Goal: Task Accomplishment & Management: Manage account settings

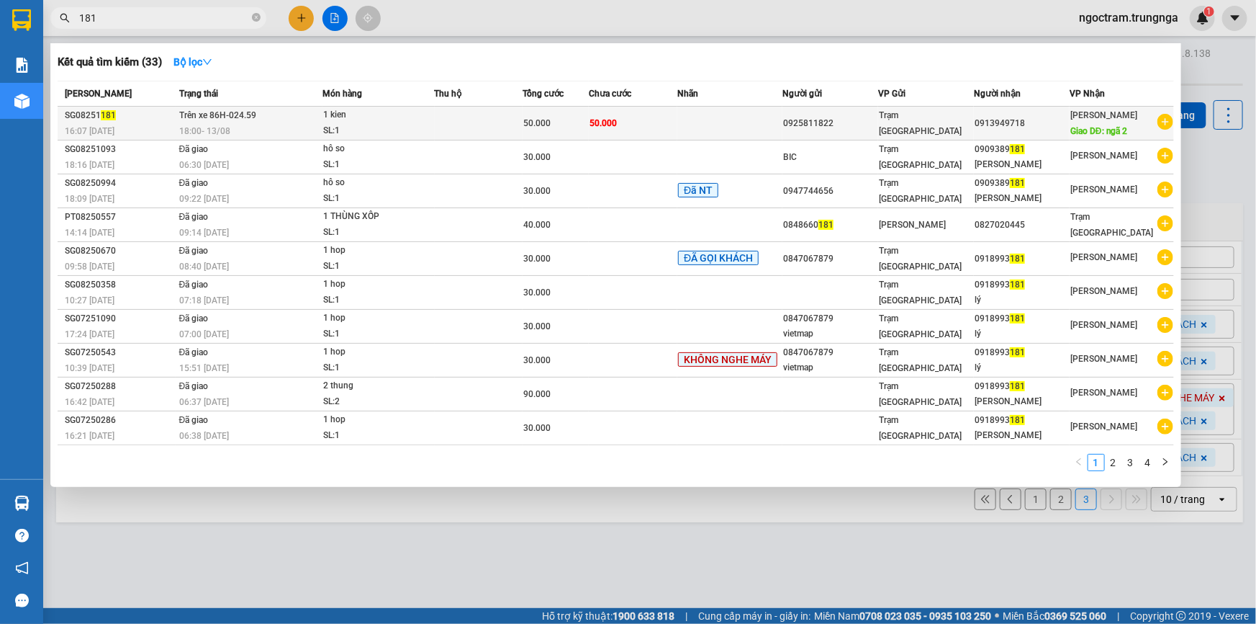
type input "181"
click at [631, 122] on td "50.000" at bounding box center [633, 124] width 89 height 34
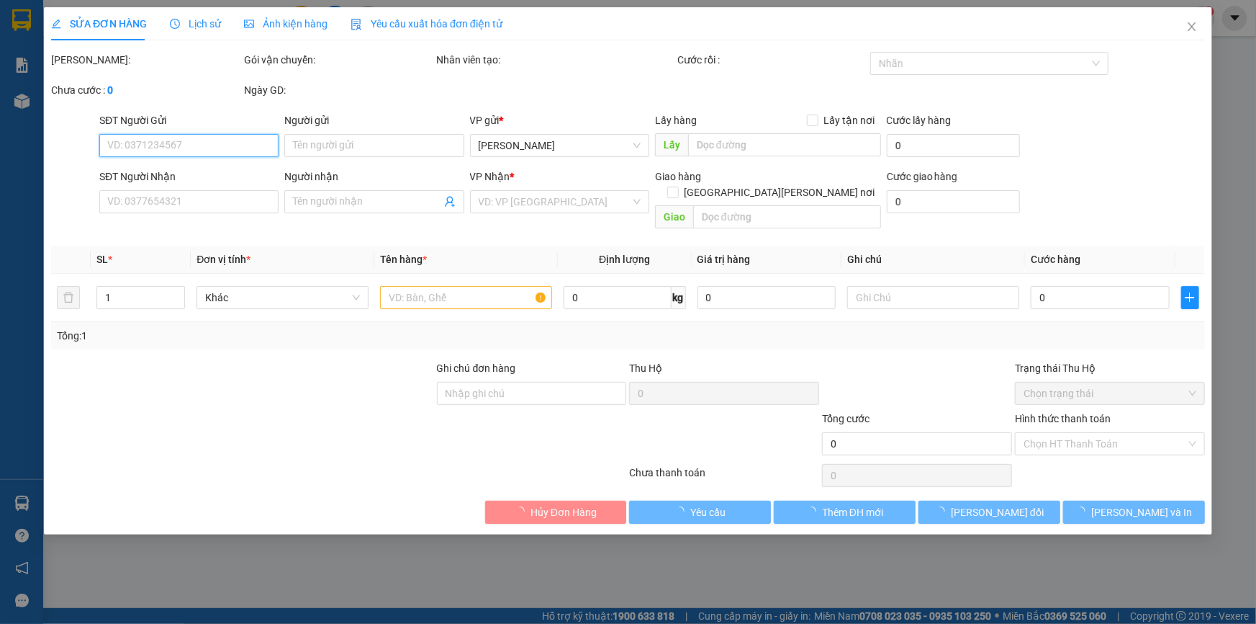
type input "0925811822"
type input "0913949718"
type input "ngã 2"
type input "50.000"
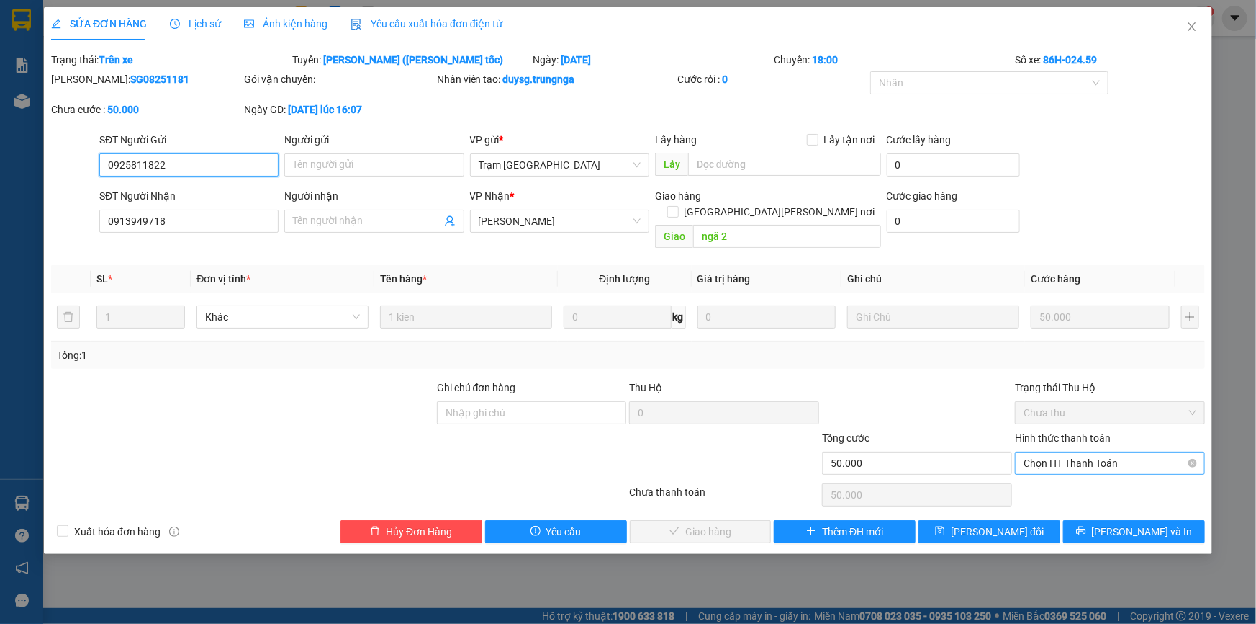
click at [1058, 452] on span "Chọn HT Thanh Toán" at bounding box center [1110, 463] width 173 height 22
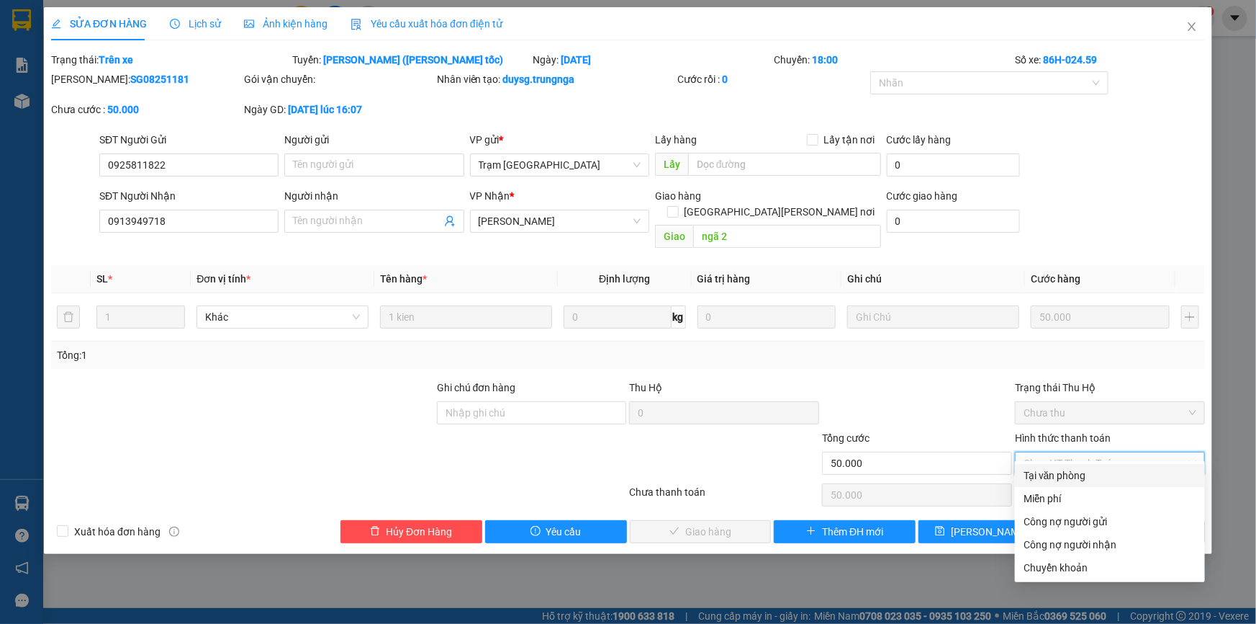
click at [1042, 476] on div "Tại văn phòng" at bounding box center [1110, 475] width 173 height 16
type input "0"
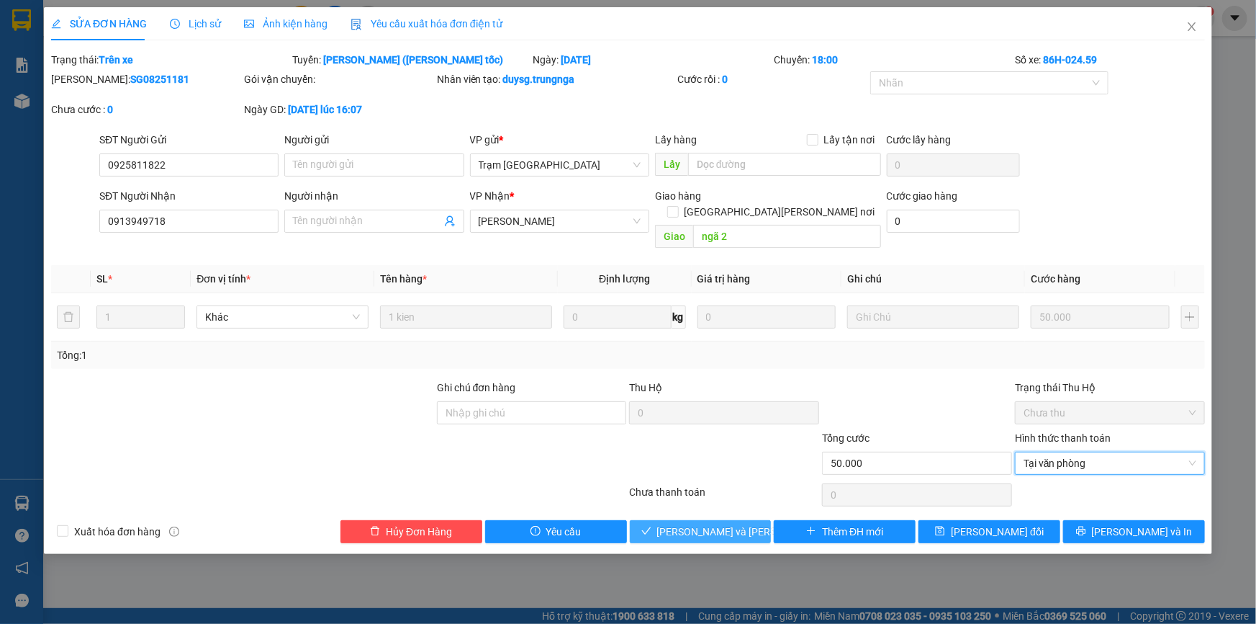
click at [705, 523] on span "Lưu và Giao hàng" at bounding box center [754, 531] width 194 height 16
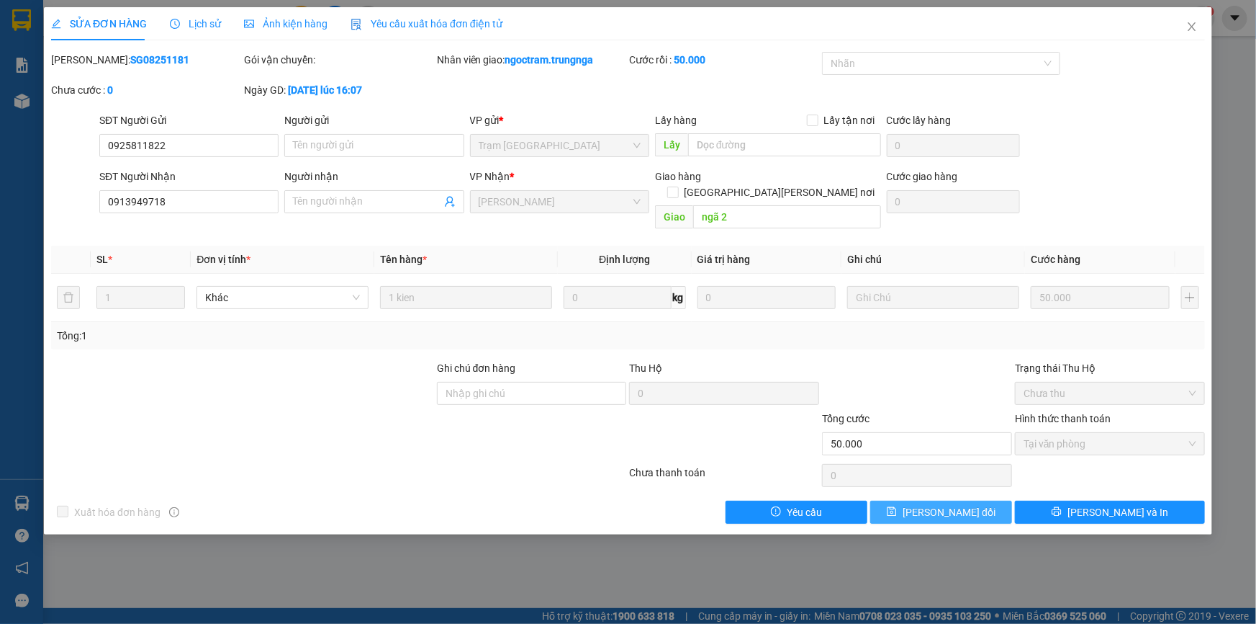
click at [949, 504] on span "Lưu thay đổi" at bounding box center [949, 512] width 93 height 16
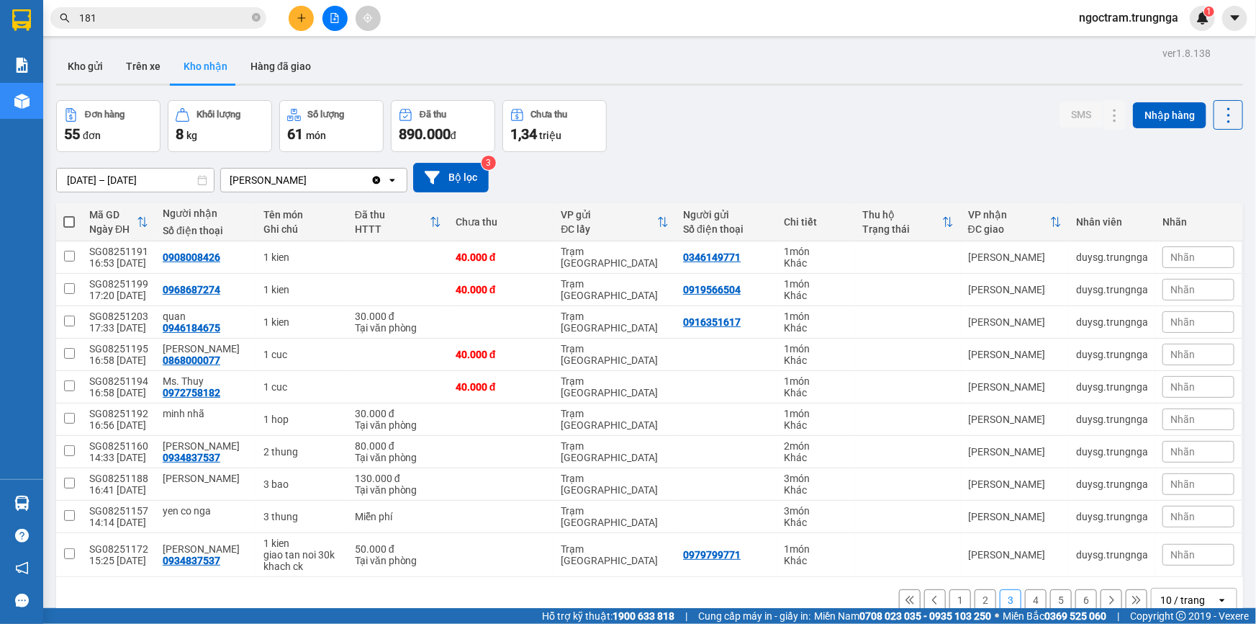
click at [158, 19] on input "181" at bounding box center [164, 18] width 170 height 16
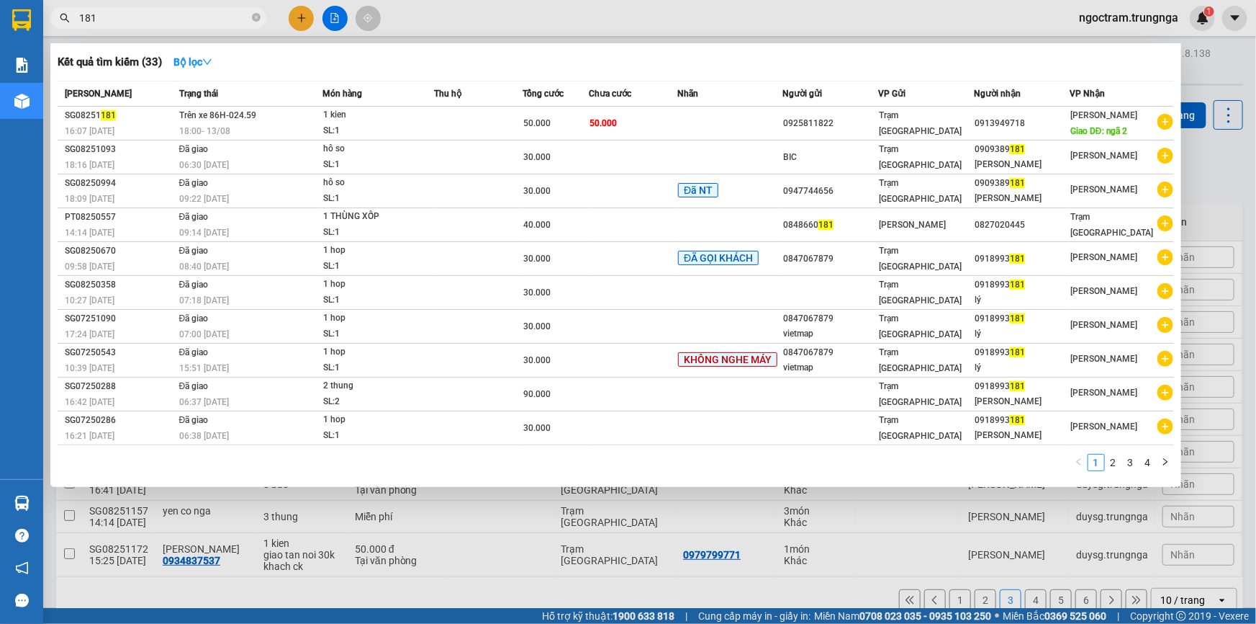
click at [158, 19] on input "181" at bounding box center [164, 18] width 170 height 16
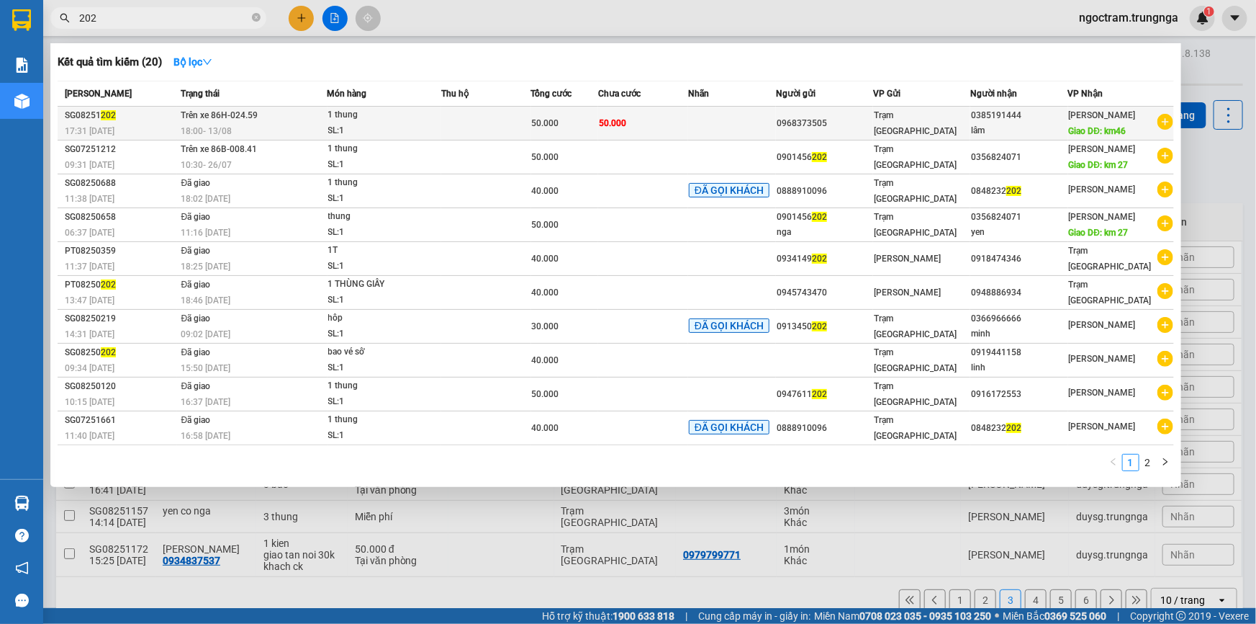
type input "202"
click at [147, 120] on div "SG08251 202" at bounding box center [121, 115] width 112 height 15
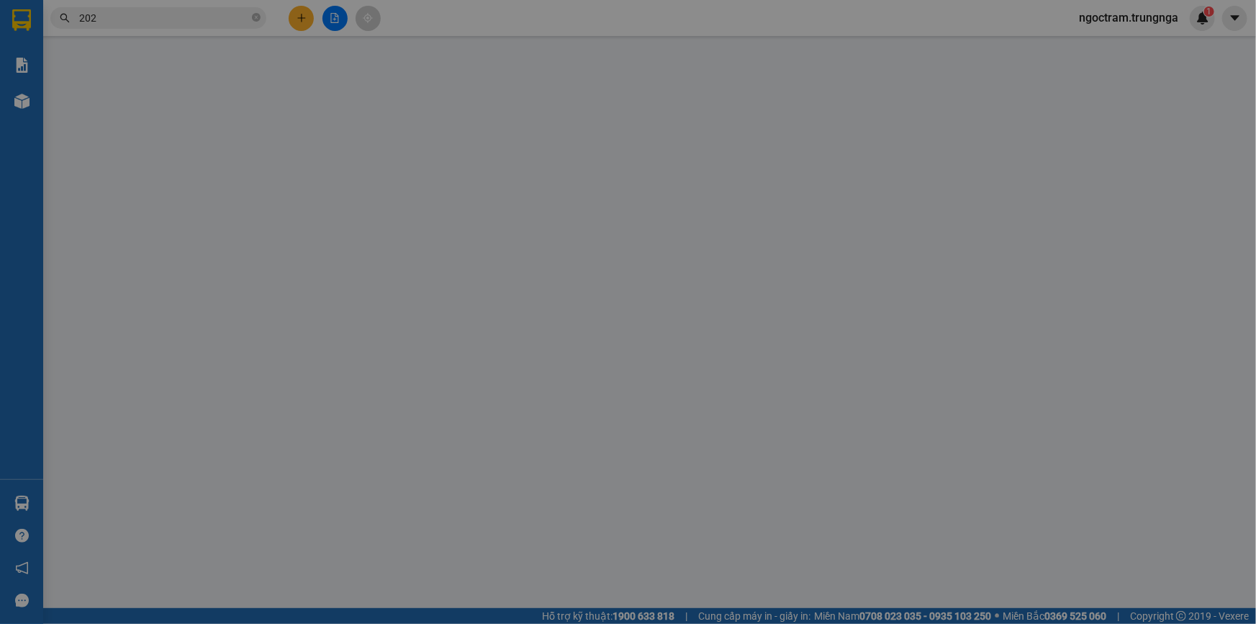
type input "0968373505"
type input "0385191444"
type input "lâm"
type input "km46"
type input "50.000"
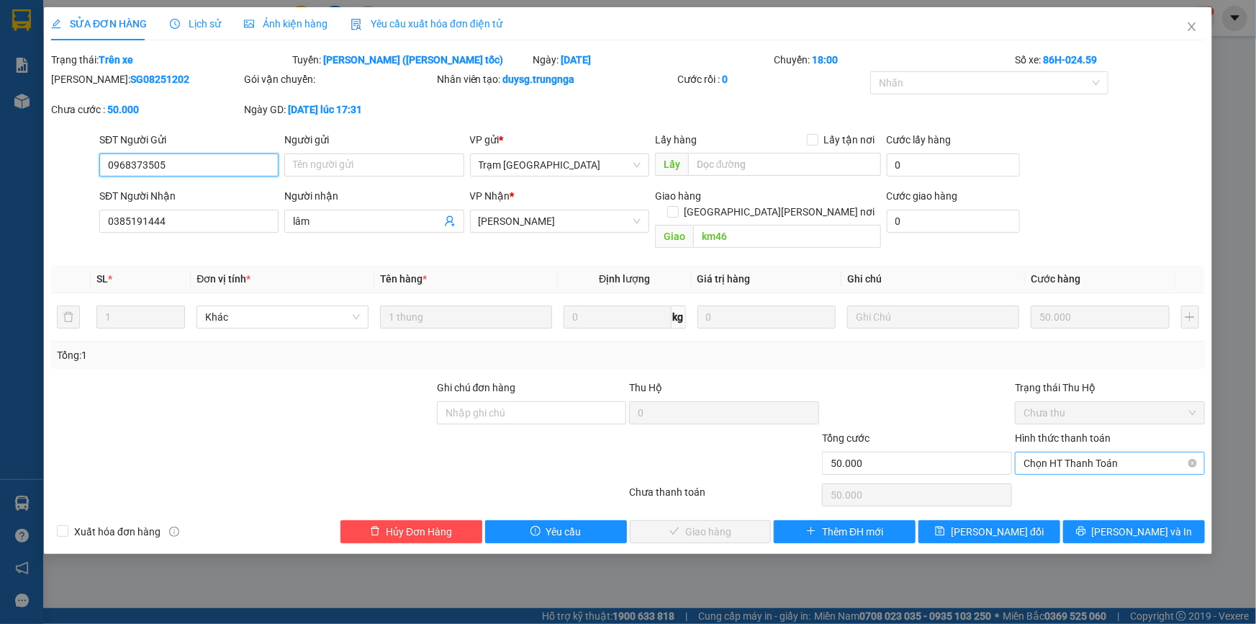
click at [1084, 452] on span "Chọn HT Thanh Toán" at bounding box center [1110, 463] width 173 height 22
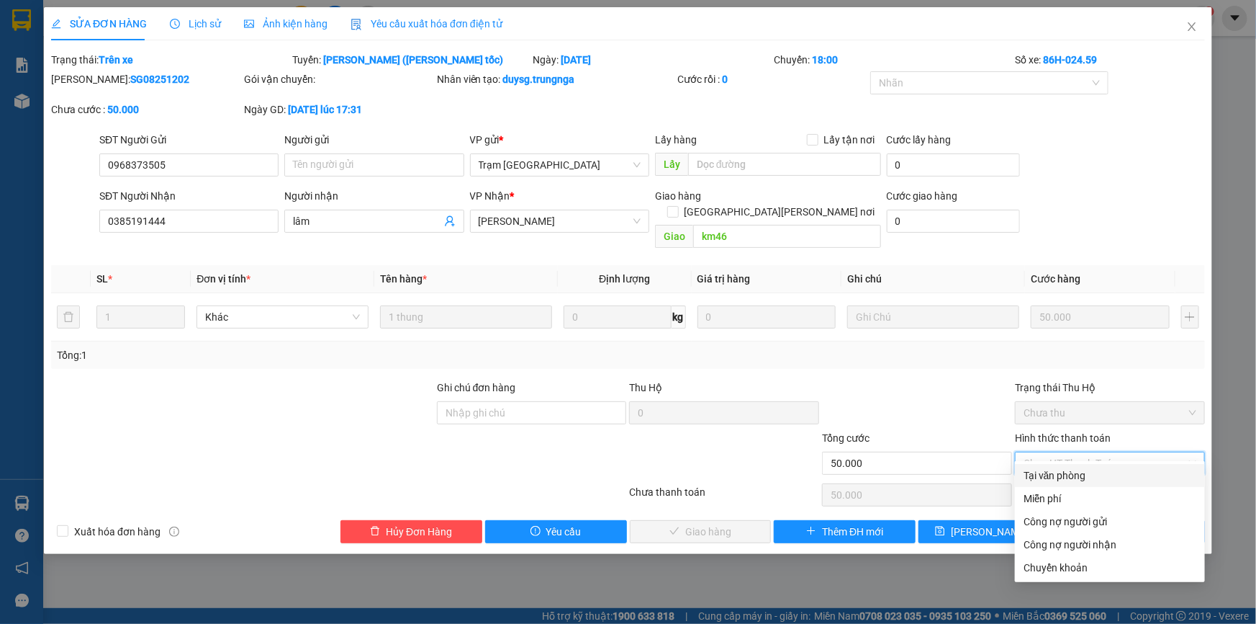
click at [1055, 480] on div "Tại văn phòng" at bounding box center [1110, 475] width 173 height 16
type input "0"
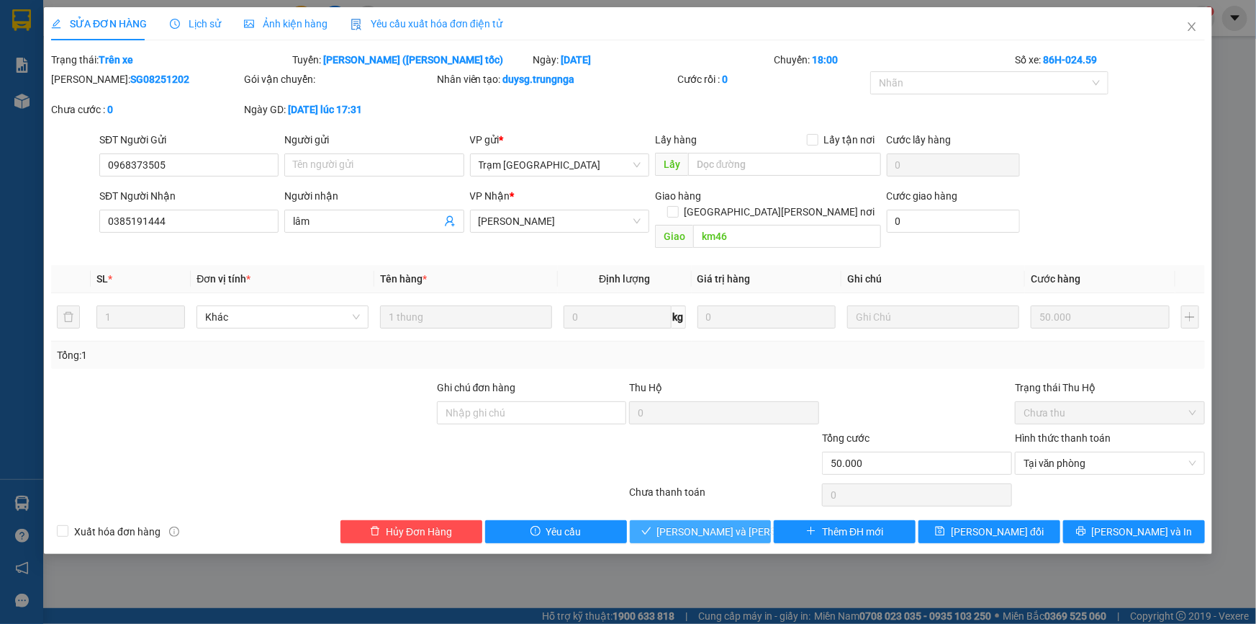
click at [708, 523] on span "Lưu và Giao hàng" at bounding box center [754, 531] width 194 height 16
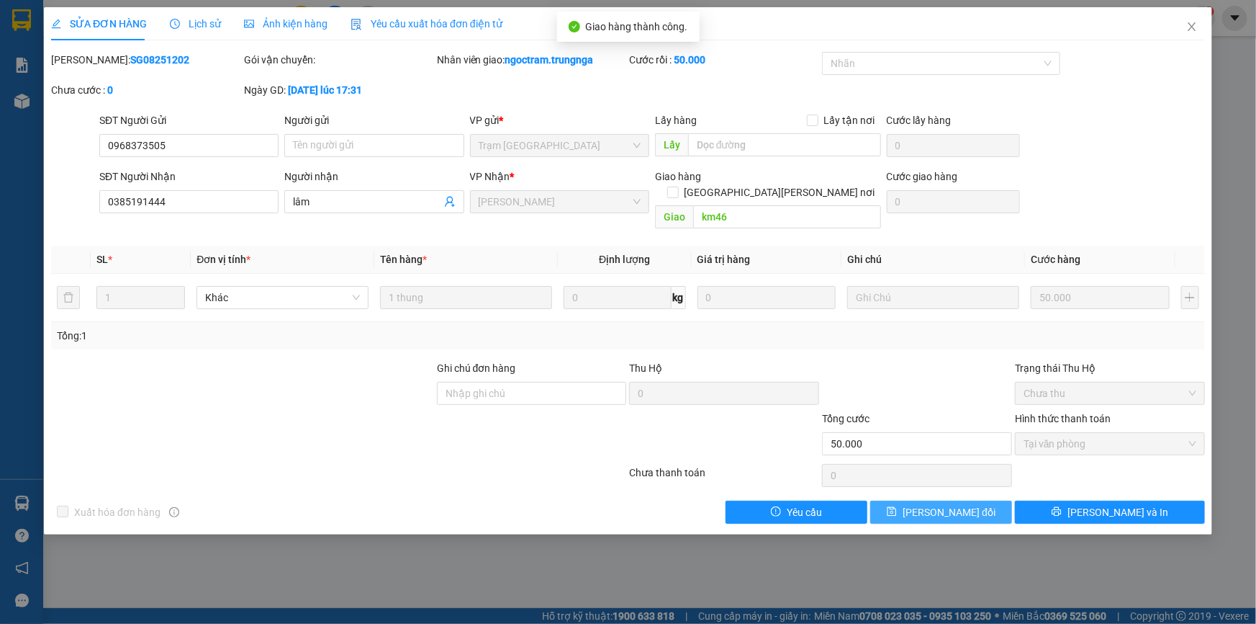
click at [945, 504] on span "Lưu thay đổi" at bounding box center [949, 512] width 93 height 16
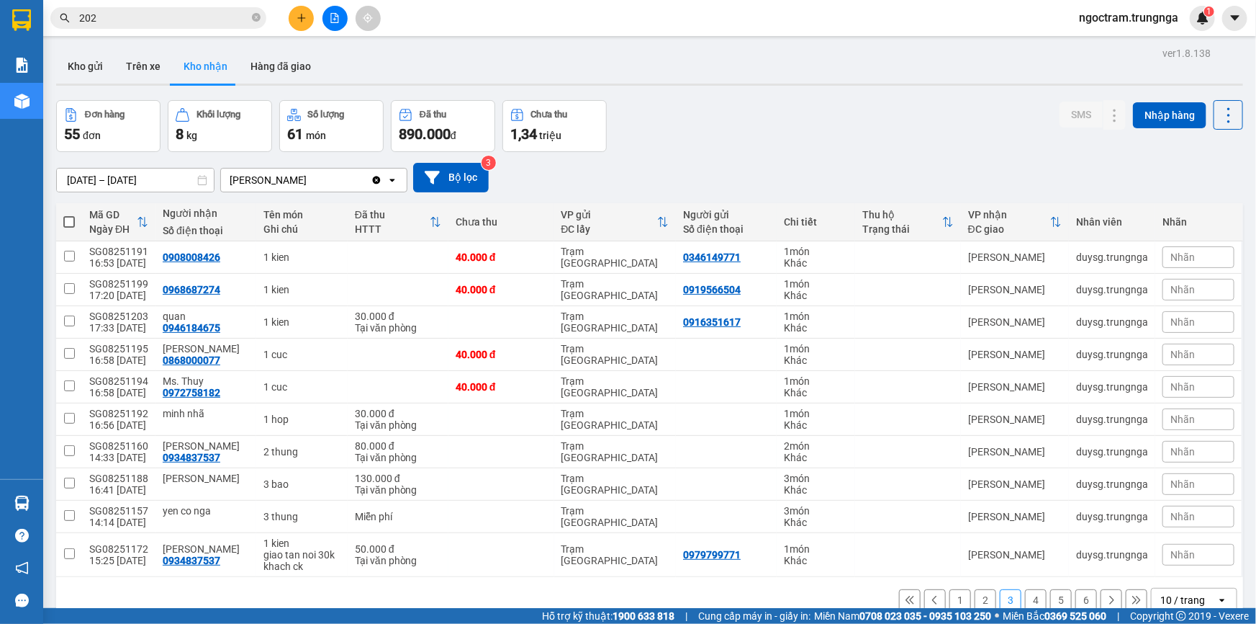
click at [670, 186] on div "11/08/2025 – 13/08/2025 Press the down arrow key to interact with the calendar …" at bounding box center [649, 178] width 1187 height 30
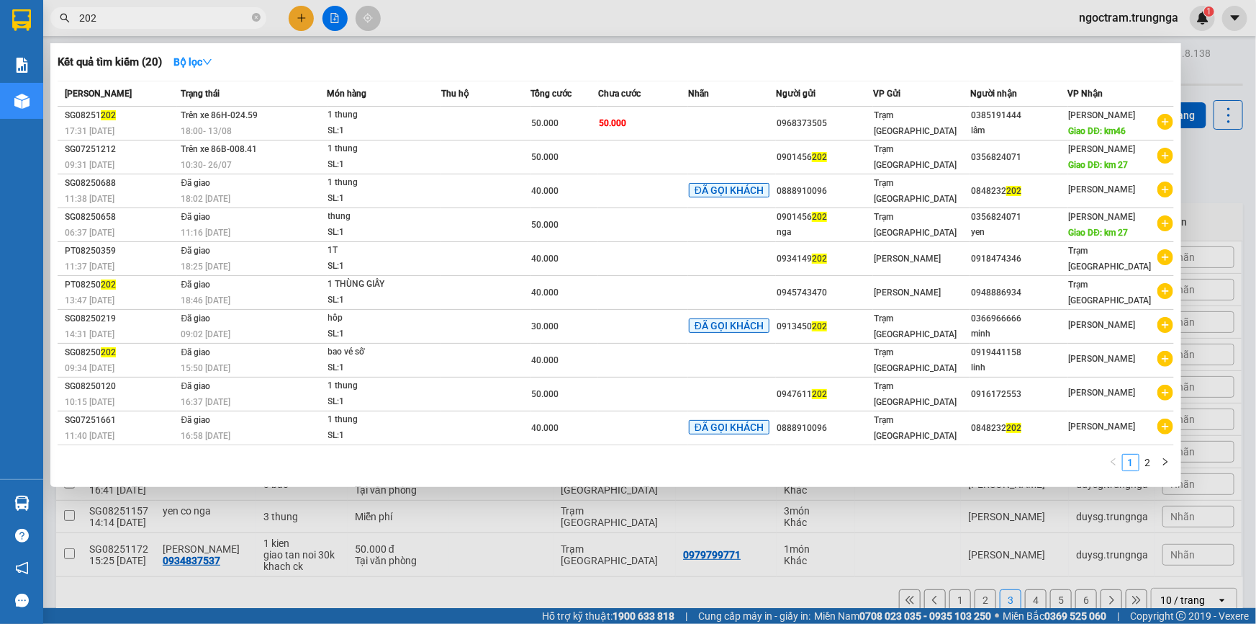
click at [209, 24] on input "202" at bounding box center [164, 18] width 170 height 16
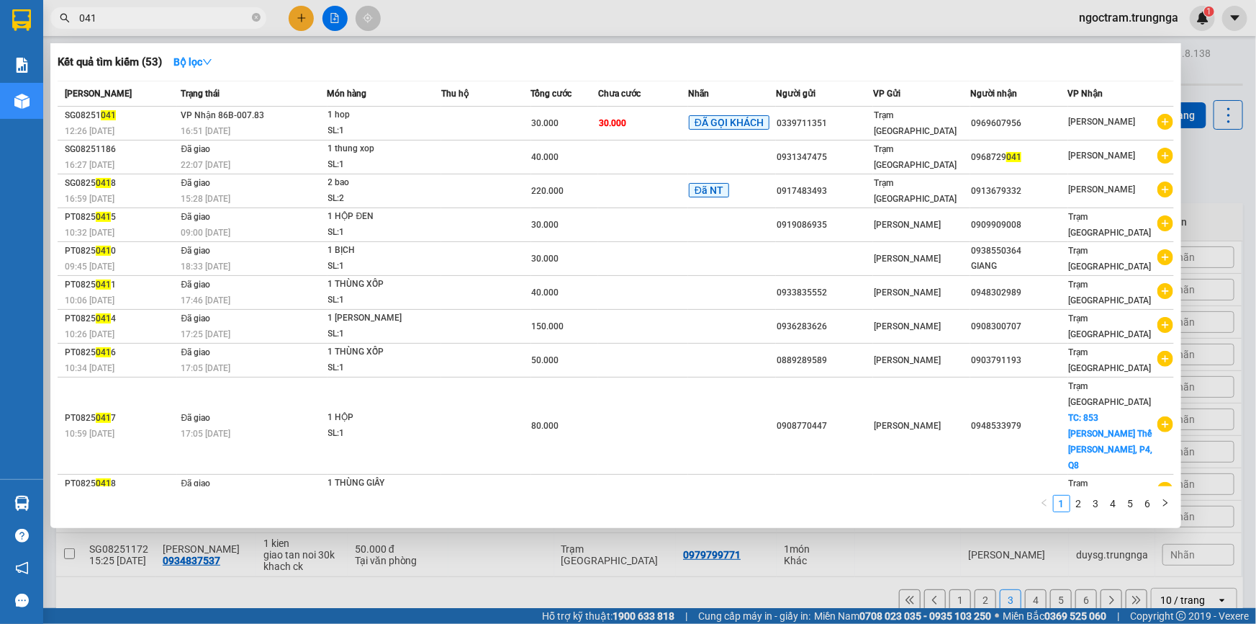
type input "041"
click at [457, 6] on div at bounding box center [628, 312] width 1256 height 624
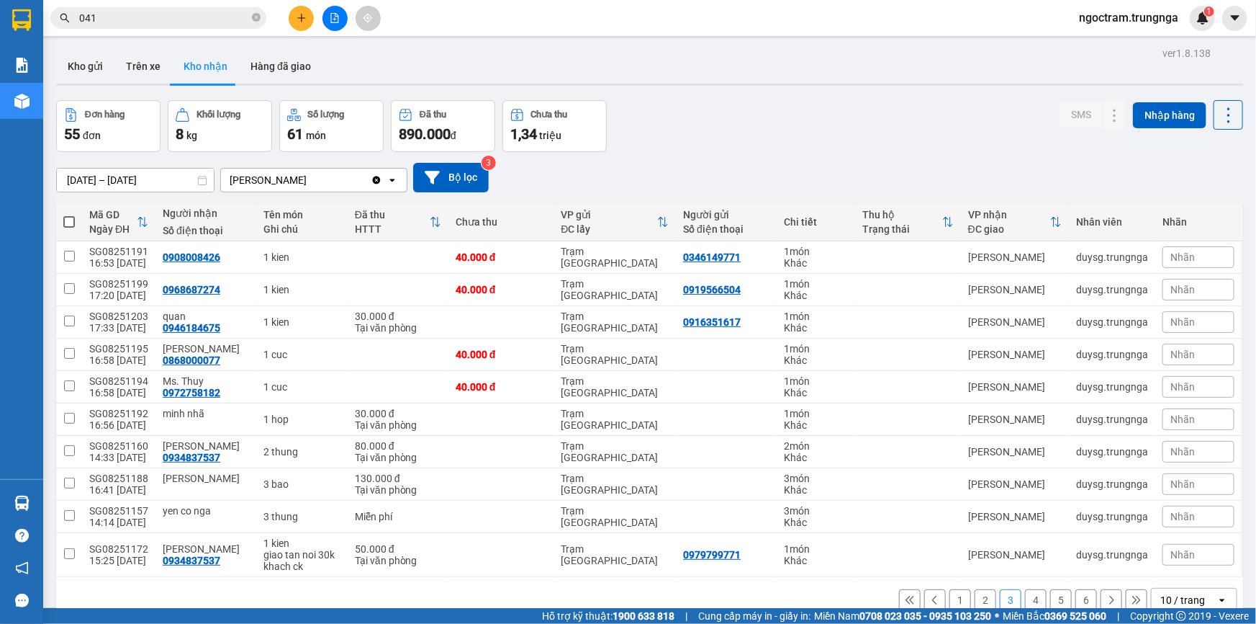
click at [197, 67] on button "Kho nhận" at bounding box center [205, 66] width 67 height 35
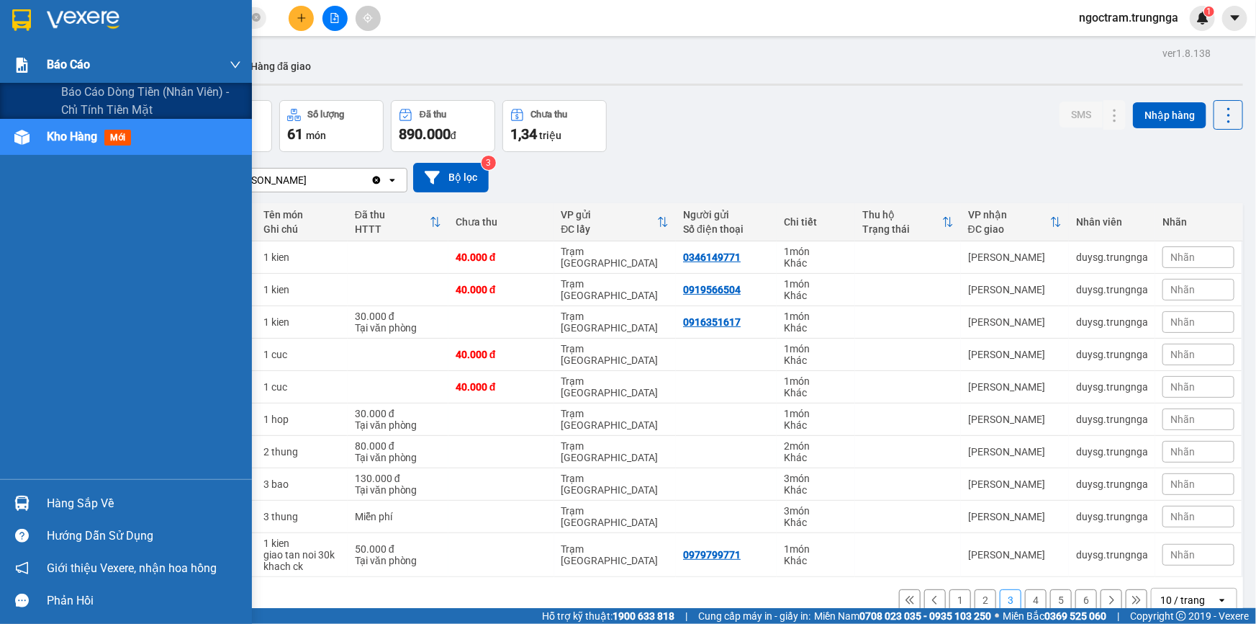
click at [33, 64] on div at bounding box center [21, 65] width 25 height 25
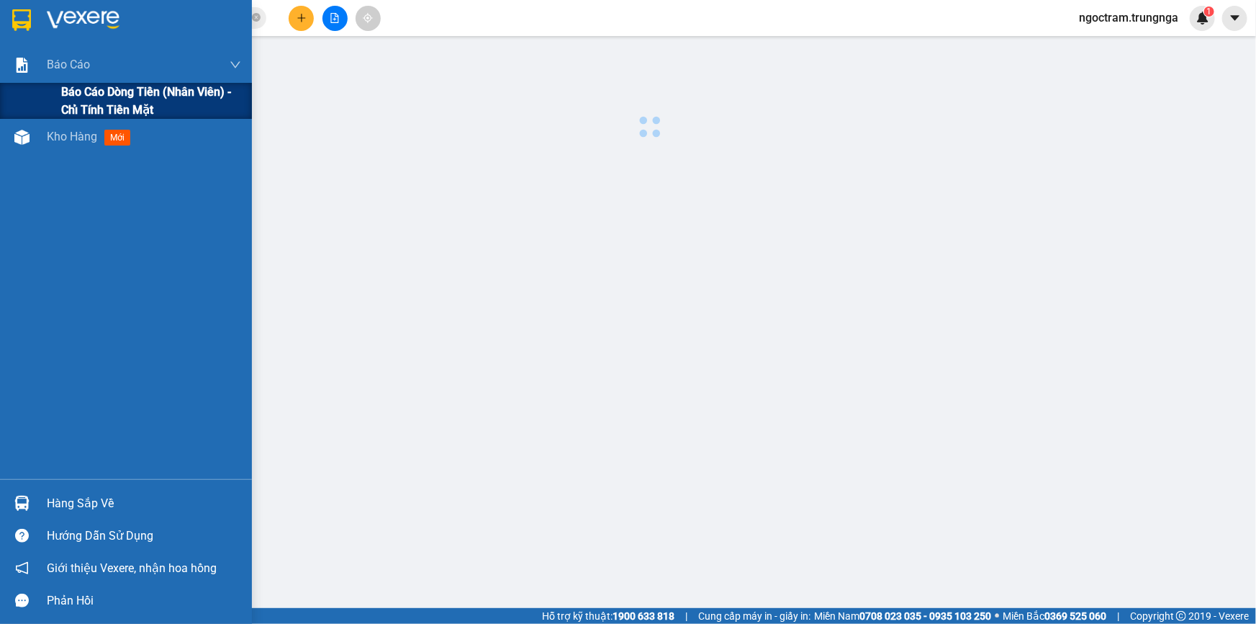
click at [104, 98] on span "Báo cáo dòng tiền (nhân viên) - chỉ tính tiền mặt" at bounding box center [151, 101] width 180 height 36
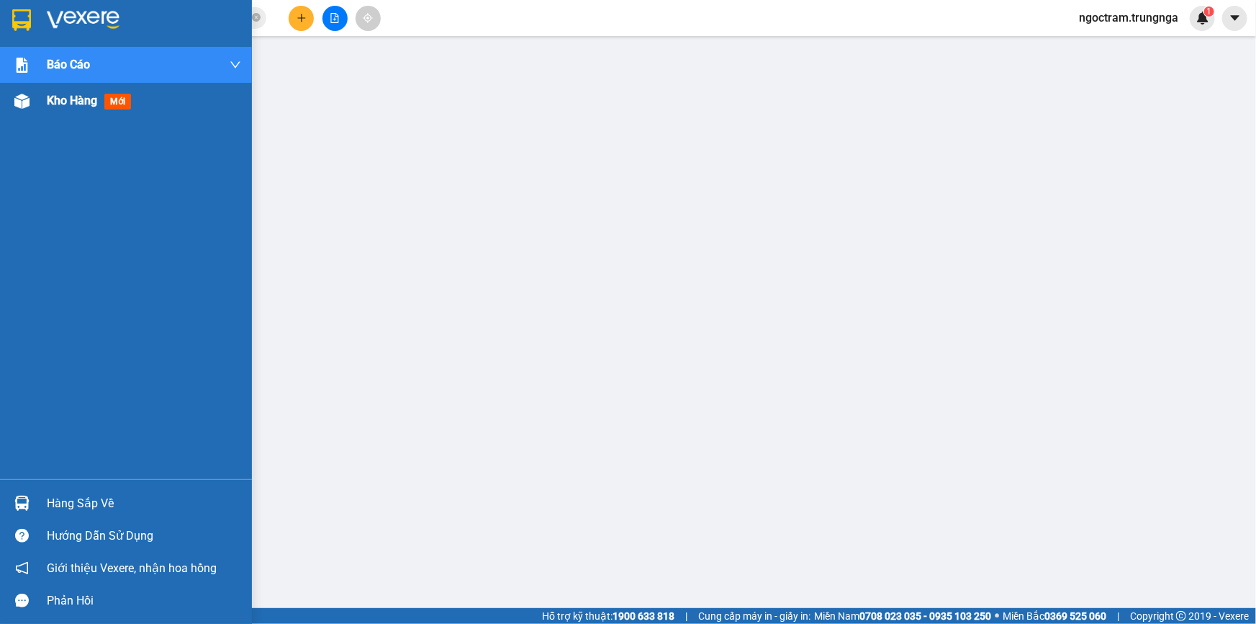
click at [111, 105] on span "mới" at bounding box center [117, 102] width 27 height 16
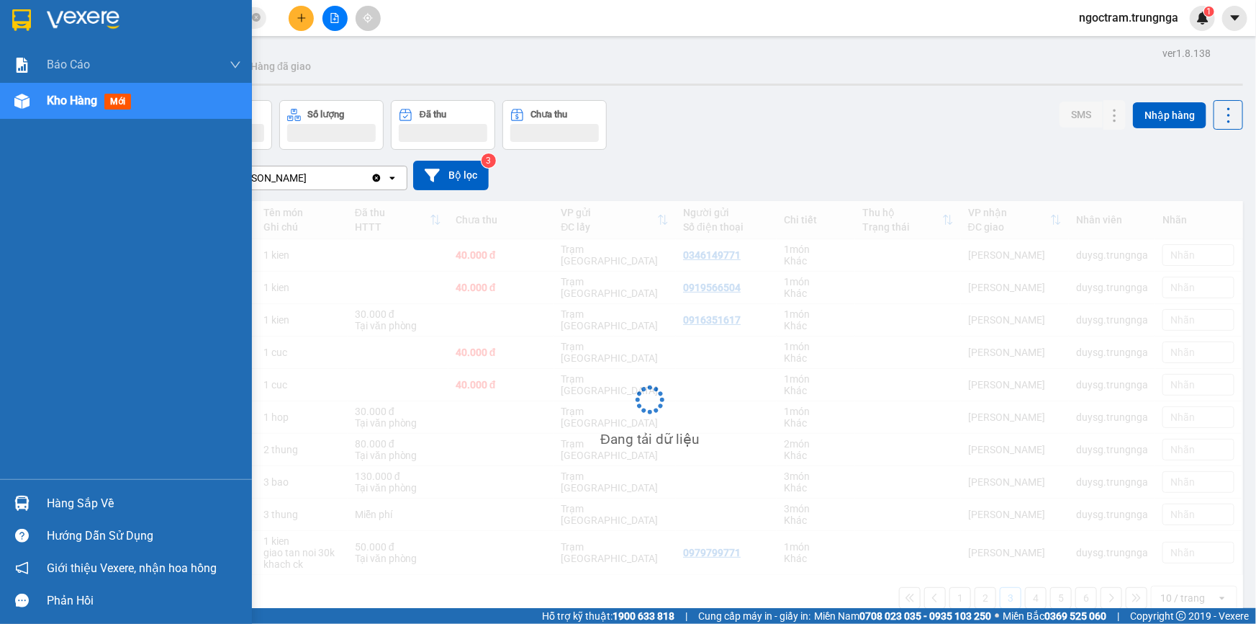
click at [86, 104] on span "Kho hàng" at bounding box center [72, 101] width 50 height 14
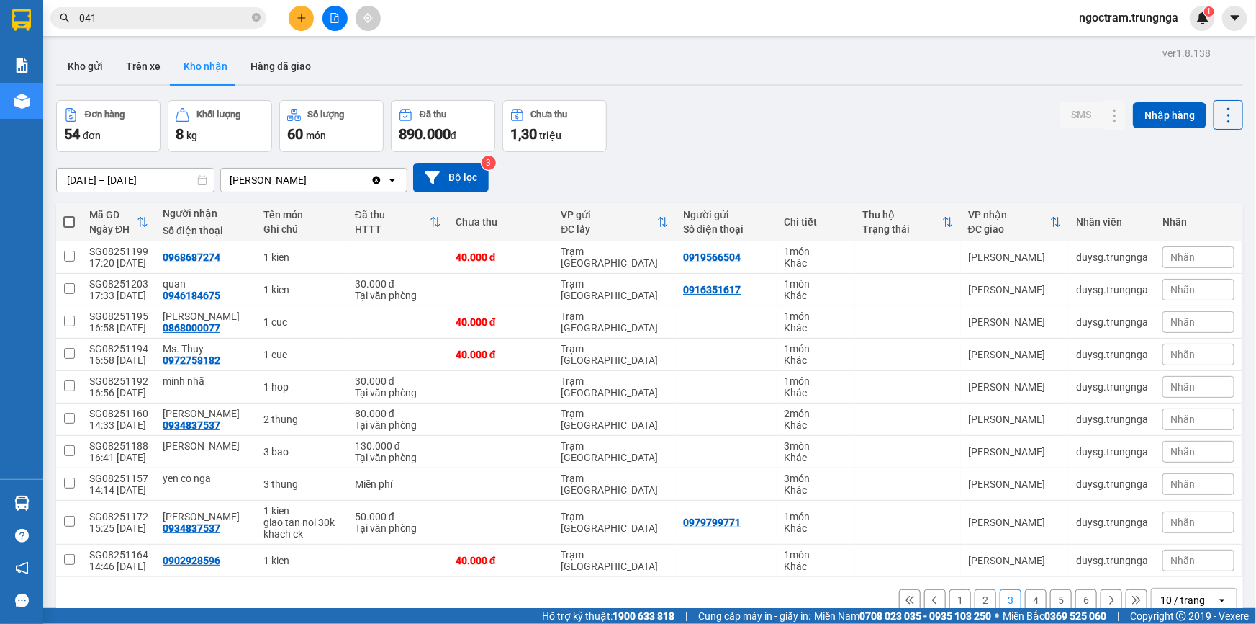
click at [216, 75] on button "Kho nhận" at bounding box center [205, 66] width 67 height 35
click at [1030, 597] on button "4" at bounding box center [1036, 600] width 22 height 22
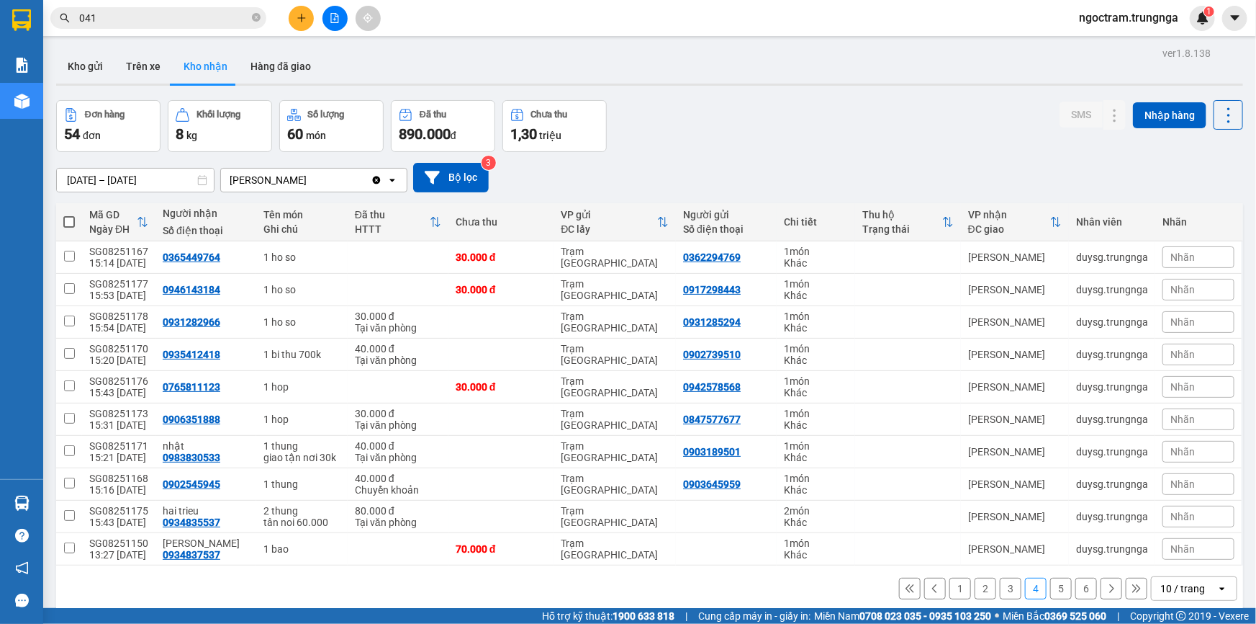
click at [1050, 589] on button "5" at bounding box center [1061, 588] width 22 height 22
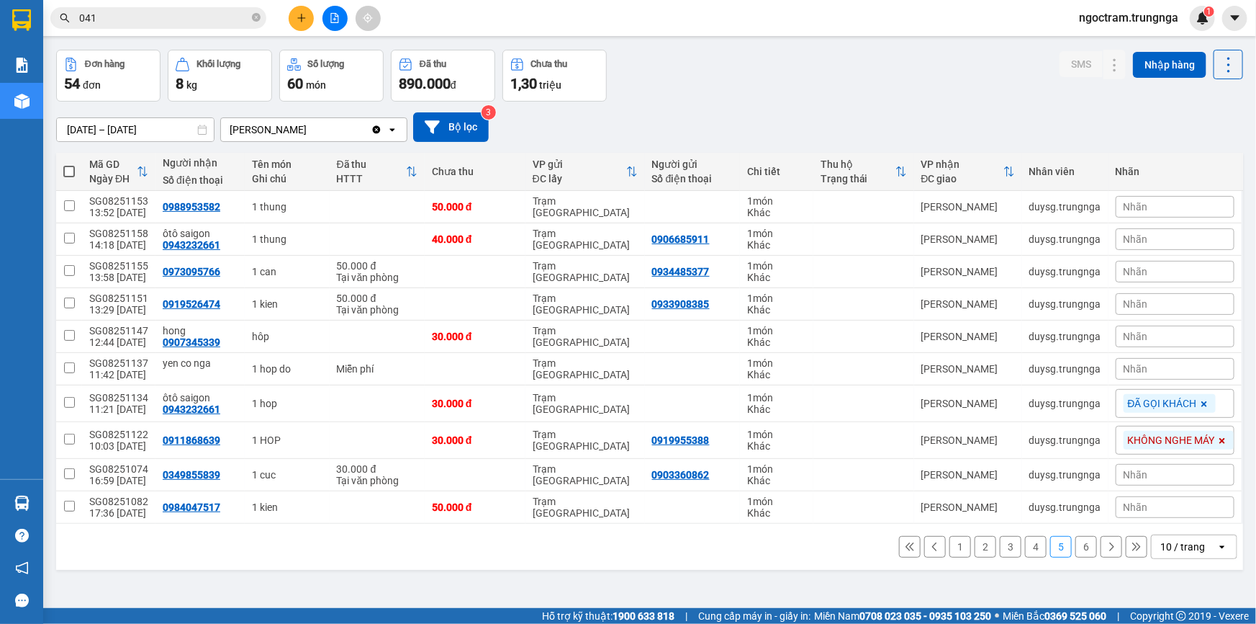
scroll to position [66, 0]
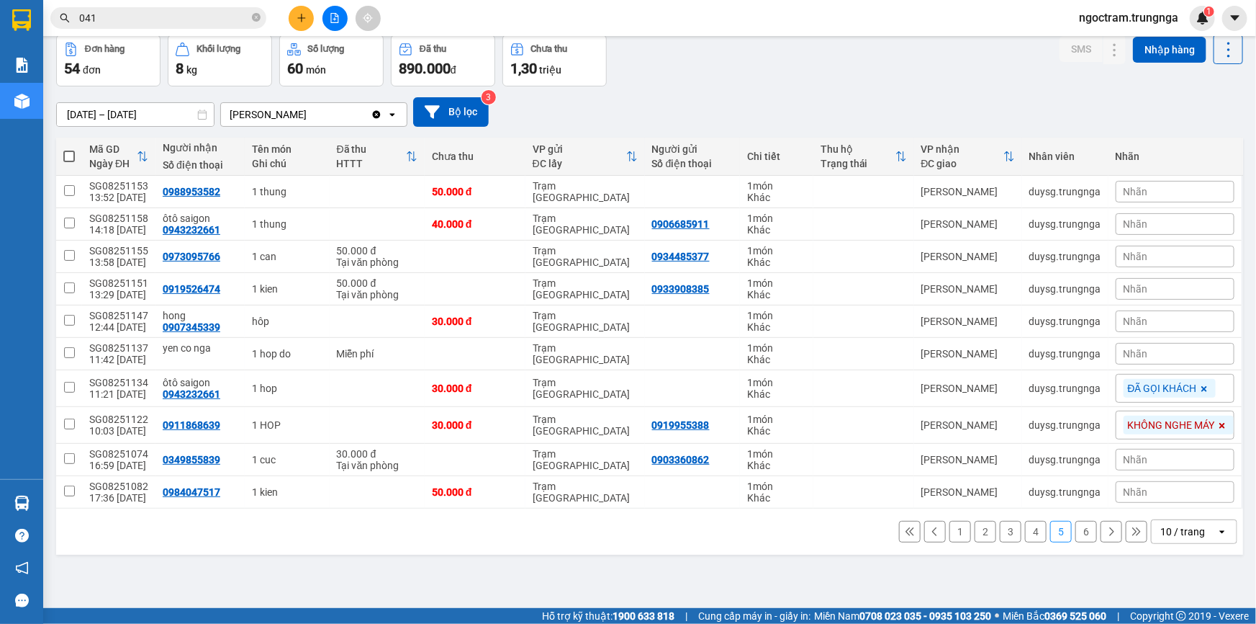
click at [1076, 536] on button "6" at bounding box center [1087, 532] width 22 height 22
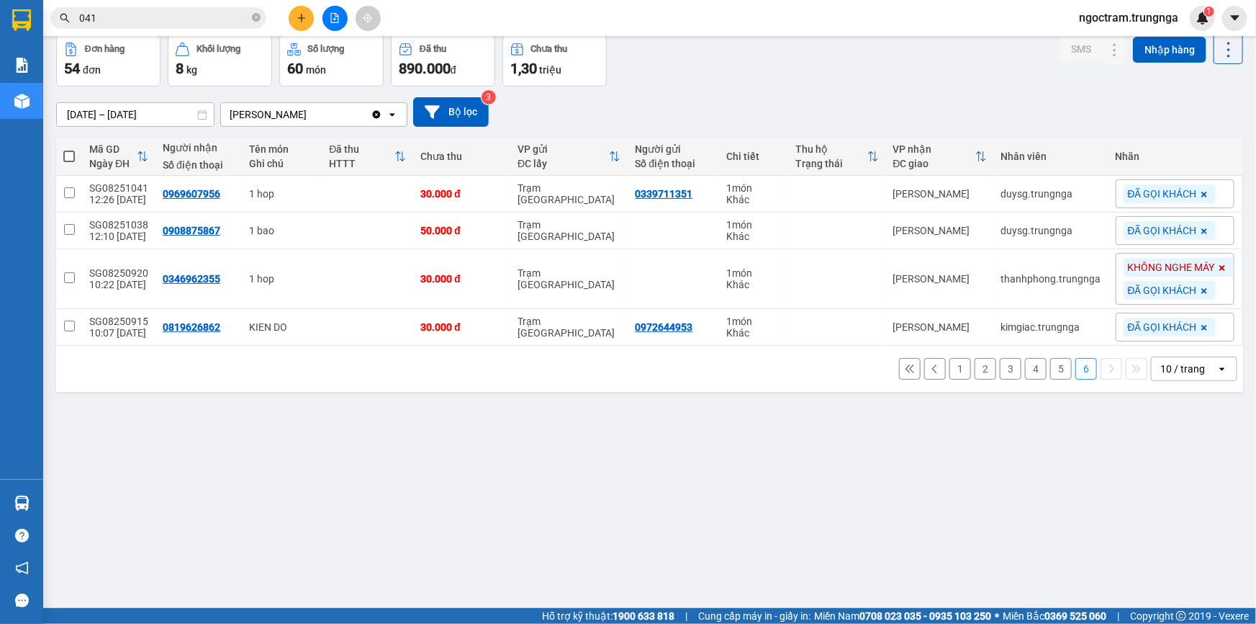
click at [1050, 367] on button "5" at bounding box center [1061, 369] width 22 height 22
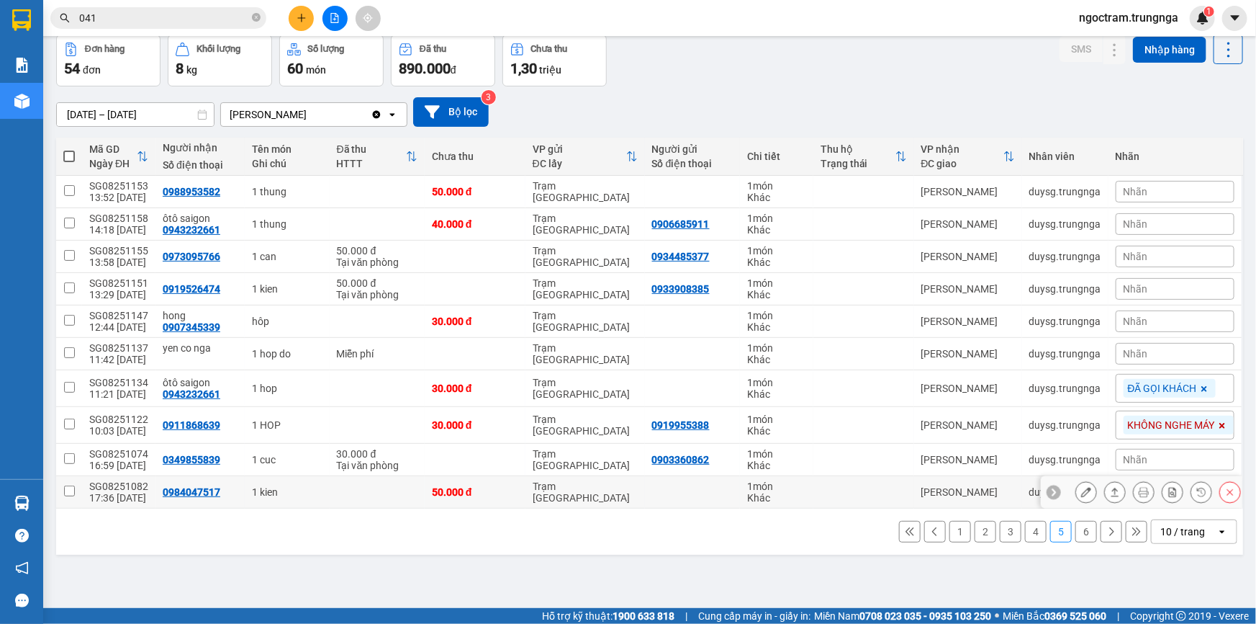
scroll to position [0, 0]
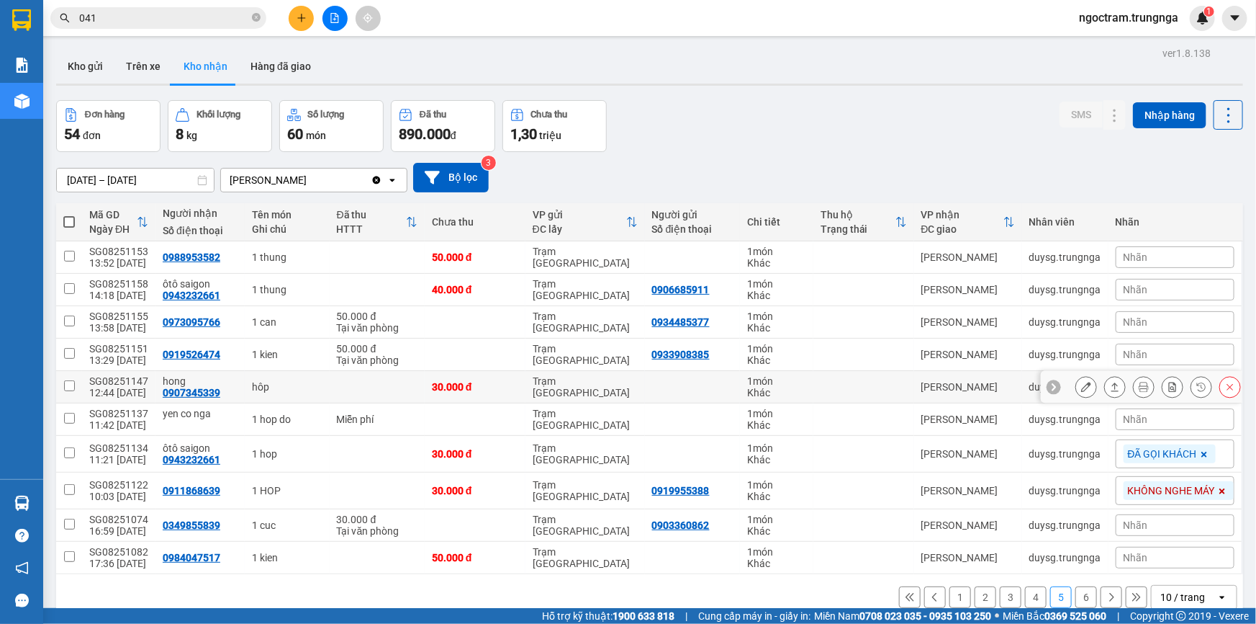
click at [179, 392] on div "0907345339" at bounding box center [192, 393] width 58 height 12
drag, startPoint x: 157, startPoint y: 390, endPoint x: 220, endPoint y: 394, distance: 62.8
click at [220, 394] on td "hong 0907345339" at bounding box center [200, 387] width 89 height 32
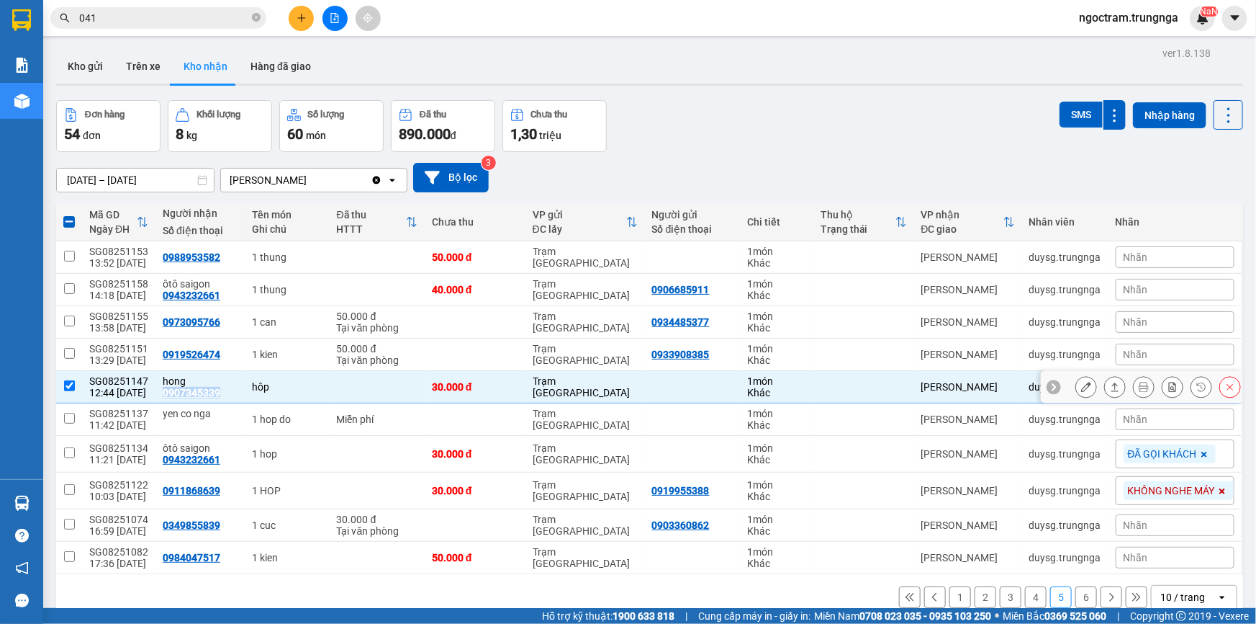
copy div "0907345339"
drag, startPoint x: 159, startPoint y: 257, endPoint x: 215, endPoint y: 258, distance: 56.2
click at [215, 258] on div "0988953582" at bounding box center [192, 257] width 58 height 12
copy div "0988953582"
click at [1124, 349] on span "Nhãn" at bounding box center [1136, 354] width 24 height 12
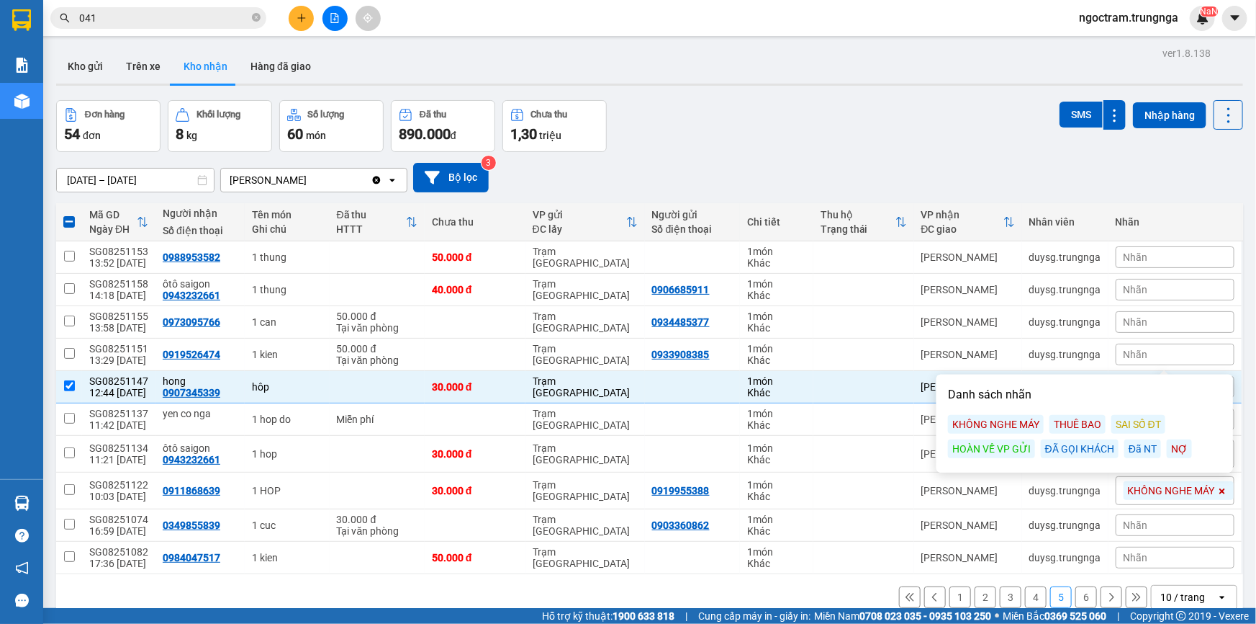
click at [1058, 449] on div "ĐÃ GỌI KHÁCH" at bounding box center [1080, 448] width 78 height 19
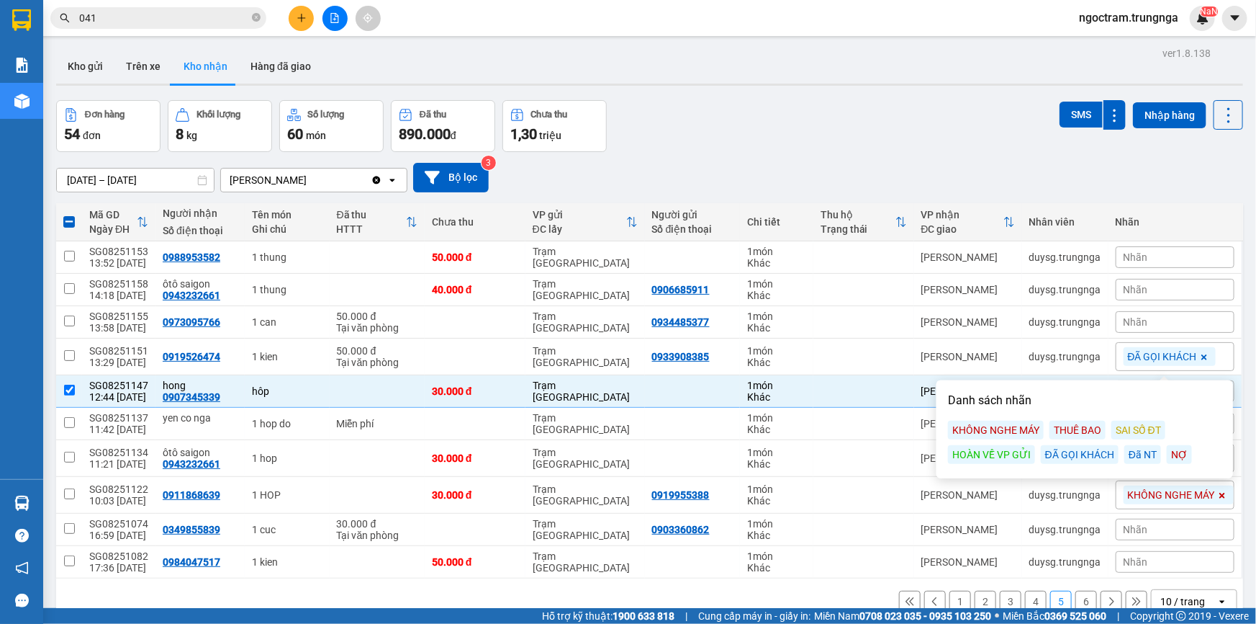
click at [1140, 318] on div "Nhãn" at bounding box center [1175, 322] width 119 height 22
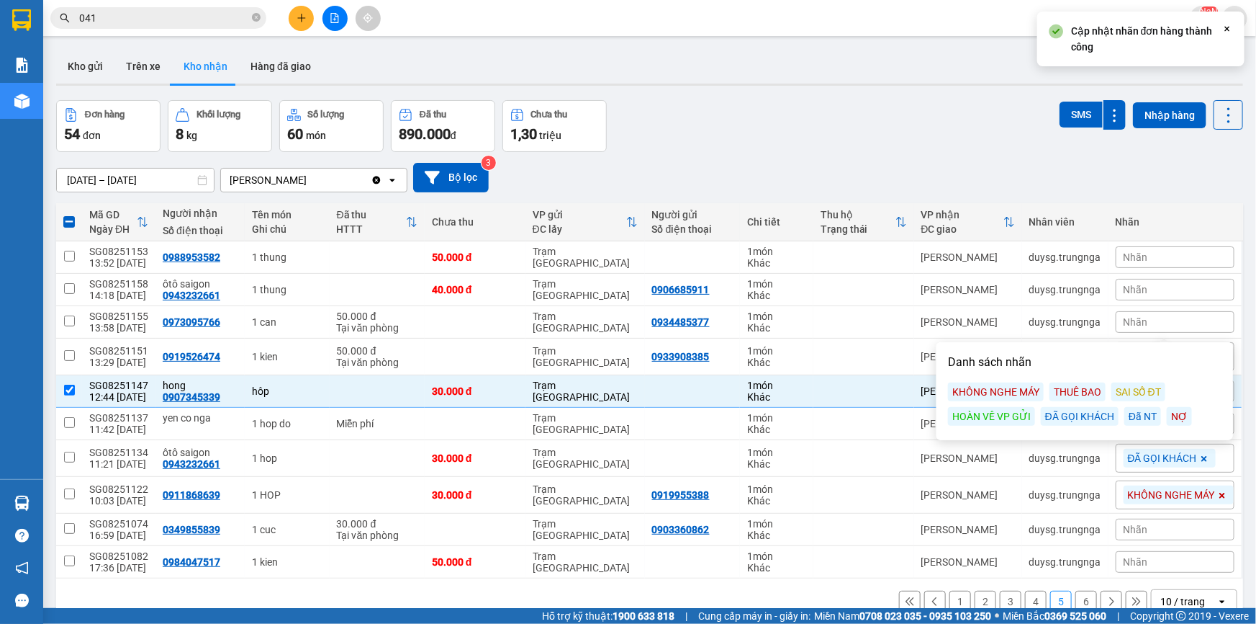
click at [1084, 415] on div "ĐÃ GỌI KHÁCH" at bounding box center [1080, 416] width 78 height 19
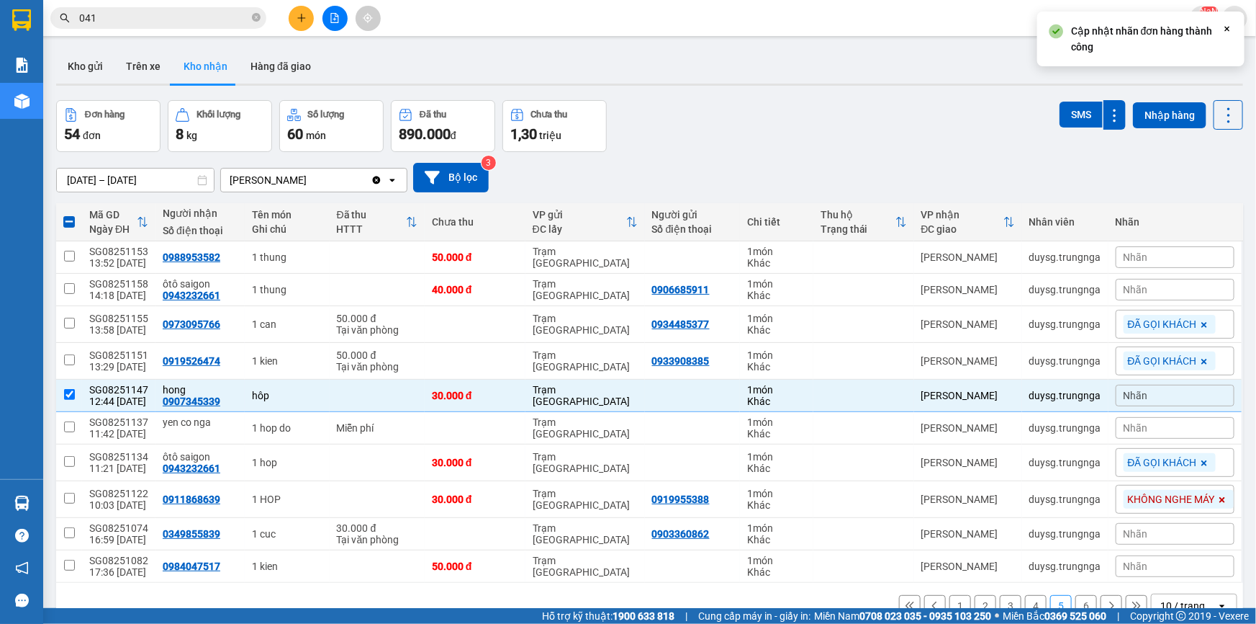
click at [1137, 288] on span "Nhãn" at bounding box center [1136, 290] width 24 height 12
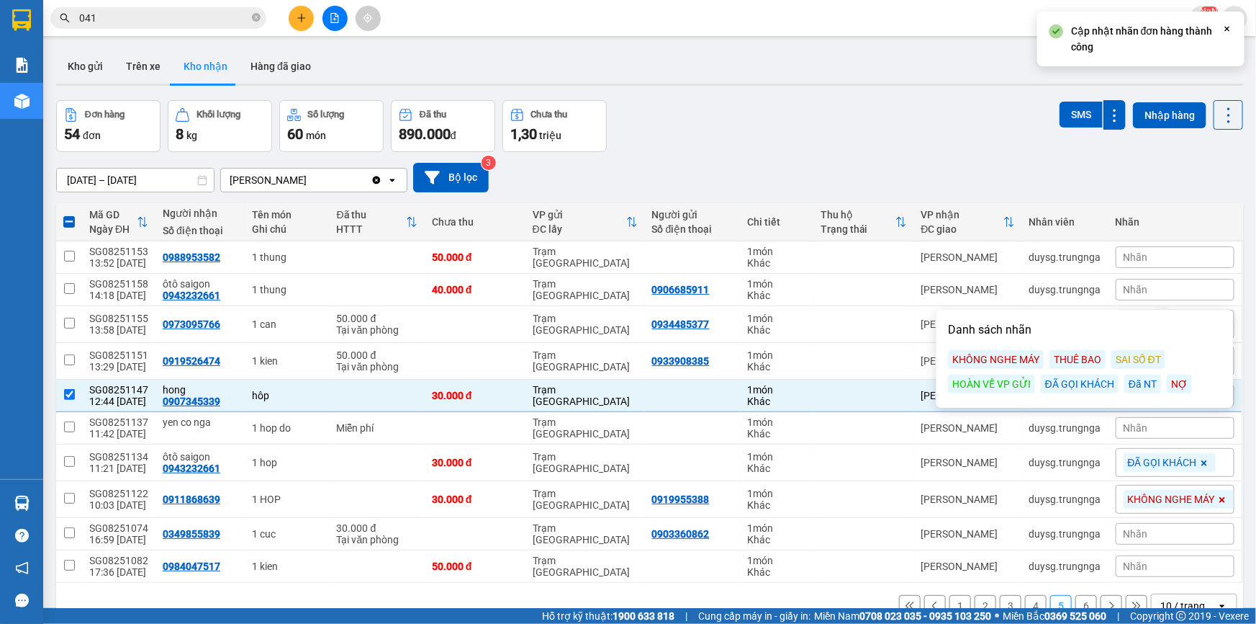
click at [1089, 385] on div "ĐÃ GỌI KHÁCH" at bounding box center [1080, 383] width 78 height 19
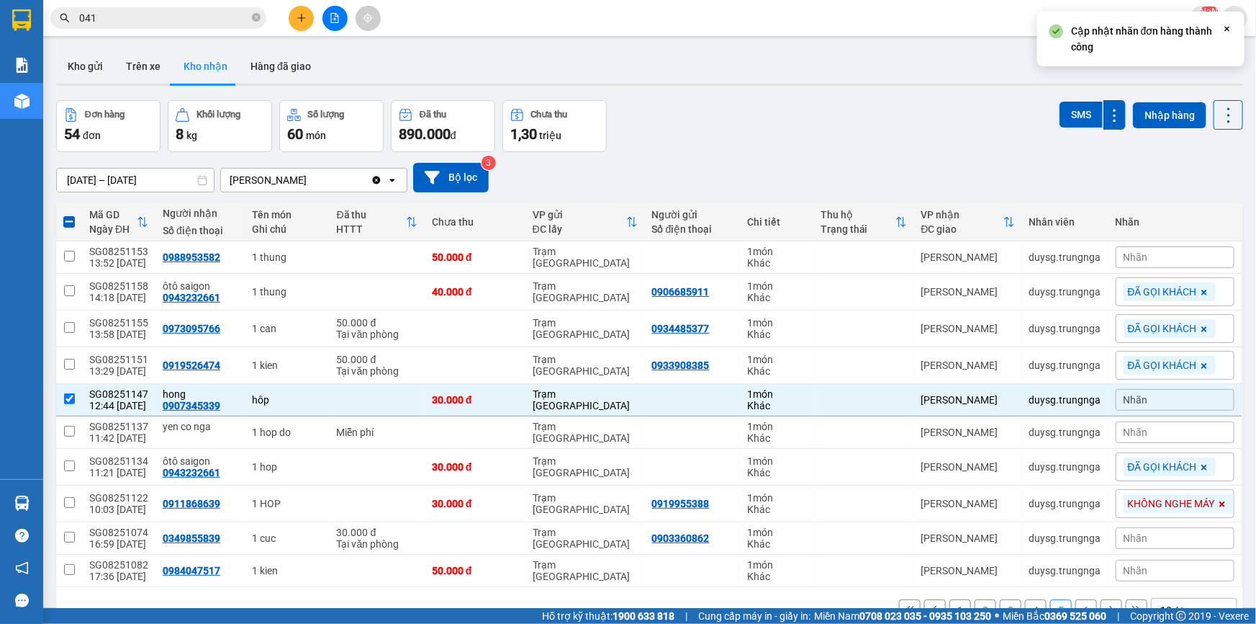
click at [1143, 259] on div "Nhãn" at bounding box center [1175, 257] width 119 height 22
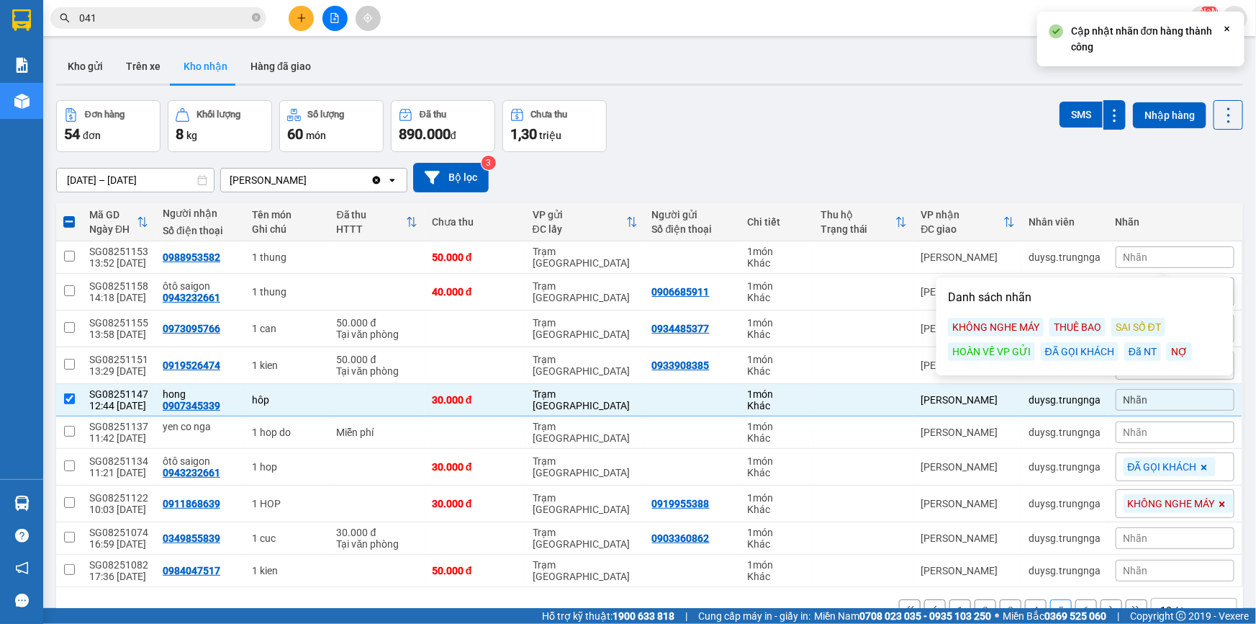
click at [1130, 348] on div "Đã NT" at bounding box center [1143, 351] width 37 height 19
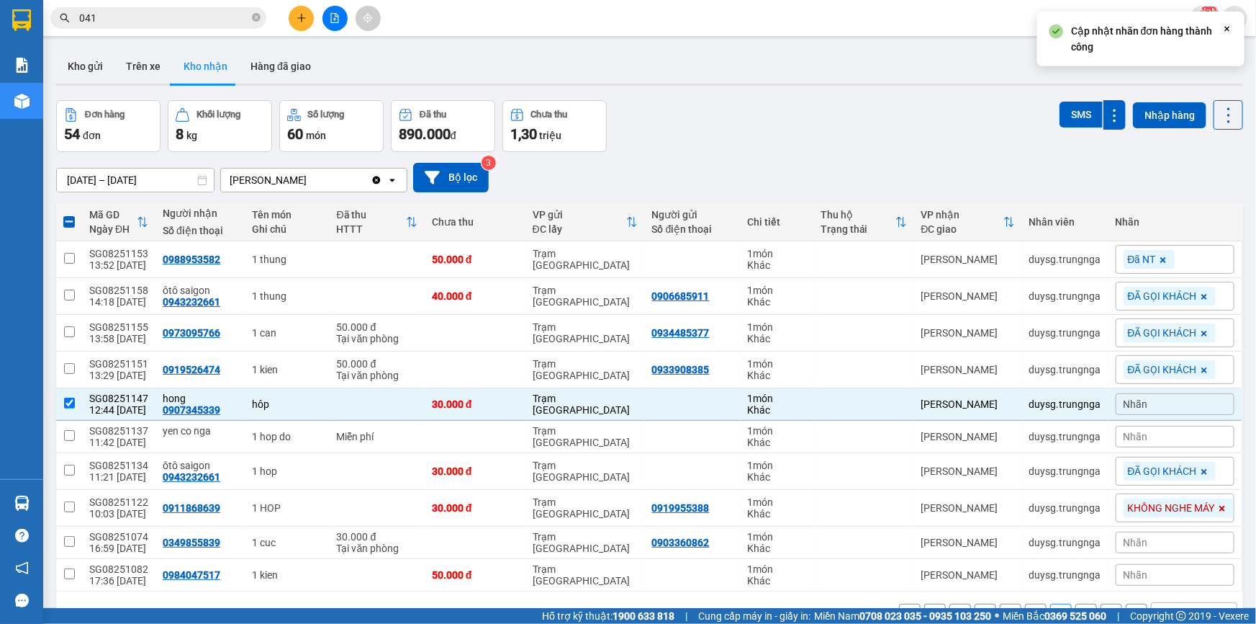
click at [1202, 407] on div "Nhãn" at bounding box center [1175, 404] width 119 height 22
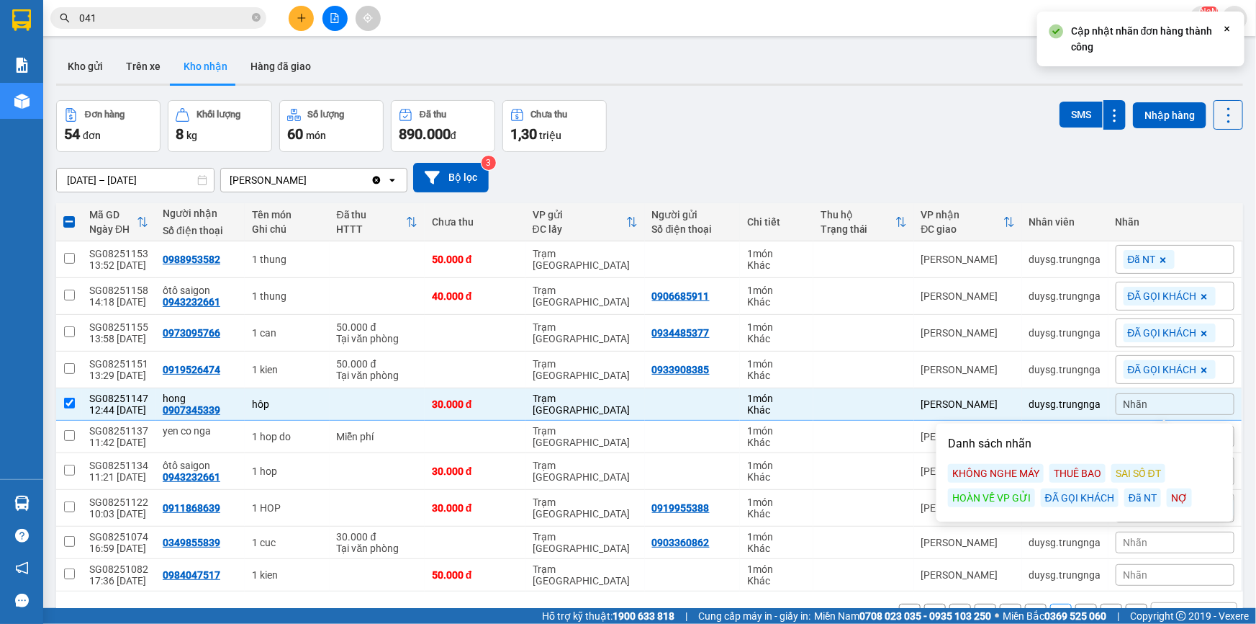
click at [1140, 497] on div "Đã NT" at bounding box center [1143, 497] width 37 height 19
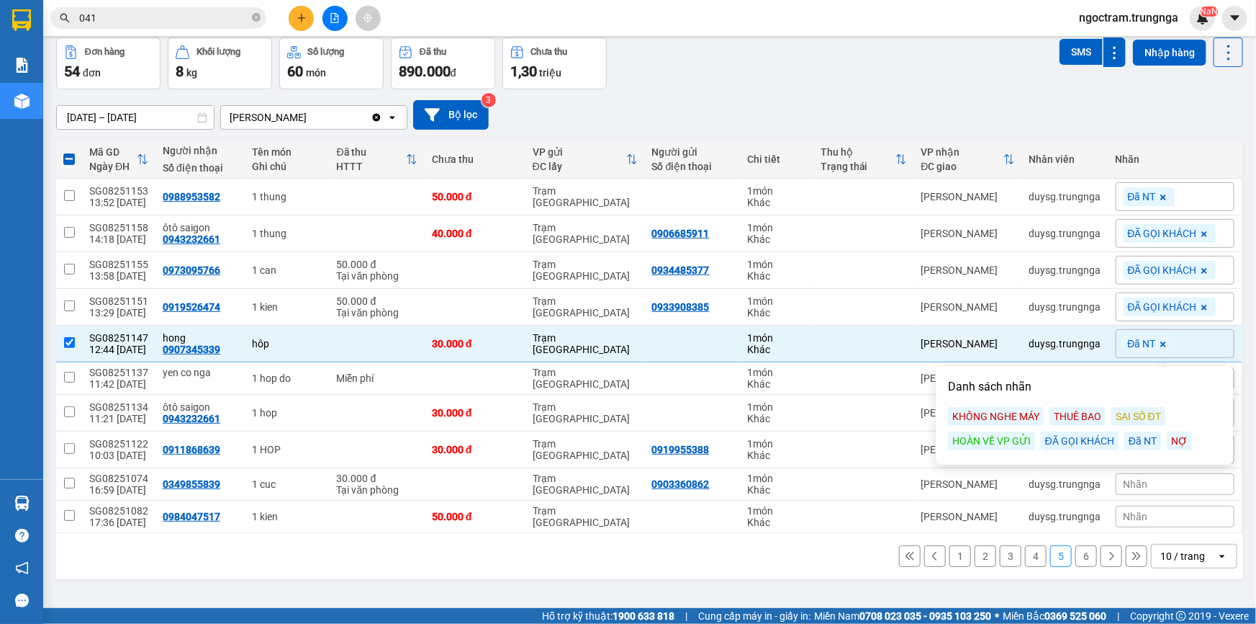
scroll to position [66, 0]
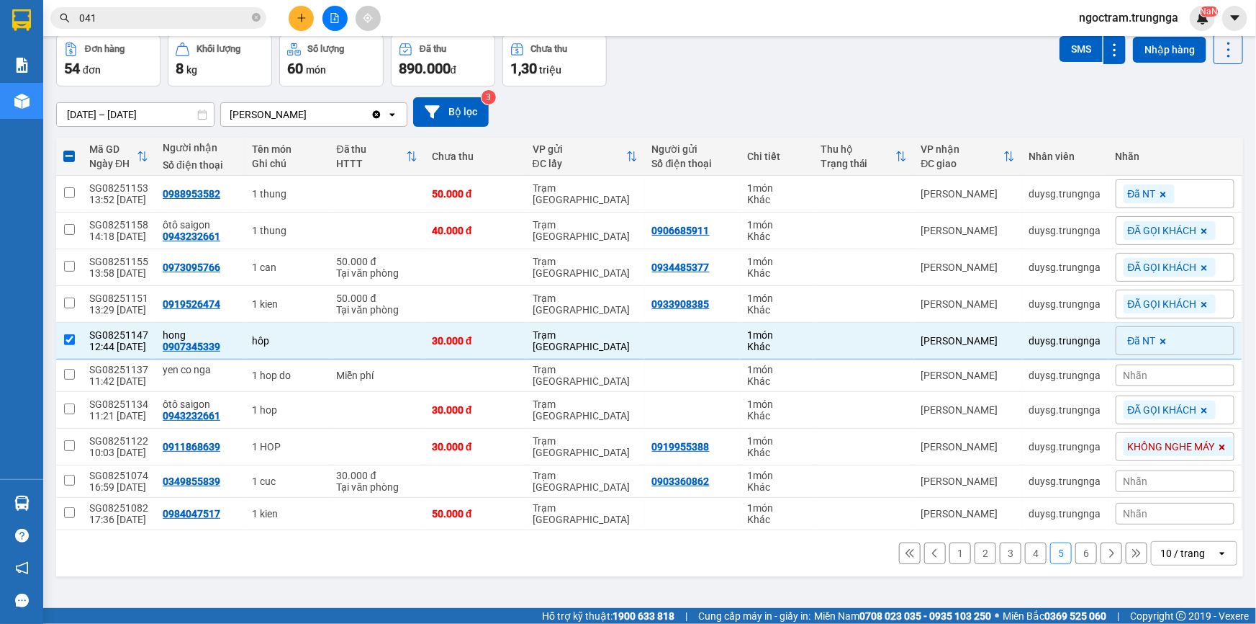
click at [1032, 554] on button "4" at bounding box center [1036, 553] width 22 height 22
checkbox input "false"
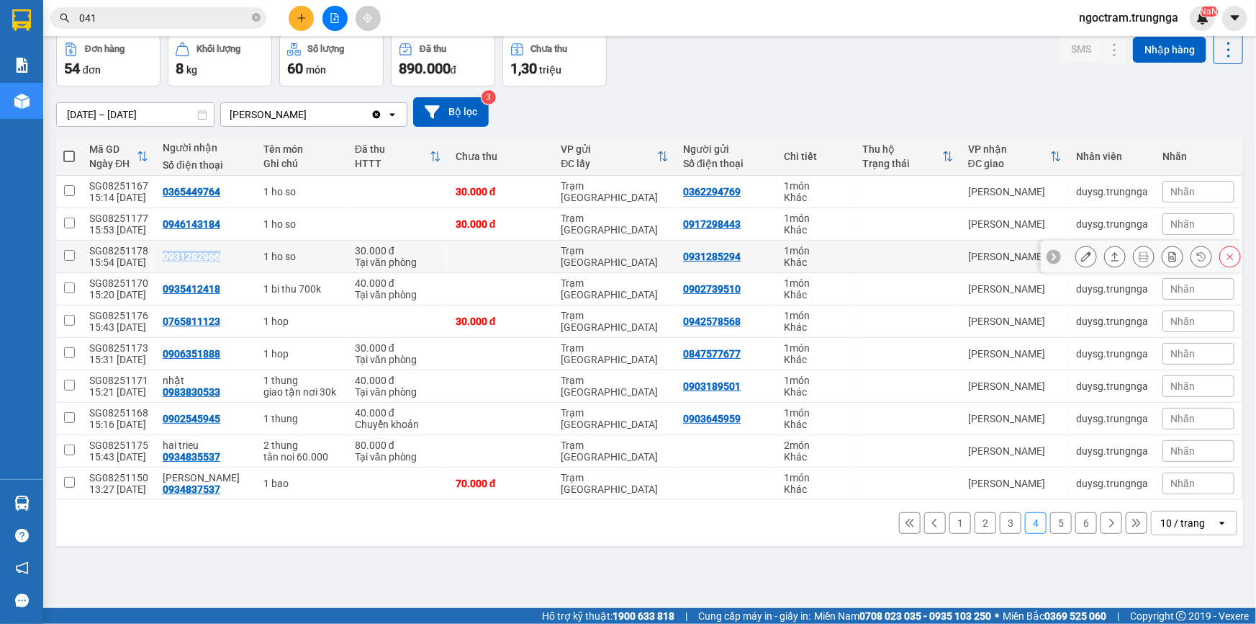
drag, startPoint x: 158, startPoint y: 253, endPoint x: 210, endPoint y: 261, distance: 52.4
click at [216, 259] on td "0931282966" at bounding box center [206, 256] width 101 height 32
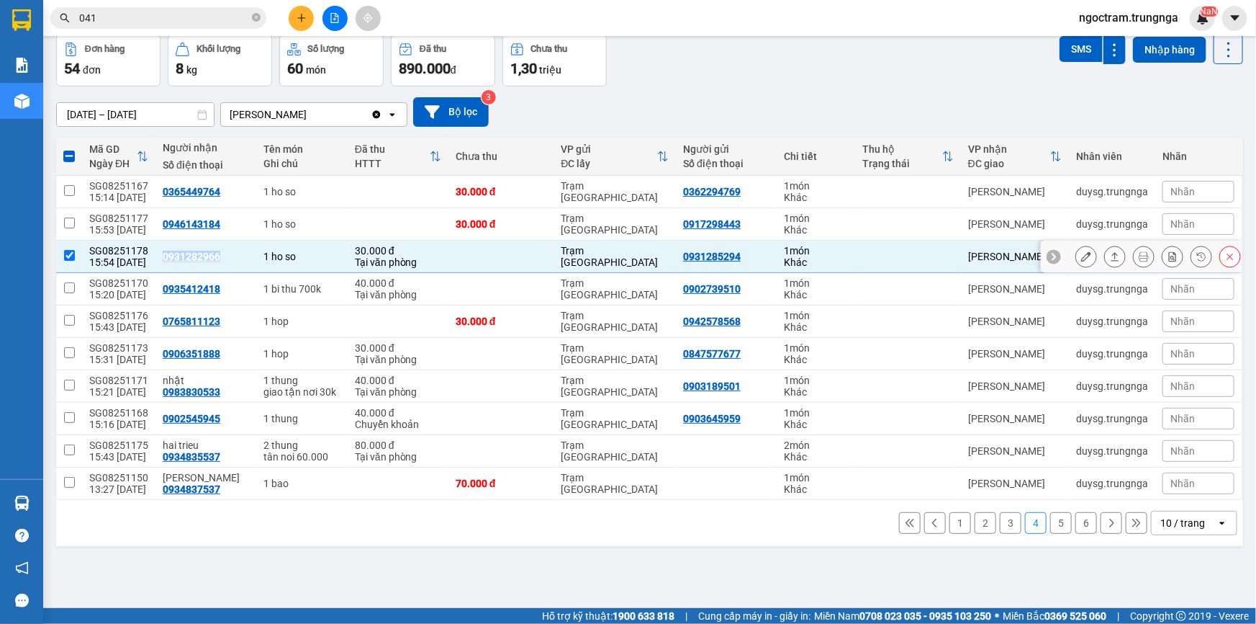
copy div "0931282966"
click at [1197, 256] on div "Nhãn" at bounding box center [1199, 257] width 72 height 22
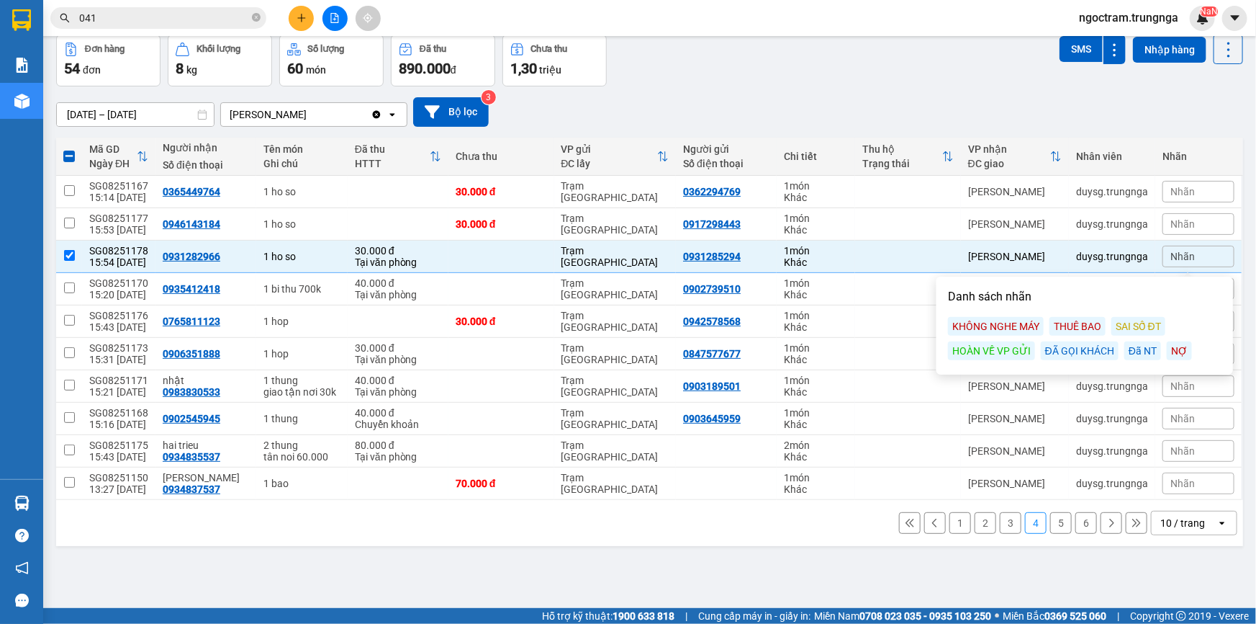
click at [1134, 349] on div "Đã NT" at bounding box center [1143, 350] width 37 height 19
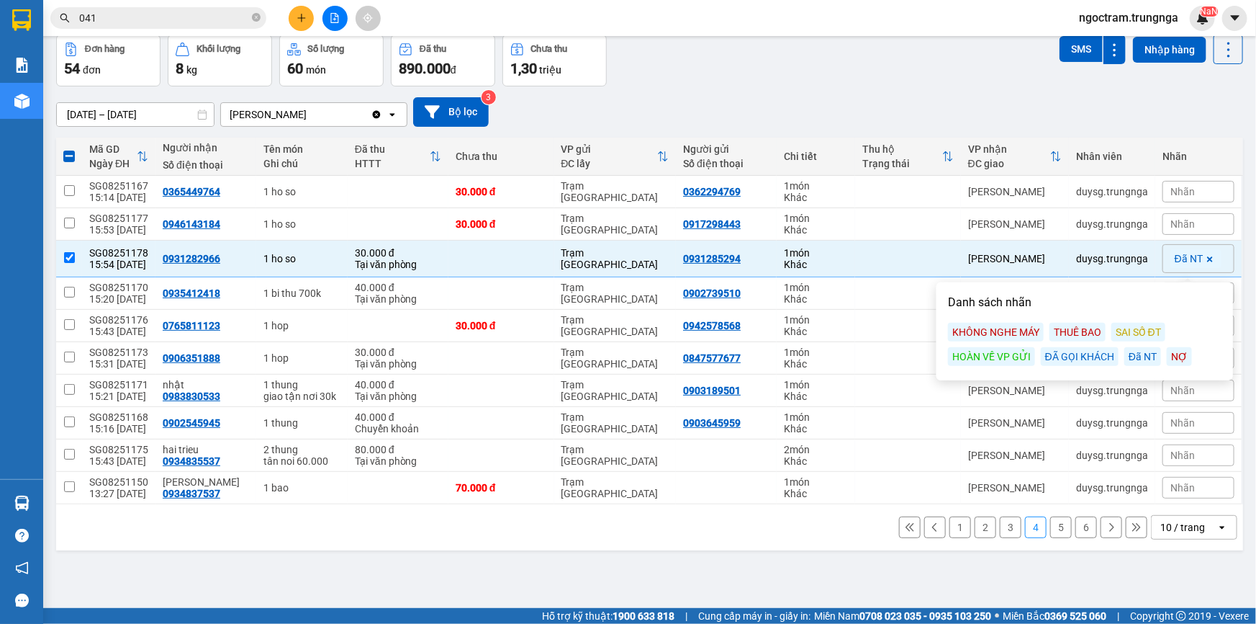
click at [1171, 487] on span "Nhãn" at bounding box center [1183, 488] width 24 height 12
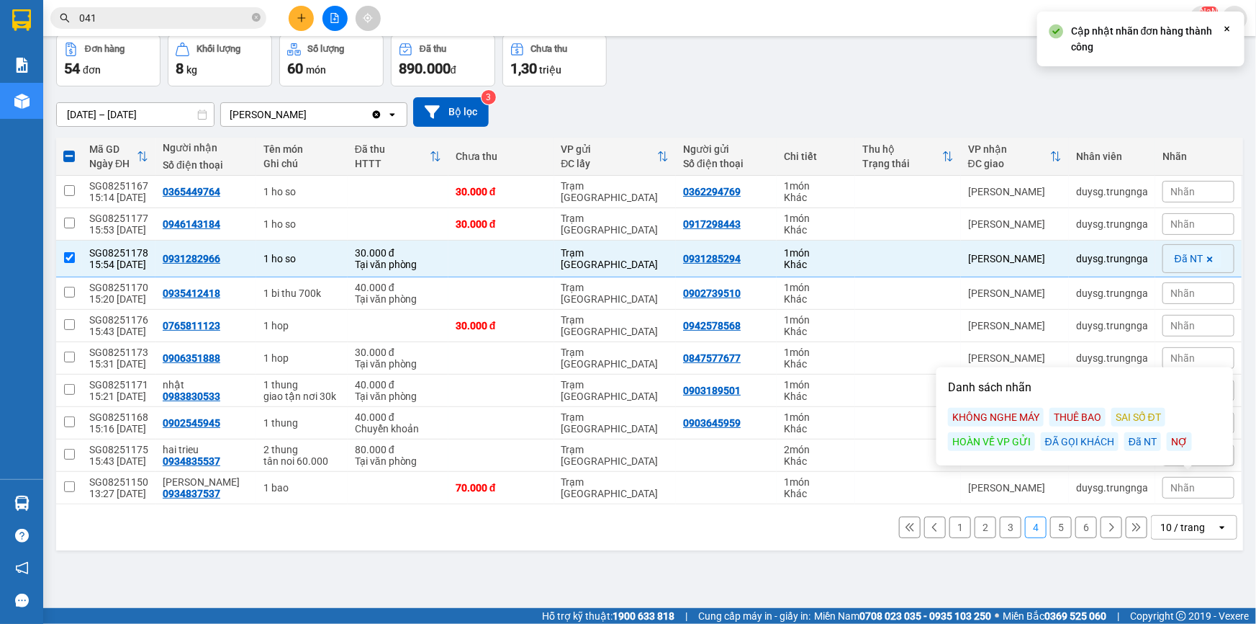
drag, startPoint x: 1051, startPoint y: 439, endPoint x: 1179, endPoint y: 402, distance: 133.5
click at [1051, 439] on div "ĐÃ GỌI KHÁCH" at bounding box center [1080, 441] width 78 height 19
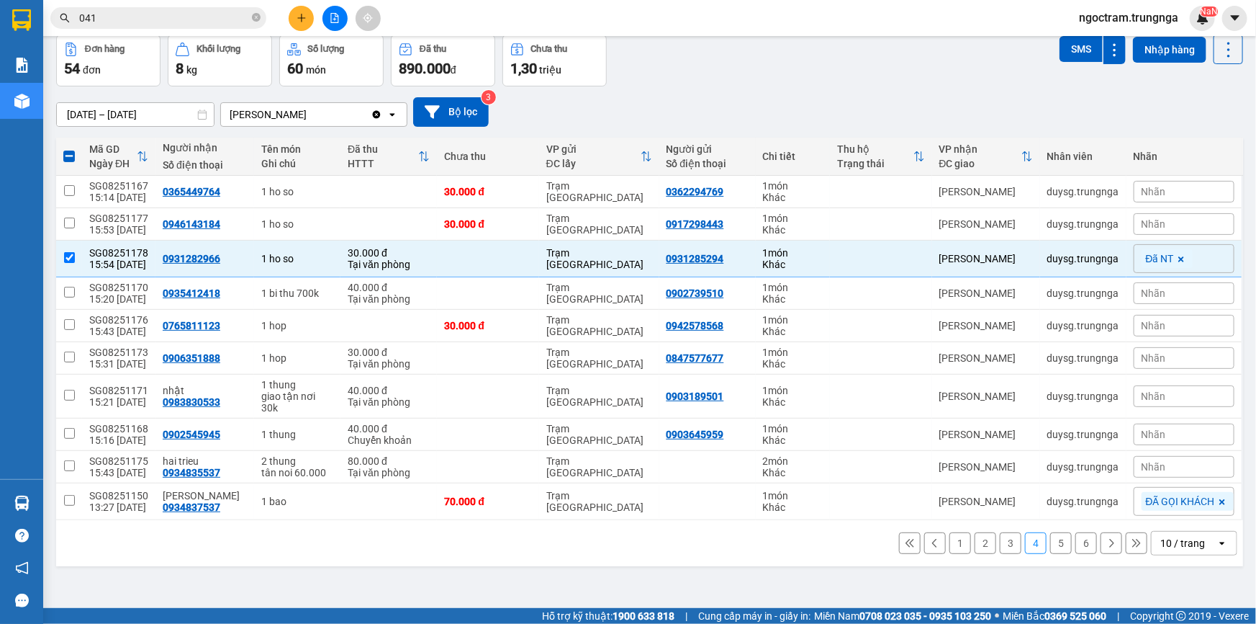
click at [1187, 294] on div "Nhãn" at bounding box center [1184, 293] width 101 height 22
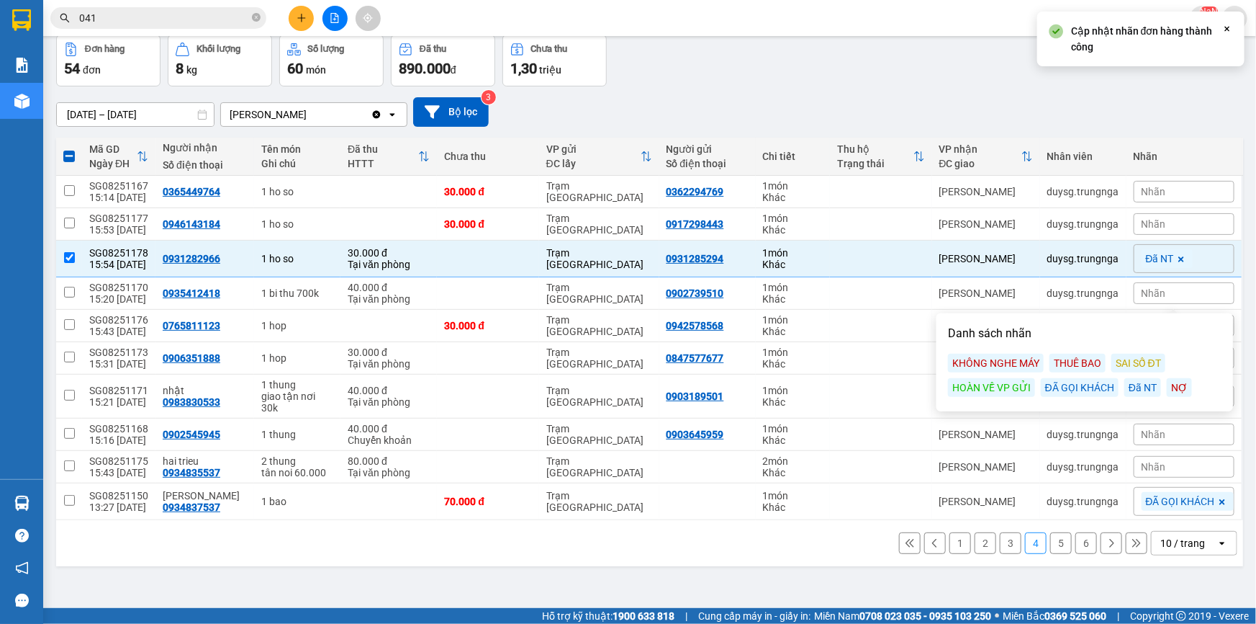
click at [1087, 387] on div "ĐÃ GỌI KHÁCH" at bounding box center [1080, 387] width 78 height 19
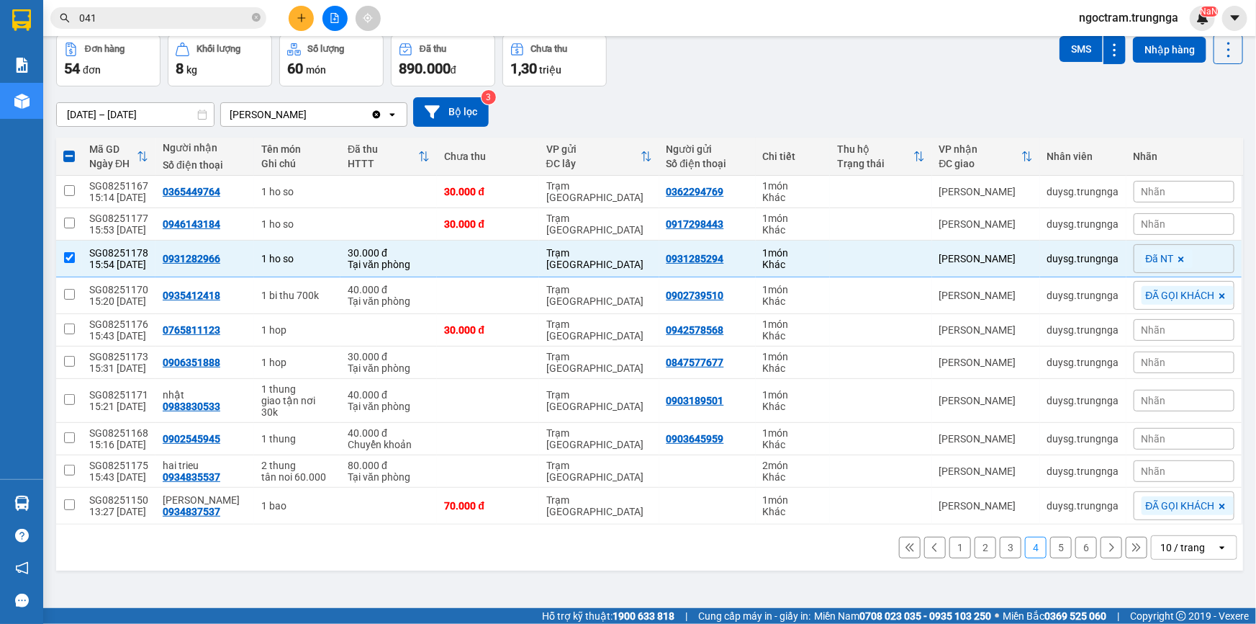
click at [1183, 460] on div "Nhãn" at bounding box center [1184, 471] width 101 height 22
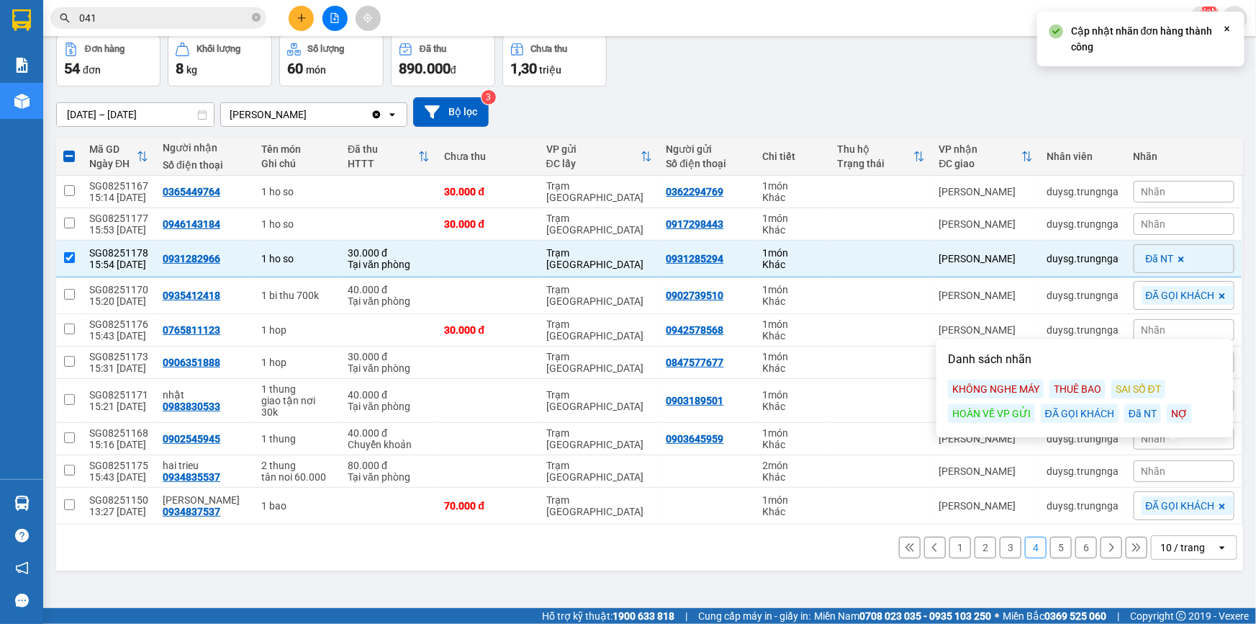
click at [1086, 410] on div "ĐÃ GỌI KHÁCH" at bounding box center [1080, 413] width 78 height 19
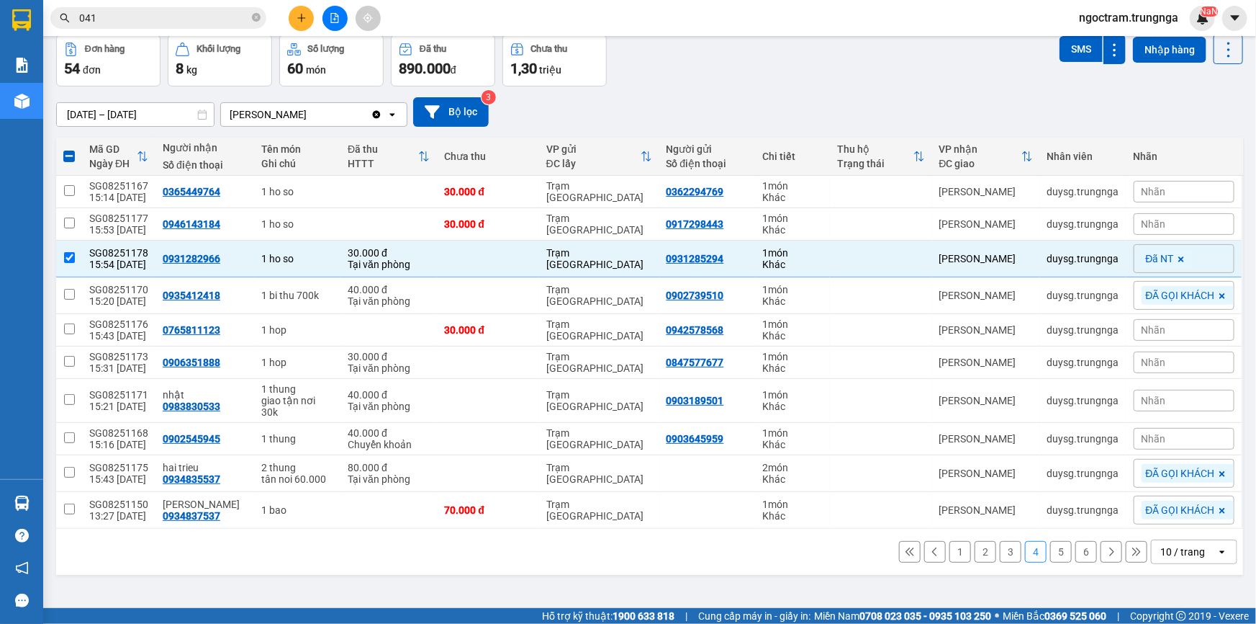
click at [1212, 324] on div "Nhãn" at bounding box center [1184, 330] width 101 height 22
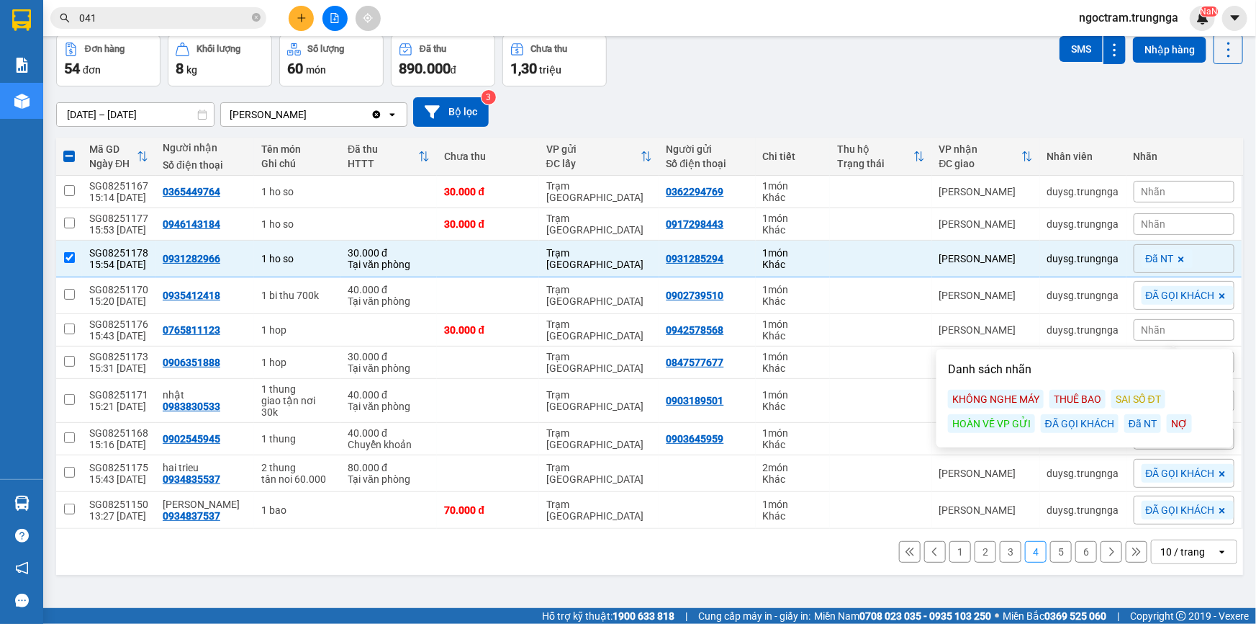
click at [1152, 328] on span "Nhãn" at bounding box center [1154, 330] width 24 height 12
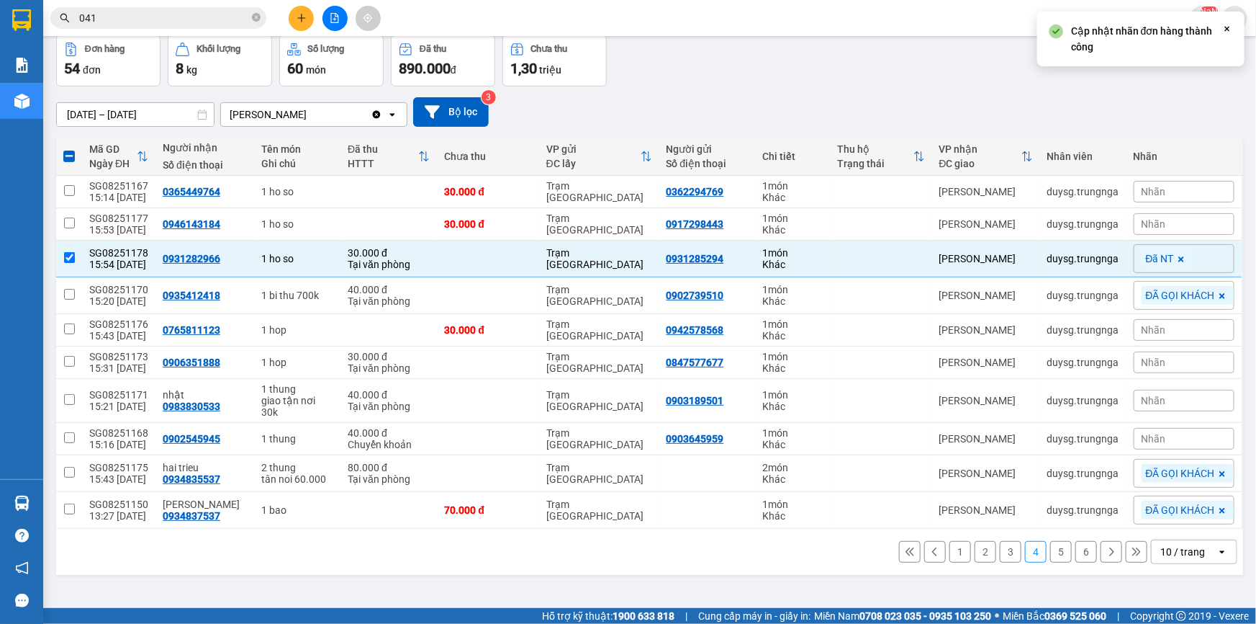
click at [1147, 330] on span "Nhãn" at bounding box center [1154, 330] width 24 height 12
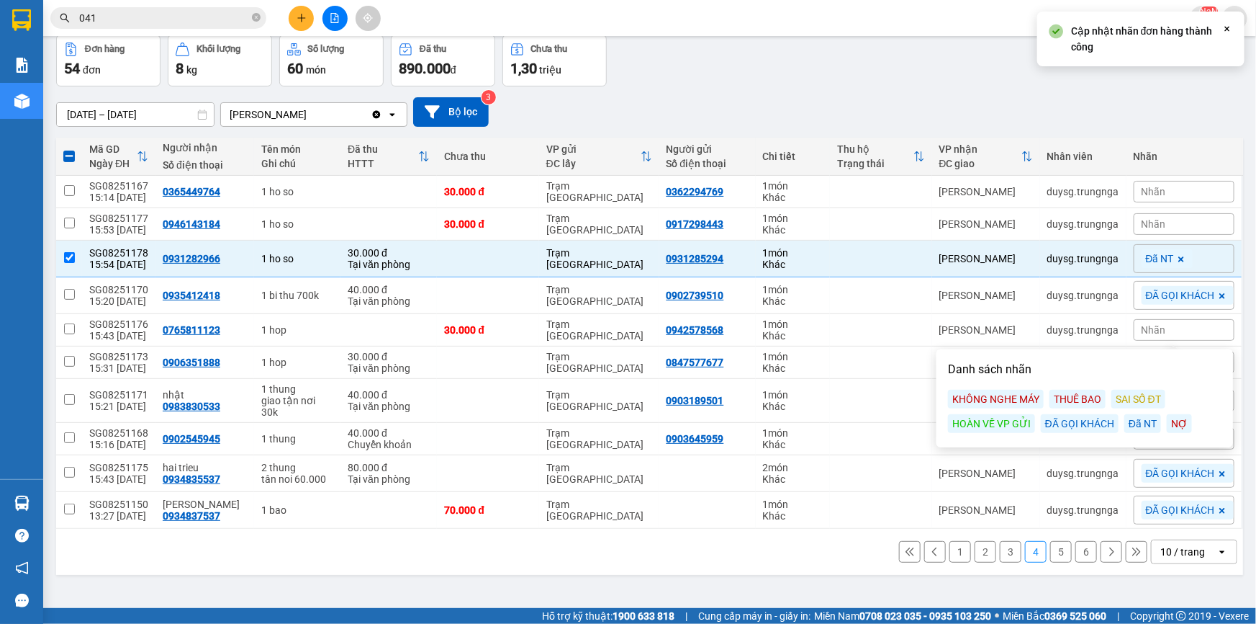
click at [1088, 420] on div "ĐÃ GỌI KHÁCH" at bounding box center [1080, 423] width 78 height 19
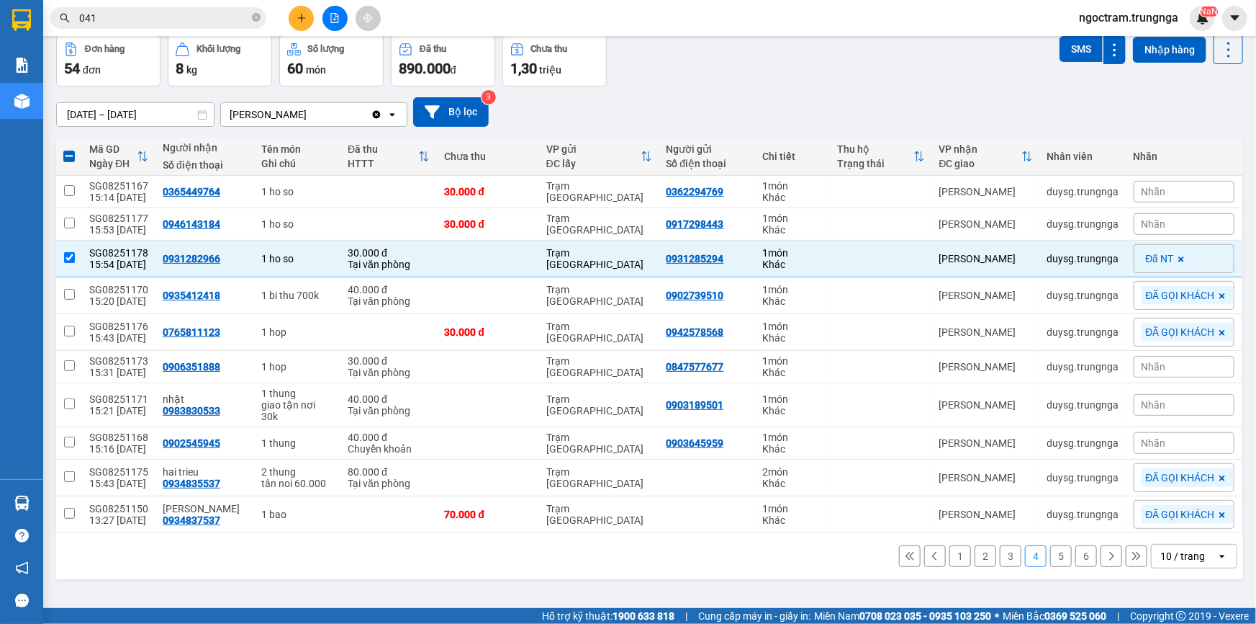
click at [1238, 436] on div "ver 1.8.138 Kho gửi Trên xe Kho nhận Hàng đã giao Đơn hàng 54 đơn Khối lượng 8 …" at bounding box center [649, 290] width 1199 height 624
click at [1145, 437] on span "Nhãn" at bounding box center [1154, 443] width 24 height 12
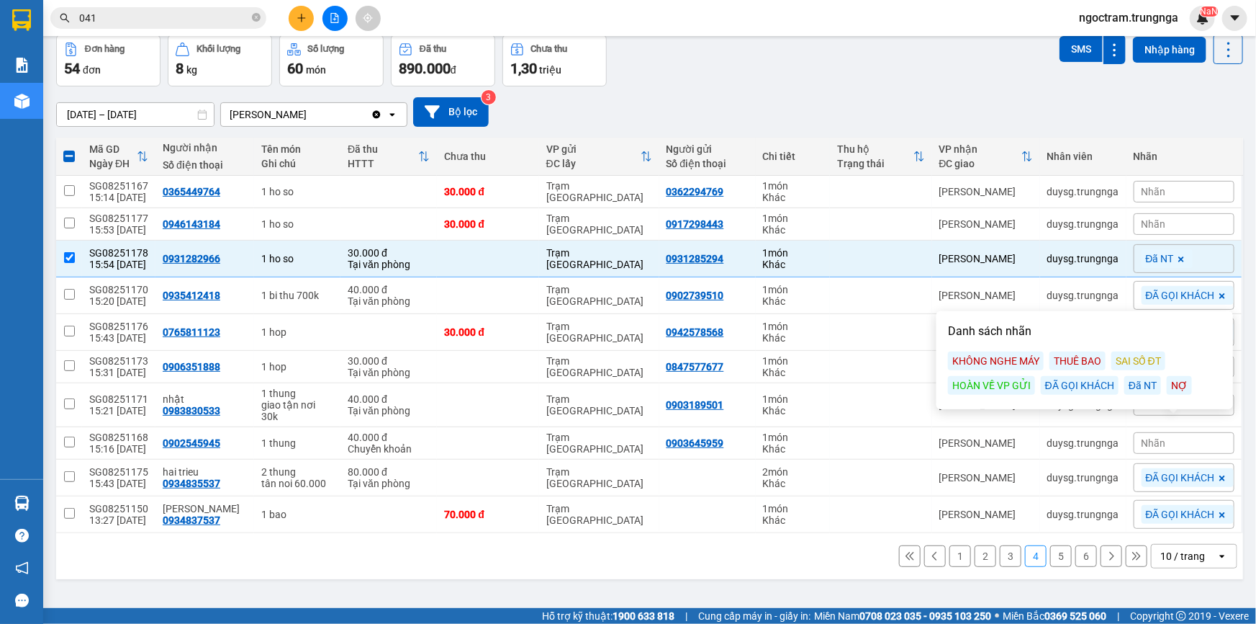
click at [1078, 384] on div "ĐÃ GỌI KHÁCH" at bounding box center [1080, 385] width 78 height 19
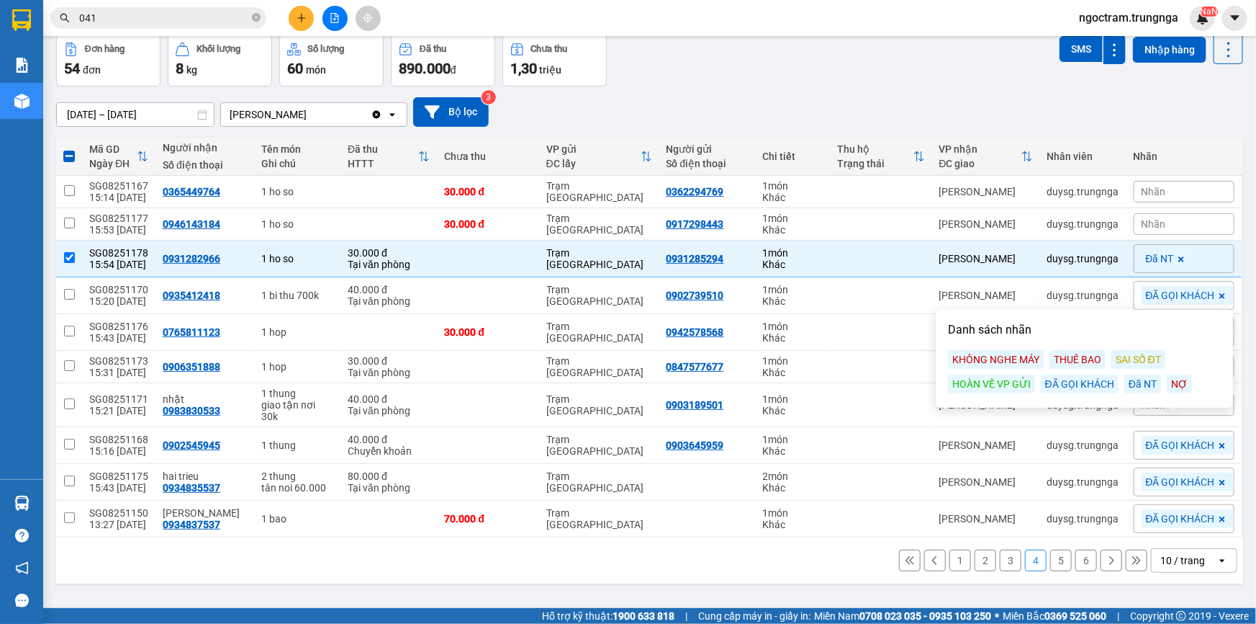
click at [1243, 315] on main "ver 1.8.138 Kho gửi Trên xe Kho nhận Hàng đã giao Đơn hàng 54 đơn Khối lượng 8 …" at bounding box center [628, 304] width 1256 height 608
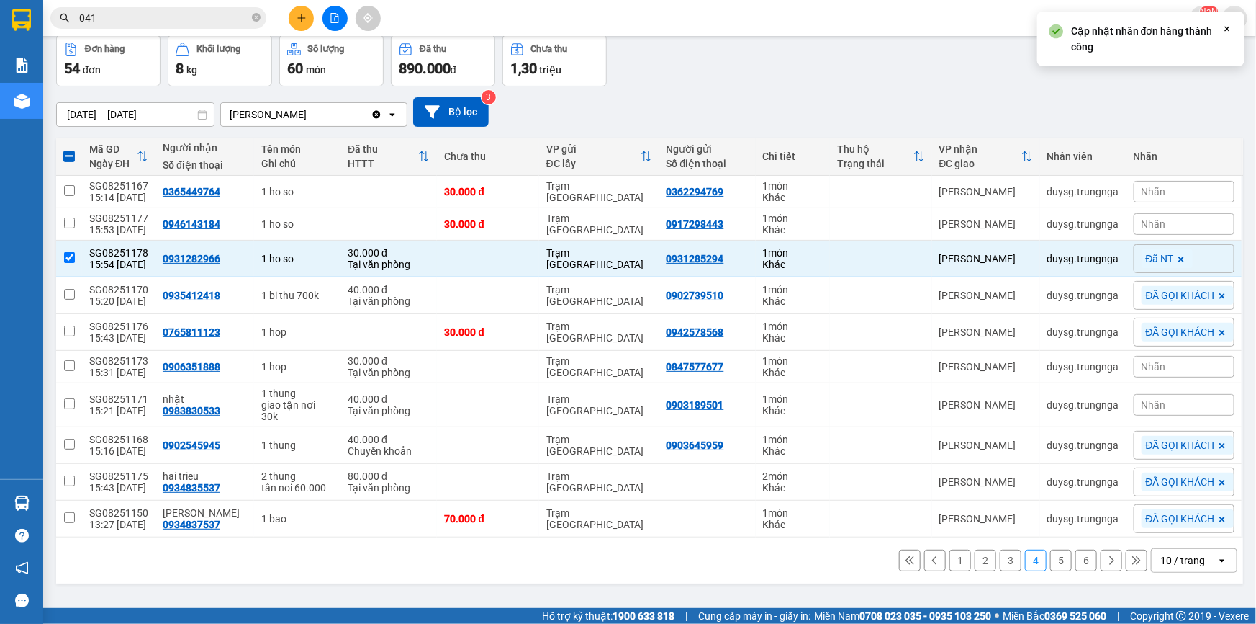
click at [1177, 361] on div "Nhãn" at bounding box center [1184, 367] width 101 height 22
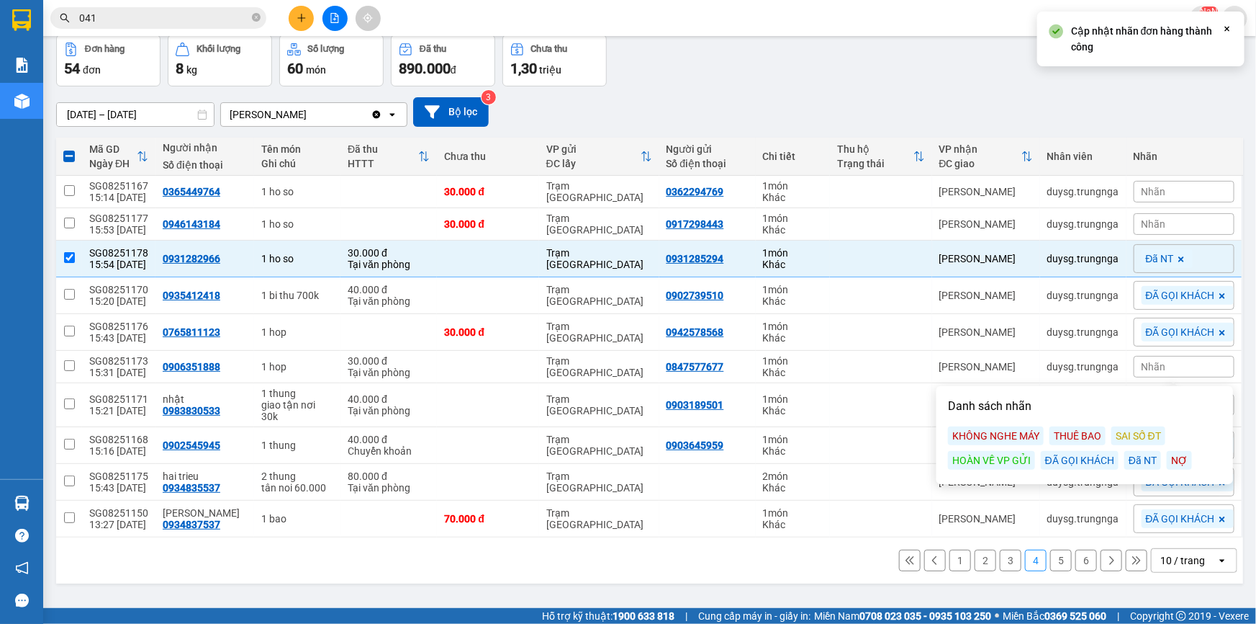
click at [1078, 459] on div "ĐÃ GỌI KHÁCH" at bounding box center [1080, 460] width 78 height 19
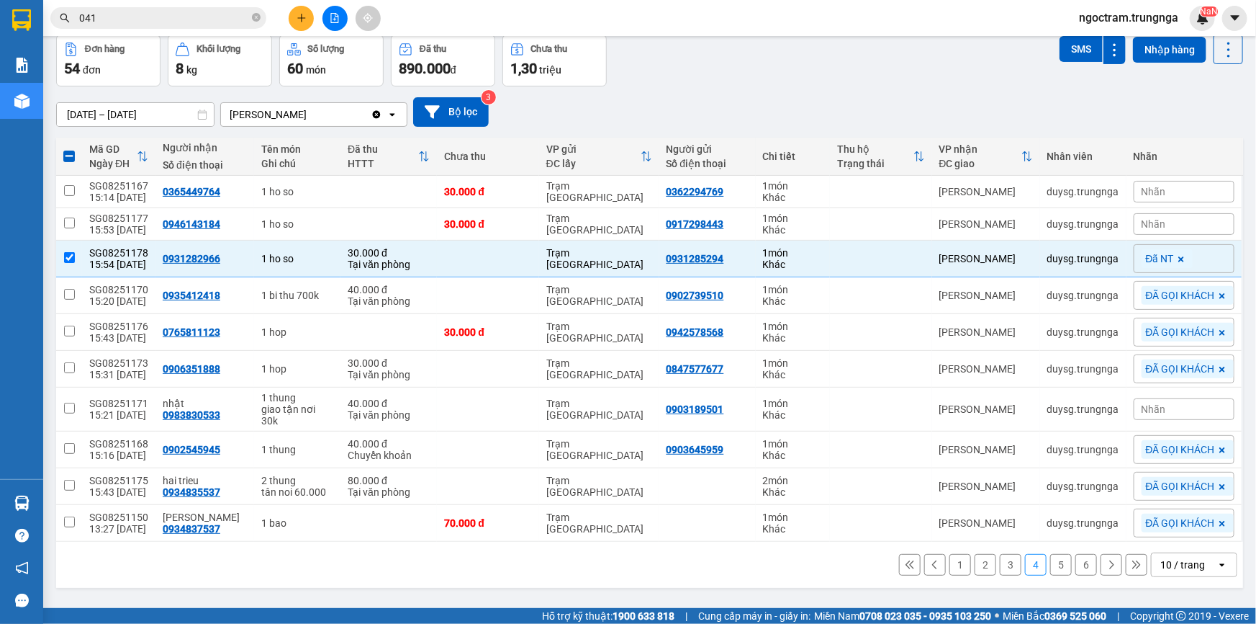
click at [1241, 395] on main "ver 1.8.138 Kho gửi Trên xe Kho nhận Hàng đã giao Đơn hàng 54 đơn Khối lượng 8 …" at bounding box center [628, 304] width 1256 height 608
click at [1181, 399] on div "Nhãn" at bounding box center [1184, 409] width 101 height 22
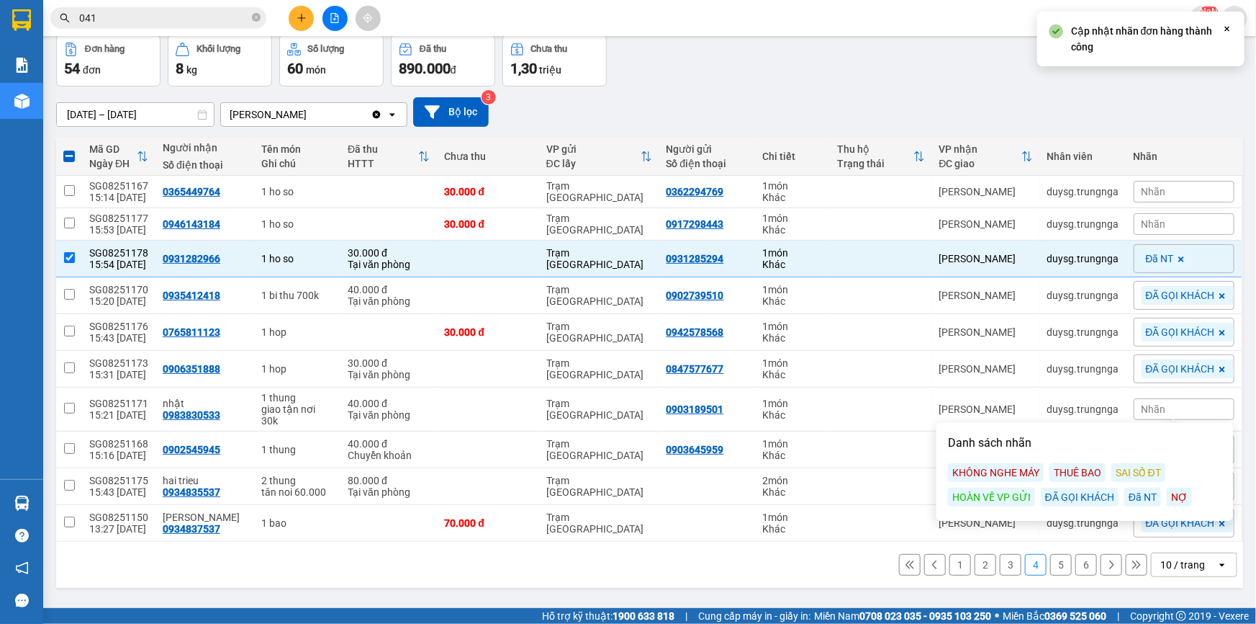
click at [1086, 498] on div "ĐÃ GỌI KHÁCH" at bounding box center [1080, 496] width 78 height 19
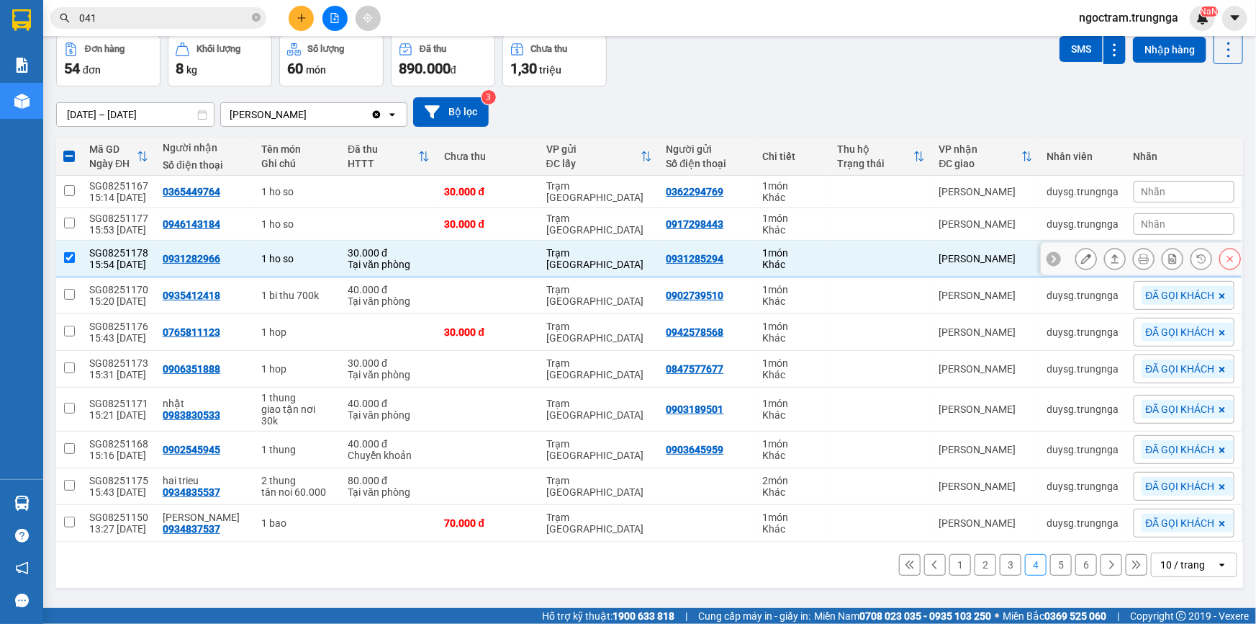
click at [72, 253] on input "checkbox" at bounding box center [69, 257] width 11 height 11
checkbox input "false"
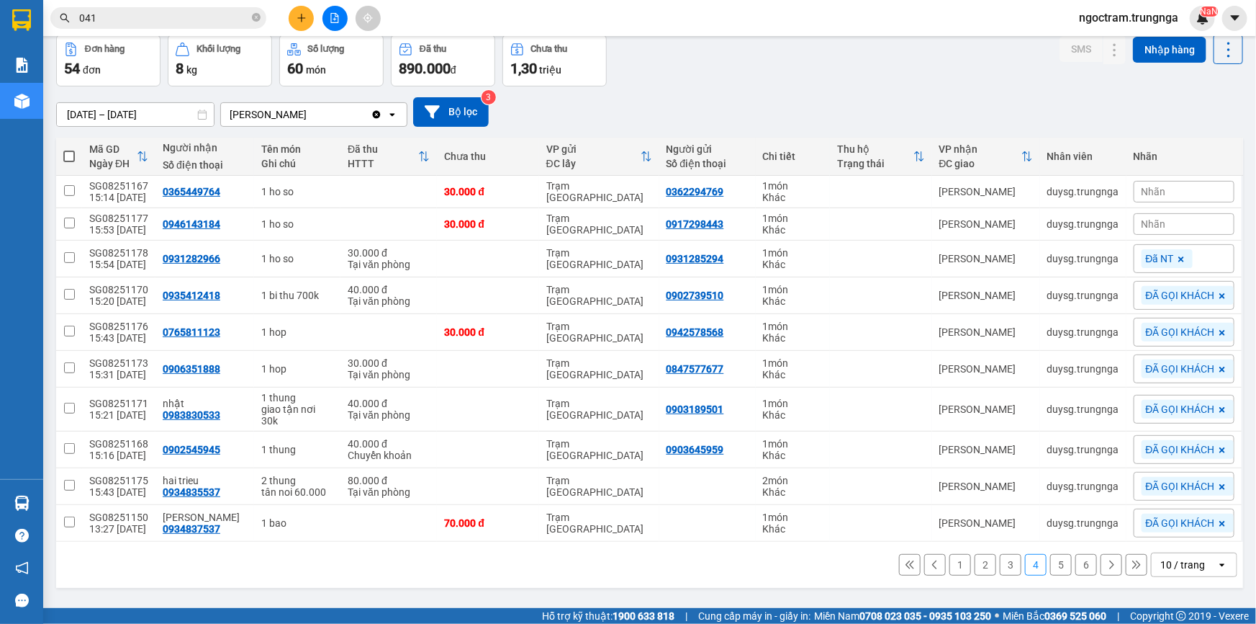
click at [1163, 223] on div "Nhãn" at bounding box center [1184, 224] width 101 height 22
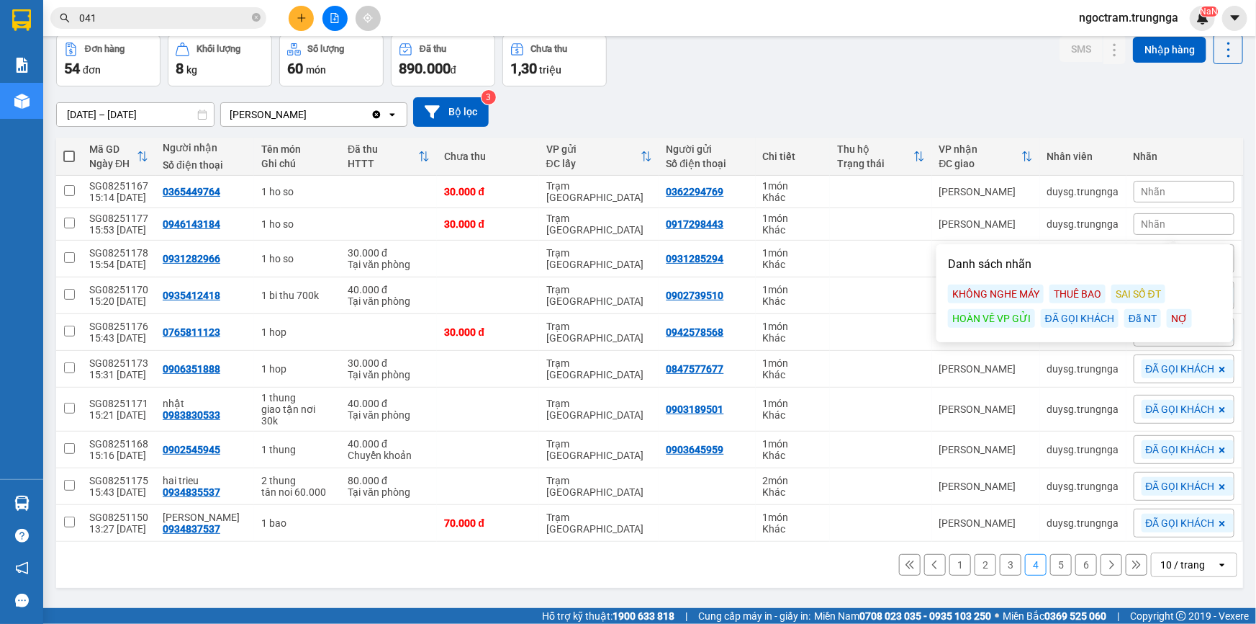
click at [1066, 320] on div "ĐÃ GỌI KHÁCH" at bounding box center [1080, 318] width 78 height 19
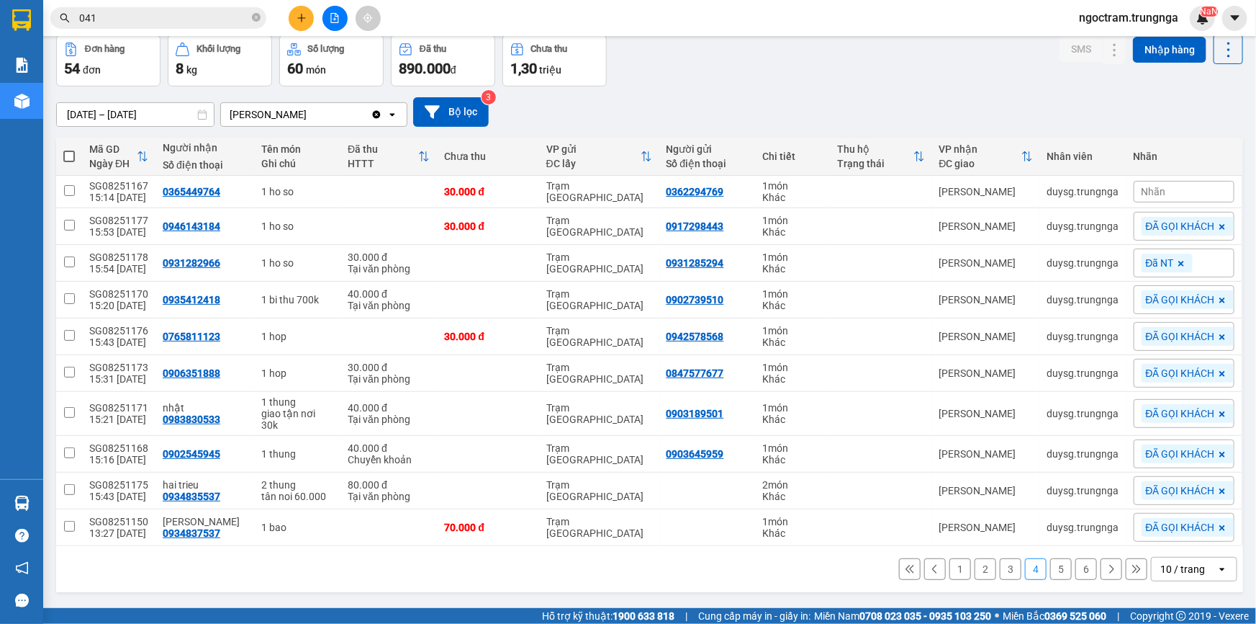
click at [1171, 189] on div "Nhãn" at bounding box center [1184, 192] width 101 height 22
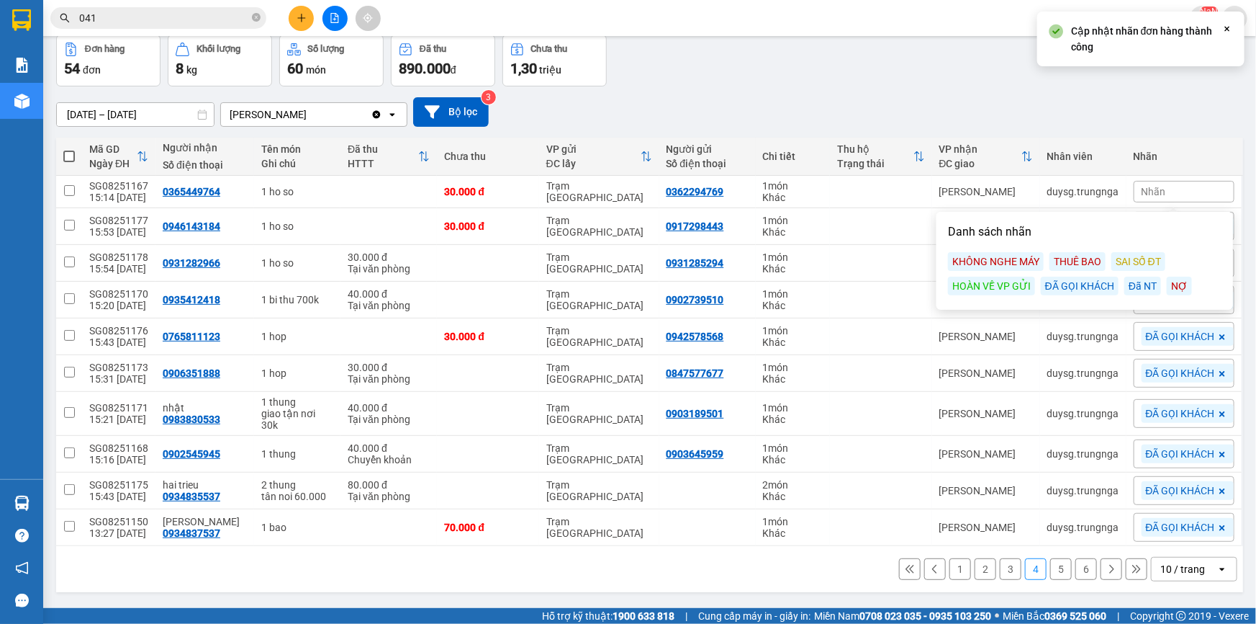
click at [1083, 285] on div "ĐÃ GỌI KHÁCH" at bounding box center [1080, 285] width 78 height 19
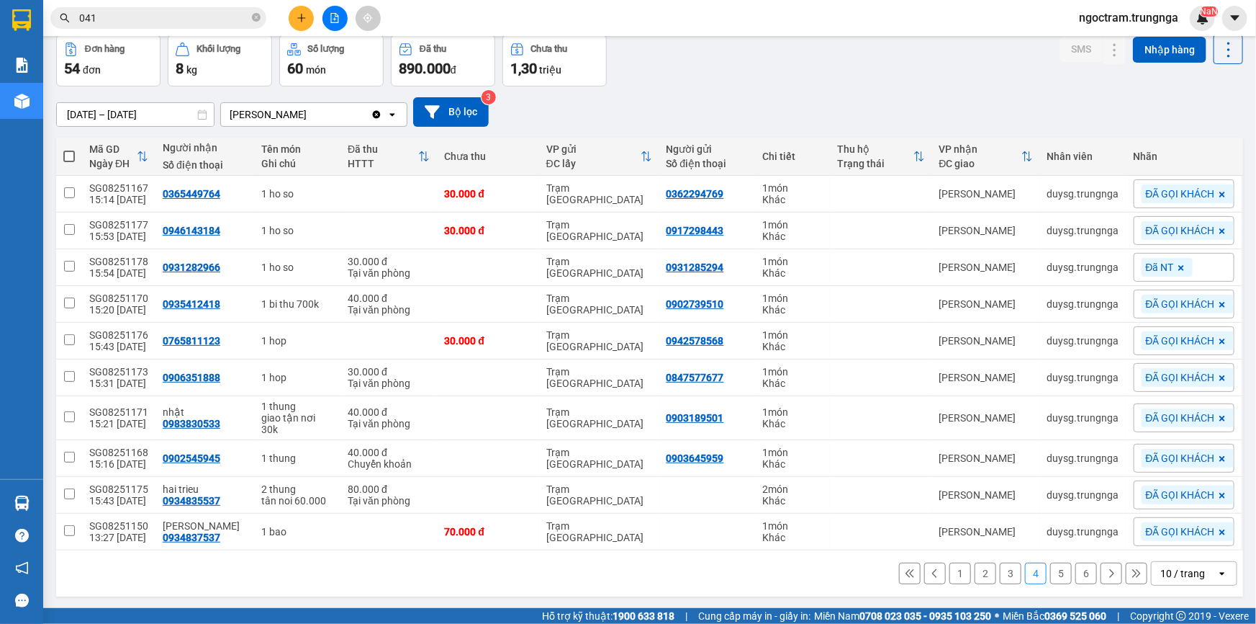
click at [1174, 126] on div "11/08/2025 – 13/08/2025 Press the down arrow key to interact with the calendar …" at bounding box center [649, 111] width 1187 height 51
click at [1001, 571] on button "3" at bounding box center [1011, 573] width 22 height 22
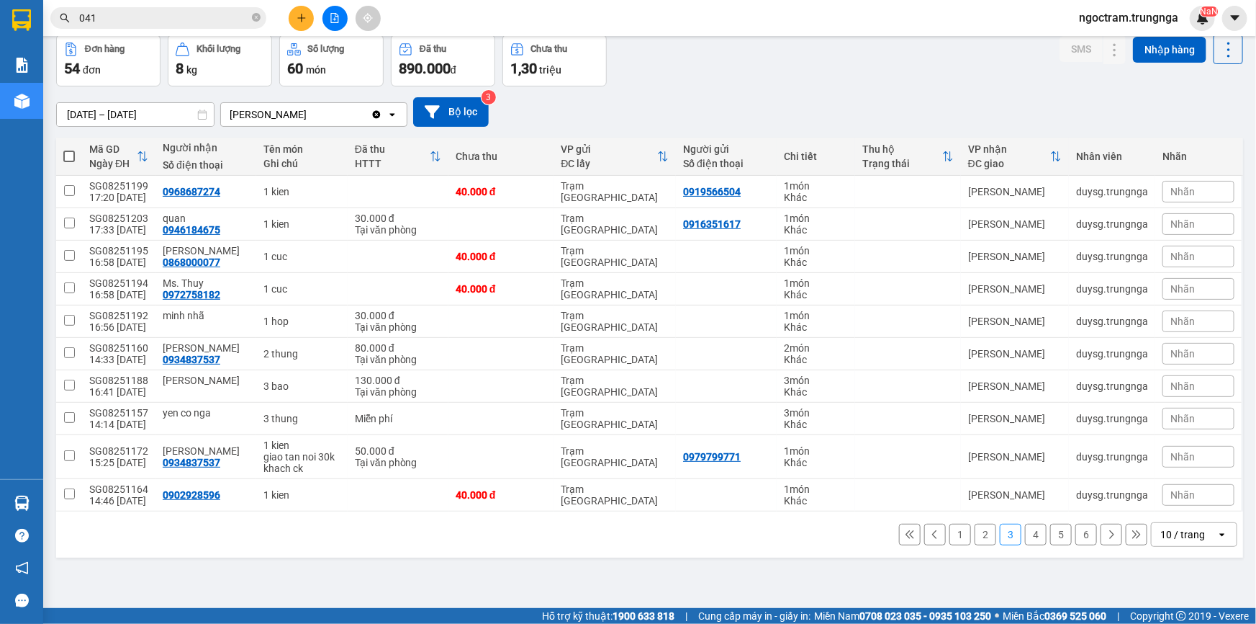
click at [1183, 491] on span "Nhãn" at bounding box center [1183, 495] width 24 height 12
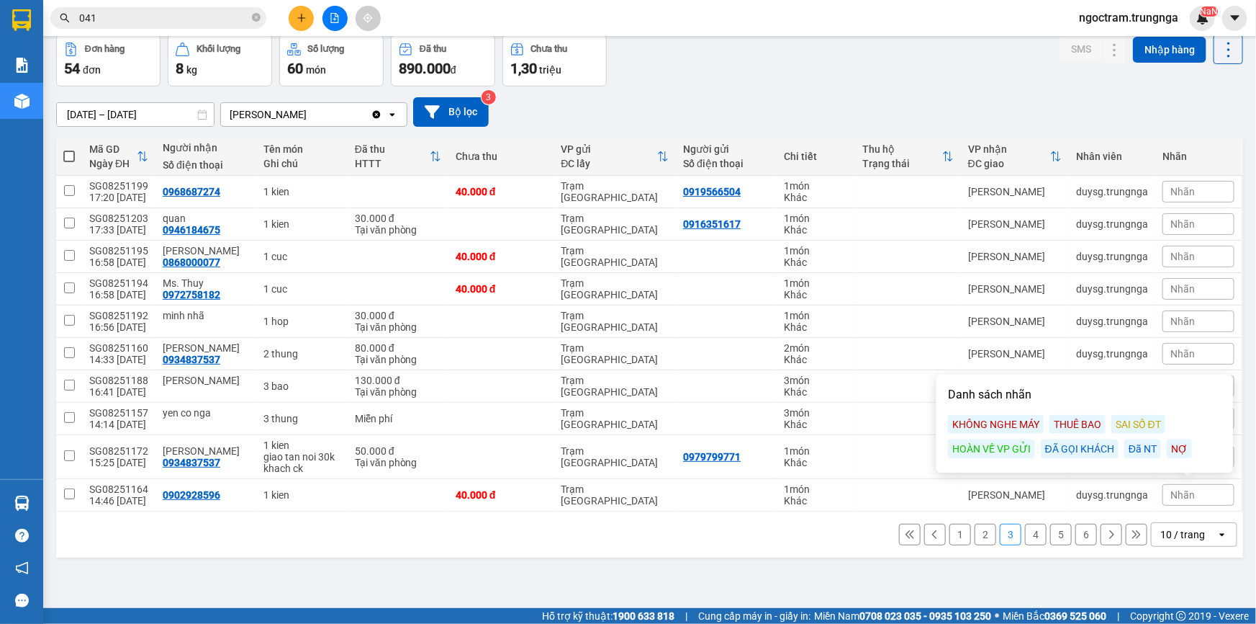
click at [1084, 451] on div "ĐÃ GỌI KHÁCH" at bounding box center [1080, 448] width 78 height 19
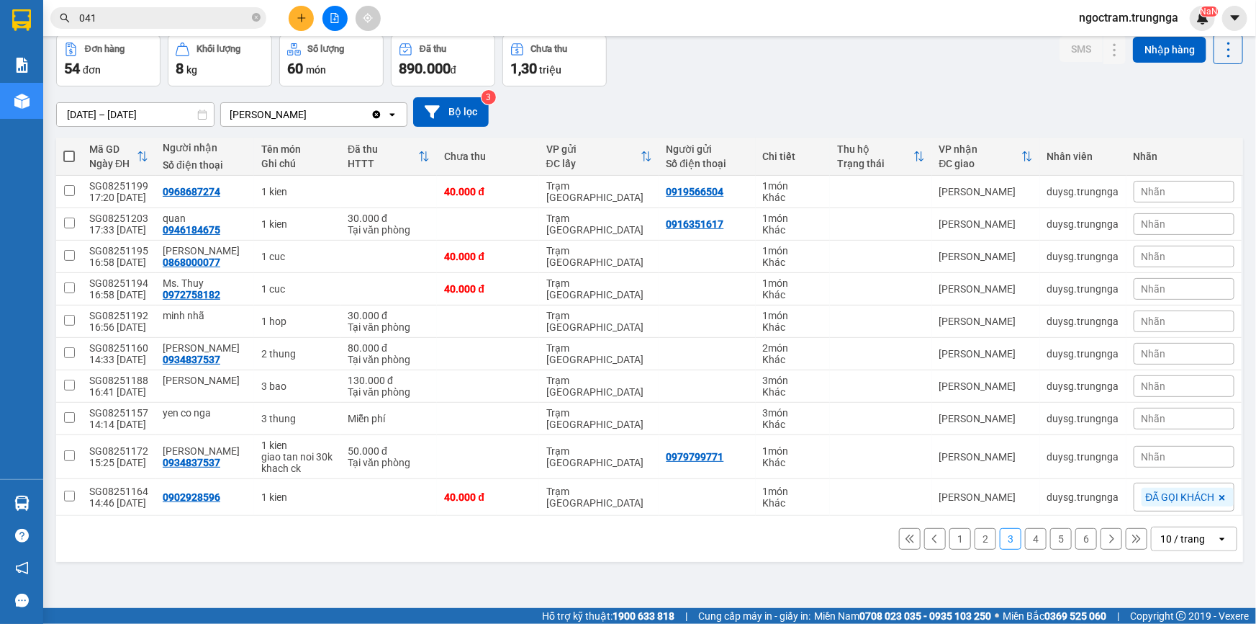
click at [964, 581] on div "ver 1.8.138 Kho gửi Trên xe Kho nhận Hàng đã giao Đơn hàng 54 đơn Khối lượng 8 …" at bounding box center [649, 290] width 1199 height 624
click at [1158, 386] on div "Nhãn" at bounding box center [1184, 386] width 101 height 22
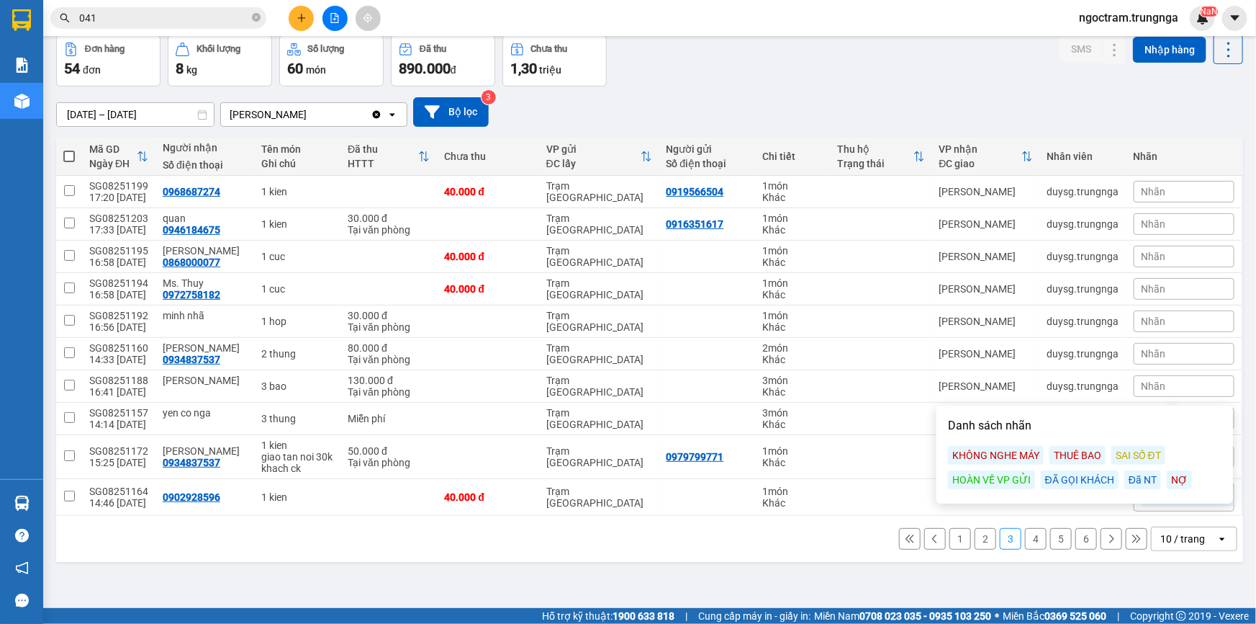
click at [1155, 76] on div "SMS Nhập hàng" at bounding box center [1152, 61] width 184 height 52
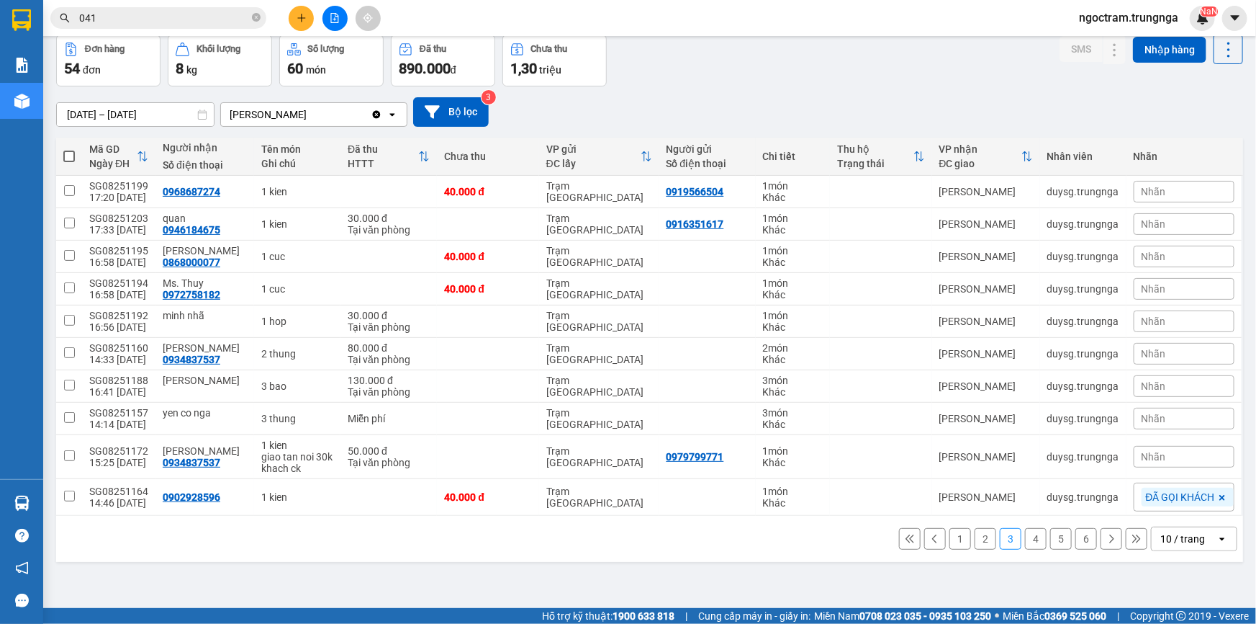
click at [1025, 539] on button "4" at bounding box center [1036, 539] width 22 height 22
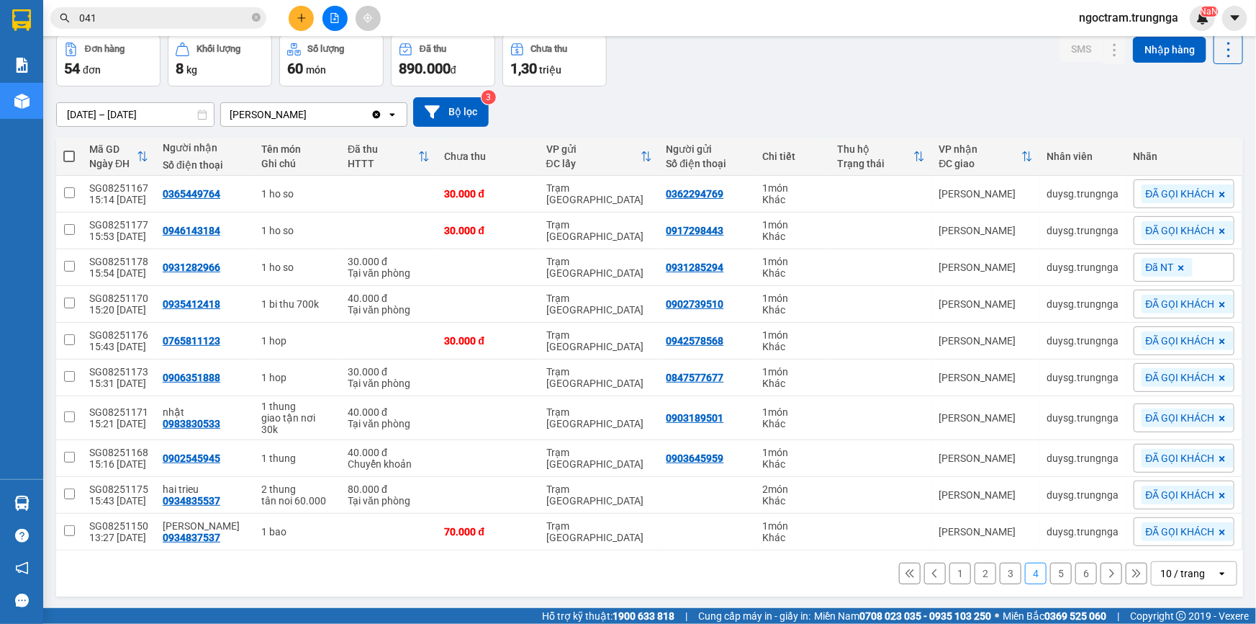
click at [1192, 411] on span "ĐÃ GỌI KHÁCH" at bounding box center [1180, 417] width 69 height 13
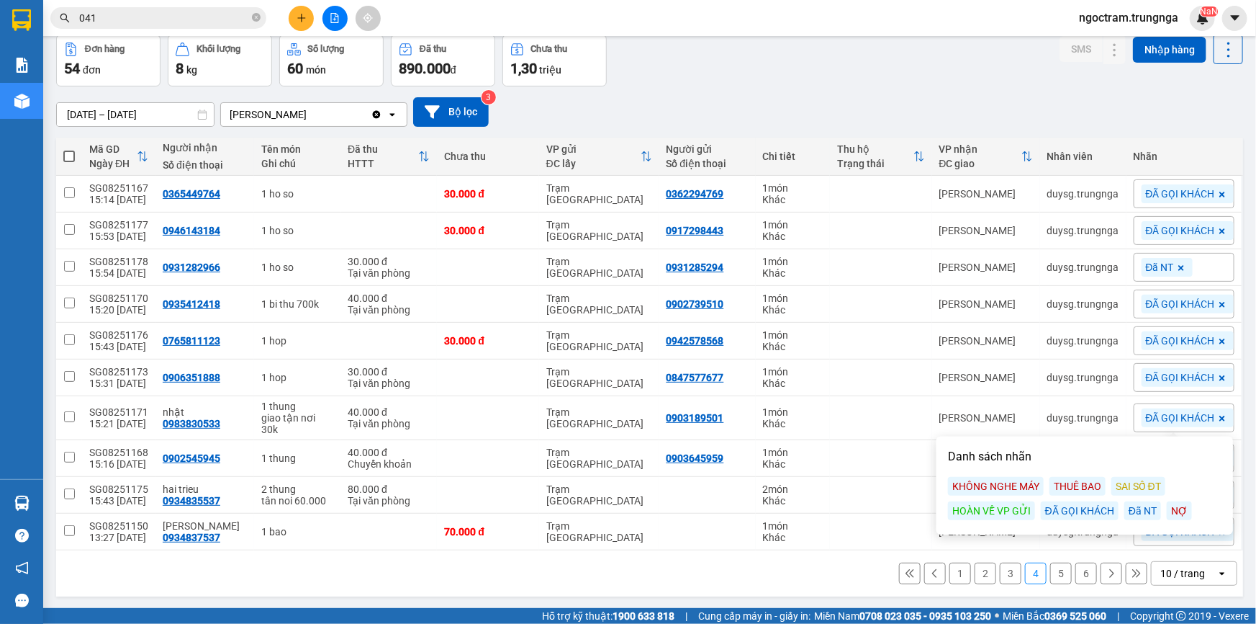
click at [1181, 465] on div "Danh sách nhãn KHÔNG NGHE MÁY THUÊ BAO SAI SỐ ĐT HOÀN VỀ VP GỬI ĐÃ GỌI KHÁCH Đã…" at bounding box center [1085, 485] width 288 height 89
click at [1220, 415] on icon at bounding box center [1223, 418] width 6 height 6
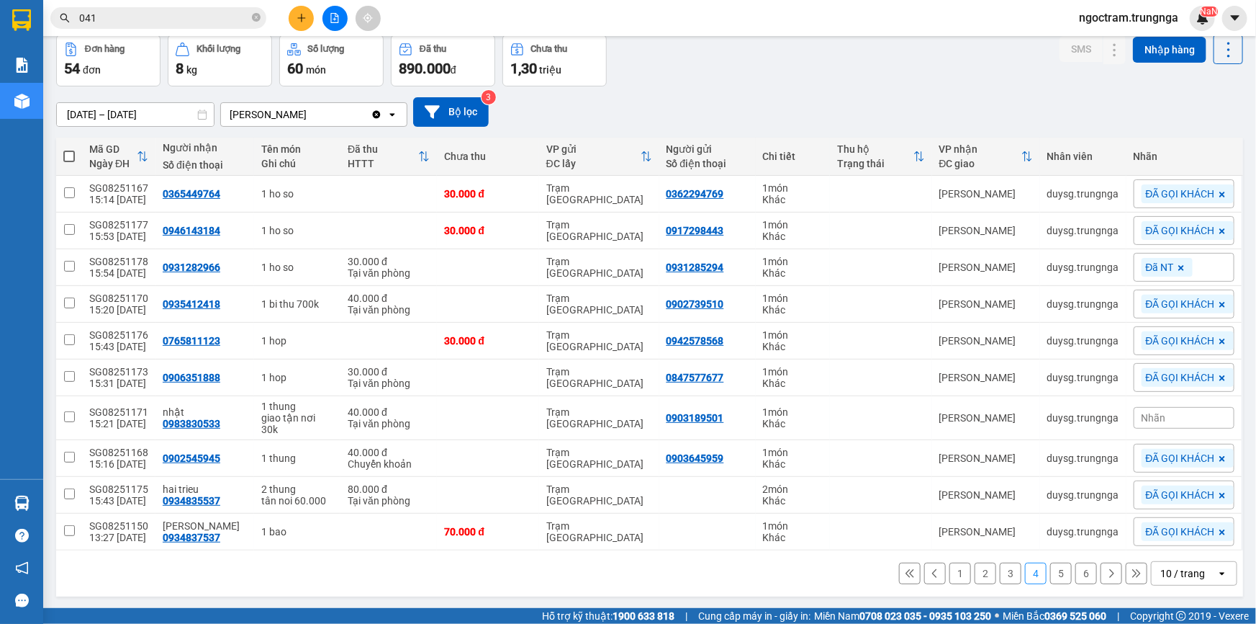
click at [838, 589] on div "ver 1.8.138 Kho gửi Trên xe Kho nhận Hàng đã giao Đơn hàng 54 đơn Khối lượng 8 …" at bounding box center [649, 290] width 1199 height 624
click at [1218, 491] on icon at bounding box center [1222, 495] width 9 height 9
click at [1051, 558] on button "5" at bounding box center [1061, 569] width 22 height 22
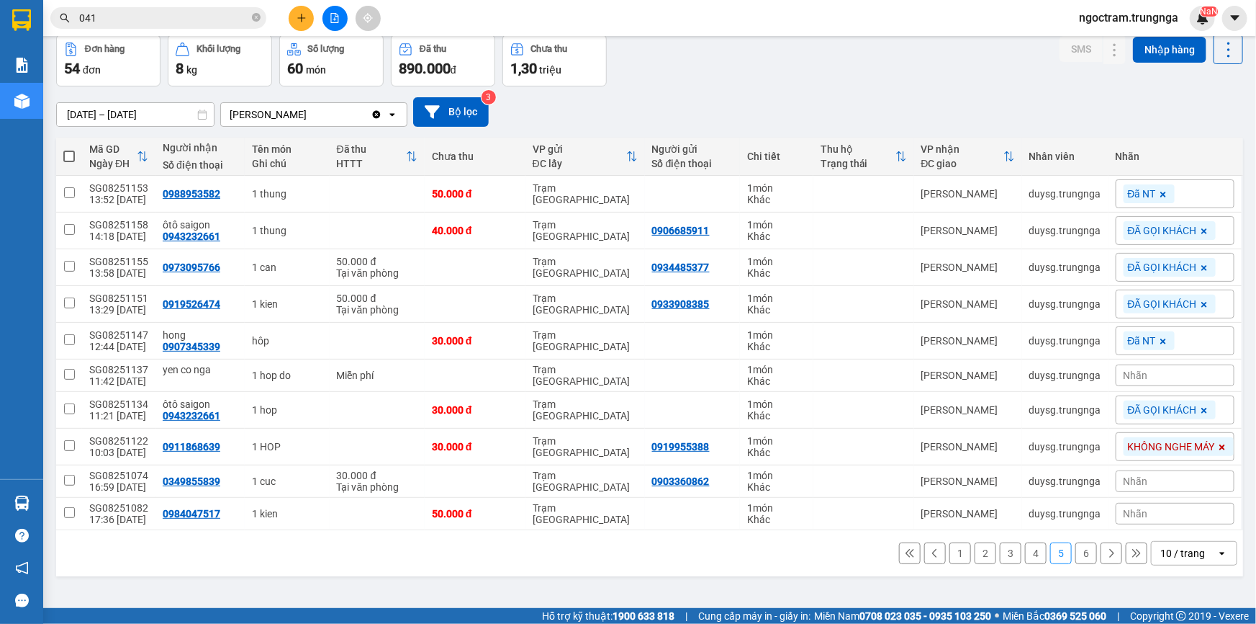
click at [1025, 555] on button "4" at bounding box center [1036, 553] width 22 height 22
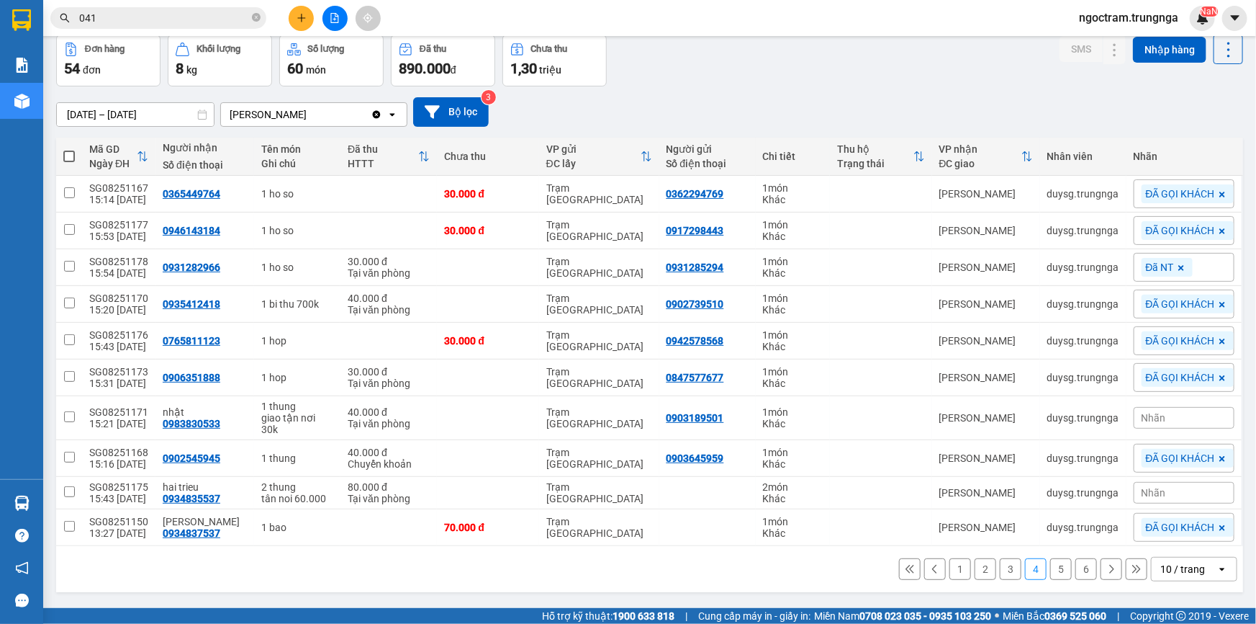
click at [1000, 558] on button "3" at bounding box center [1011, 569] width 22 height 22
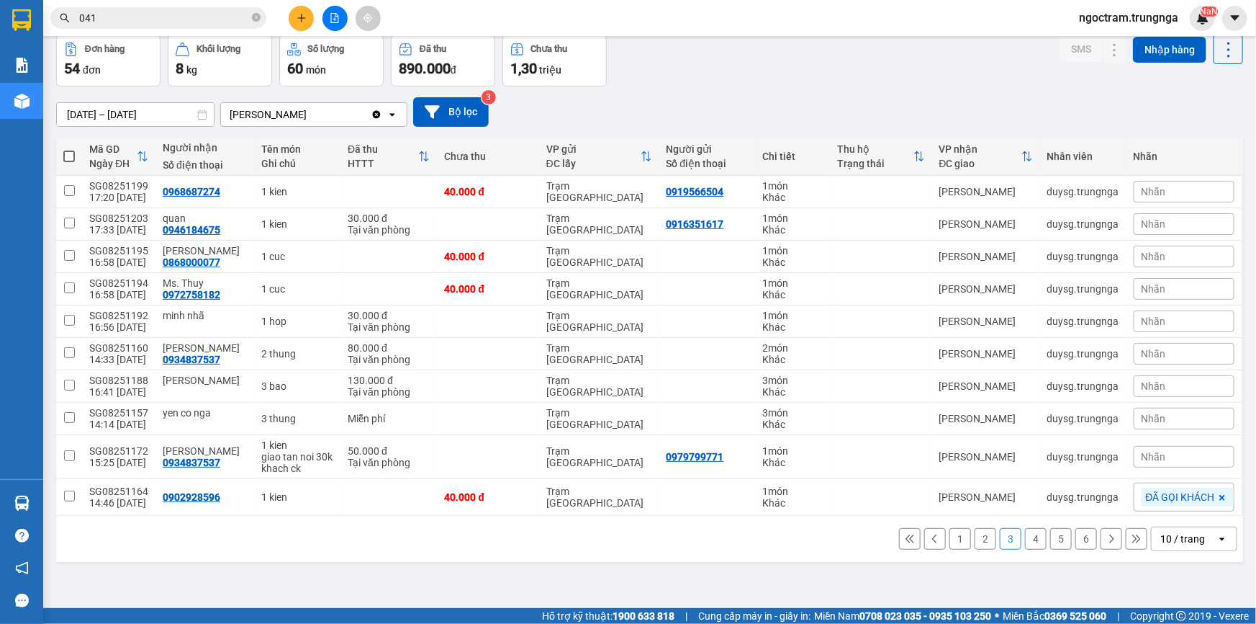
click at [1152, 186] on span "Nhãn" at bounding box center [1154, 192] width 24 height 12
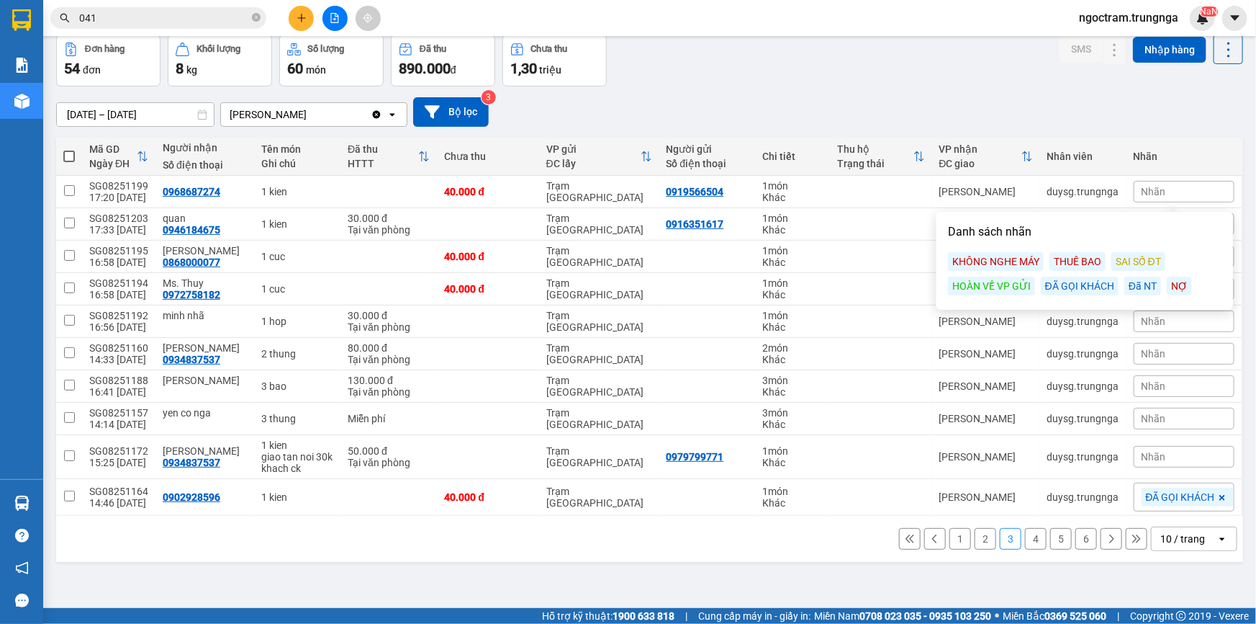
click at [1136, 288] on div "Đã NT" at bounding box center [1143, 285] width 37 height 19
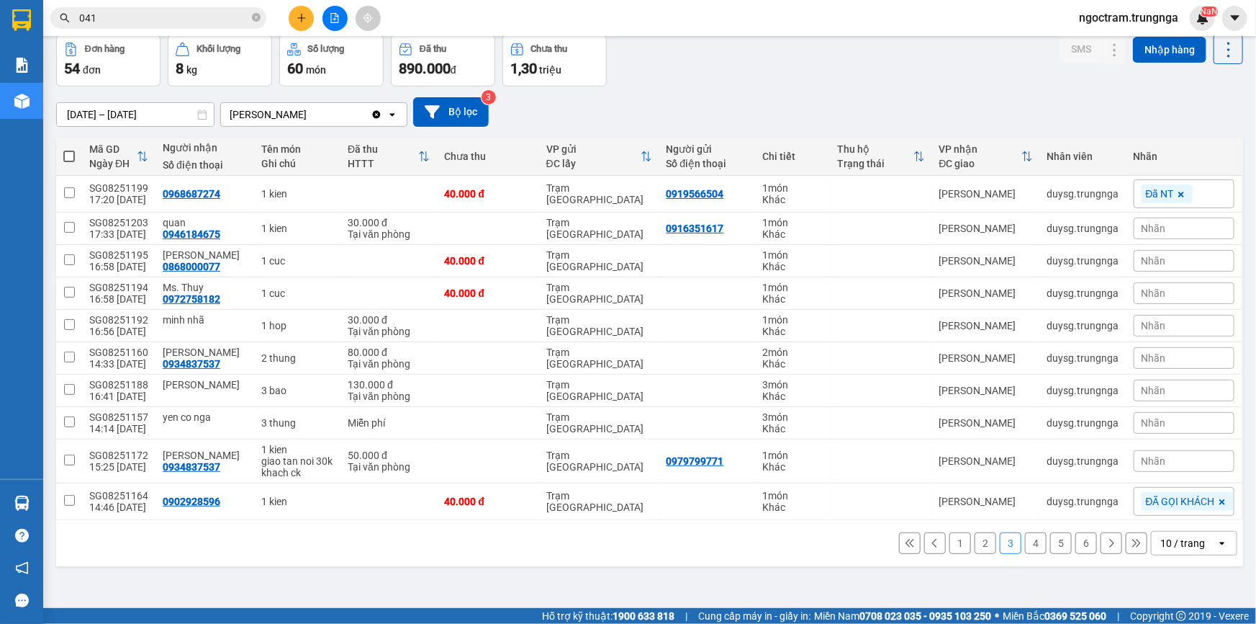
click at [1156, 461] on div "Nhãn" at bounding box center [1184, 461] width 101 height 22
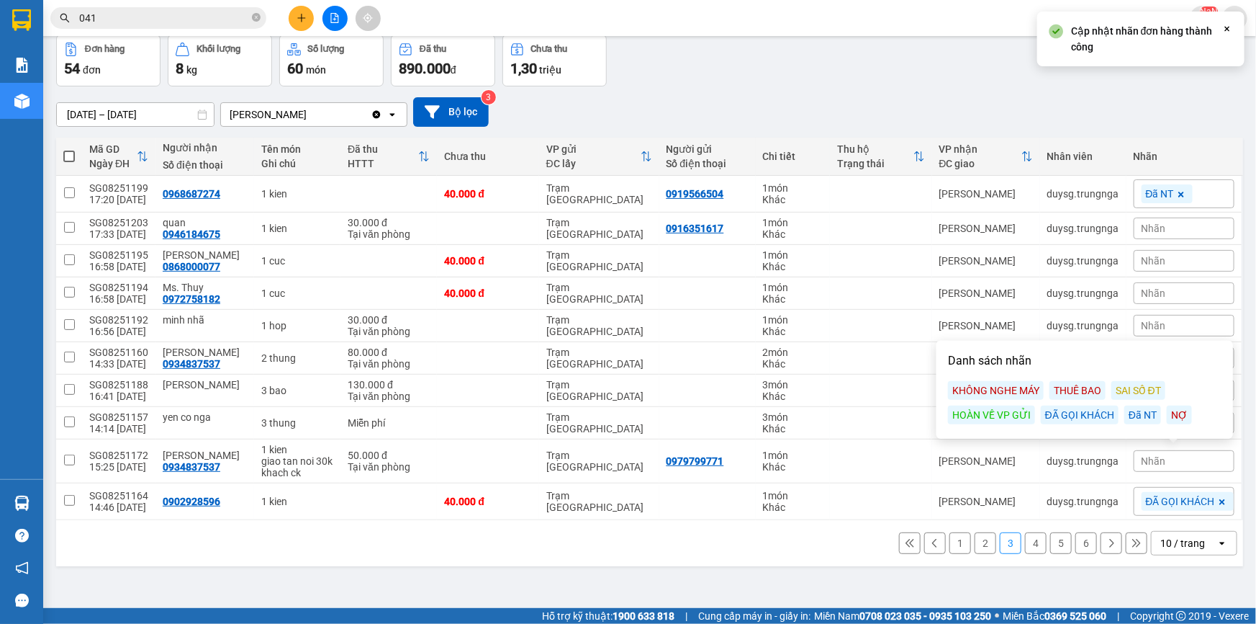
click at [1140, 410] on div "Đã NT" at bounding box center [1143, 414] width 37 height 19
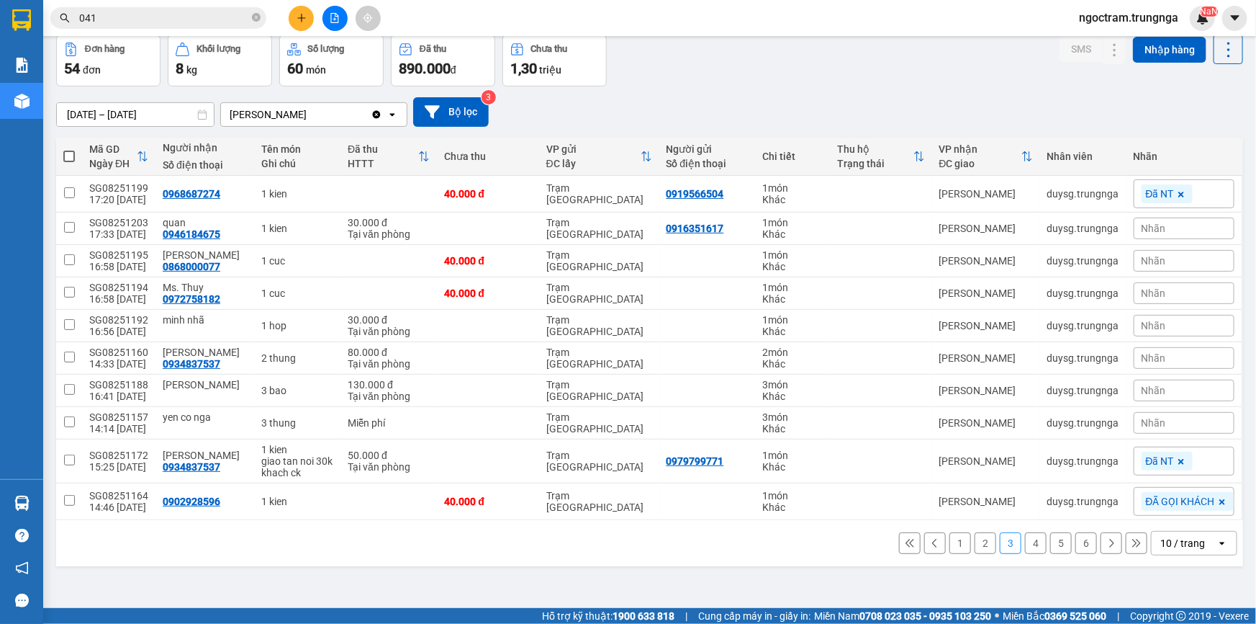
click at [1149, 223] on span "Nhãn" at bounding box center [1154, 228] width 24 height 12
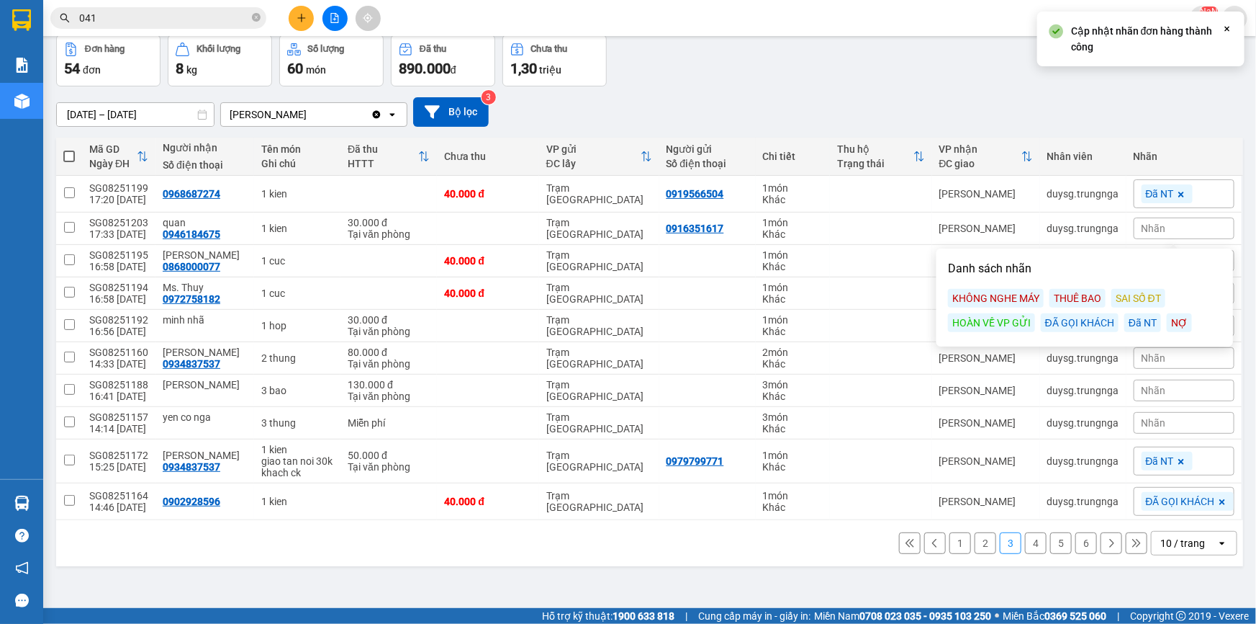
click at [1135, 320] on div "Đã NT" at bounding box center [1143, 322] width 37 height 19
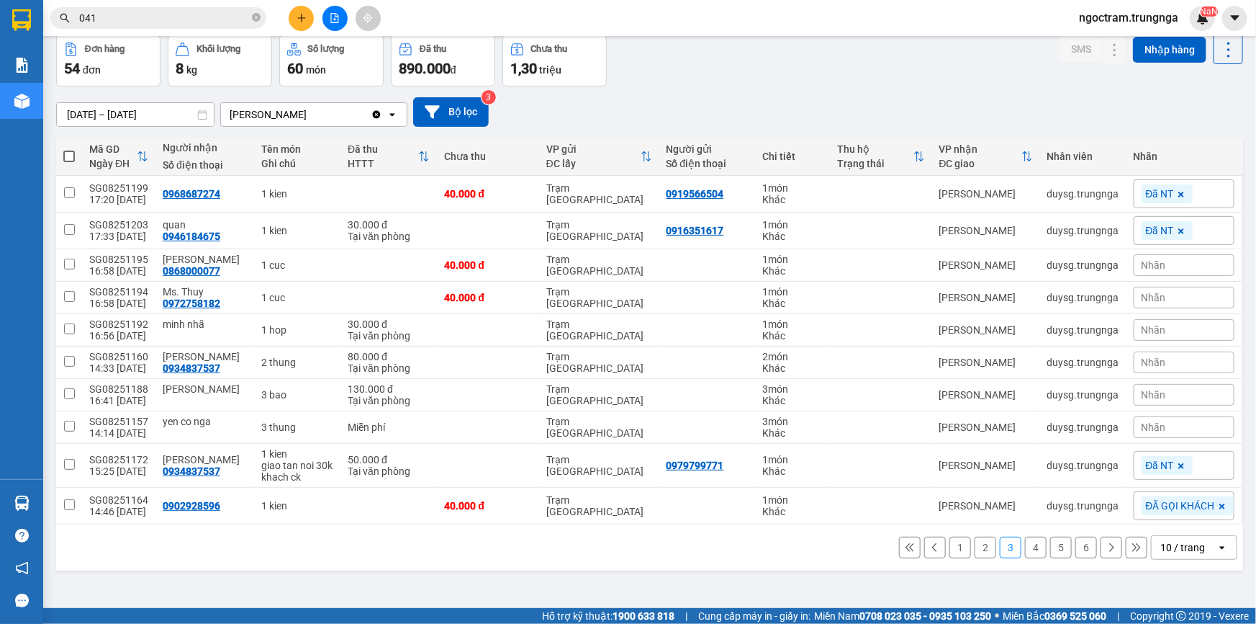
click at [1146, 431] on span "Nhãn" at bounding box center [1154, 427] width 24 height 12
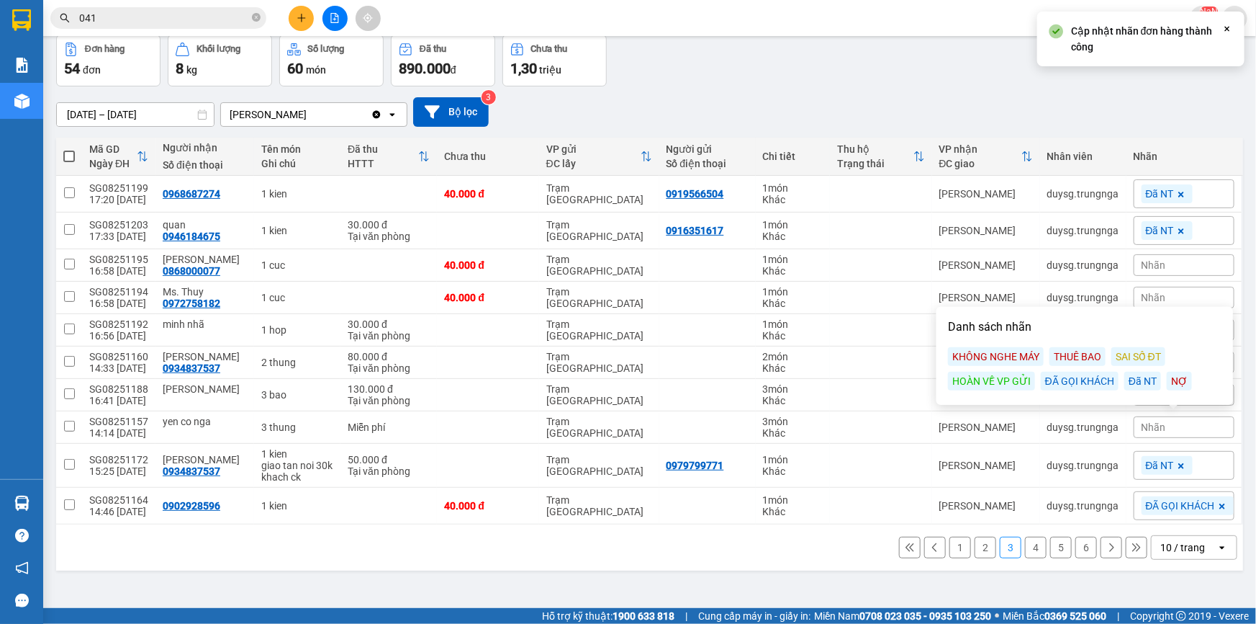
click at [1133, 376] on div "Đã NT" at bounding box center [1143, 381] width 37 height 19
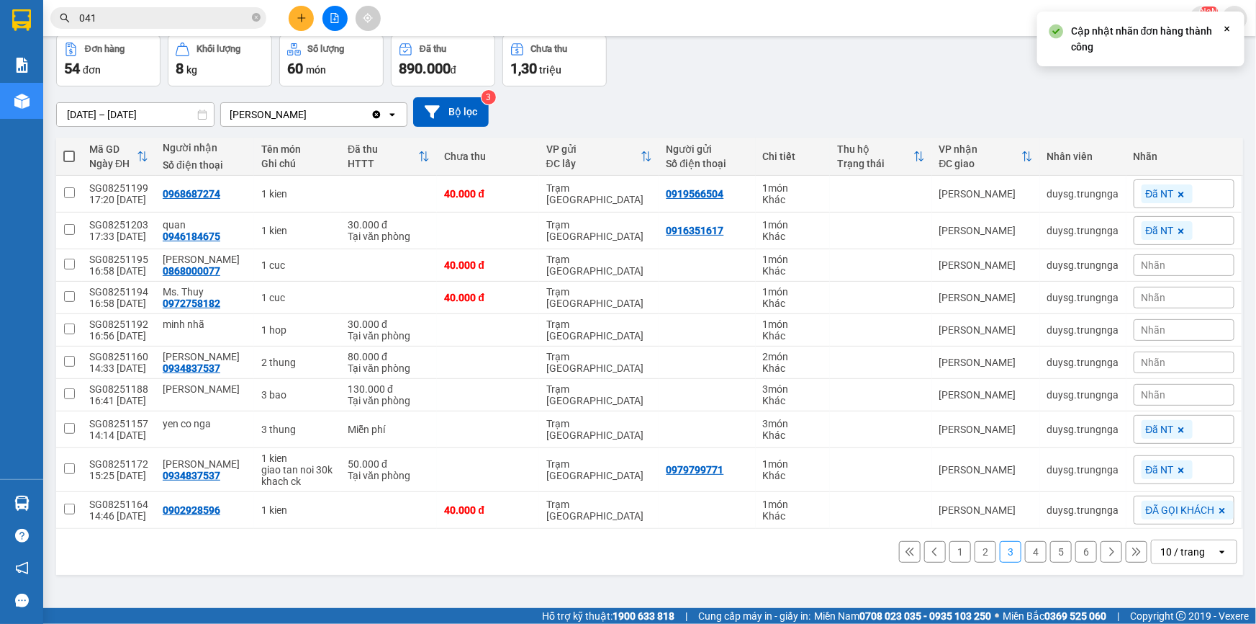
click at [1169, 263] on div "Nhãn" at bounding box center [1184, 265] width 101 height 22
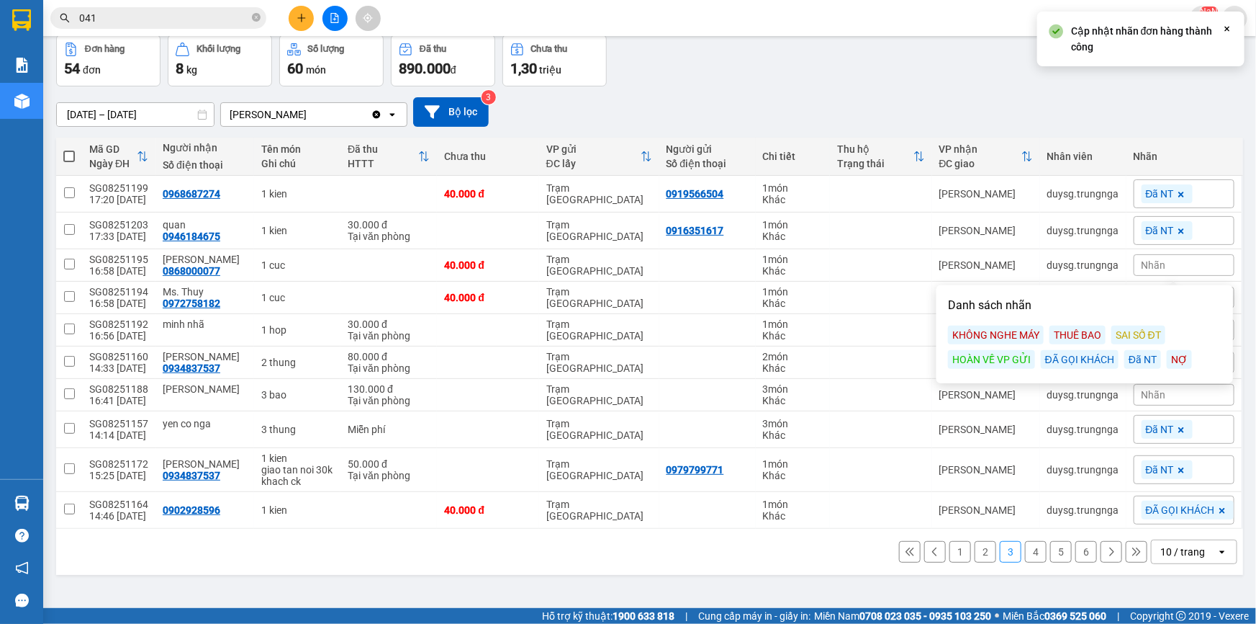
click at [1133, 356] on div "Đã NT" at bounding box center [1143, 359] width 37 height 19
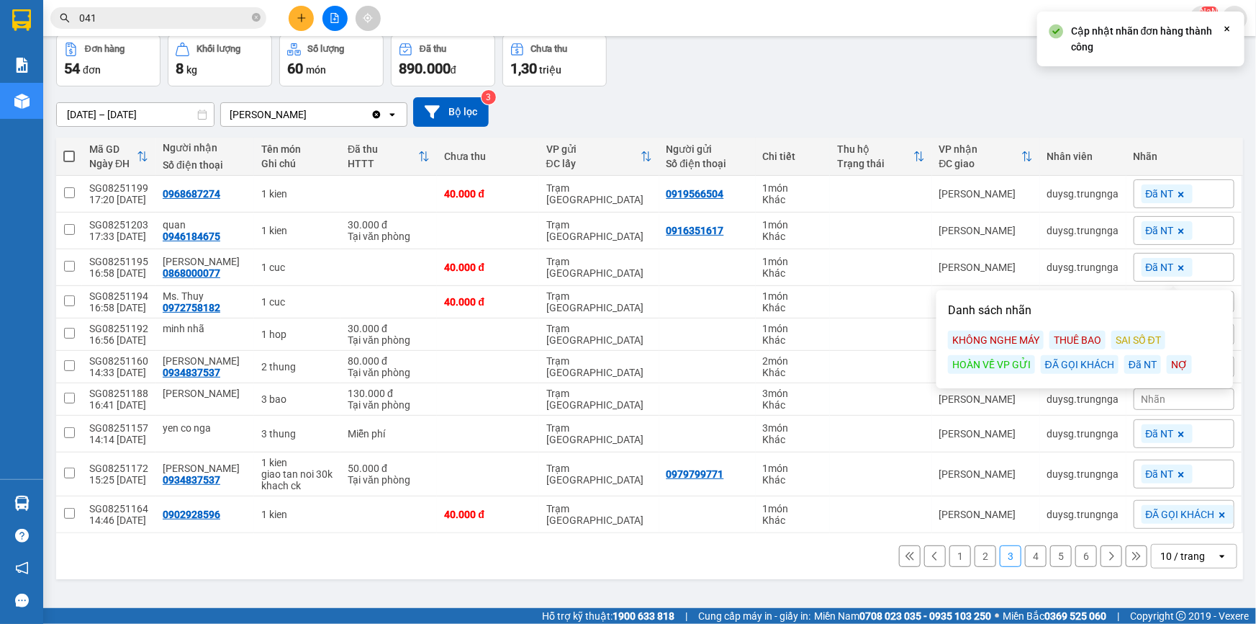
click at [1149, 399] on span "Nhãn" at bounding box center [1154, 399] width 24 height 12
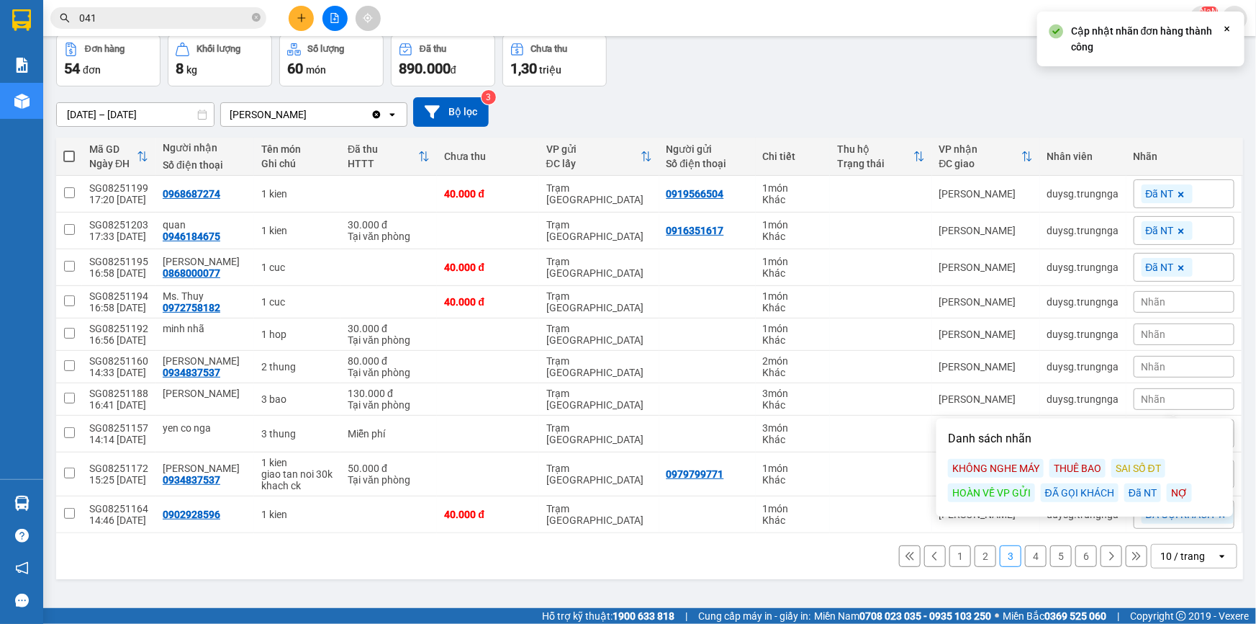
click at [1140, 485] on div "Đã NT" at bounding box center [1143, 492] width 37 height 19
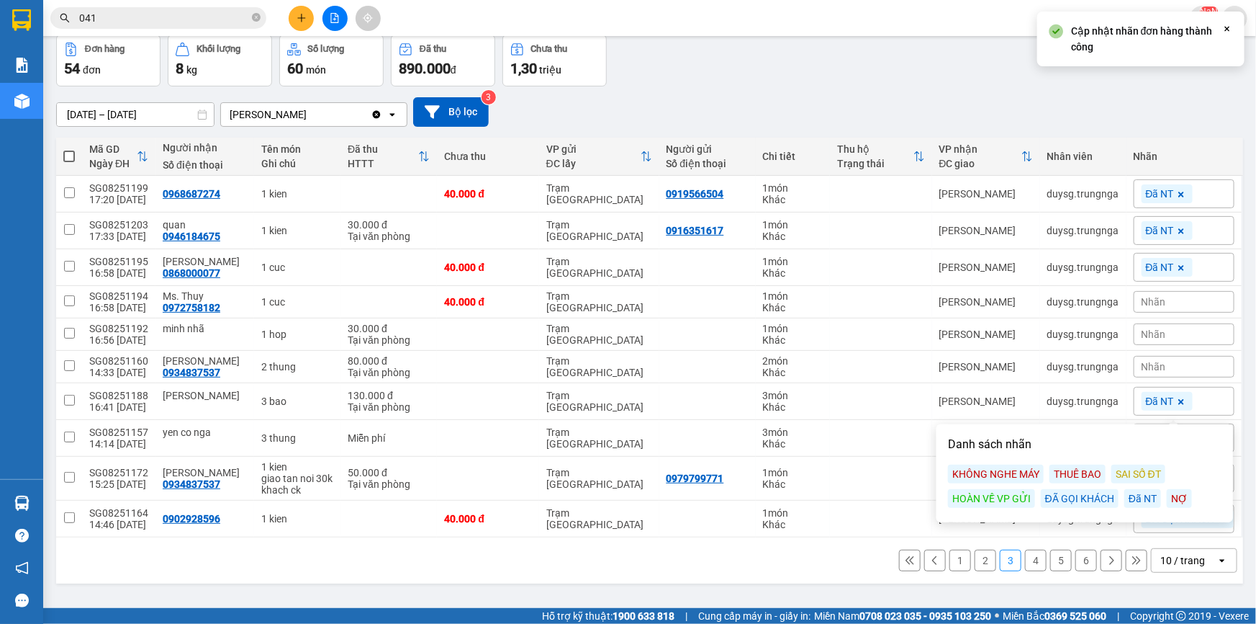
click at [1148, 366] on span "Nhãn" at bounding box center [1154, 367] width 24 height 12
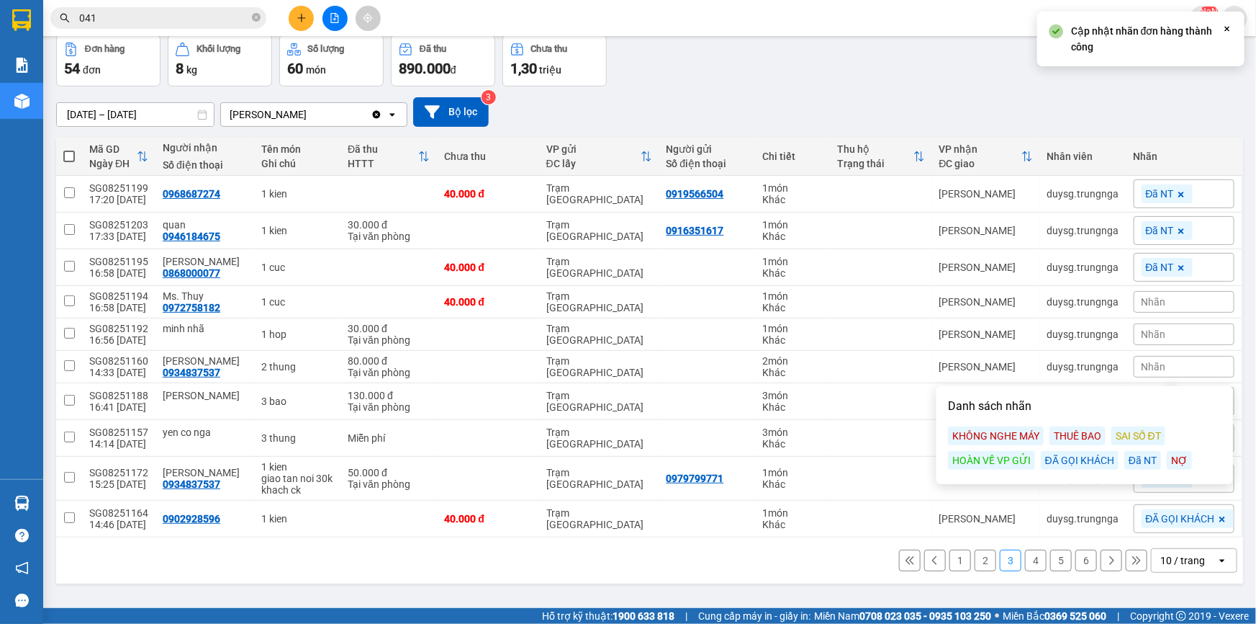
click at [1130, 459] on div "Đã NT" at bounding box center [1143, 460] width 37 height 19
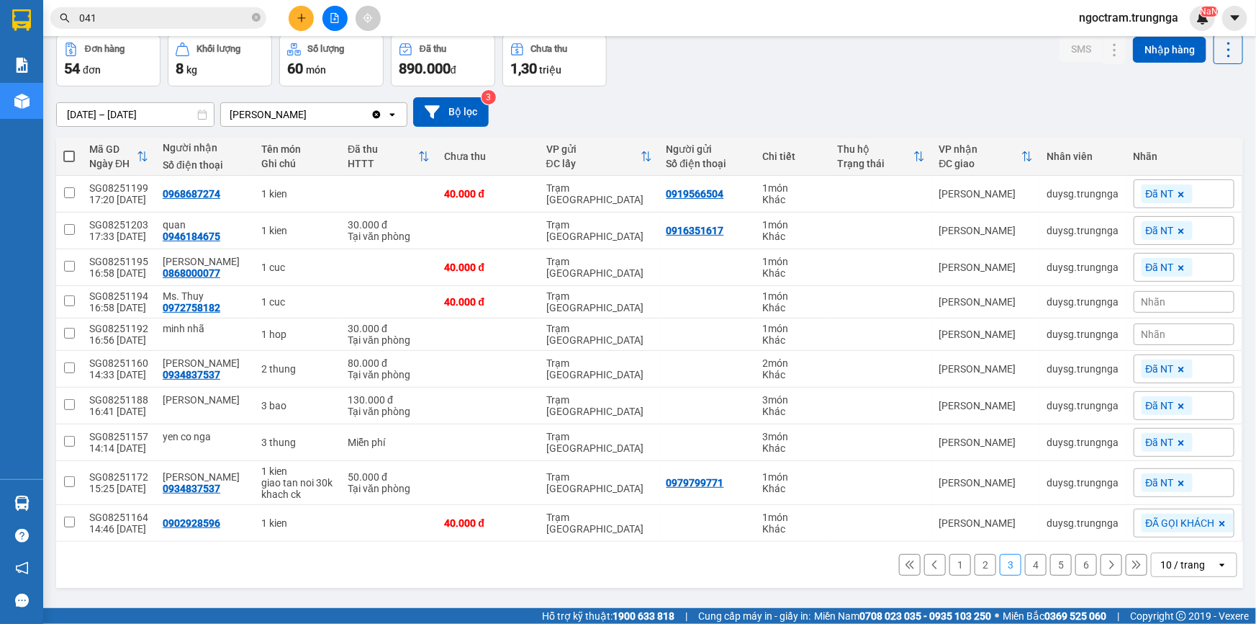
click at [1152, 338] on span "Nhãn" at bounding box center [1154, 334] width 24 height 12
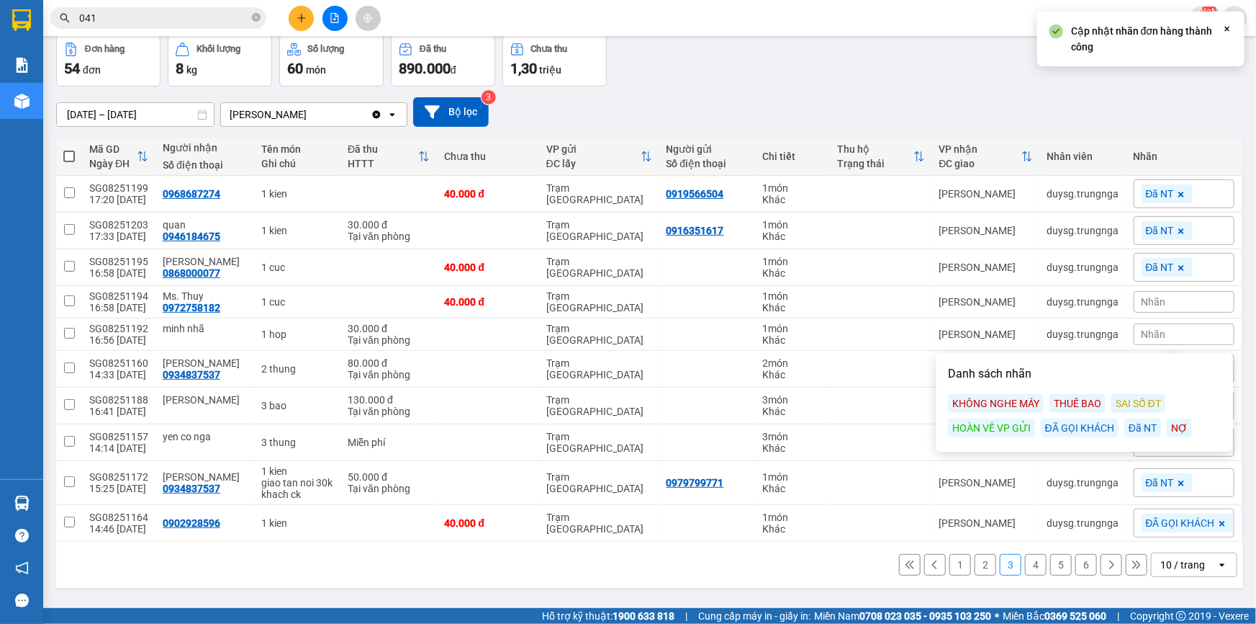
click at [1134, 427] on div "Đã NT" at bounding box center [1143, 427] width 37 height 19
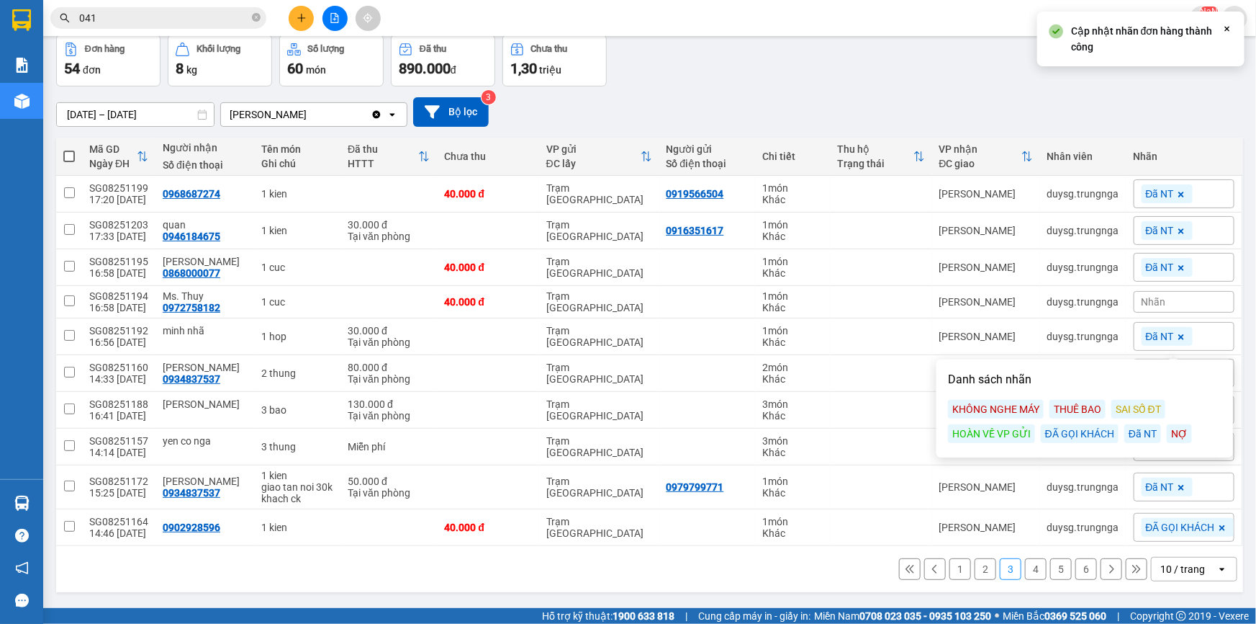
click at [1152, 302] on span "Nhãn" at bounding box center [1154, 302] width 24 height 12
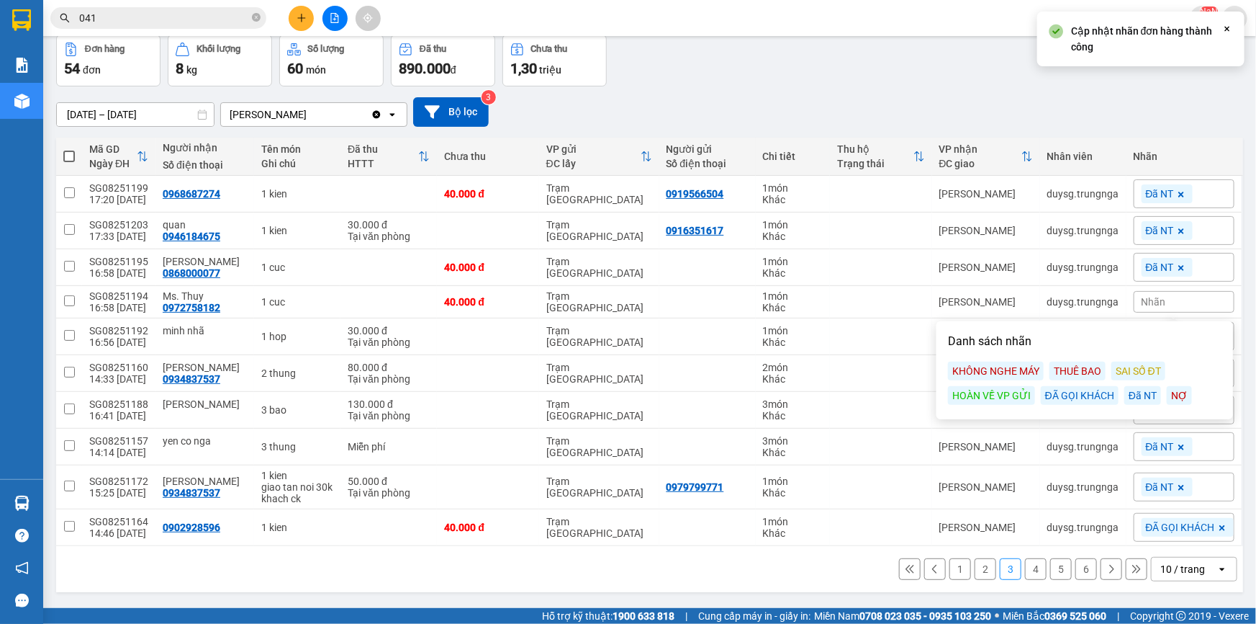
click at [1138, 400] on div "Đã NT" at bounding box center [1143, 395] width 37 height 19
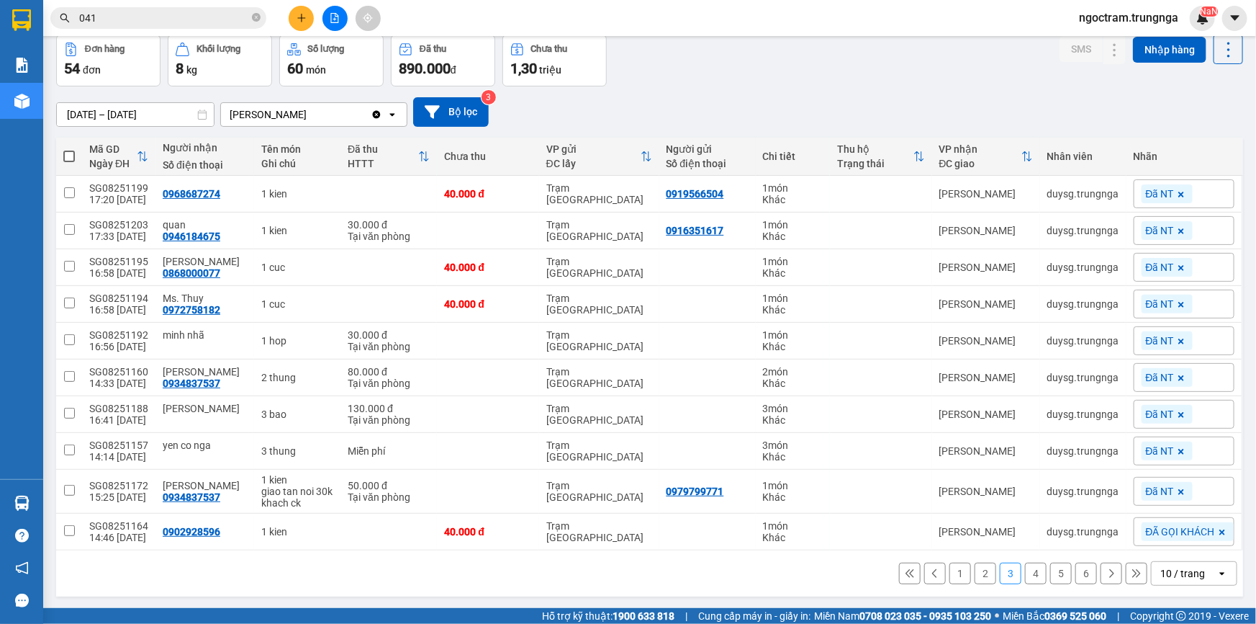
click at [1177, 489] on icon at bounding box center [1181, 491] width 9 height 9
click at [1177, 449] on icon at bounding box center [1181, 451] width 9 height 9
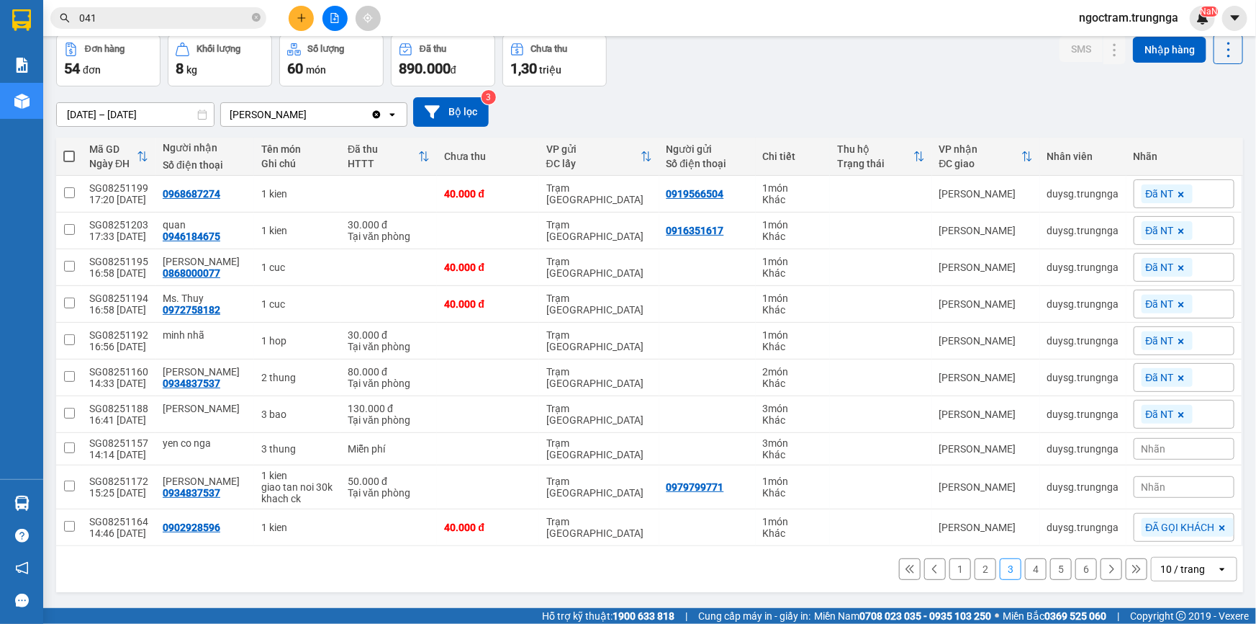
click at [1179, 414] on icon at bounding box center [1182, 415] width 6 height 6
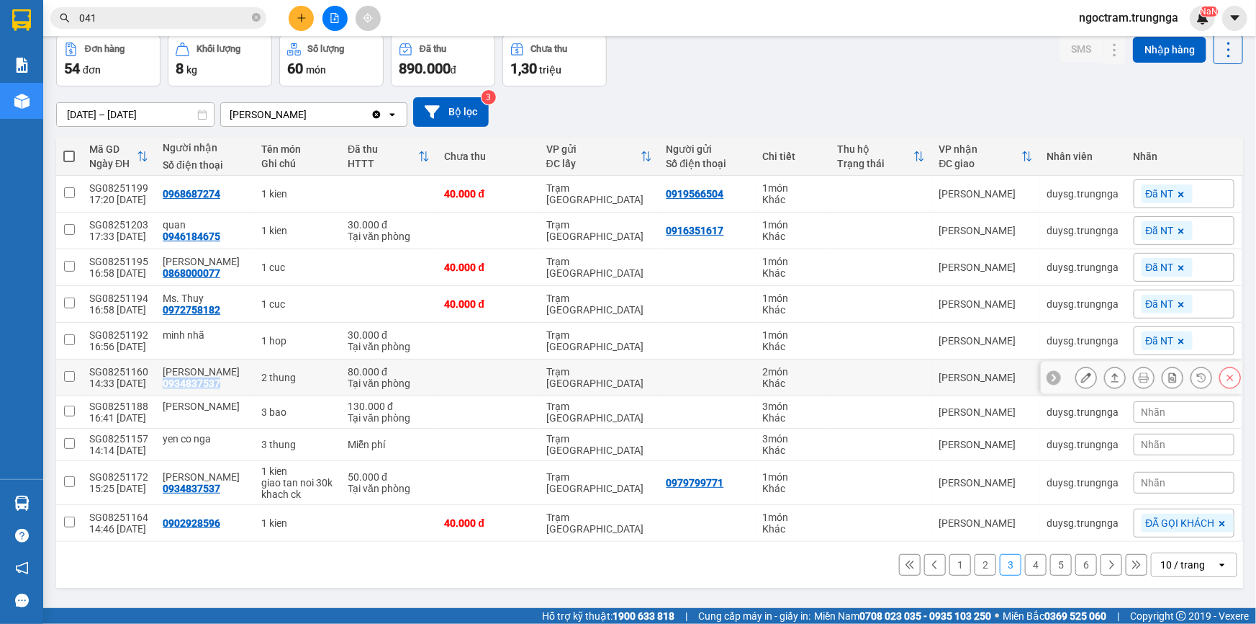
drag, startPoint x: 156, startPoint y: 382, endPoint x: 225, endPoint y: 382, distance: 68.4
click at [225, 382] on td "Ms. Huyền 0934837537" at bounding box center [205, 377] width 99 height 37
checkbox input "true"
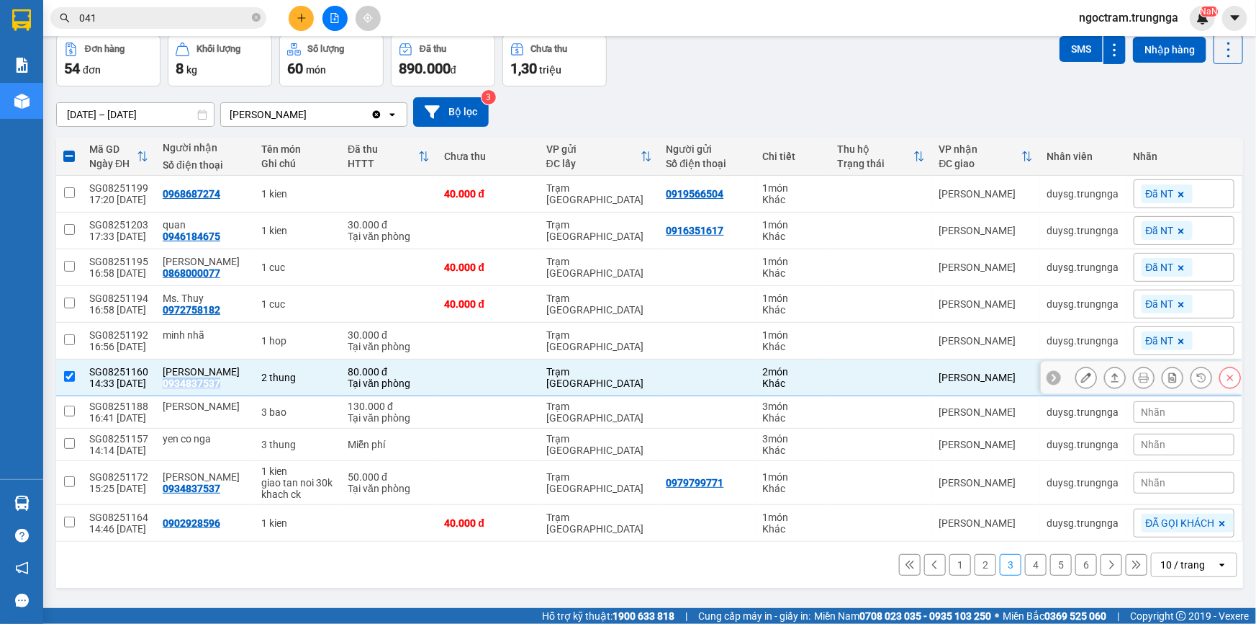
copy div "0934837537"
click at [1177, 339] on icon at bounding box center [1181, 341] width 9 height 9
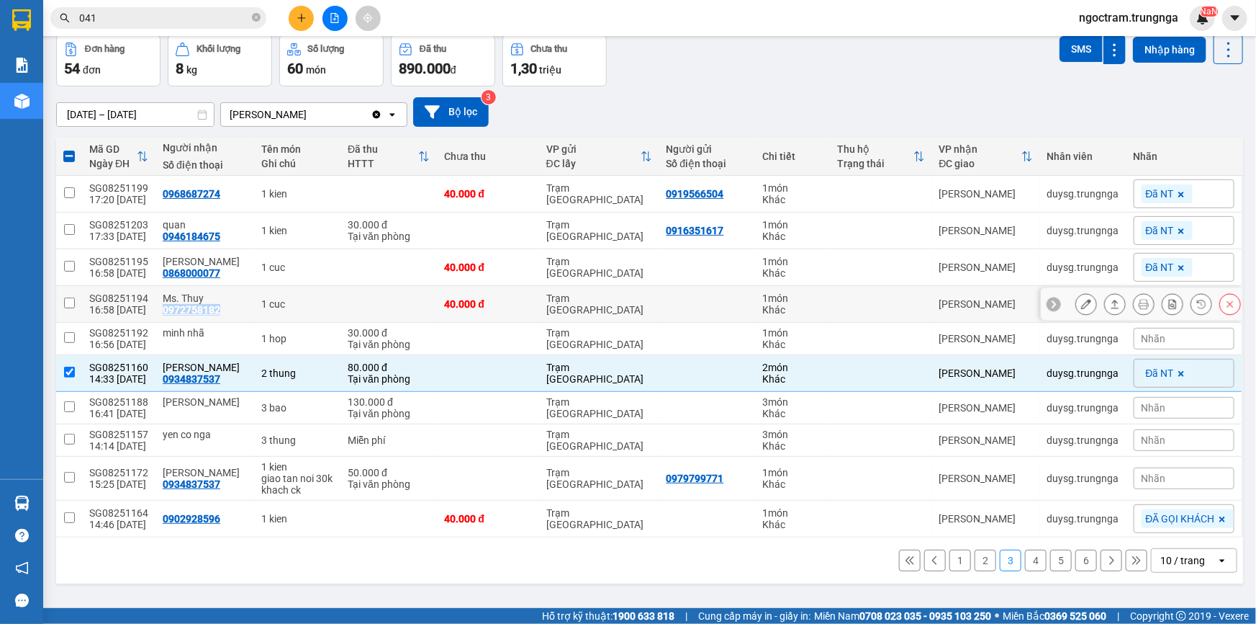
drag, startPoint x: 158, startPoint y: 309, endPoint x: 222, endPoint y: 312, distance: 64.2
click at [222, 312] on td "Ms. Thuy 0972758182" at bounding box center [205, 304] width 99 height 37
checkbox input "true"
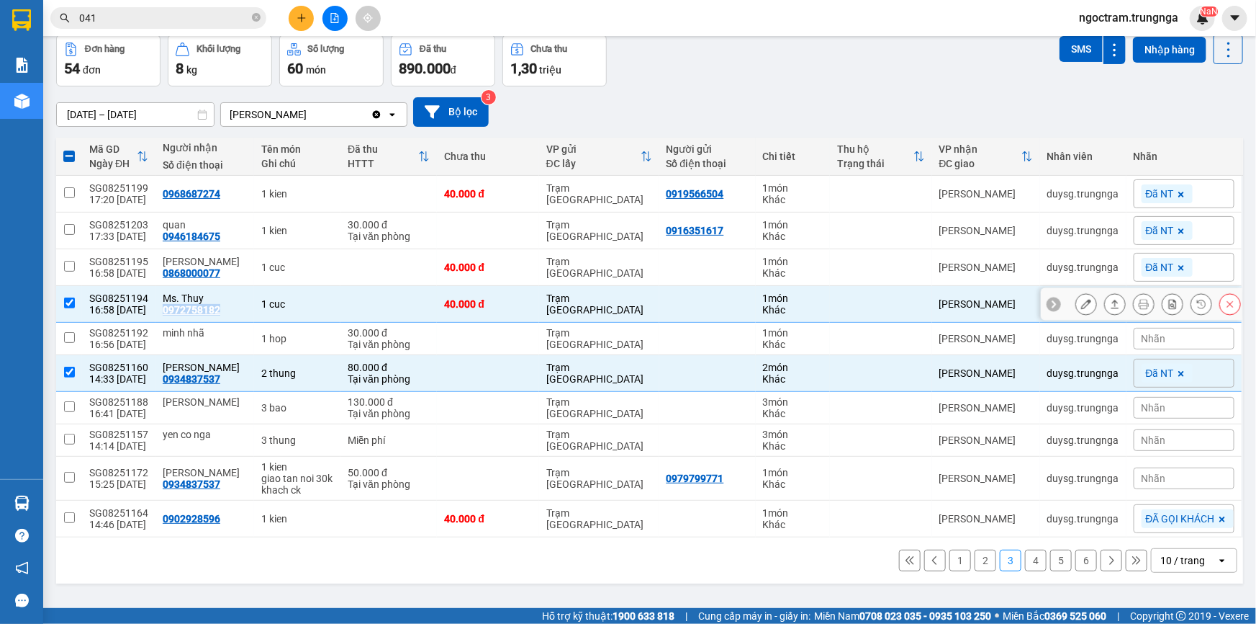
copy div "0972758182"
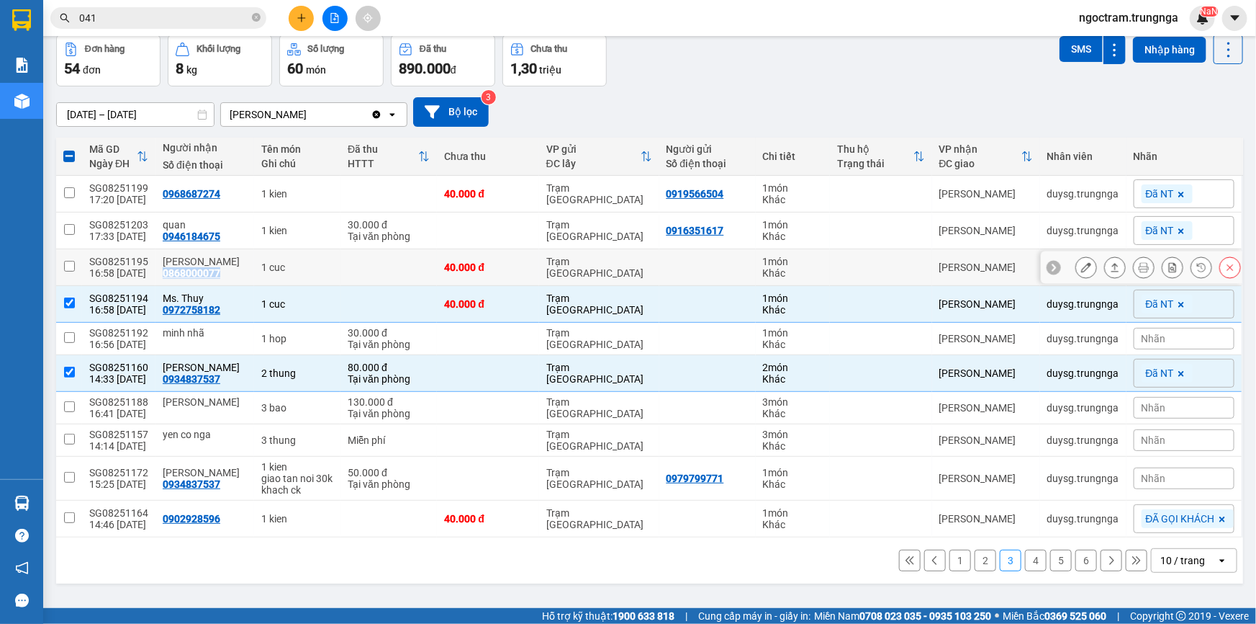
drag, startPoint x: 161, startPoint y: 272, endPoint x: 228, endPoint y: 272, distance: 67.0
click at [228, 272] on div "Mr. Toan 0868000077" at bounding box center [205, 267] width 84 height 23
checkbox input "true"
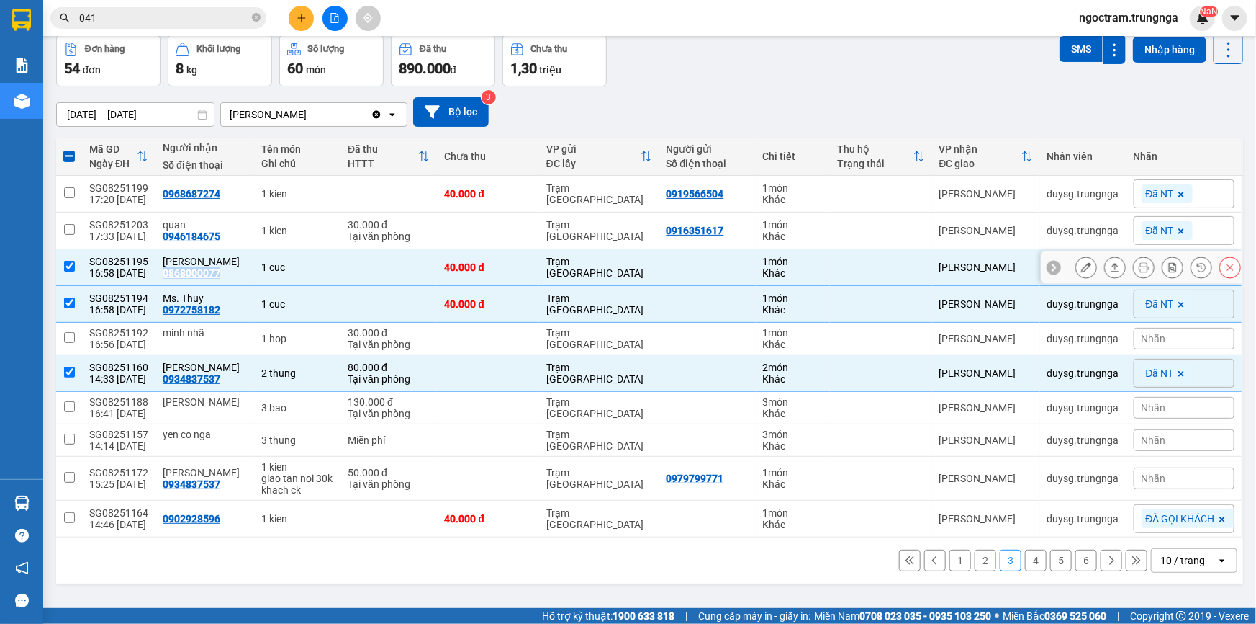
copy div "0868000077"
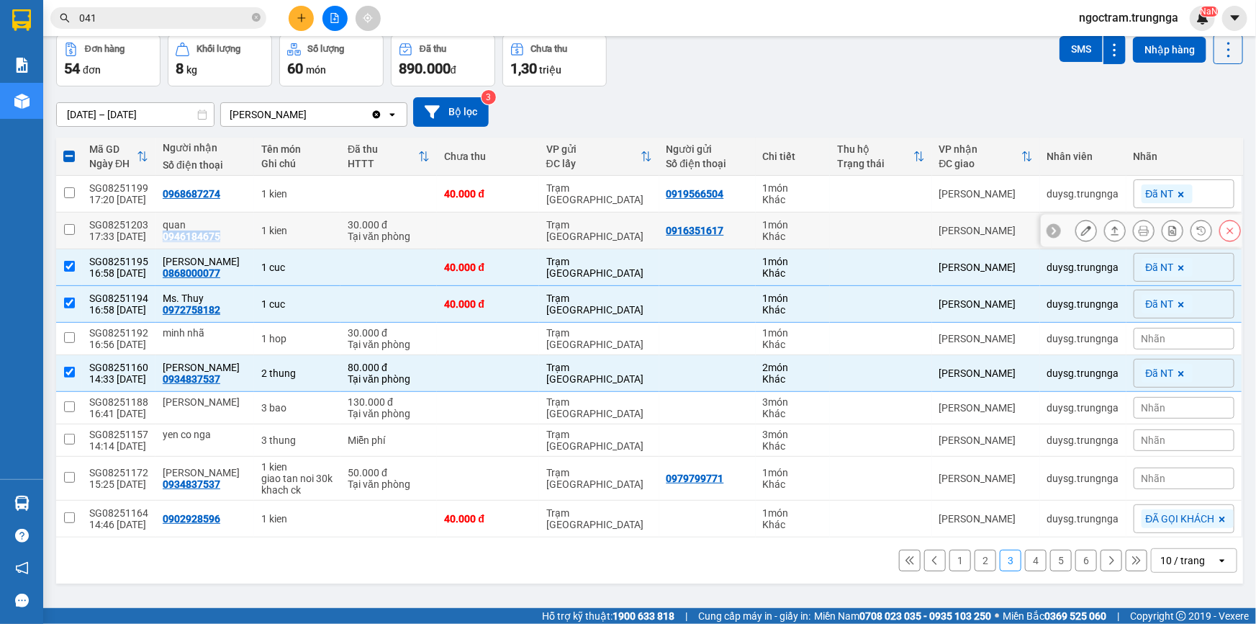
drag, startPoint x: 158, startPoint y: 237, endPoint x: 223, endPoint y: 235, distance: 64.8
click at [223, 235] on div "quan 0946184675" at bounding box center [205, 230] width 84 height 23
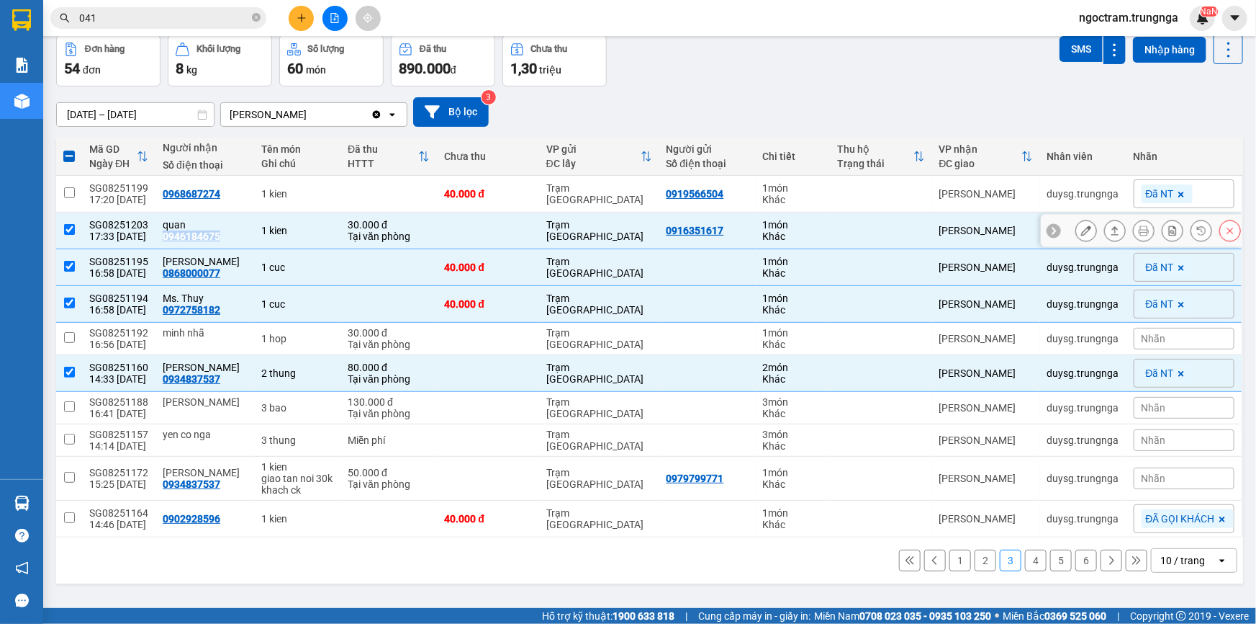
copy div "0946184675"
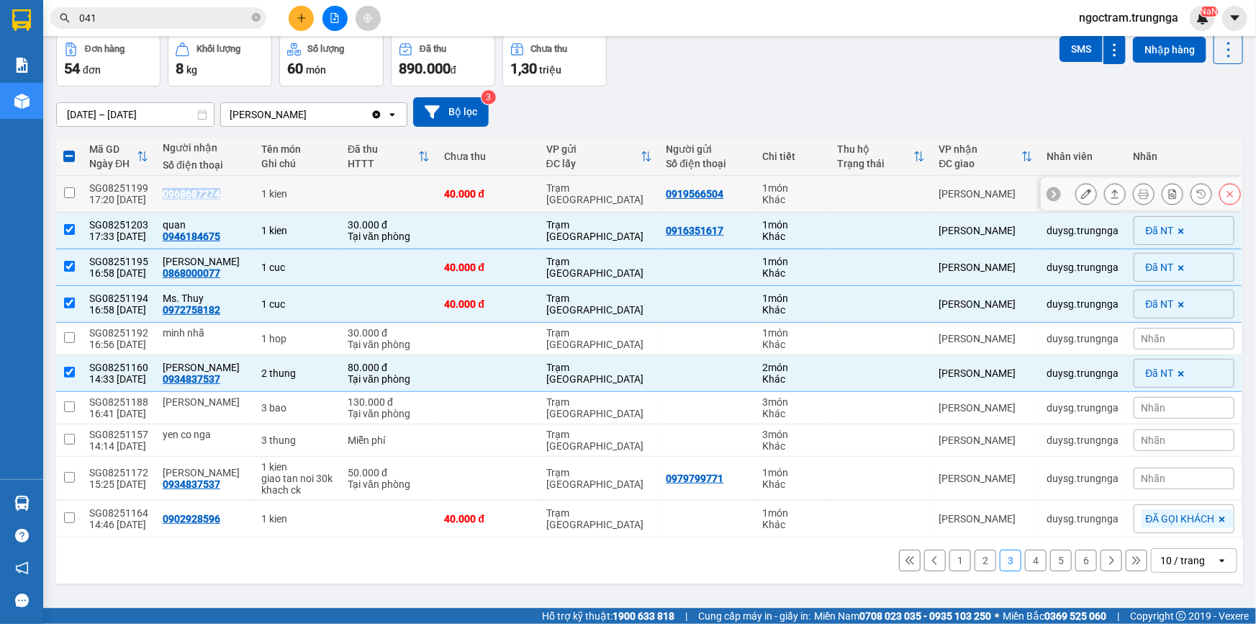
drag, startPoint x: 158, startPoint y: 193, endPoint x: 214, endPoint y: 192, distance: 55.4
click at [214, 192] on div "0968687274" at bounding box center [192, 194] width 58 height 12
copy div "0968687274"
click at [976, 562] on button "2" at bounding box center [986, 560] width 22 height 22
checkbox input "false"
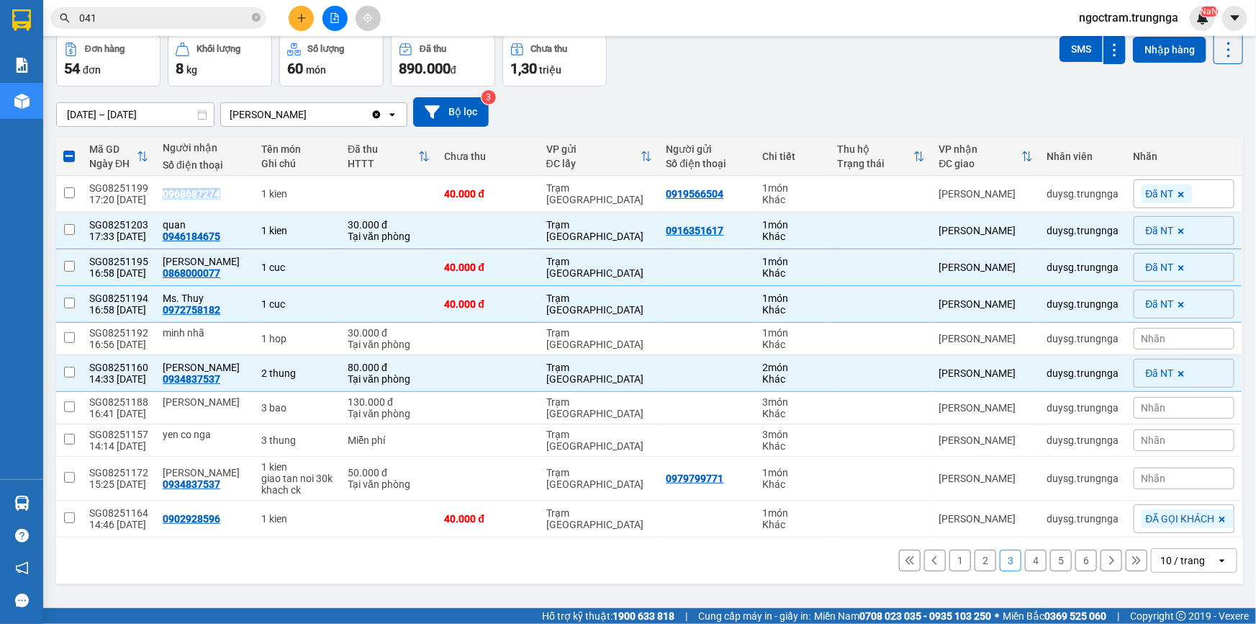
checkbox input "false"
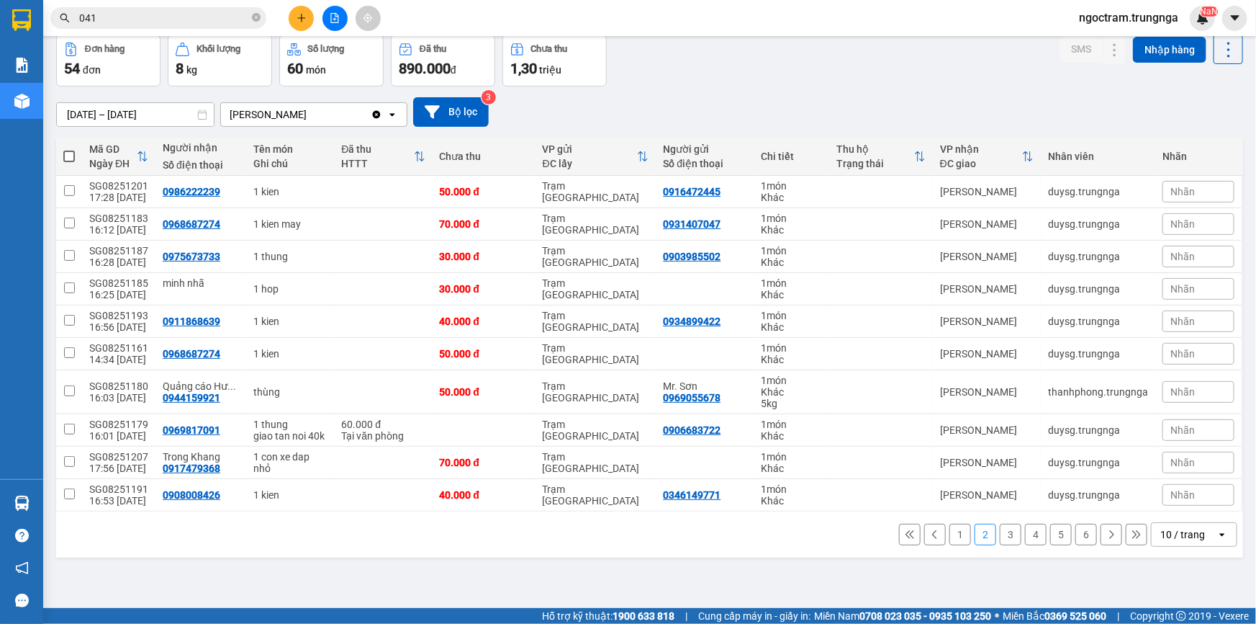
click at [1195, 496] on div "Nhãn" at bounding box center [1199, 495] width 72 height 22
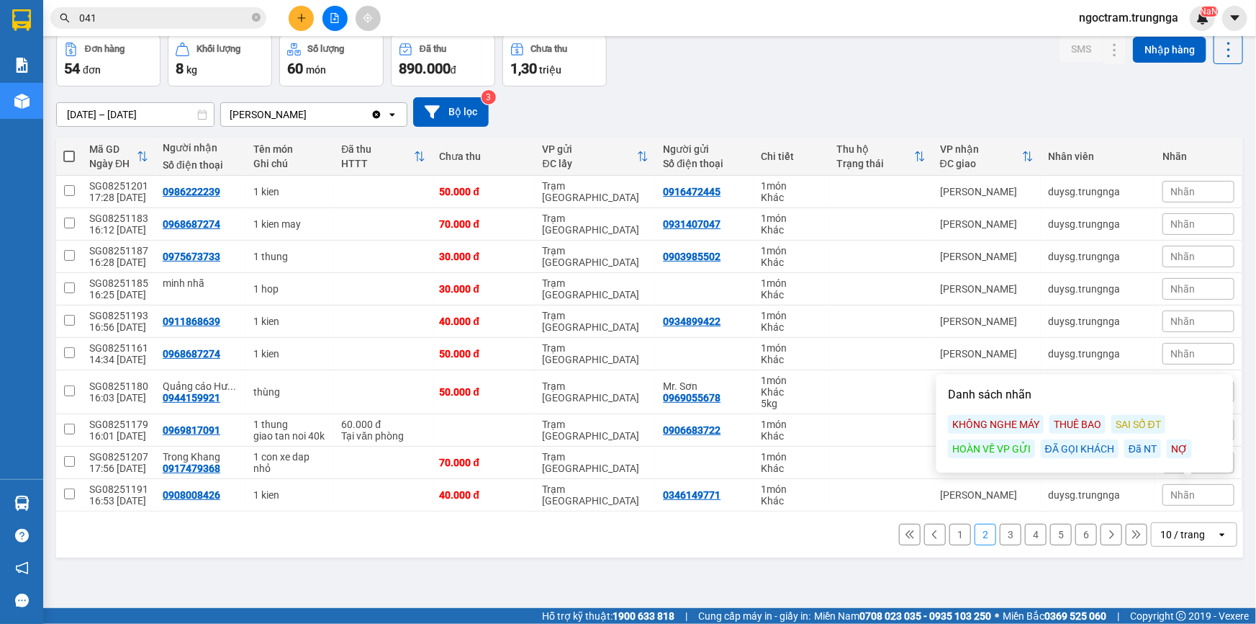
click at [1147, 446] on div "Đã NT" at bounding box center [1143, 448] width 37 height 19
click at [1189, 351] on div "Nhãn" at bounding box center [1199, 354] width 72 height 22
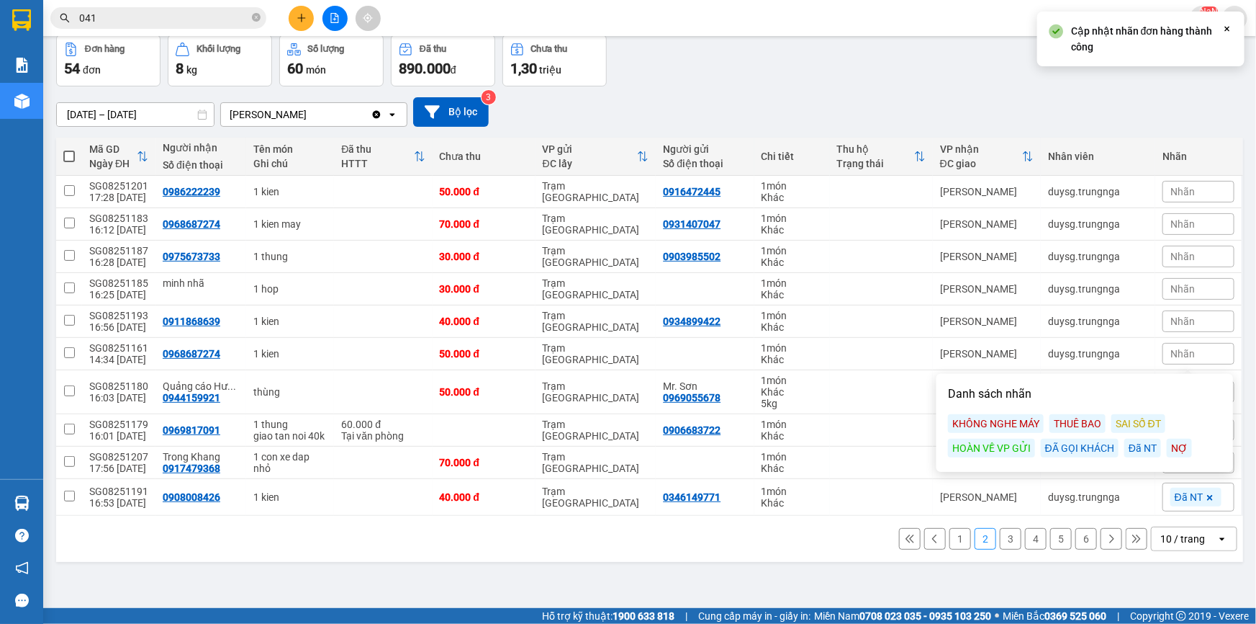
click at [1138, 442] on div "Đã NT" at bounding box center [1143, 447] width 37 height 19
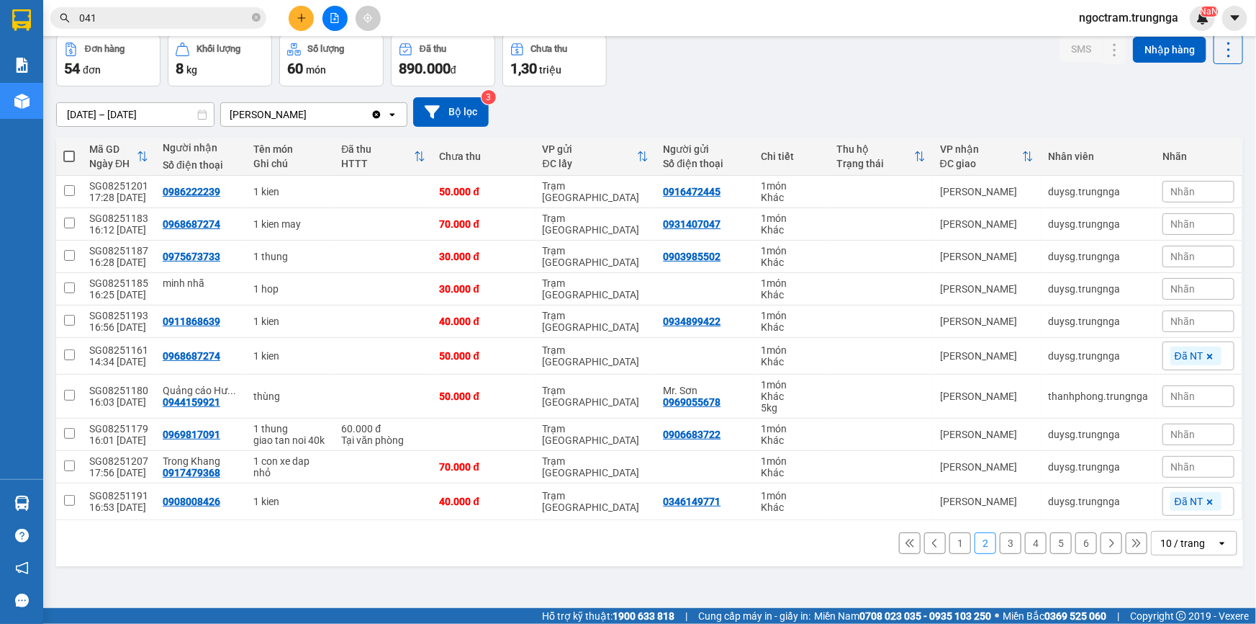
click at [1188, 317] on div "Nhãn" at bounding box center [1199, 321] width 72 height 22
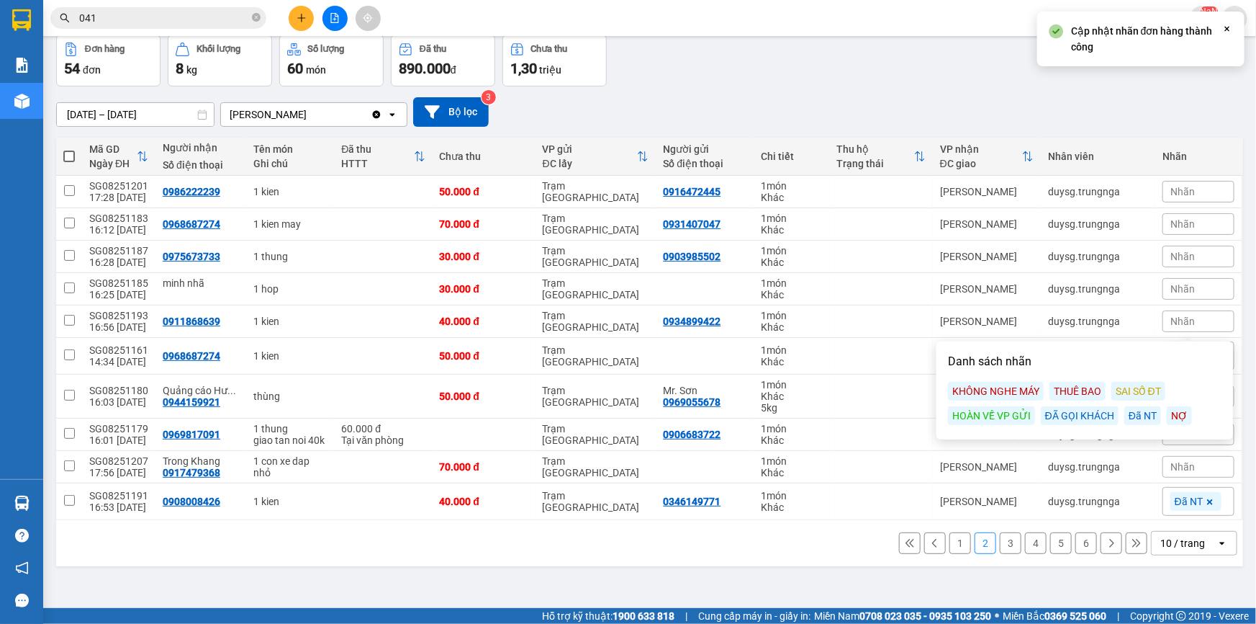
drag, startPoint x: 1143, startPoint y: 411, endPoint x: 1140, endPoint y: 400, distance: 11.2
click at [1143, 412] on div "Đã NT" at bounding box center [1143, 415] width 37 height 19
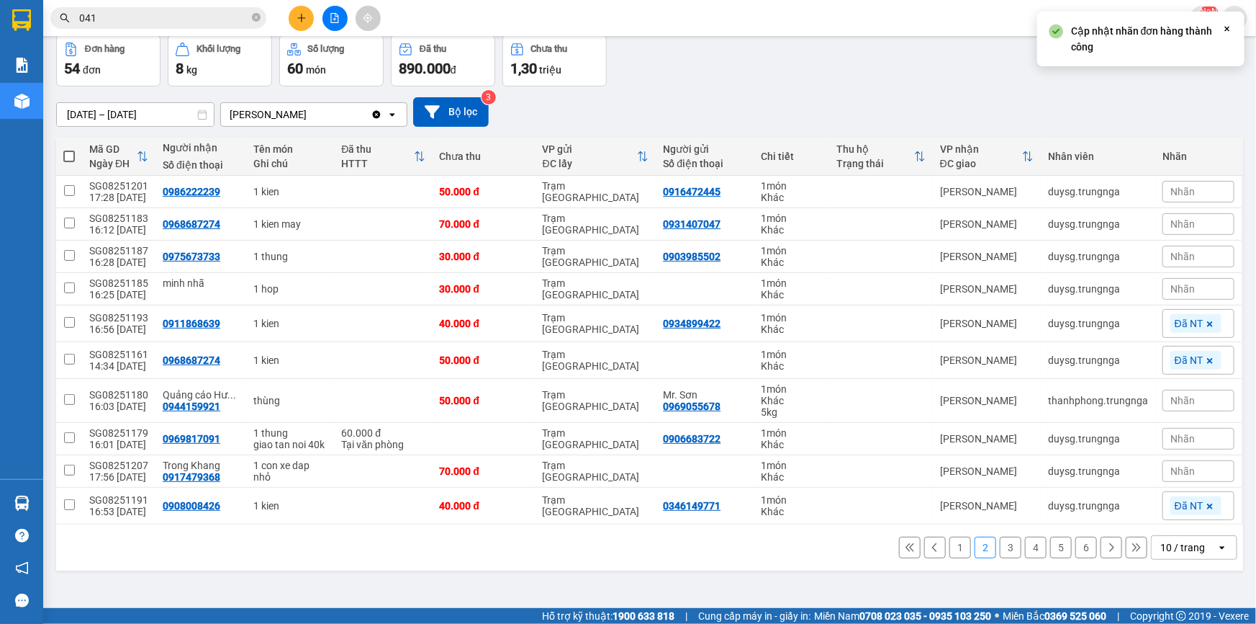
click at [1174, 289] on span "Nhãn" at bounding box center [1183, 289] width 24 height 12
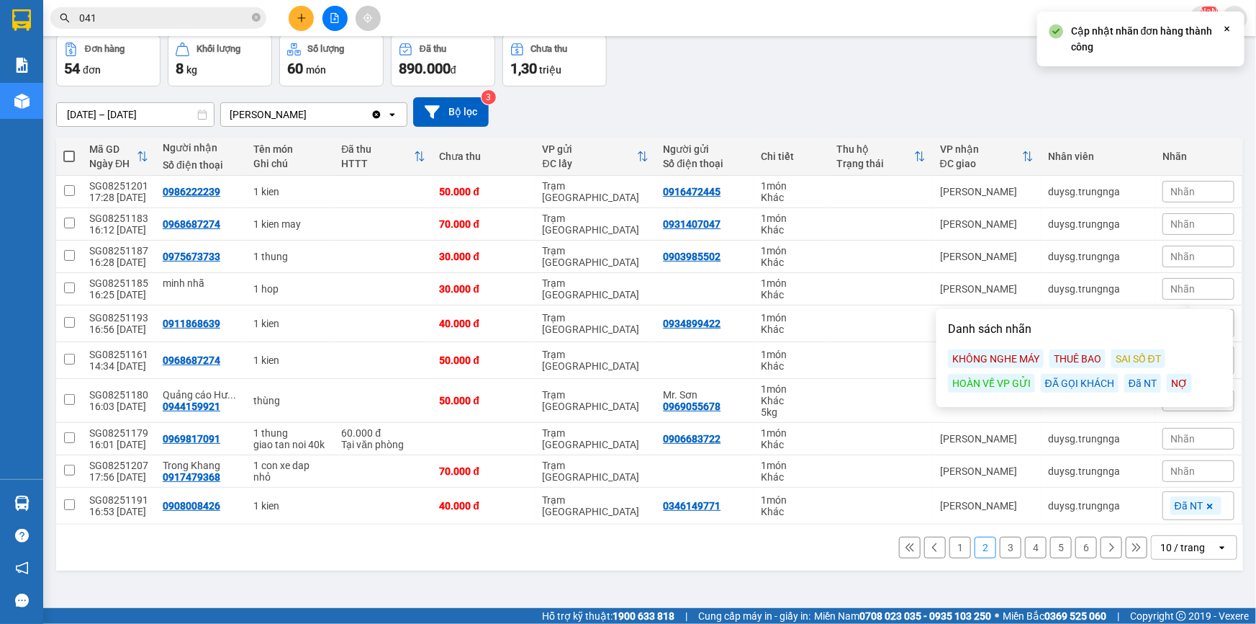
click at [1137, 380] on div "Đã NT" at bounding box center [1143, 383] width 37 height 19
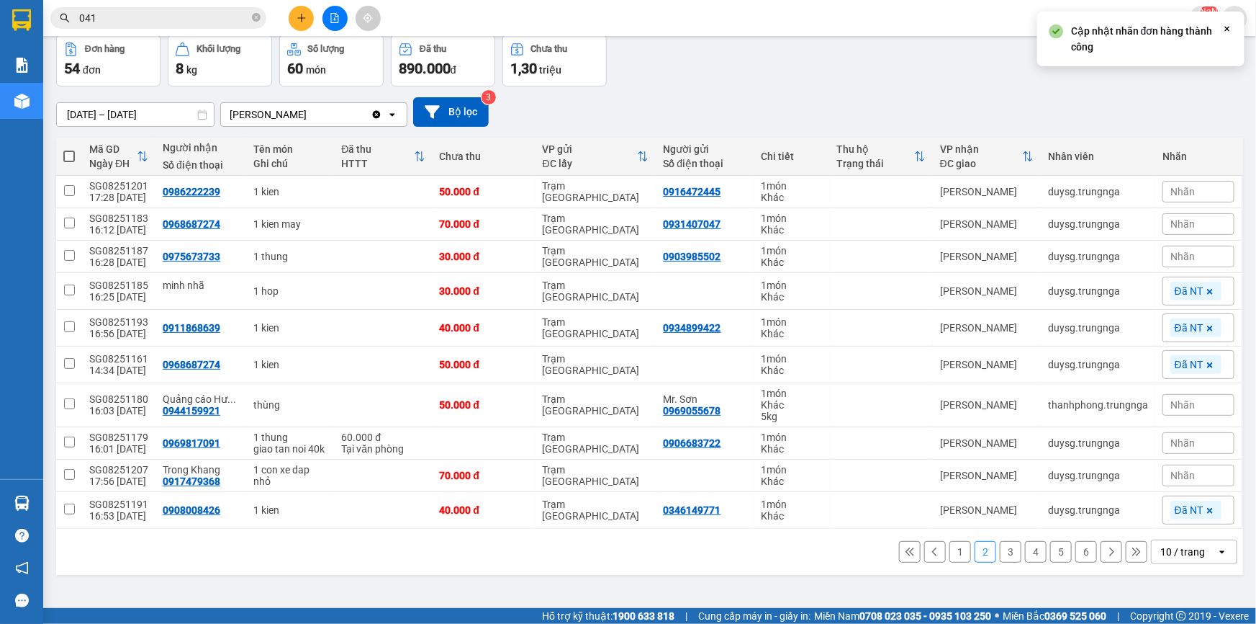
click at [1188, 257] on div "Nhãn" at bounding box center [1199, 257] width 72 height 22
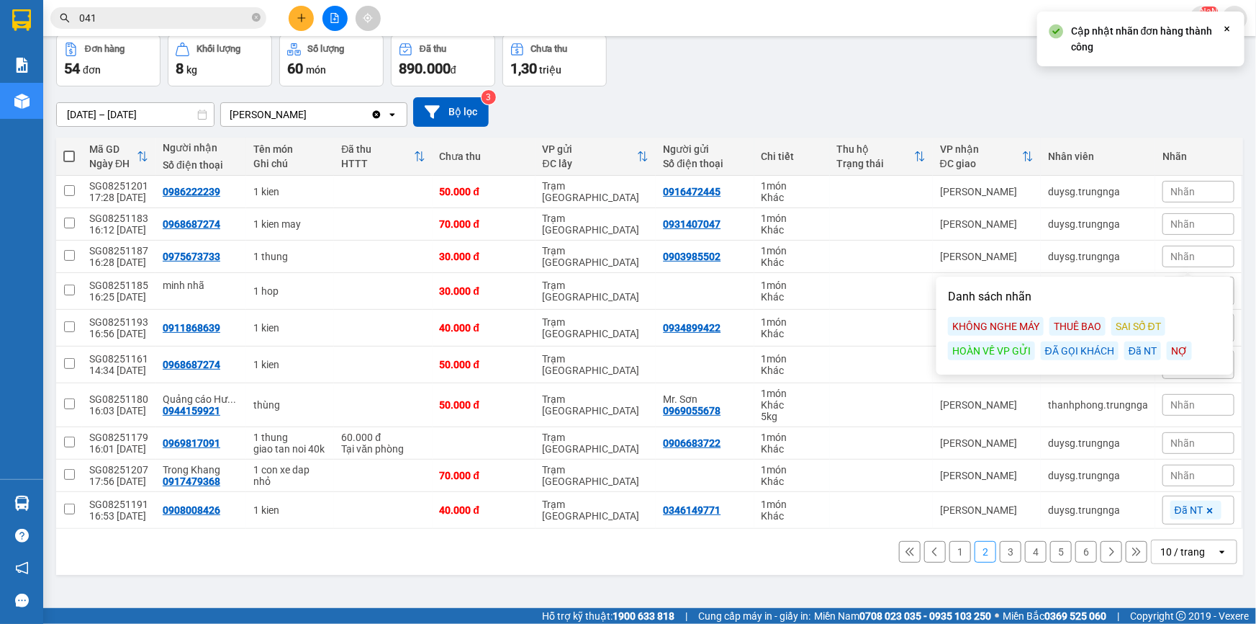
click at [1140, 352] on div "Đã NT" at bounding box center [1143, 350] width 37 height 19
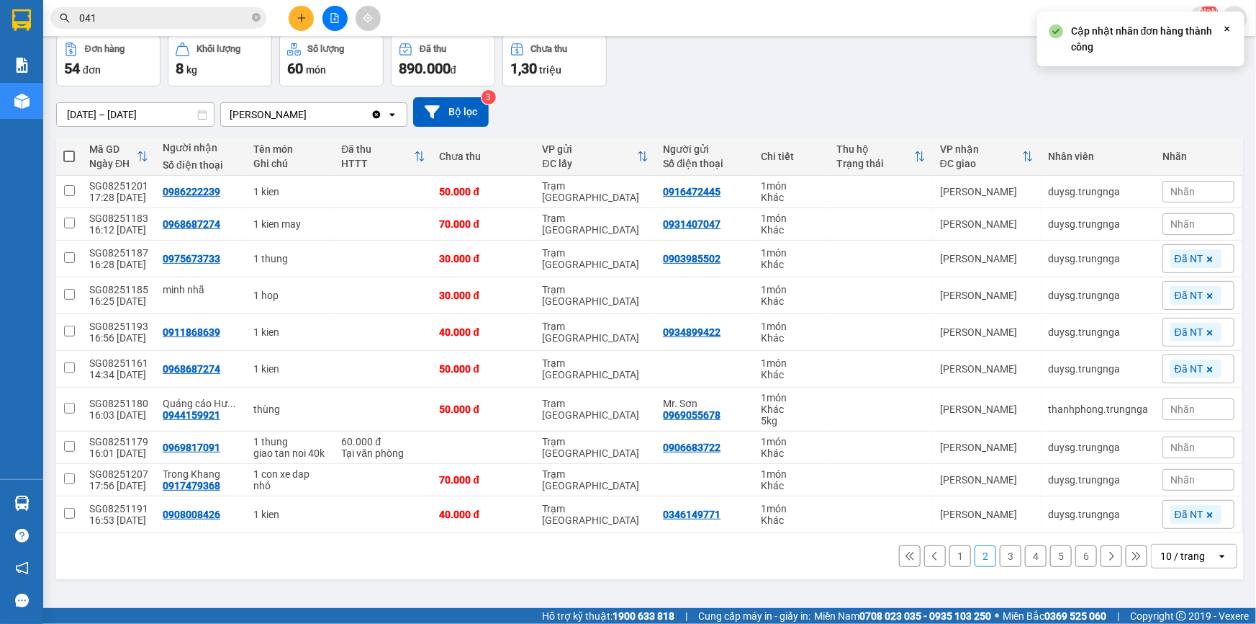
click at [1171, 227] on span "Nhãn" at bounding box center [1183, 224] width 24 height 12
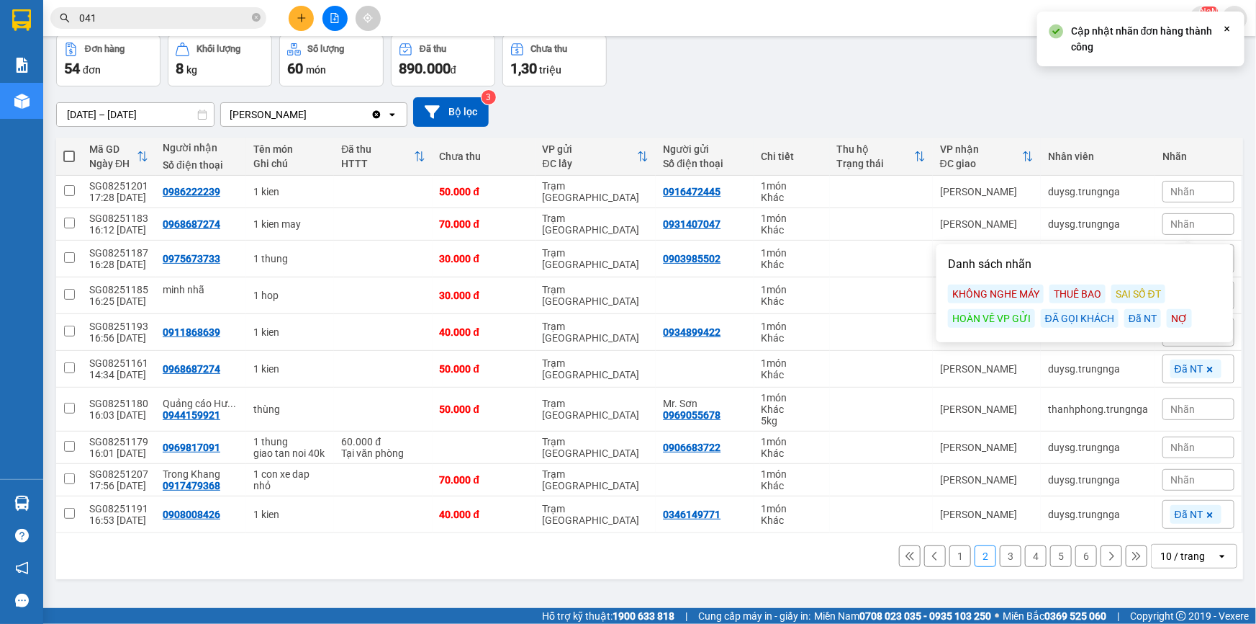
click at [1130, 320] on div "Đã NT" at bounding box center [1143, 318] width 37 height 19
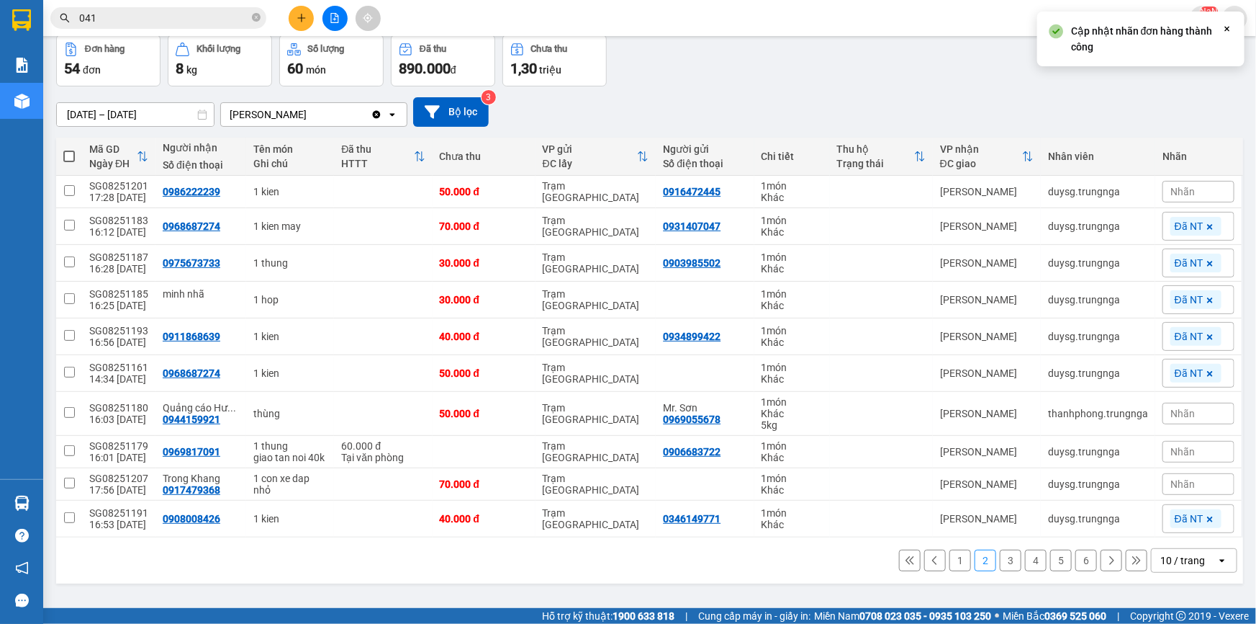
click at [1180, 187] on span "Nhãn" at bounding box center [1183, 192] width 24 height 12
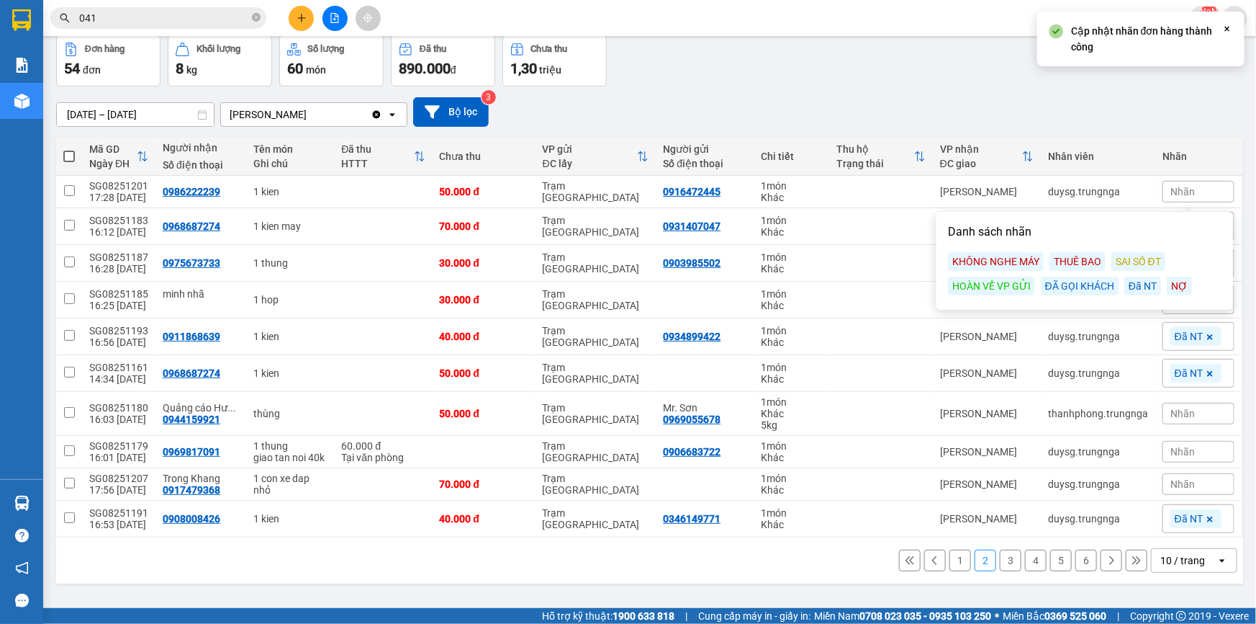
click at [1145, 286] on div "Đã NT" at bounding box center [1143, 285] width 37 height 19
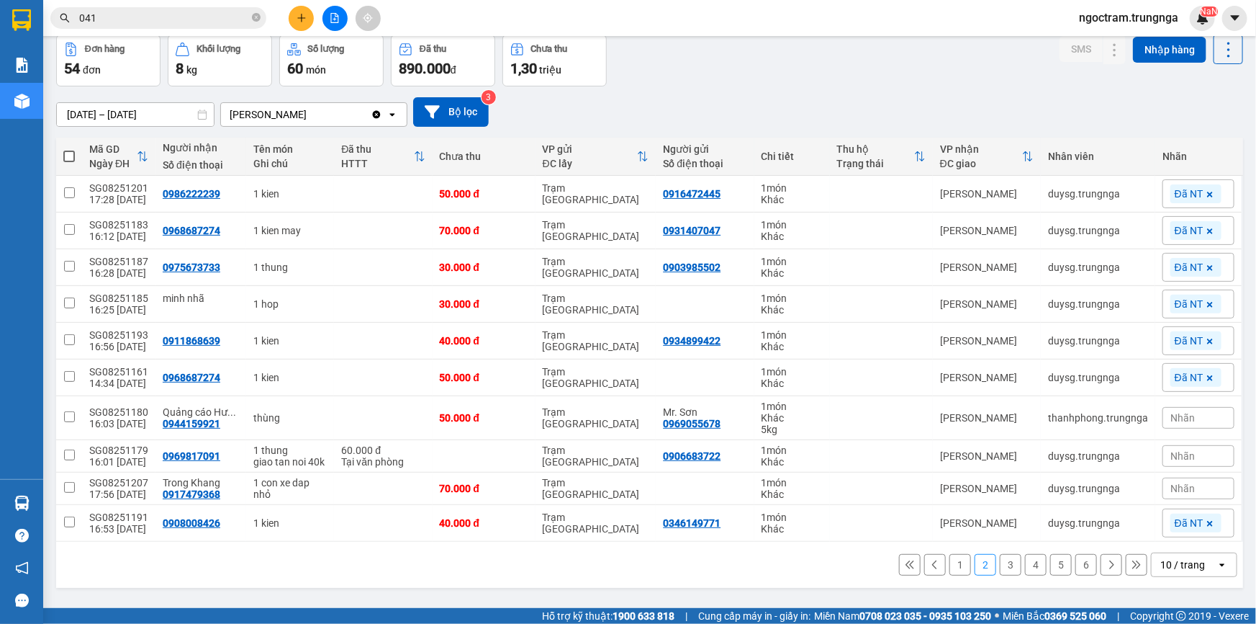
click at [1171, 417] on span "Nhãn" at bounding box center [1183, 418] width 24 height 12
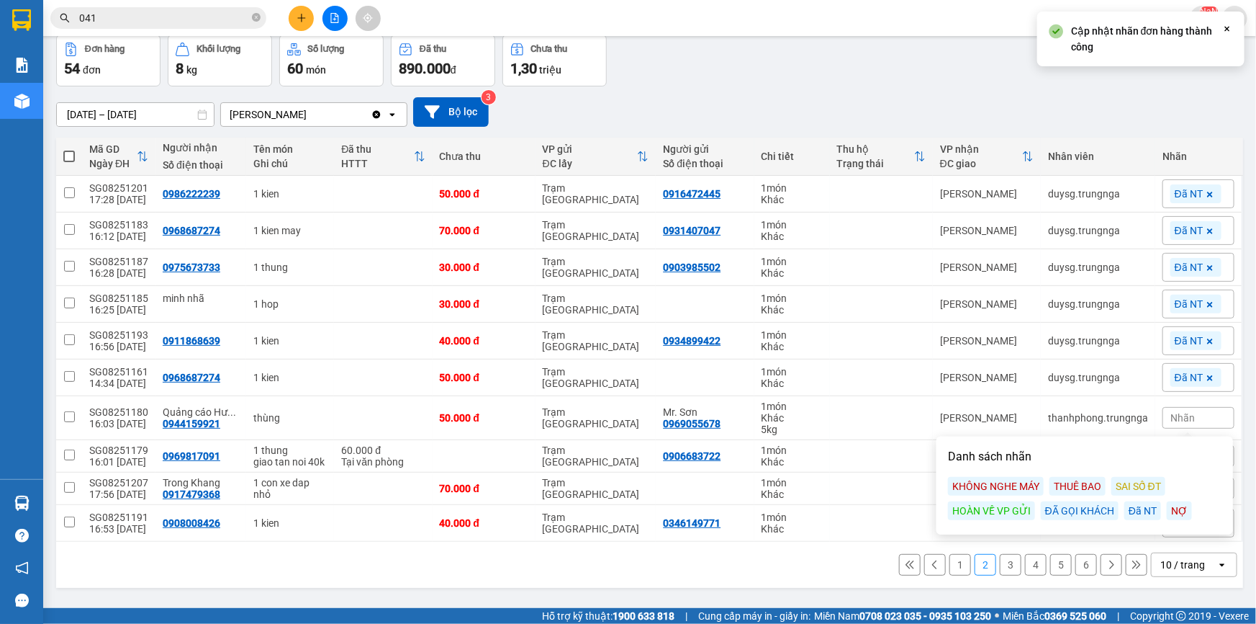
click at [1131, 509] on div "Đã NT" at bounding box center [1143, 510] width 37 height 19
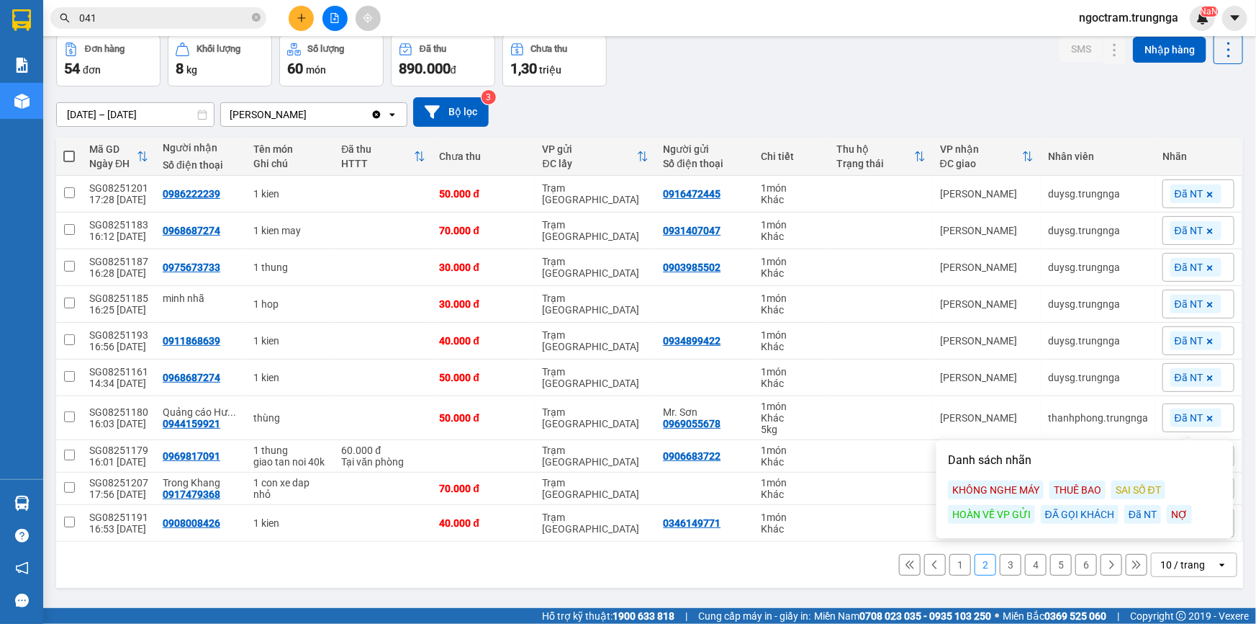
click at [1086, 592] on div "ver 1.8.138 Kho gửi Trên xe Kho nhận Hàng đã giao Đơn hàng 54 đơn Khối lượng 8 …" at bounding box center [649, 290] width 1199 height 624
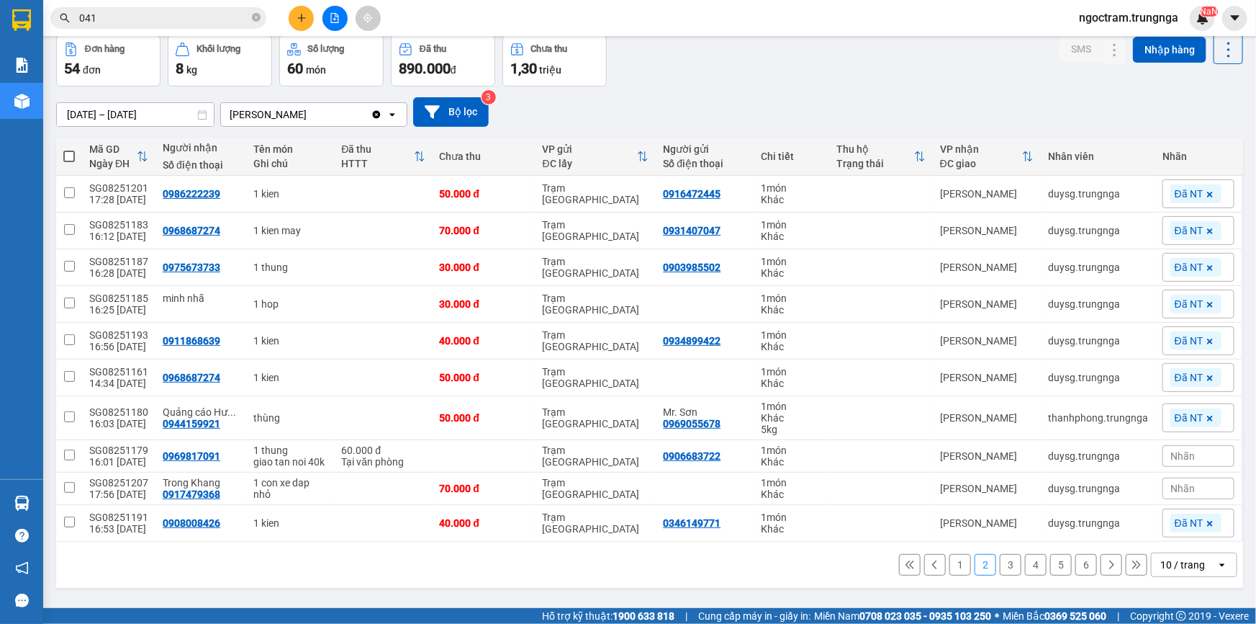
click at [1174, 483] on span "Nhãn" at bounding box center [1183, 488] width 24 height 12
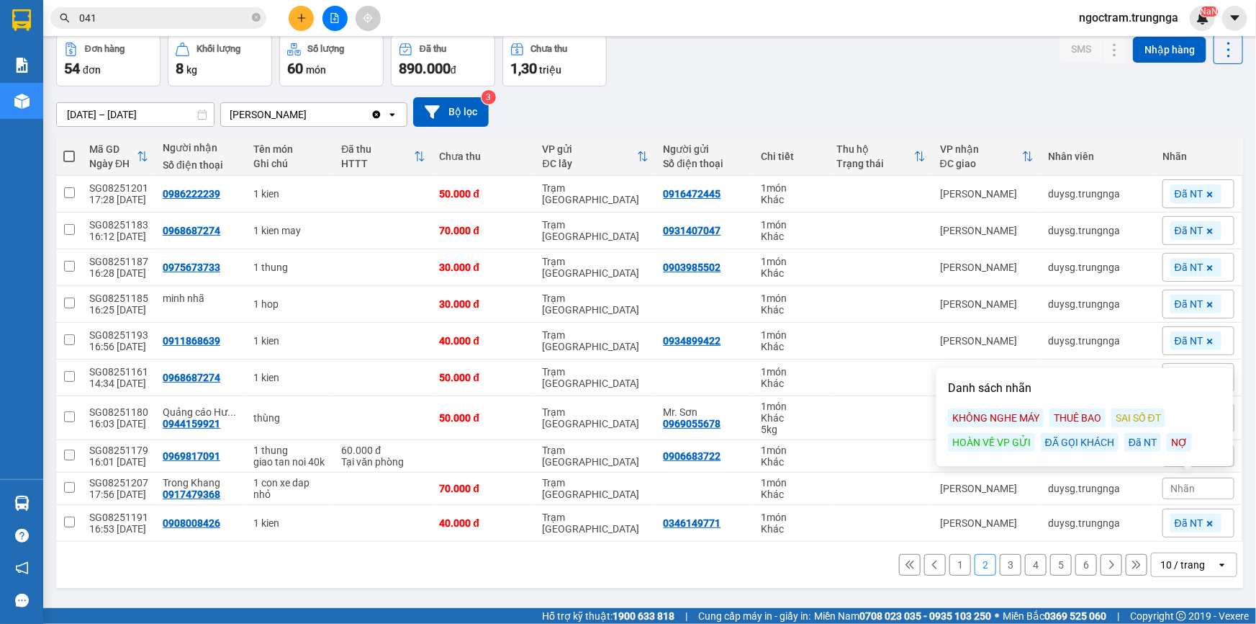
click at [1133, 443] on div "Đã NT" at bounding box center [1143, 442] width 37 height 19
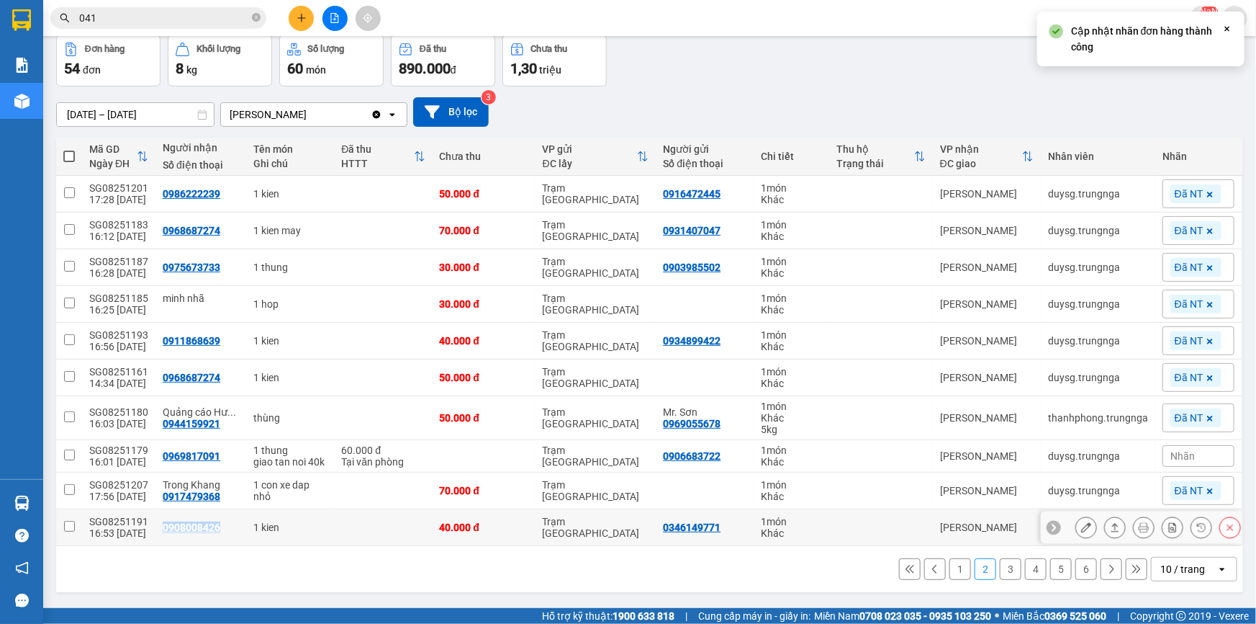
drag, startPoint x: 156, startPoint y: 526, endPoint x: 212, endPoint y: 534, distance: 56.0
click at [212, 534] on td "0908008426" at bounding box center [201, 527] width 91 height 37
checkbox input "true"
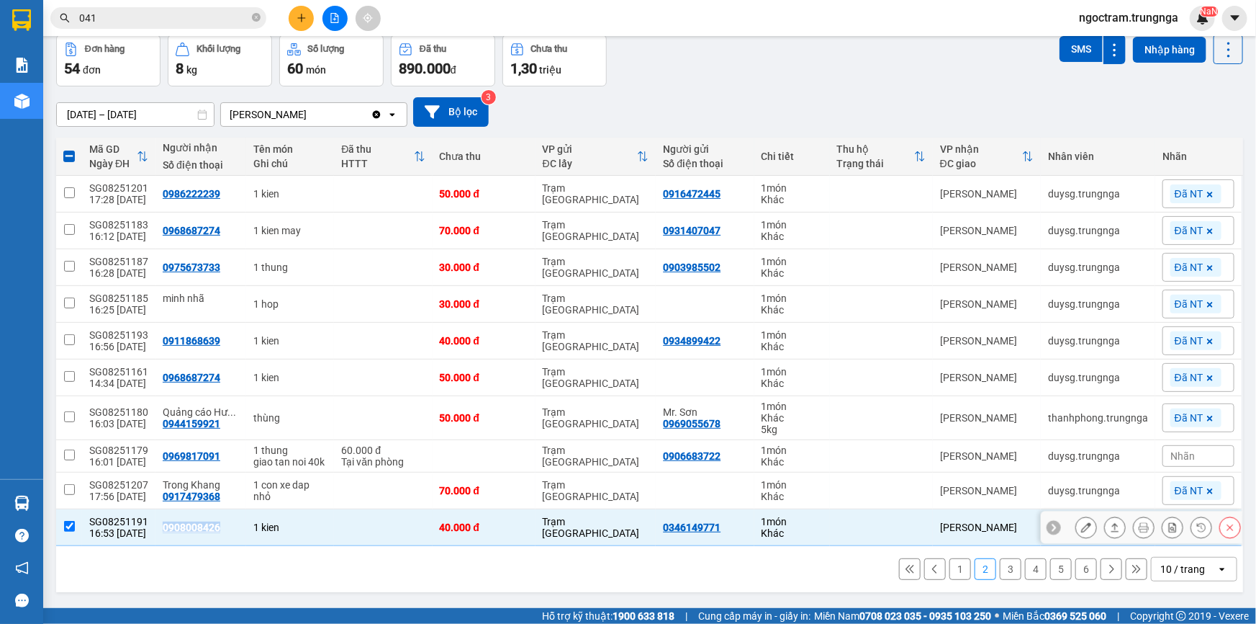
copy div "0908008426"
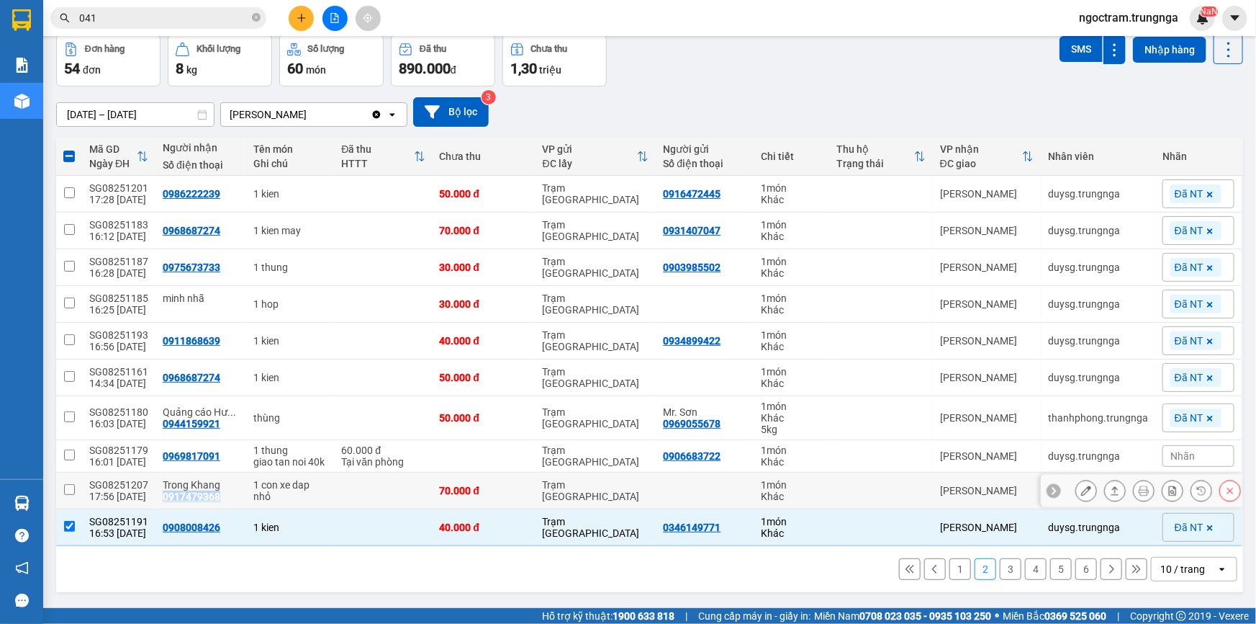
drag, startPoint x: 155, startPoint y: 495, endPoint x: 217, endPoint y: 495, distance: 61.9
click at [217, 495] on td "Trong Khang 0917479368" at bounding box center [201, 490] width 91 height 37
checkbox input "true"
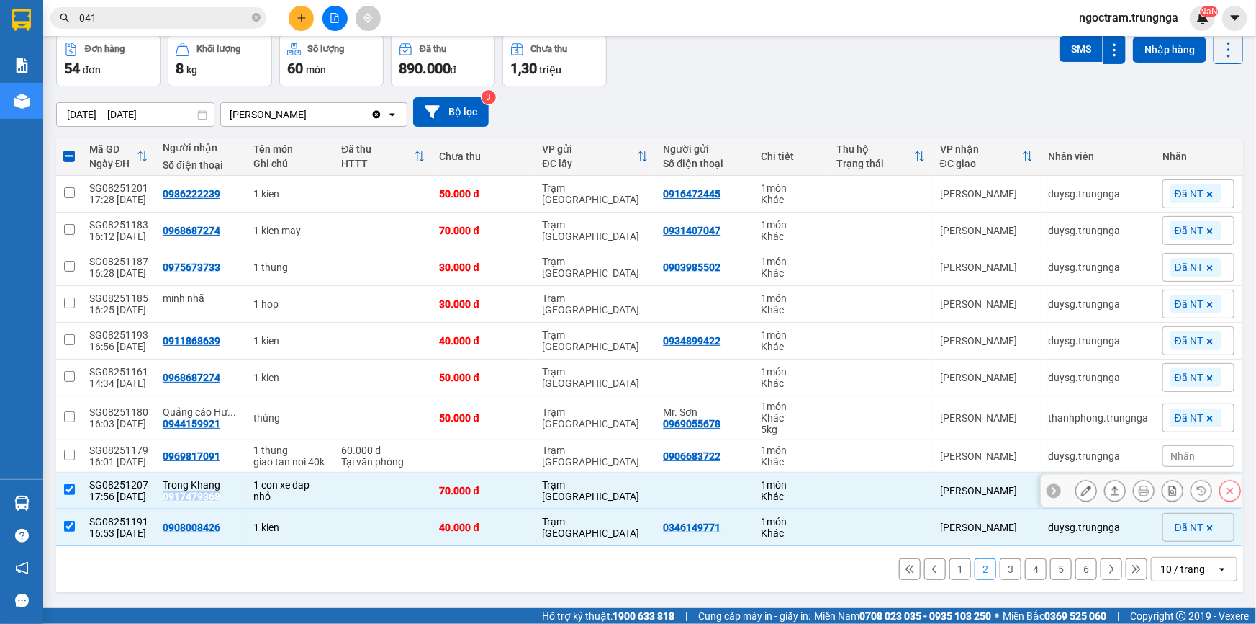
copy div "0917479368"
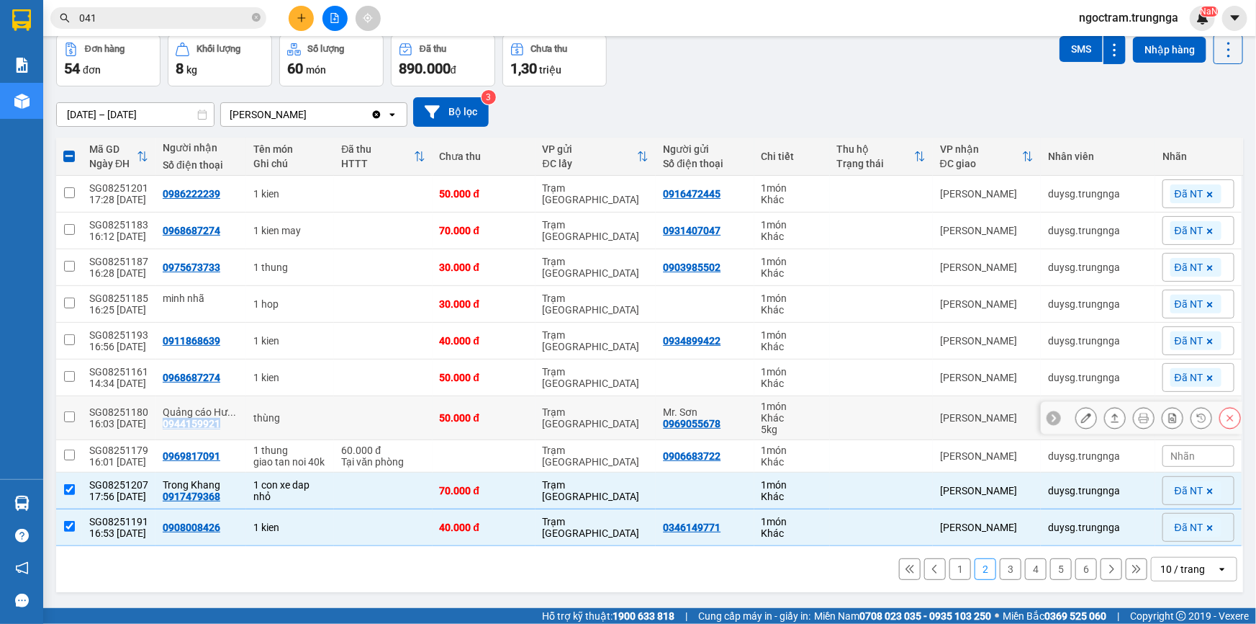
drag, startPoint x: 157, startPoint y: 420, endPoint x: 218, endPoint y: 422, distance: 61.2
click at [218, 422] on td "Quảng cáo Hư ... 0944159921" at bounding box center [201, 418] width 91 height 44
checkbox input "true"
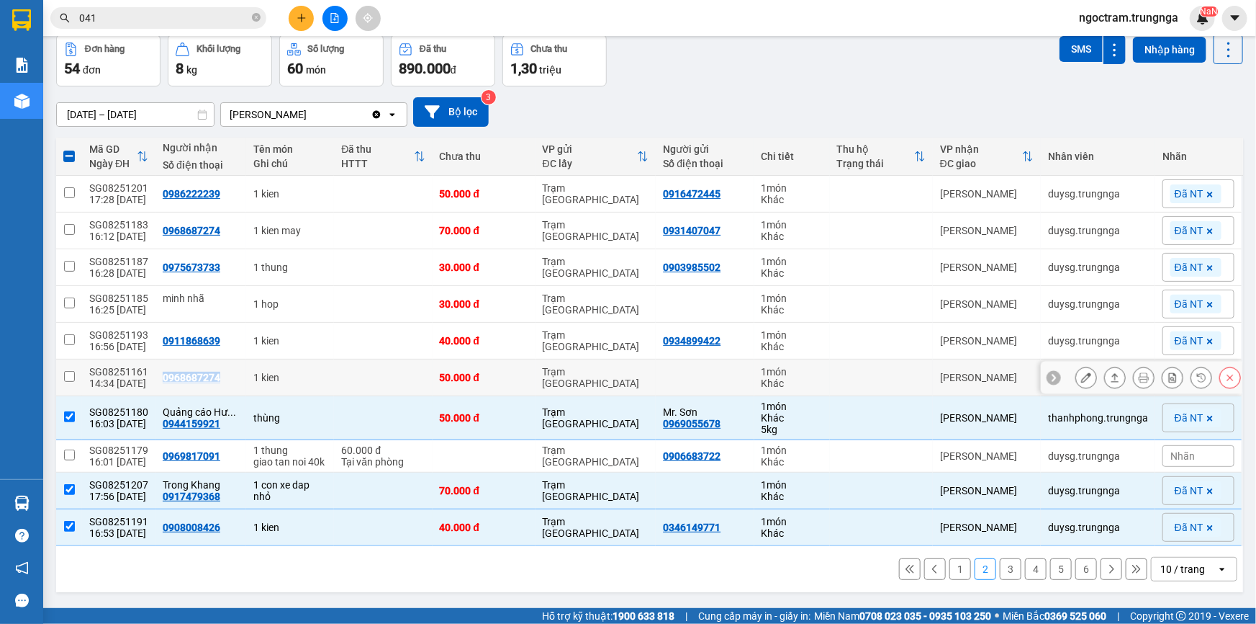
drag, startPoint x: 158, startPoint y: 377, endPoint x: 215, endPoint y: 375, distance: 56.9
click at [215, 375] on div "0968687274" at bounding box center [201, 378] width 76 height 12
checkbox input "true"
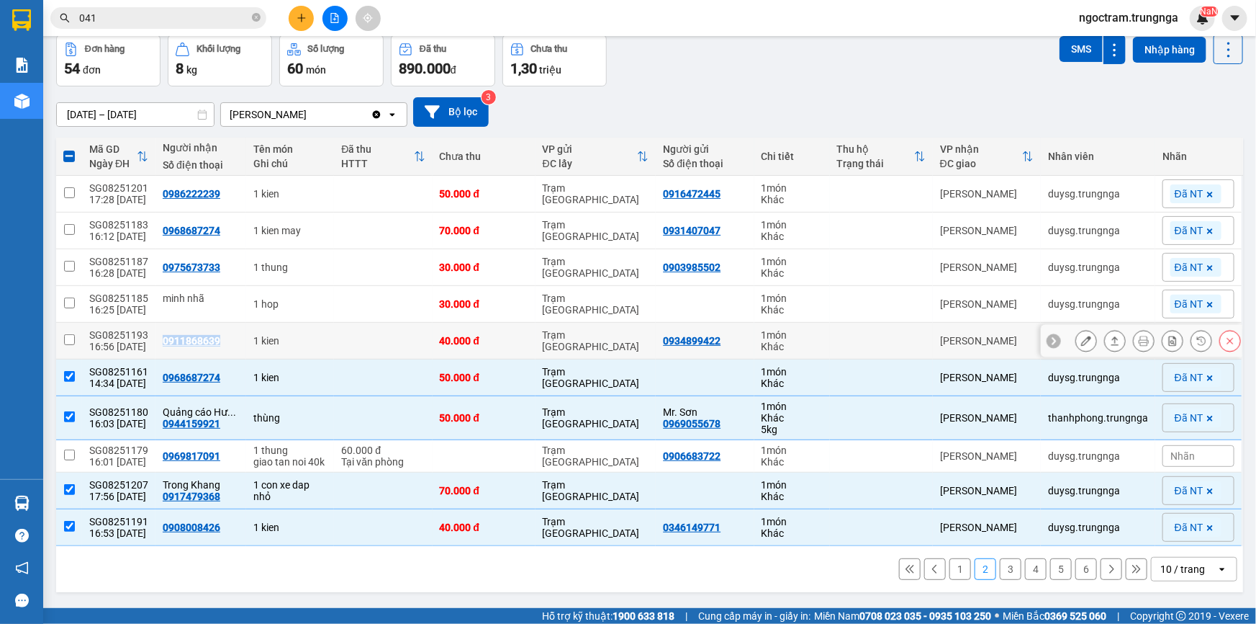
drag, startPoint x: 158, startPoint y: 338, endPoint x: 213, endPoint y: 337, distance: 55.5
click at [213, 337] on td "0911868639" at bounding box center [201, 341] width 91 height 37
checkbox input "true"
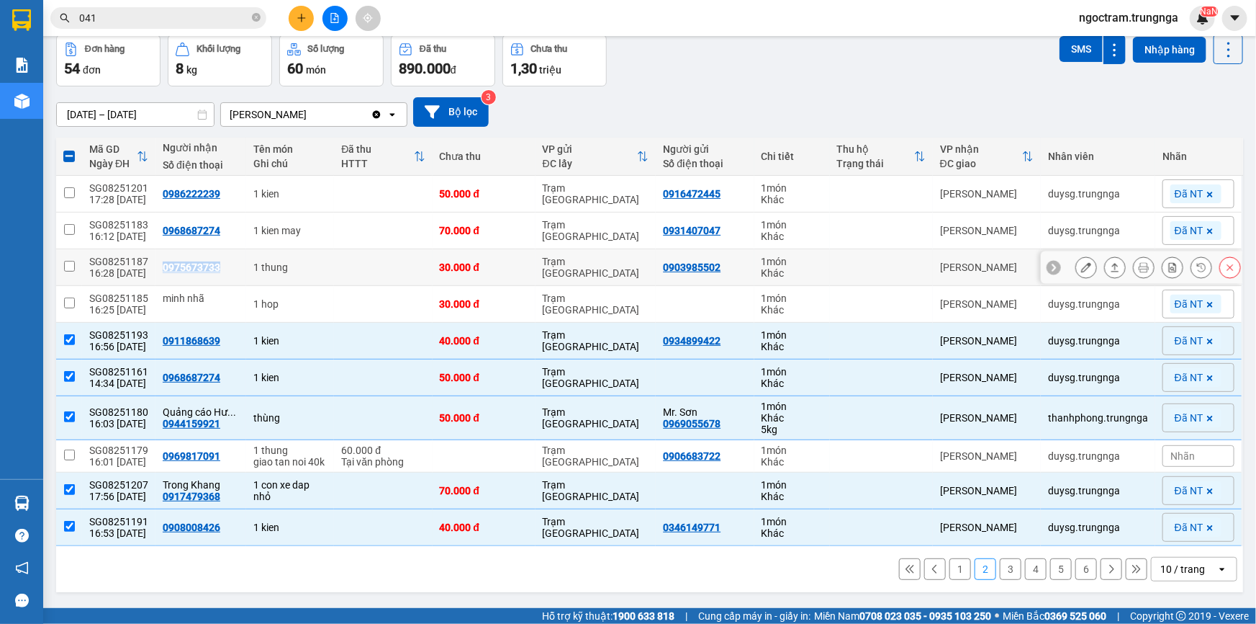
drag, startPoint x: 158, startPoint y: 268, endPoint x: 231, endPoint y: 263, distance: 72.9
click at [231, 263] on div "0975673733" at bounding box center [201, 267] width 76 height 12
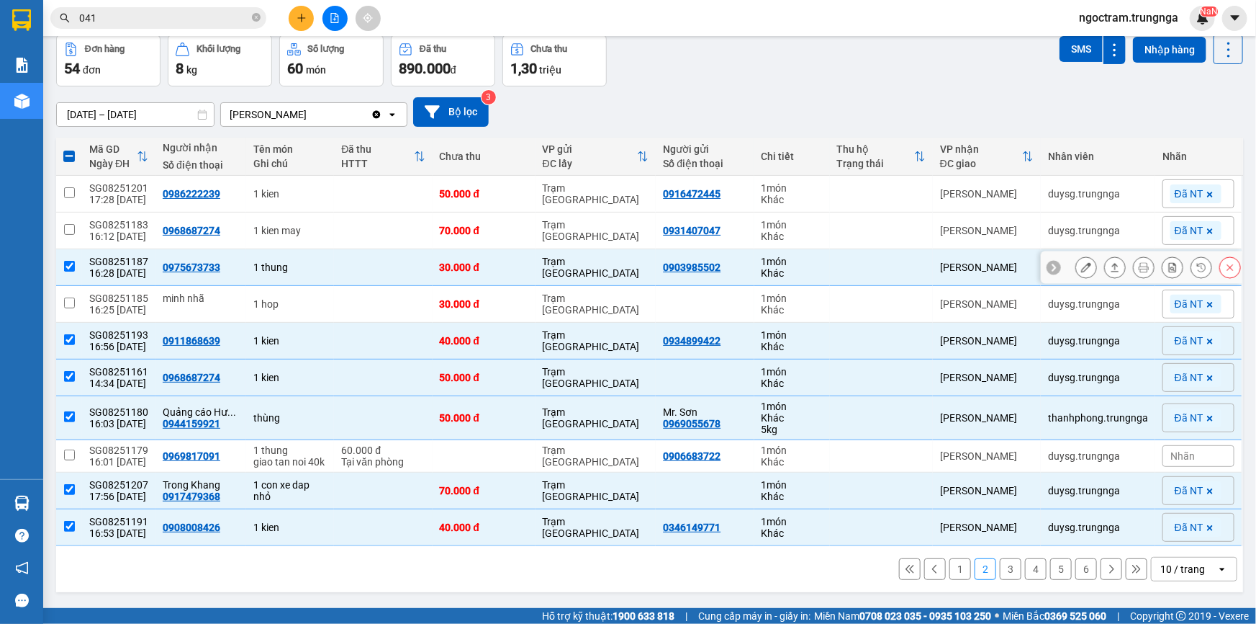
drag, startPoint x: 194, startPoint y: 258, endPoint x: 179, endPoint y: 267, distance: 16.8
drag, startPoint x: 179, startPoint y: 267, endPoint x: 221, endPoint y: 269, distance: 41.8
click at [221, 269] on div "0975673733" at bounding box center [201, 267] width 76 height 12
checkbox input "false"
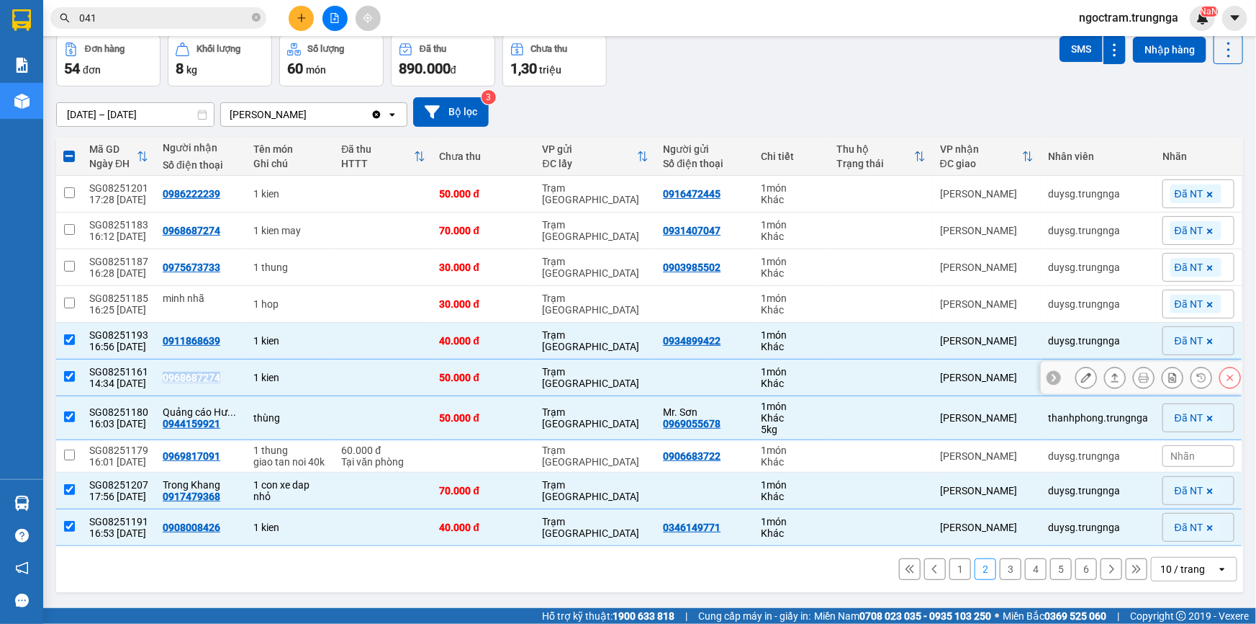
drag, startPoint x: 158, startPoint y: 376, endPoint x: 212, endPoint y: 380, distance: 54.9
click at [216, 382] on td "0968687274" at bounding box center [201, 377] width 91 height 37
checkbox input "false"
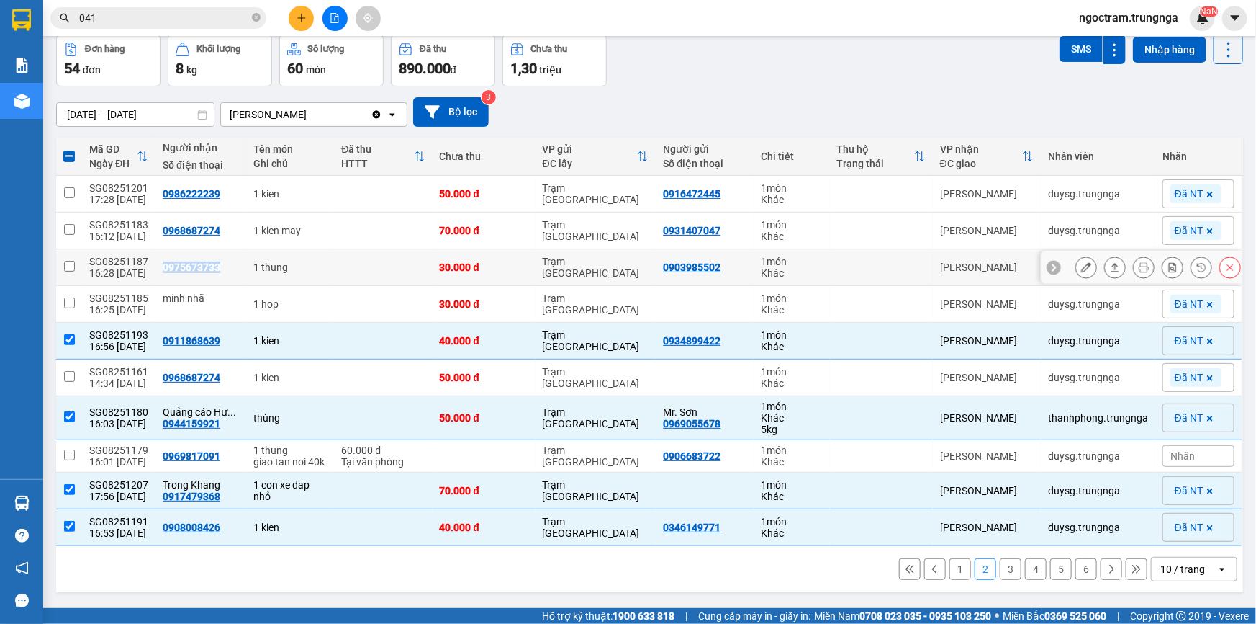
drag, startPoint x: 158, startPoint y: 262, endPoint x: 220, endPoint y: 263, distance: 61.9
click at [220, 263] on div "0975673733" at bounding box center [201, 267] width 76 height 12
checkbox input "true"
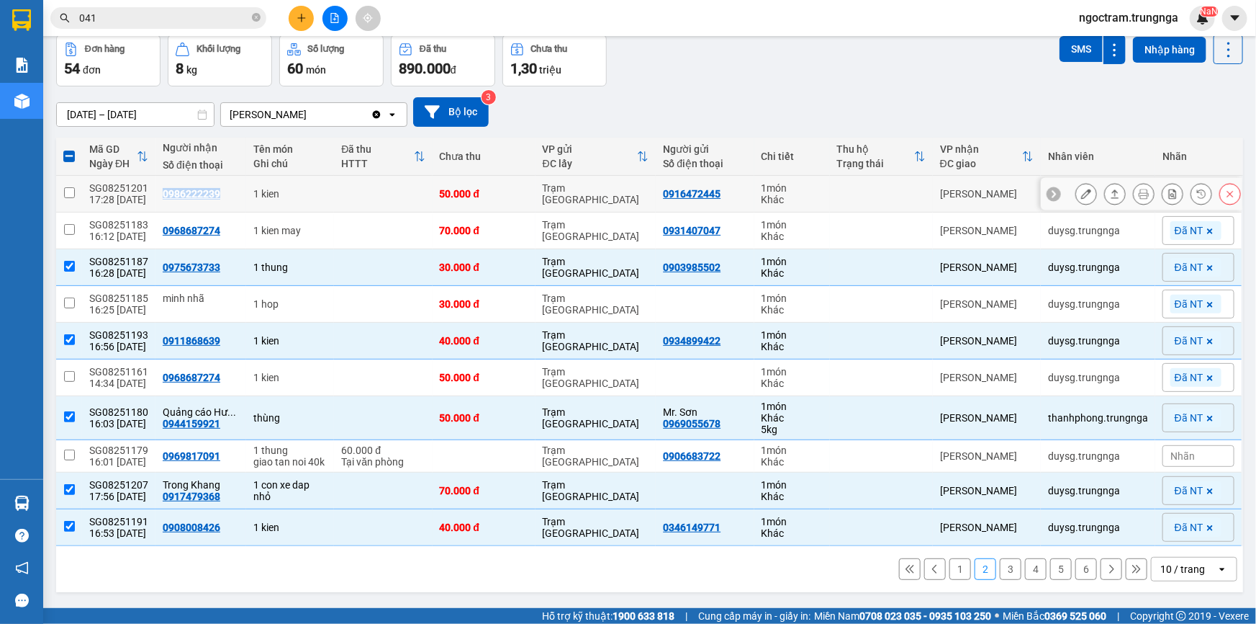
drag, startPoint x: 156, startPoint y: 194, endPoint x: 217, endPoint y: 186, distance: 61.7
click at [217, 186] on td "0986222239" at bounding box center [201, 194] width 91 height 37
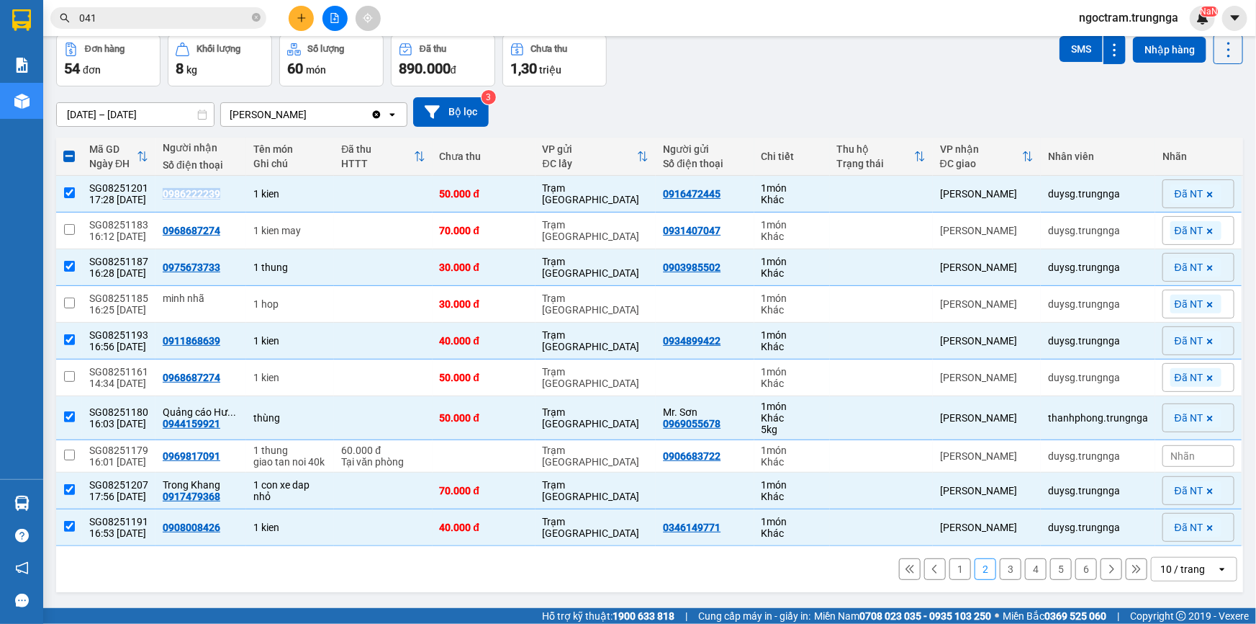
click at [950, 566] on button "1" at bounding box center [961, 569] width 22 height 22
checkbox input "false"
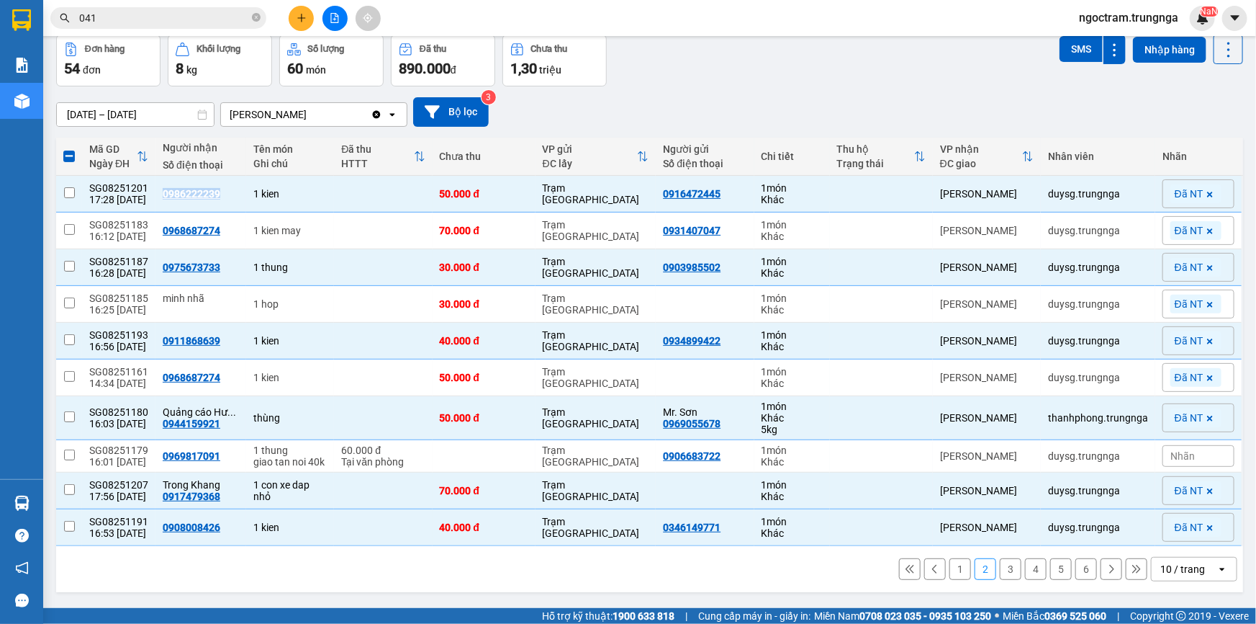
checkbox input "false"
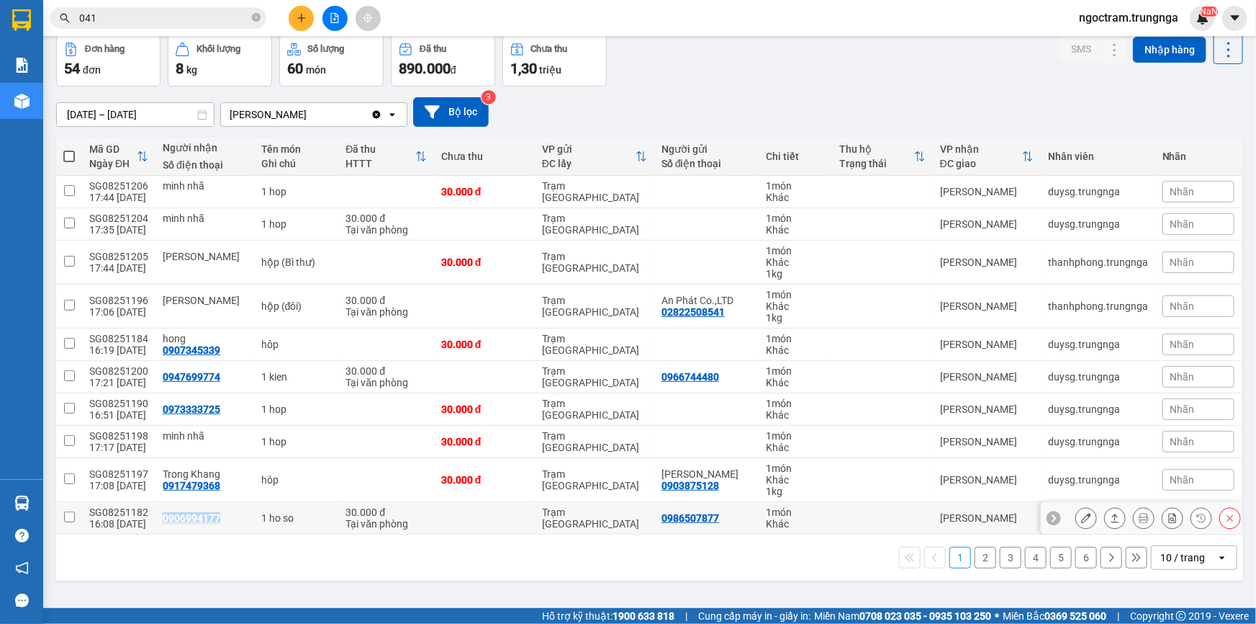
drag, startPoint x: 158, startPoint y: 519, endPoint x: 215, endPoint y: 516, distance: 57.7
click at [215, 516] on td "0906994177" at bounding box center [205, 518] width 99 height 32
checkbox input "true"
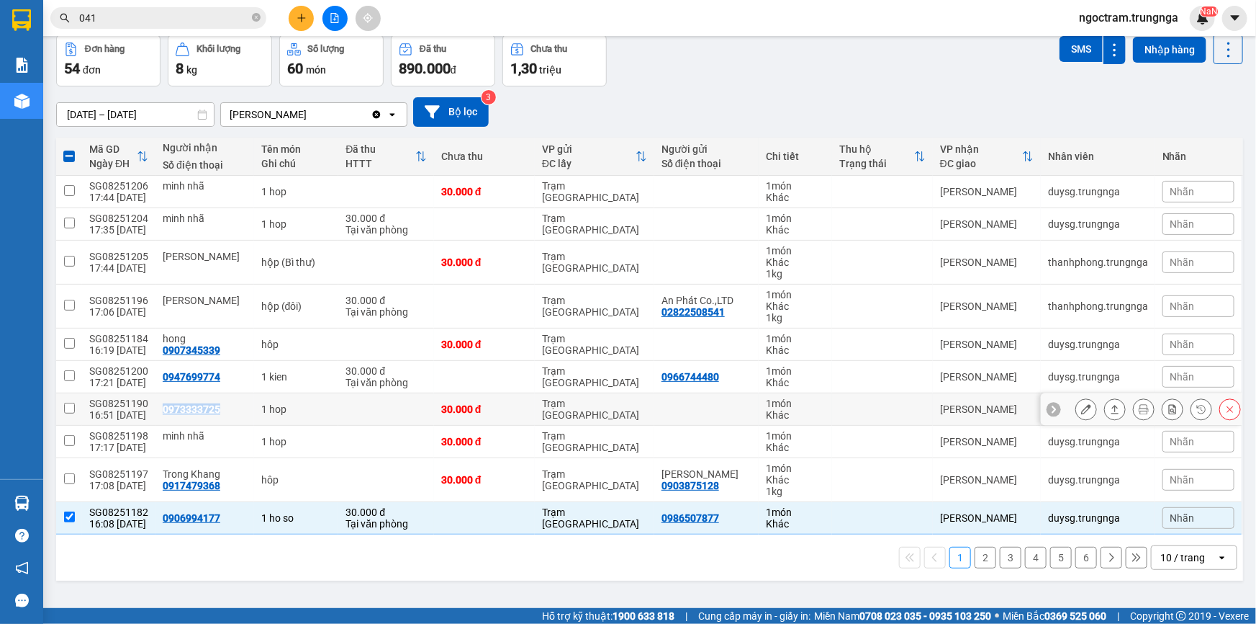
drag, startPoint x: 156, startPoint y: 408, endPoint x: 215, endPoint y: 403, distance: 59.2
click at [215, 403] on td "0973333725" at bounding box center [205, 409] width 99 height 32
checkbox input "true"
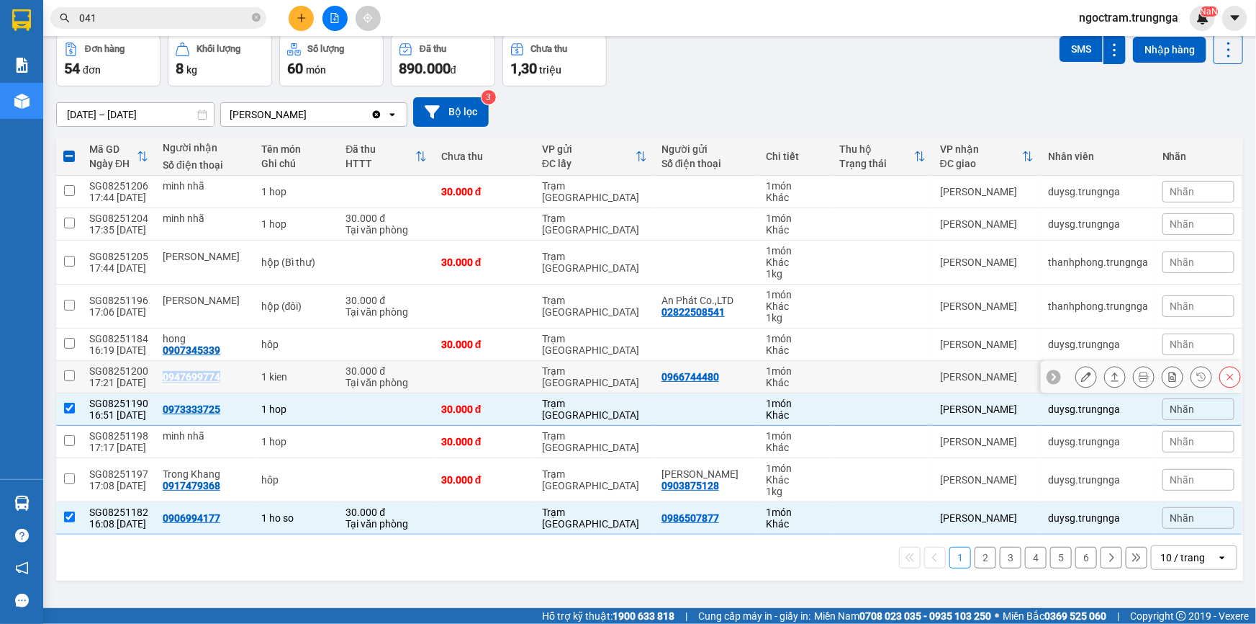
drag, startPoint x: 157, startPoint y: 377, endPoint x: 215, endPoint y: 373, distance: 57.8
click at [215, 373] on td "0947699774" at bounding box center [205, 377] width 99 height 32
checkbox input "true"
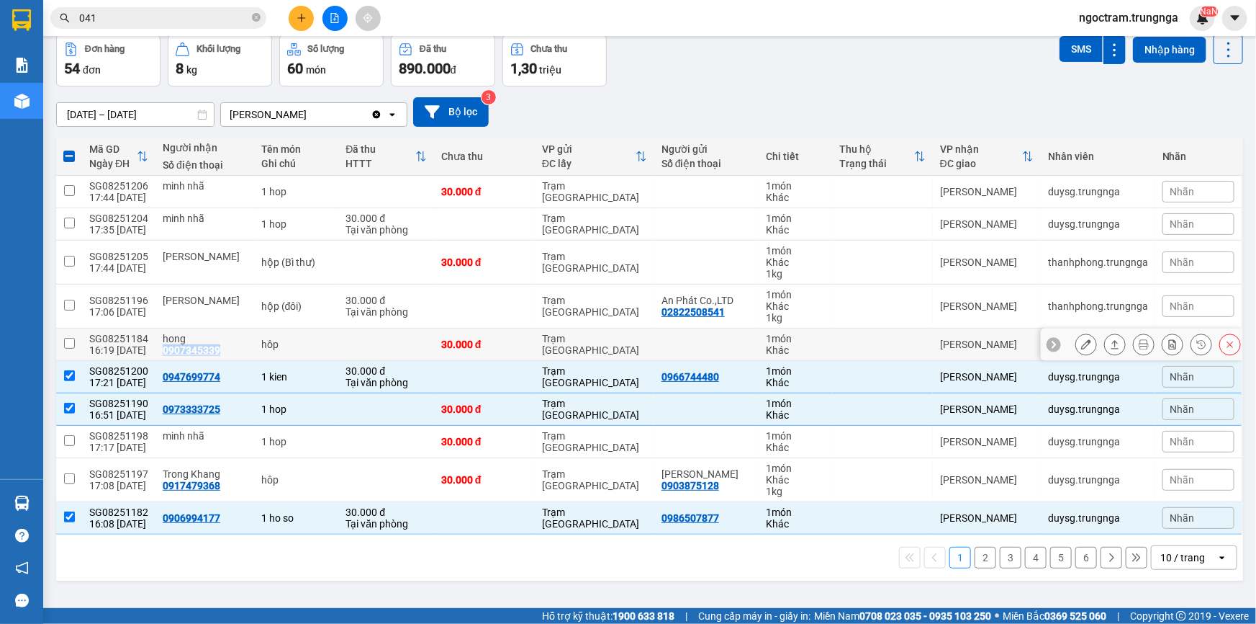
drag, startPoint x: 156, startPoint y: 347, endPoint x: 215, endPoint y: 350, distance: 58.4
click at [215, 350] on td "hong 0907345339" at bounding box center [205, 344] width 99 height 32
checkbox input "true"
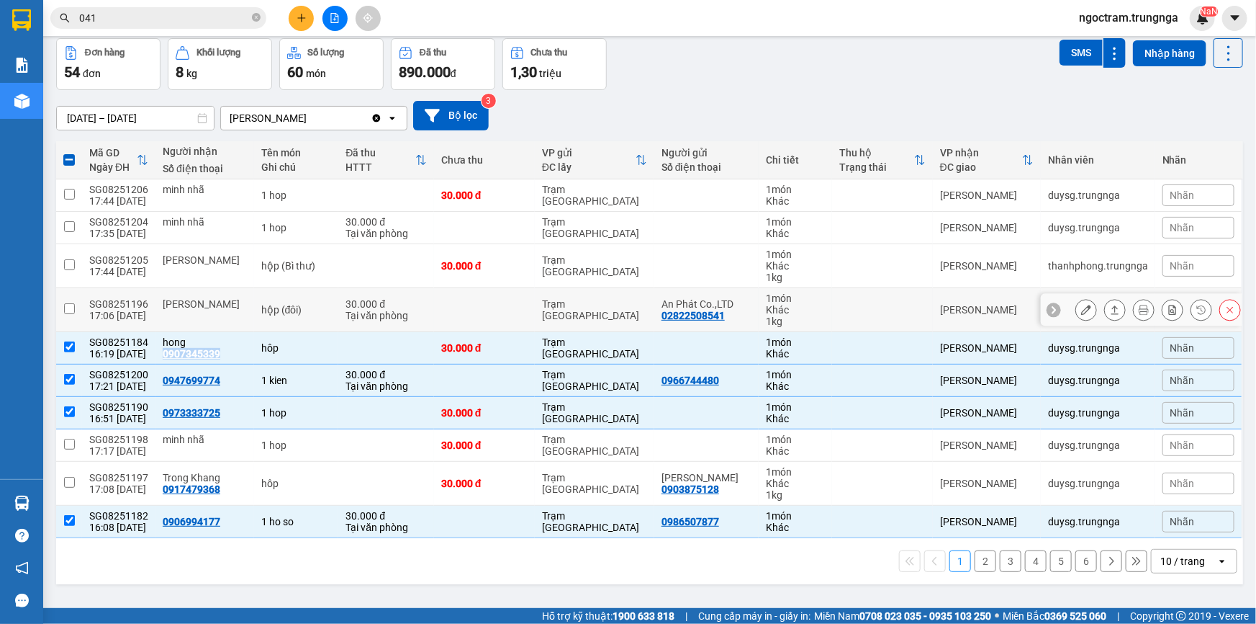
scroll to position [65, 0]
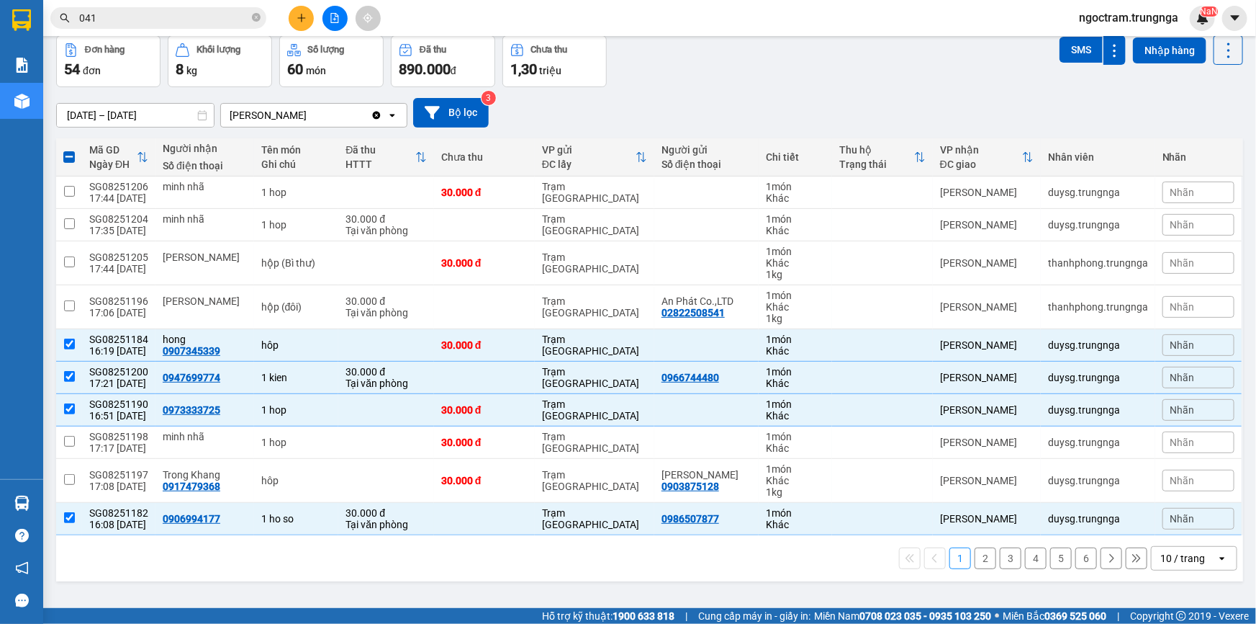
click at [1202, 344] on div "Nhãn" at bounding box center [1199, 345] width 72 height 22
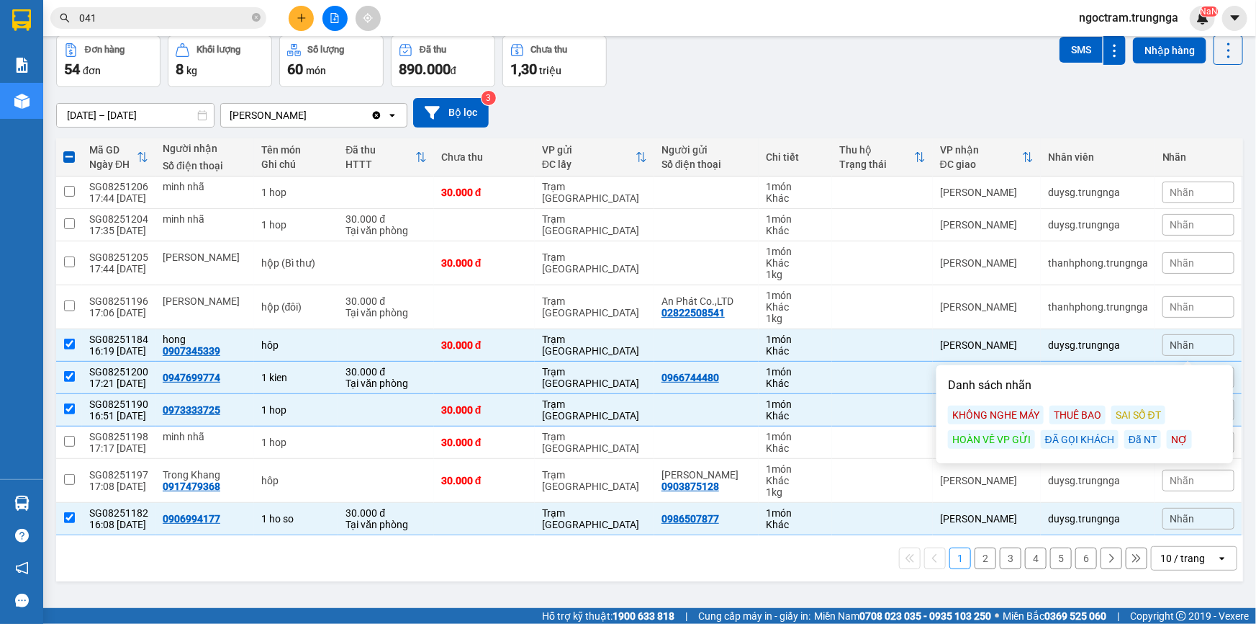
click at [1138, 441] on div "Đã NT" at bounding box center [1143, 439] width 37 height 19
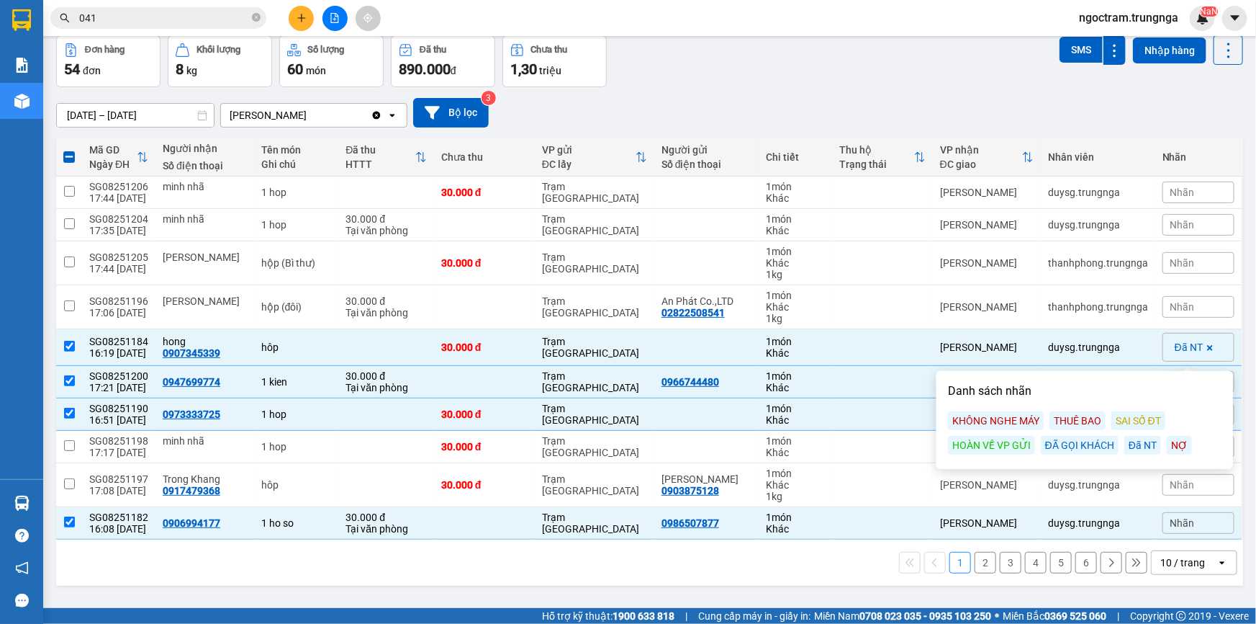
click at [1179, 521] on span "Nhãn" at bounding box center [1183, 523] width 24 height 12
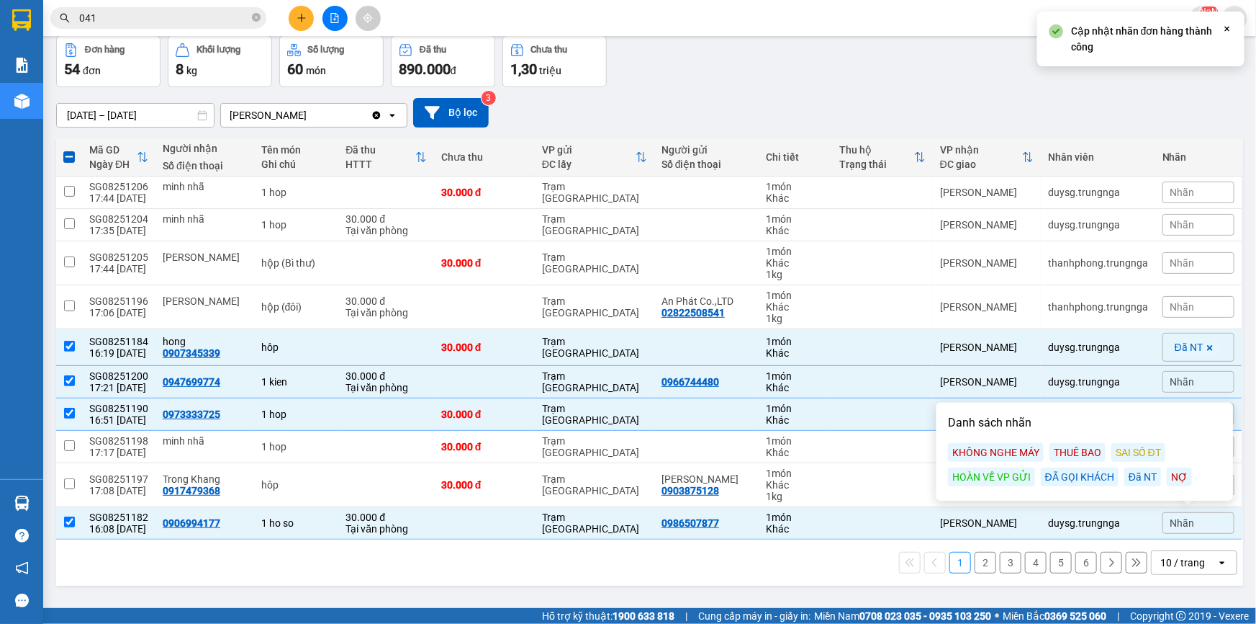
click at [1144, 475] on div "Đã NT" at bounding box center [1143, 476] width 37 height 19
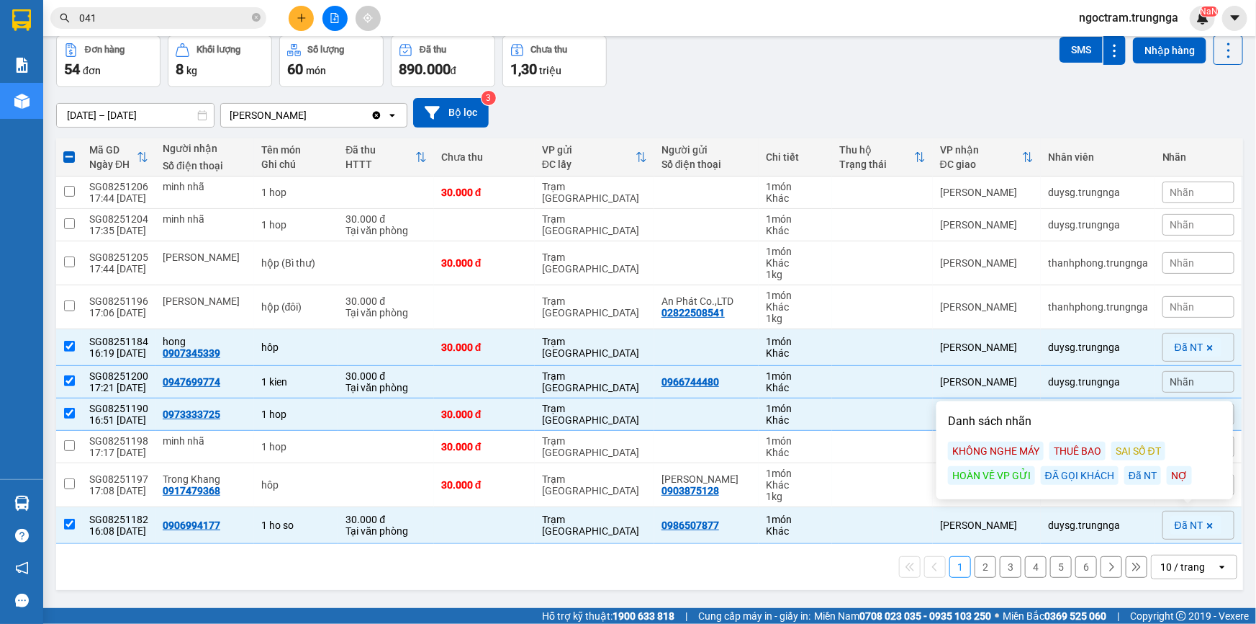
click at [1086, 583] on div "1 2 3 4 5 6 10 / trang open" at bounding box center [649, 567] width 1187 height 46
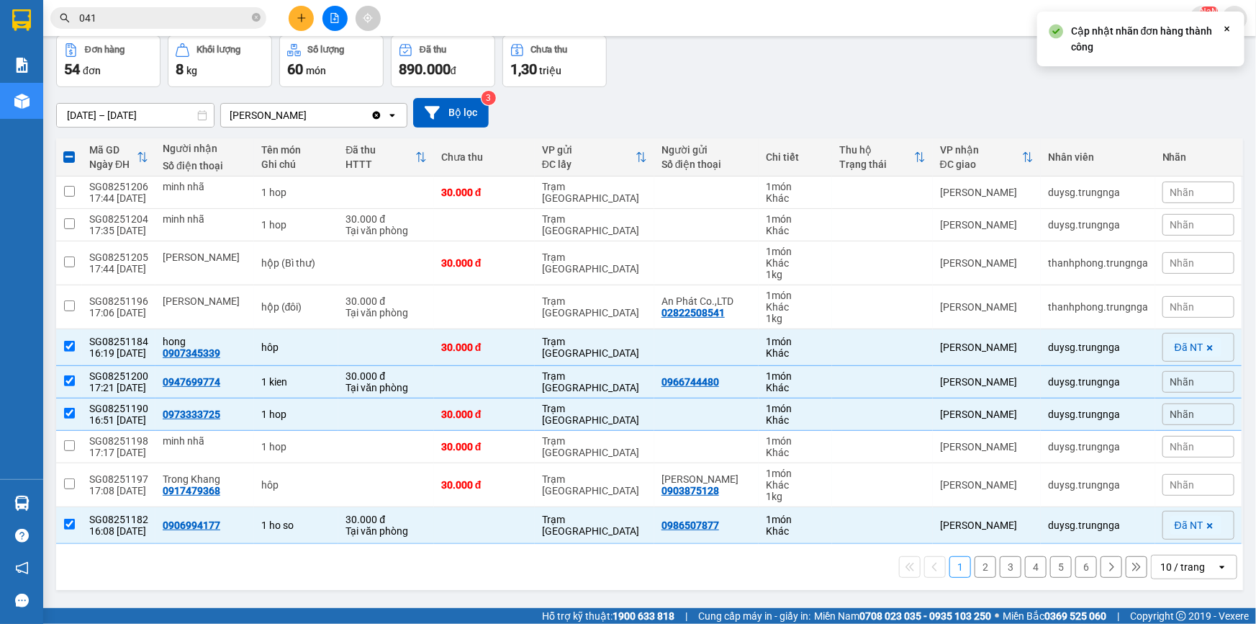
click at [1181, 441] on span "Nhãn" at bounding box center [1183, 447] width 24 height 12
click at [1176, 487] on span "Nhãn" at bounding box center [1183, 485] width 24 height 12
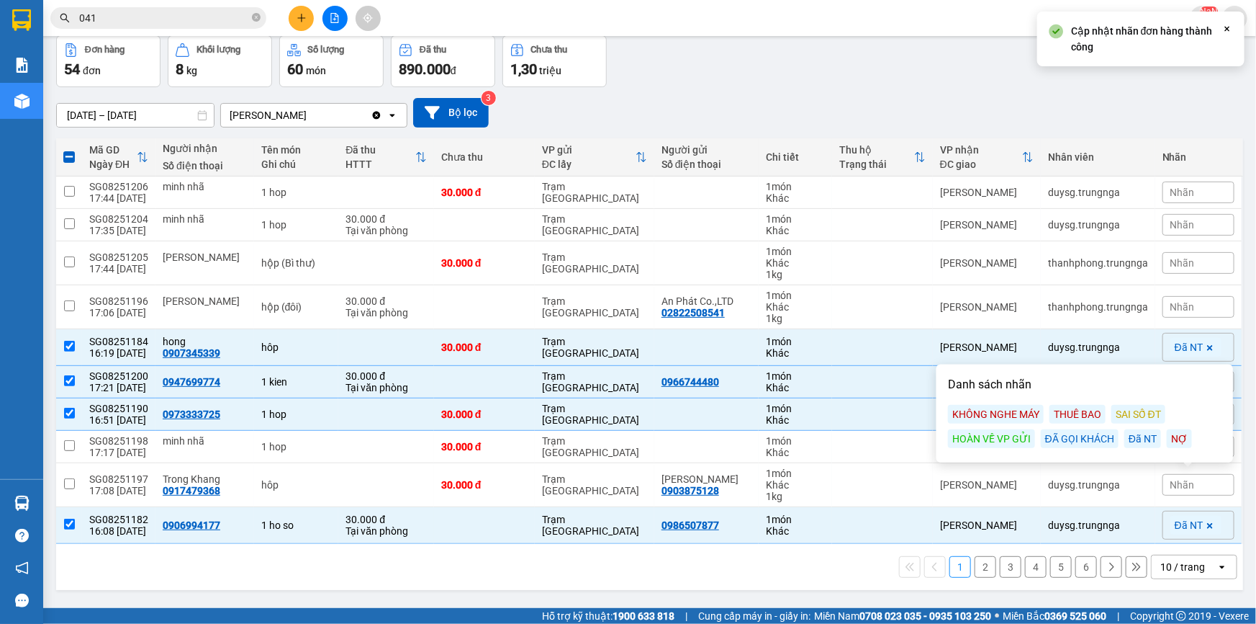
click at [1148, 441] on div "Đã NT" at bounding box center [1143, 438] width 37 height 19
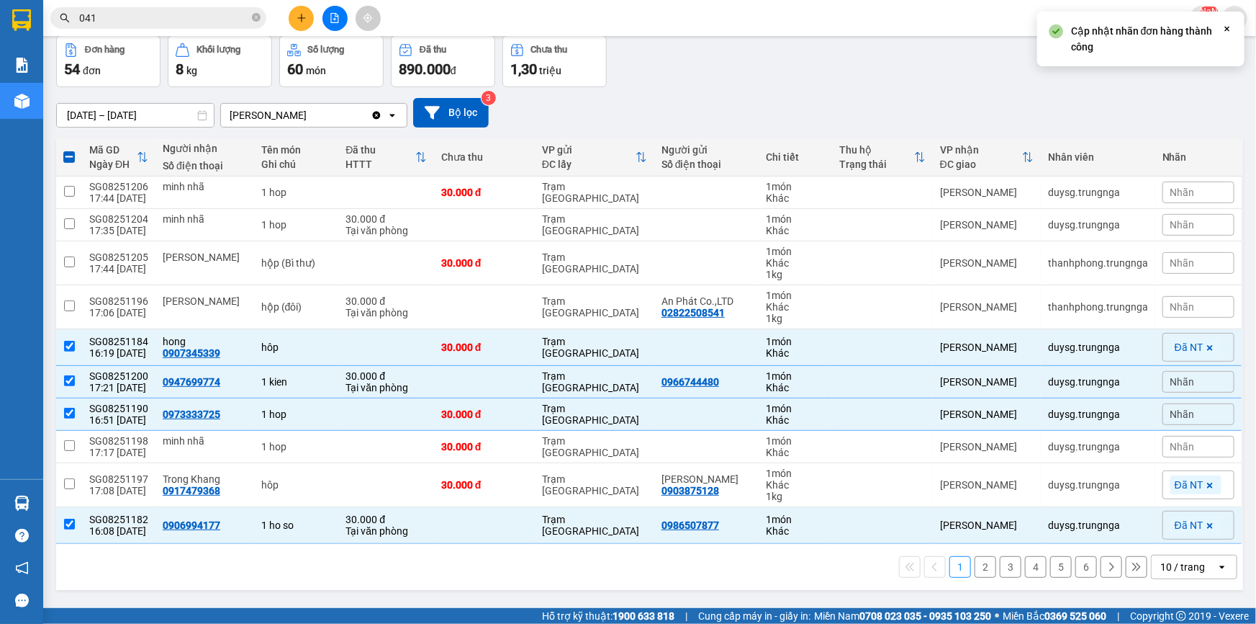
click at [1094, 592] on div "ver 1.8.138 Kho gửi Trên xe Kho nhận Hàng đã giao Đơn hàng 54 đơn Khối lượng 8 …" at bounding box center [649, 290] width 1199 height 624
click at [1171, 449] on span "Nhãn" at bounding box center [1183, 447] width 24 height 12
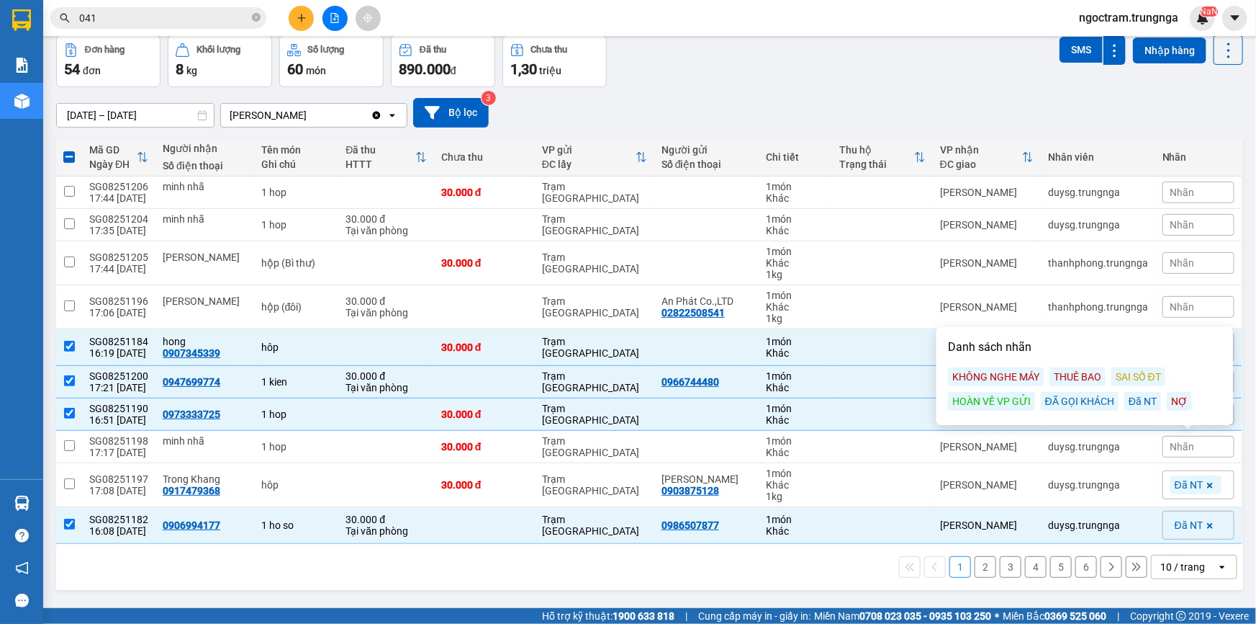
click at [1125, 583] on div "1 2 3 4 5 6 10 / trang open" at bounding box center [649, 567] width 1187 height 46
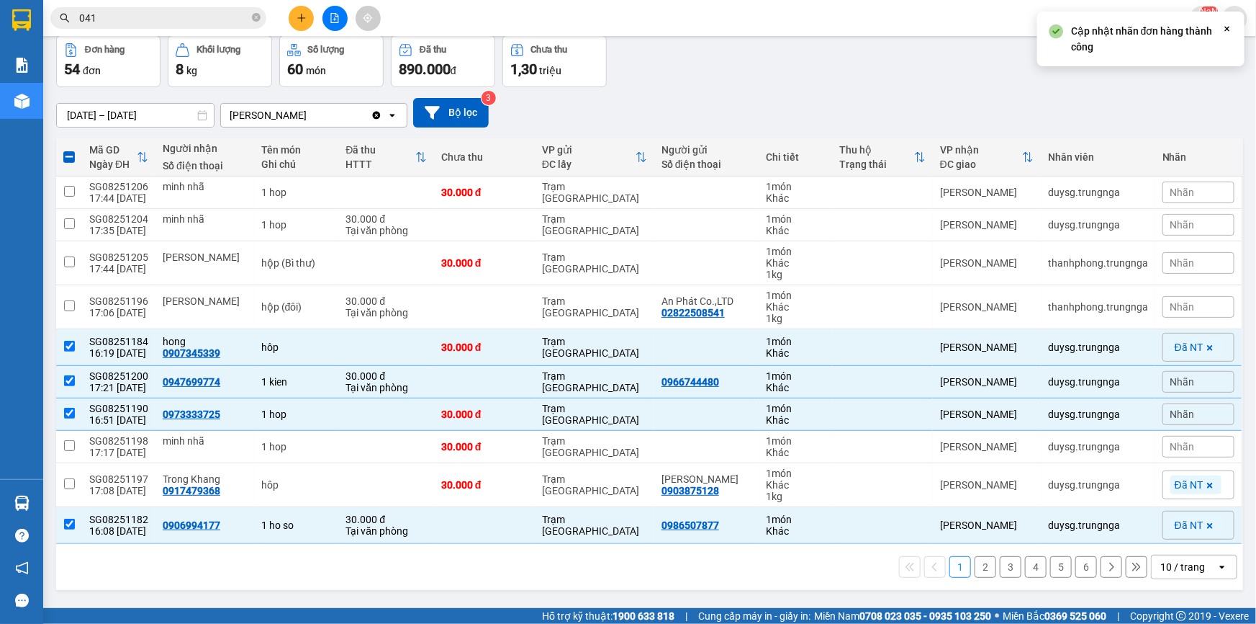
click at [1176, 413] on span "Nhãn" at bounding box center [1183, 414] width 24 height 12
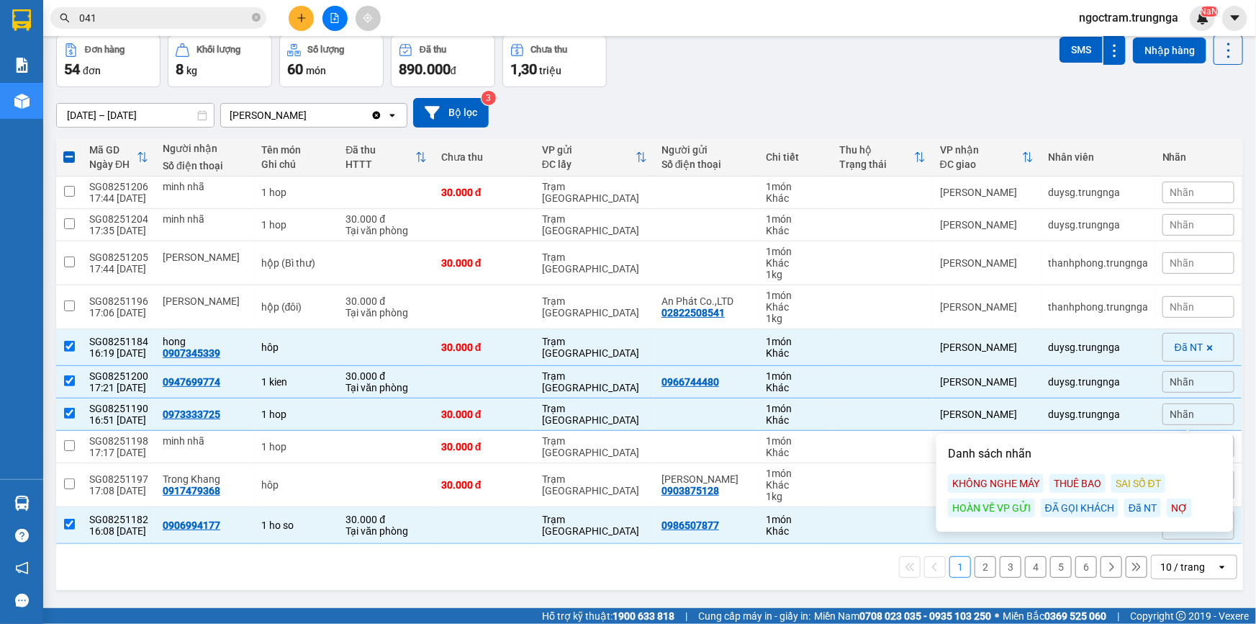
click at [1132, 504] on div "Đã NT" at bounding box center [1143, 507] width 37 height 19
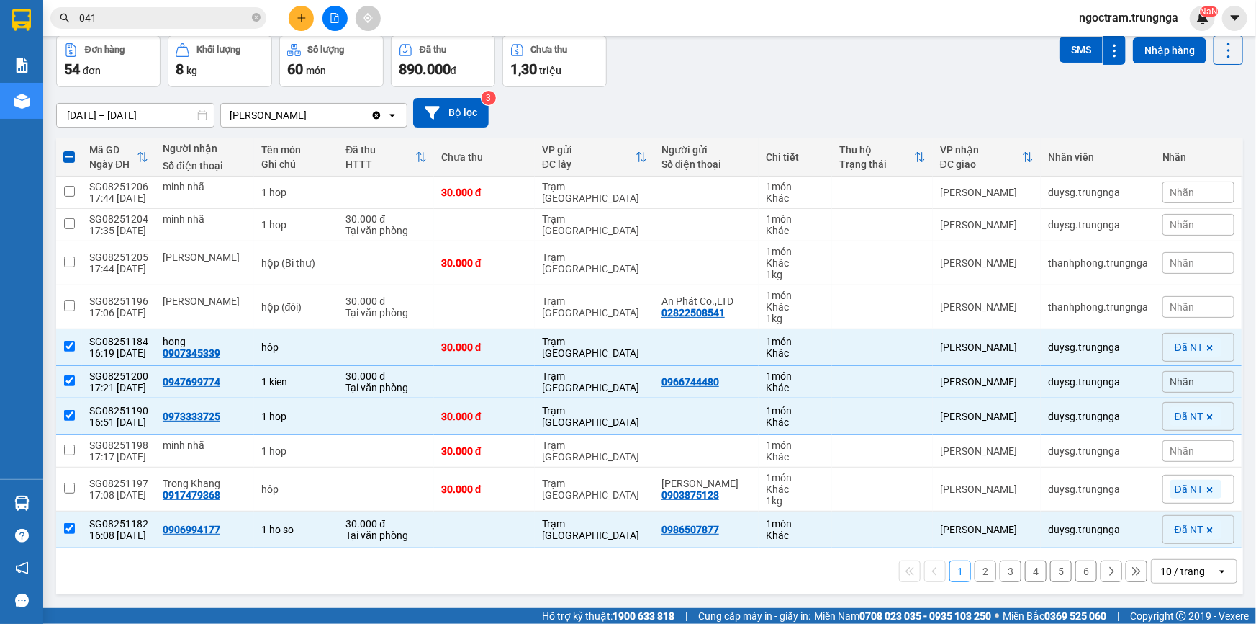
click at [1174, 376] on span "Nhãn" at bounding box center [1183, 382] width 24 height 12
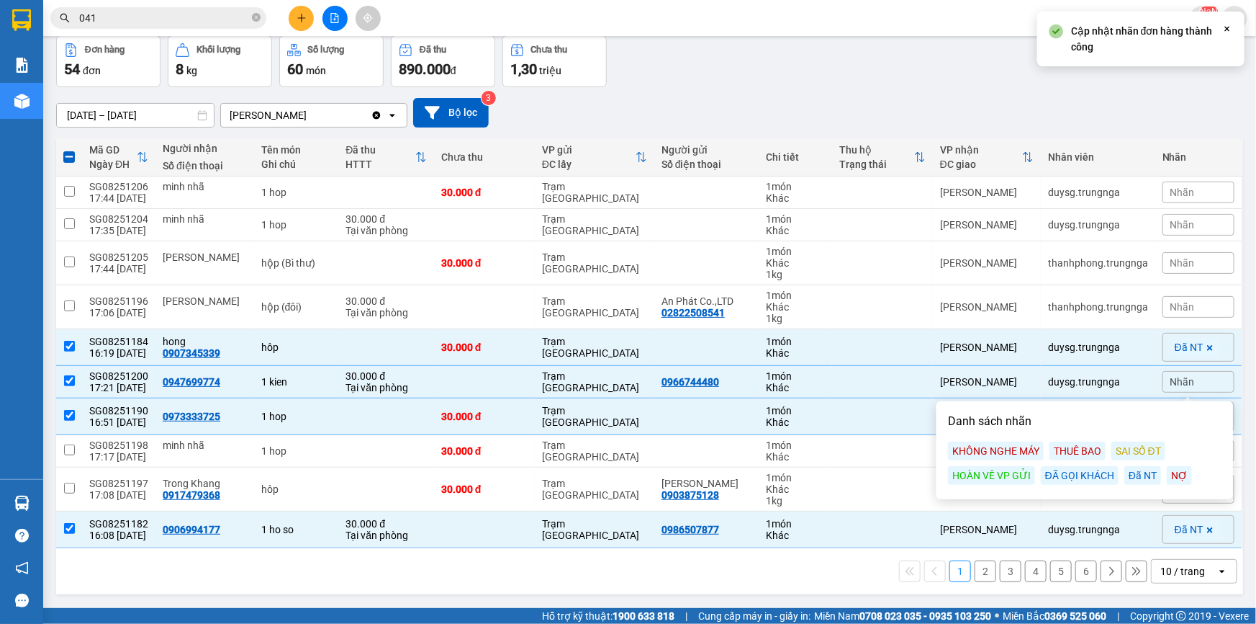
click at [1140, 478] on div "Đã NT" at bounding box center [1143, 475] width 37 height 19
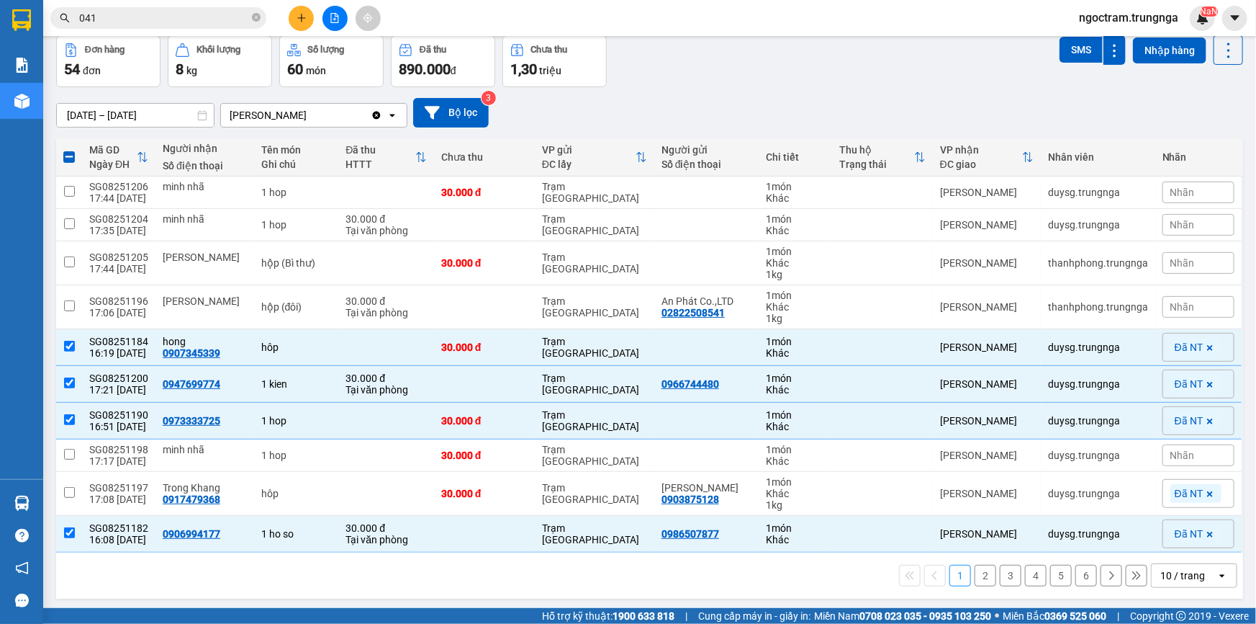
click at [765, 99] on div "11/08/2025 – 13/08/2025 Press the down arrow key to interact with the calendar …" at bounding box center [649, 113] width 1187 height 30
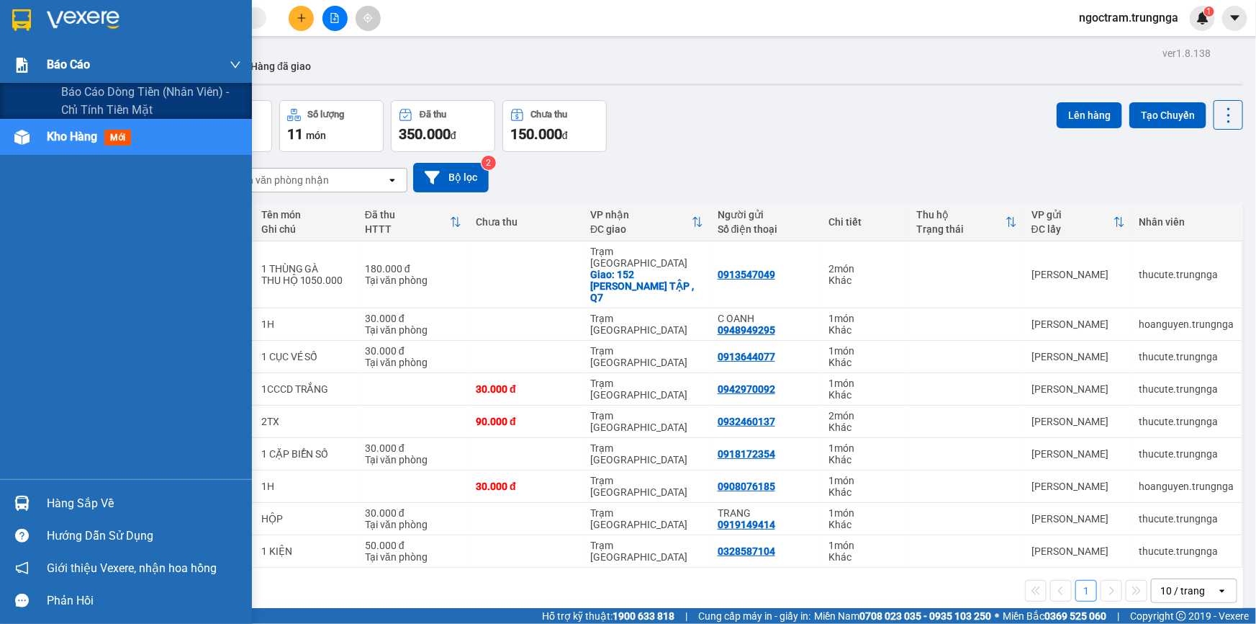
click at [43, 56] on div "Báo cáo" at bounding box center [126, 65] width 252 height 36
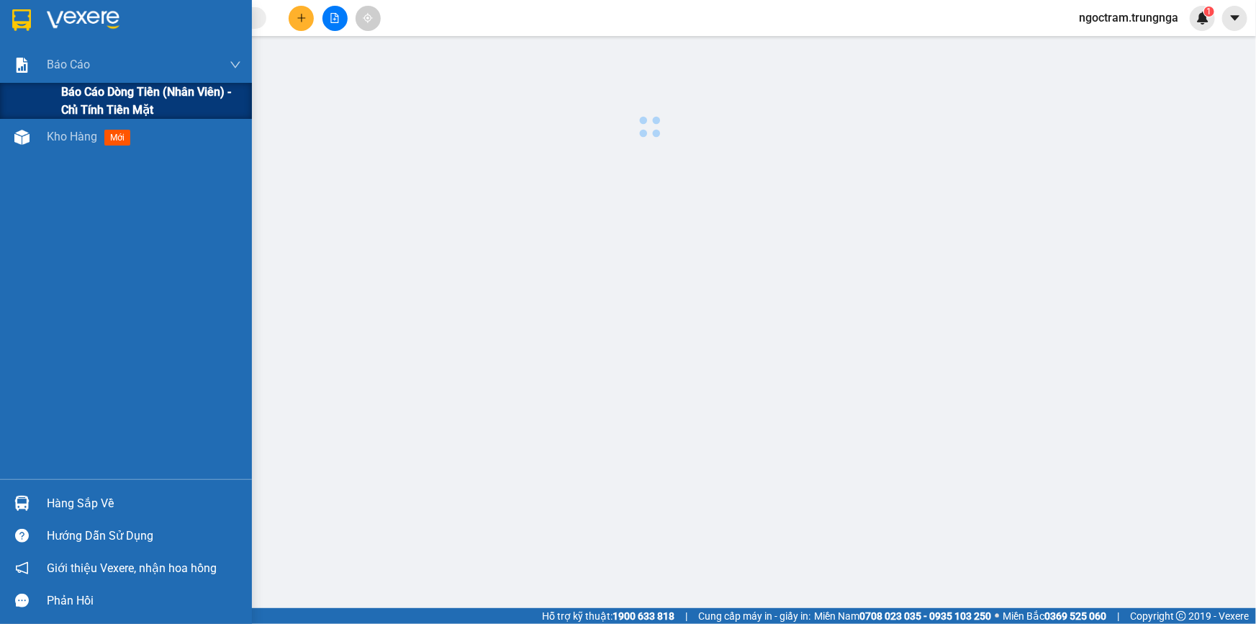
click at [77, 89] on span "Báo cáo dòng tiền (nhân viên) - chỉ tính tiền mặt" at bounding box center [151, 101] width 180 height 36
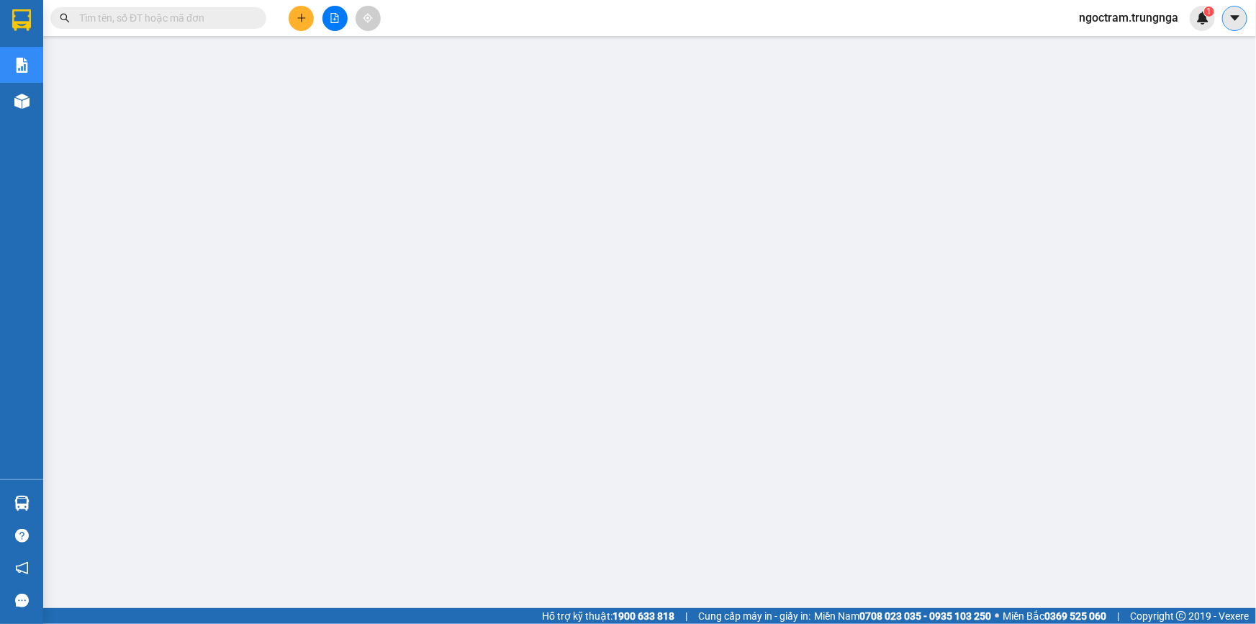
click at [1235, 20] on icon "caret-down" at bounding box center [1234, 17] width 9 height 5
click at [1210, 17] on div "1" at bounding box center [1202, 18] width 25 height 25
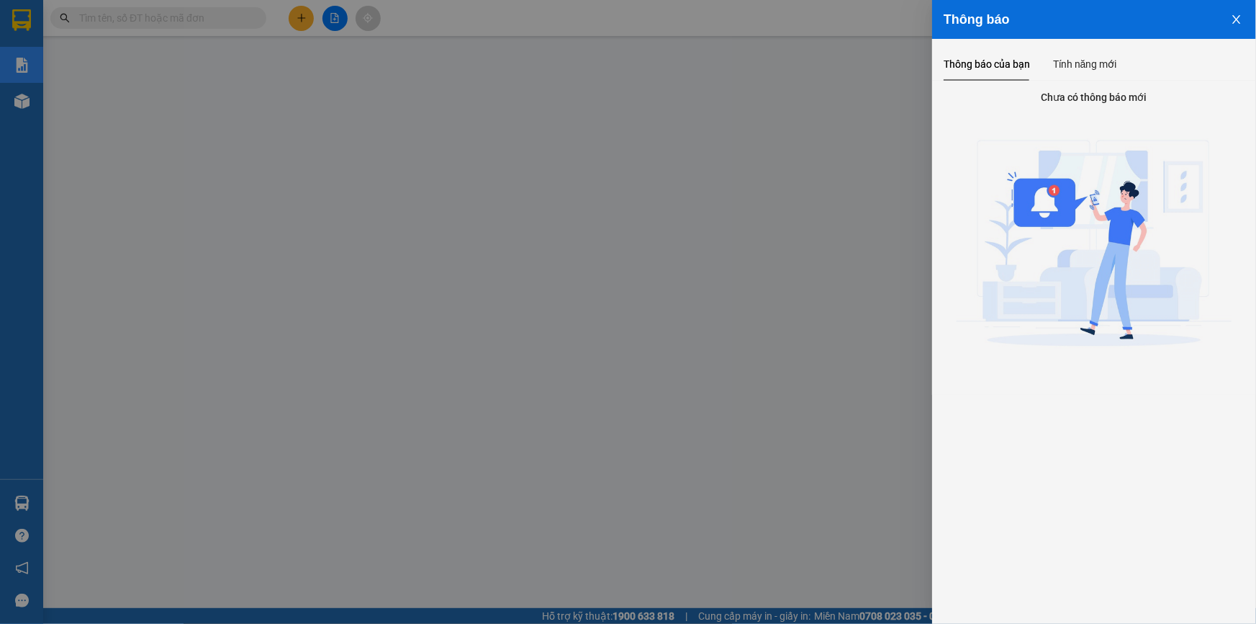
click at [1237, 17] on icon "close" at bounding box center [1237, 20] width 12 height 12
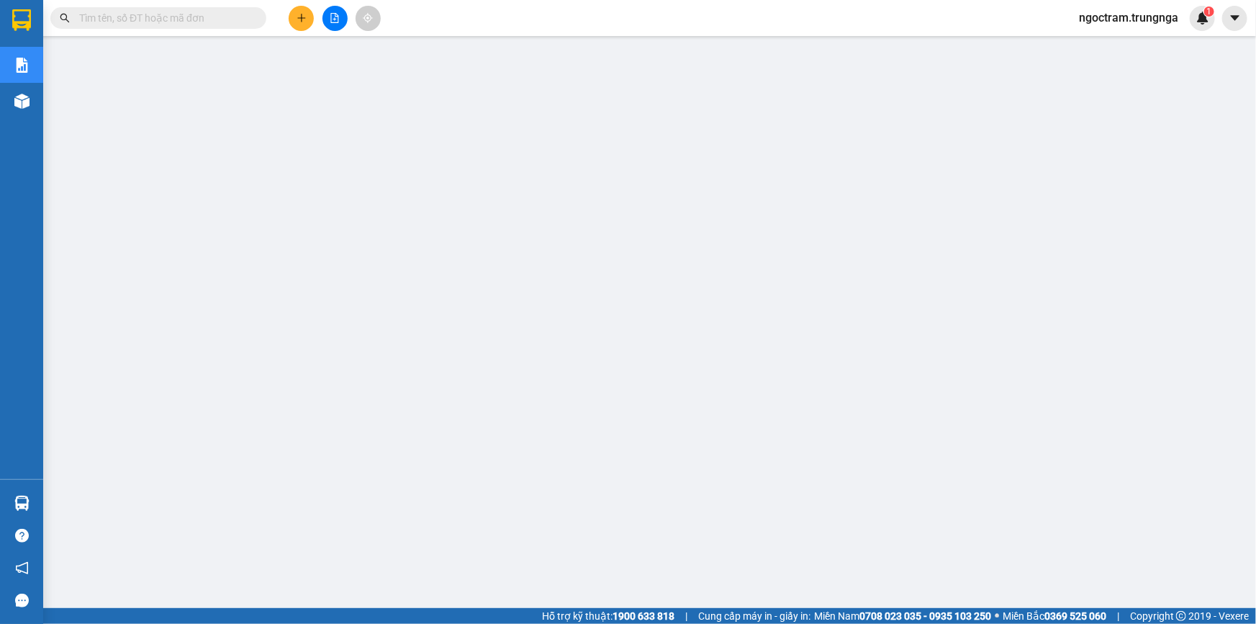
click at [1236, 14] on icon "caret-down" at bounding box center [1235, 18] width 13 height 13
click at [1089, 19] on span "ngoctram.trungnga" at bounding box center [1129, 18] width 122 height 18
click at [1091, 71] on span "Đổi mật khẩu" at bounding box center [1135, 68] width 93 height 16
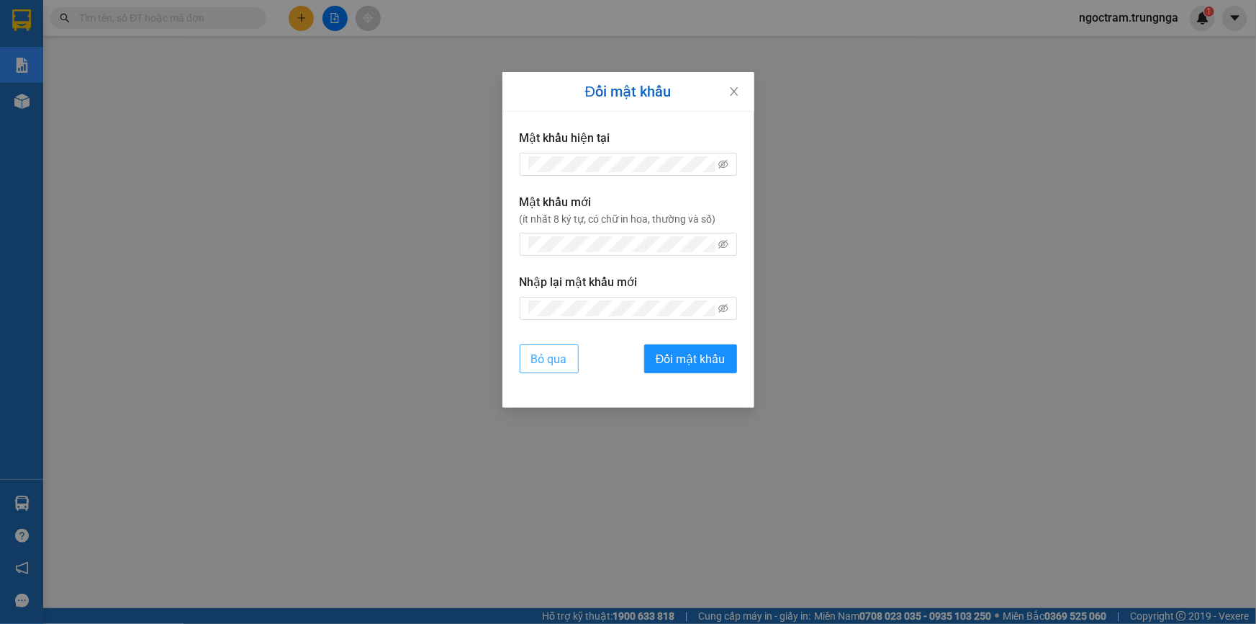
click at [549, 359] on span "Bỏ qua" at bounding box center [549, 359] width 36 height 18
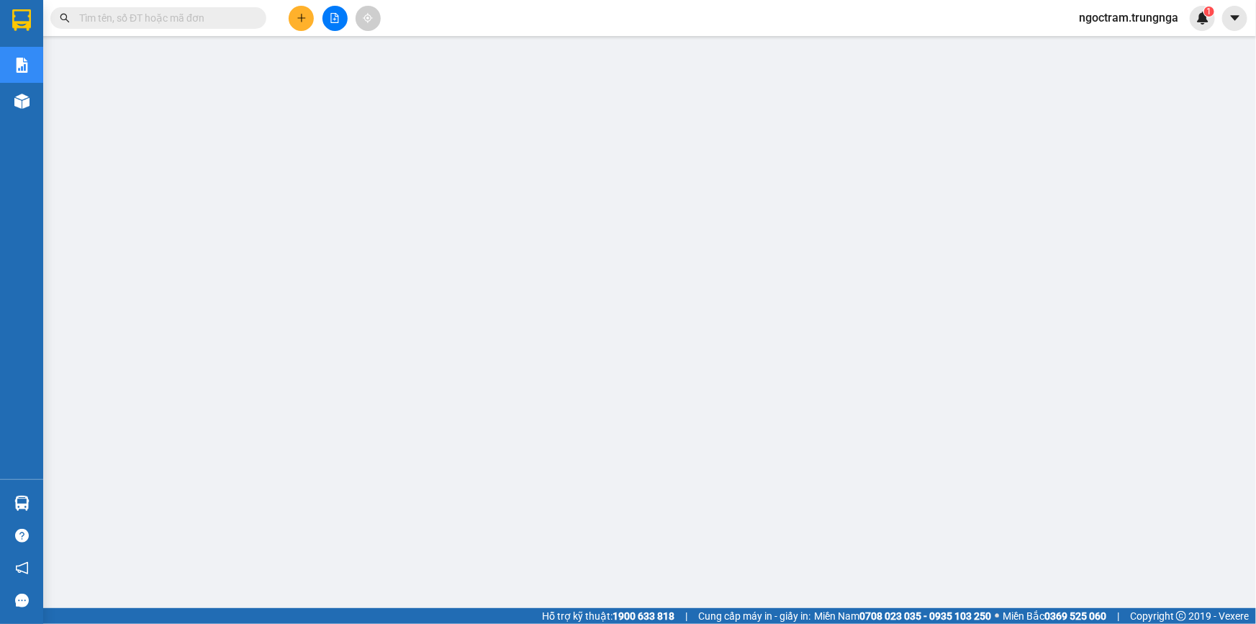
click at [1111, 16] on span "ngoctram.trungnga" at bounding box center [1129, 18] width 122 height 18
click at [1106, 45] on span "Đăng xuất" at bounding box center [1135, 45] width 93 height 16
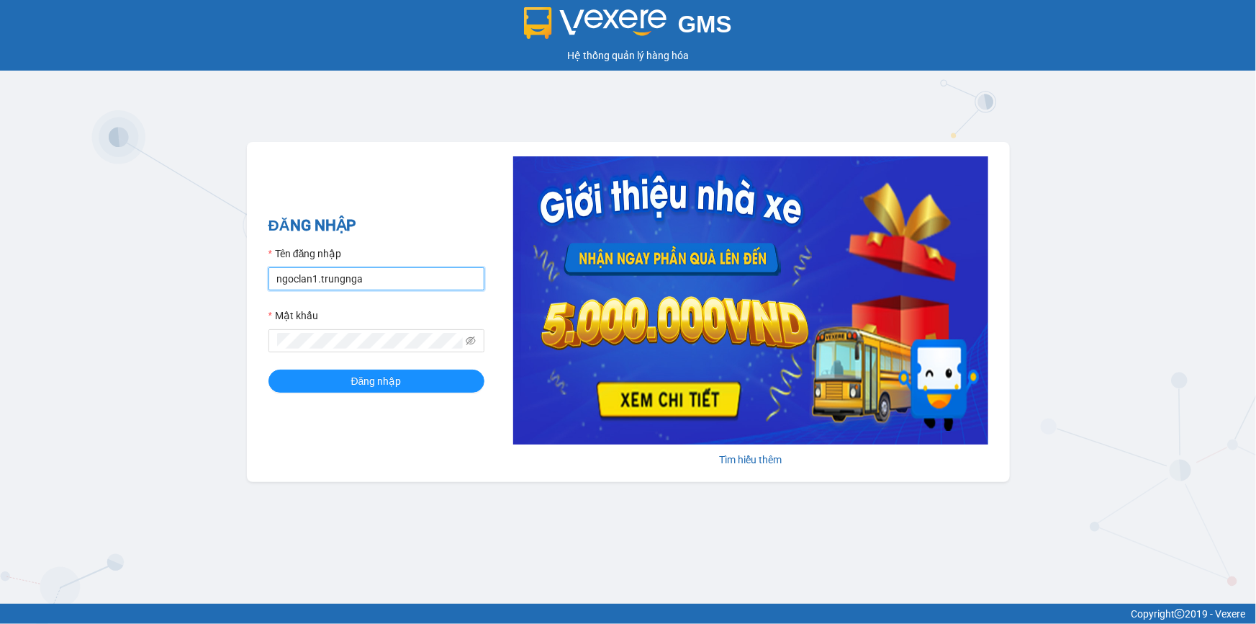
click at [285, 279] on input "ngoclan1.trungnga" at bounding box center [377, 278] width 216 height 23
type input "ngoctram.trungnga"
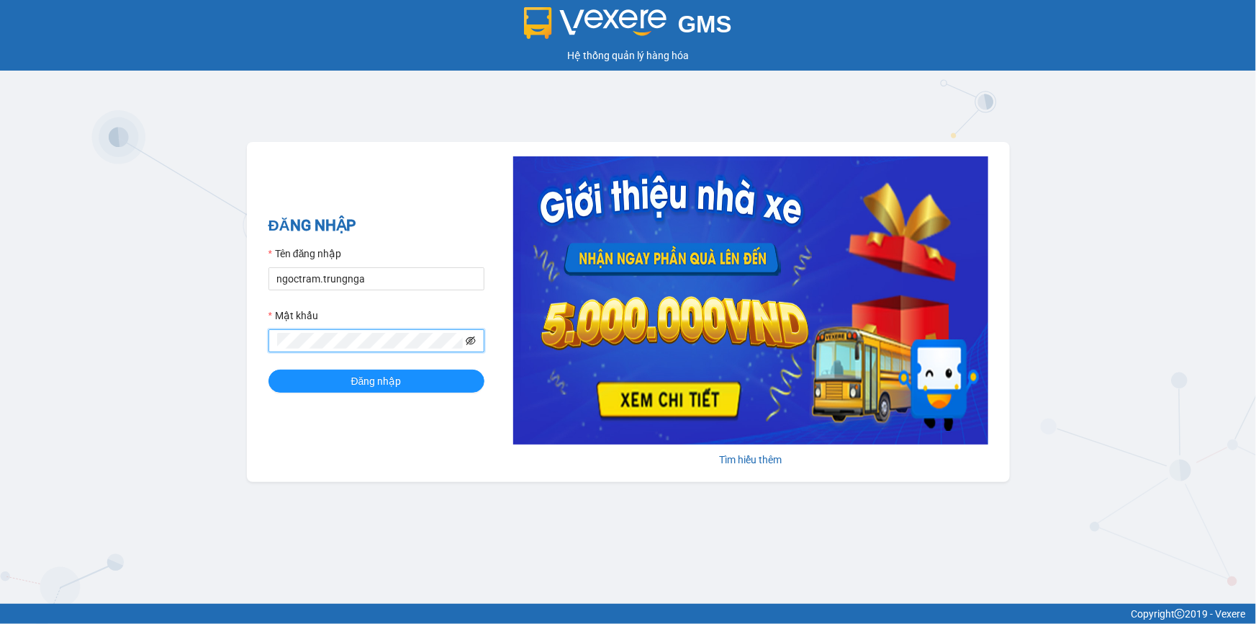
click at [474, 345] on icon "eye-invisible" at bounding box center [471, 341] width 10 height 10
click at [369, 374] on span "Đăng nhập" at bounding box center [376, 381] width 50 height 16
click at [361, 374] on span "Đăng nhập" at bounding box center [376, 381] width 50 height 16
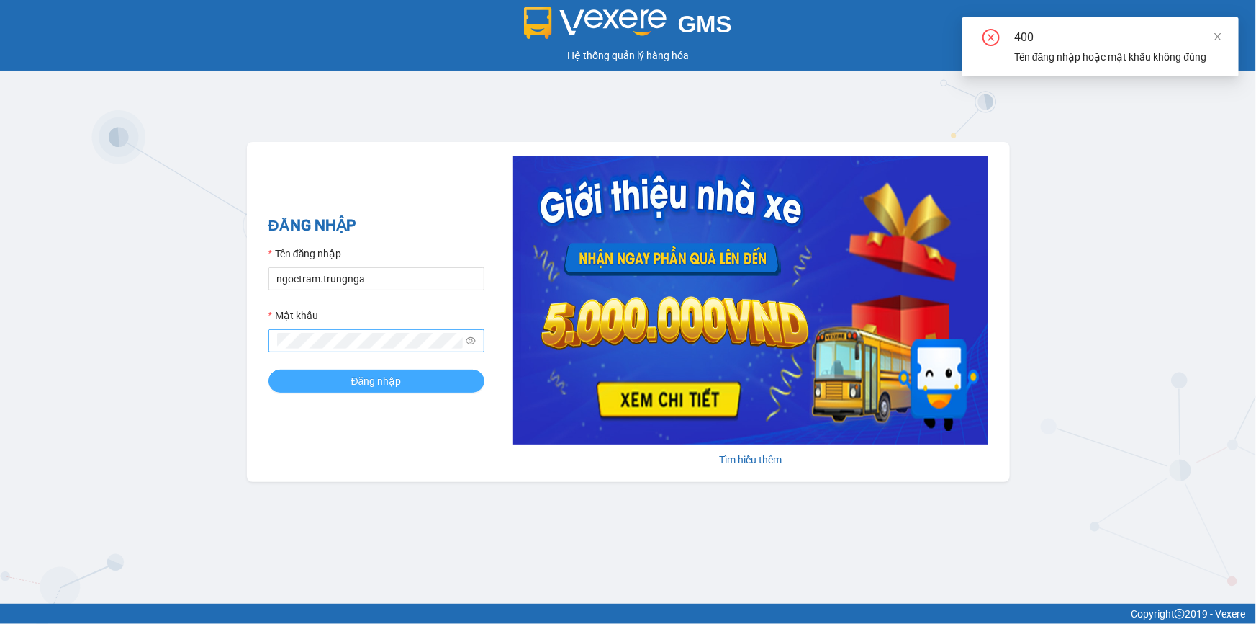
click at [361, 374] on span "Đăng nhập" at bounding box center [376, 381] width 50 height 16
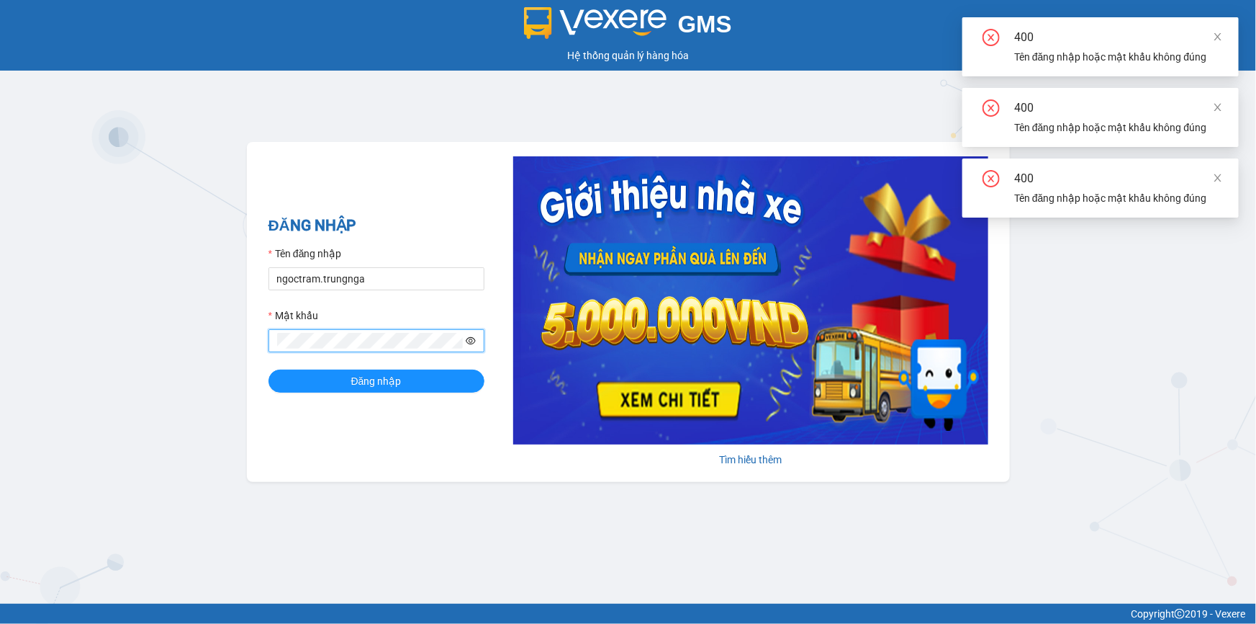
click at [474, 340] on icon "eye" at bounding box center [471, 341] width 10 height 10
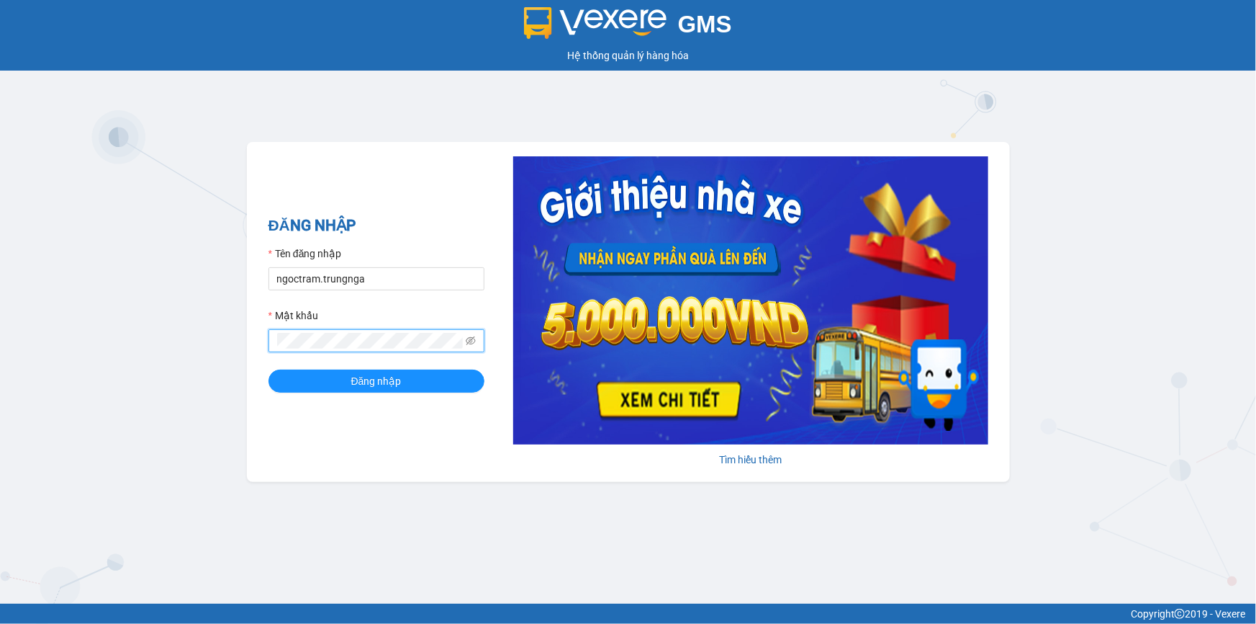
click at [269, 369] on button "Đăng nhập" at bounding box center [377, 380] width 216 height 23
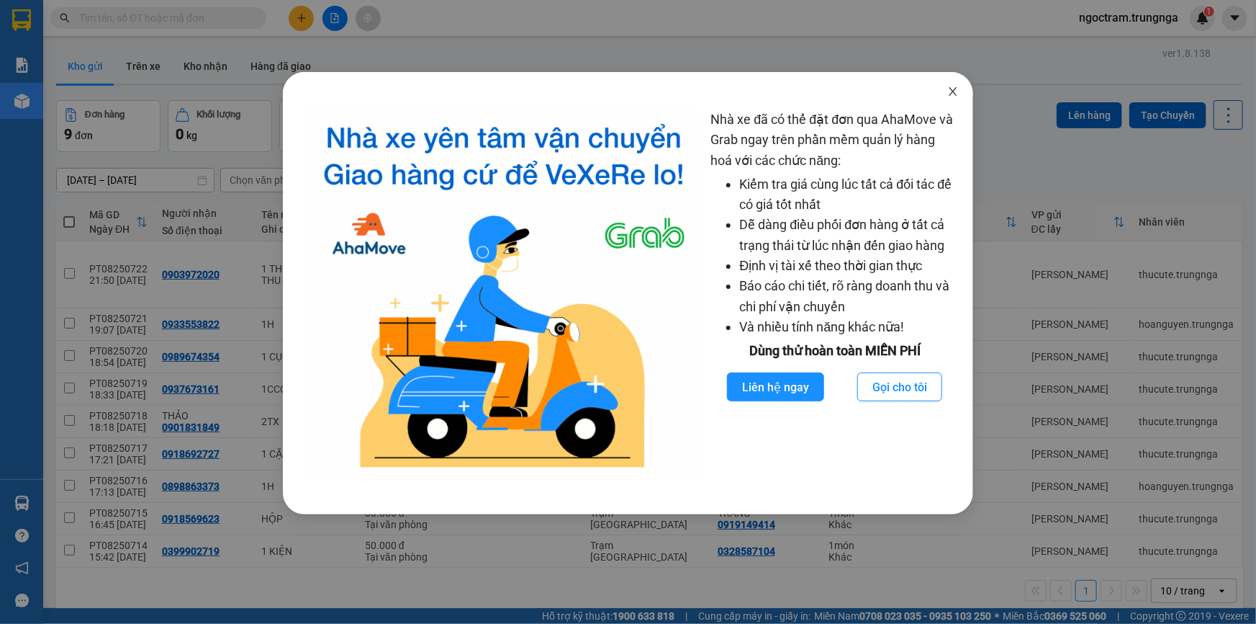
click at [958, 96] on icon "close" at bounding box center [953, 92] width 12 height 12
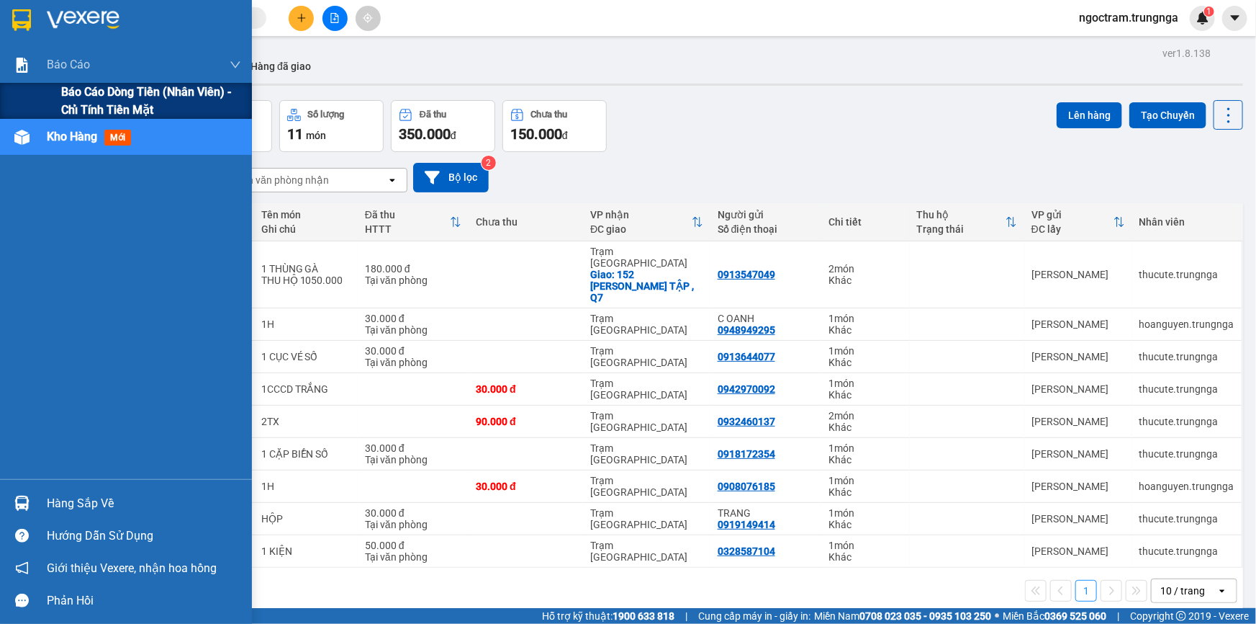
click at [70, 98] on span "Báo cáo dòng tiền (nhân viên) - chỉ tính tiền mặt" at bounding box center [151, 101] width 180 height 36
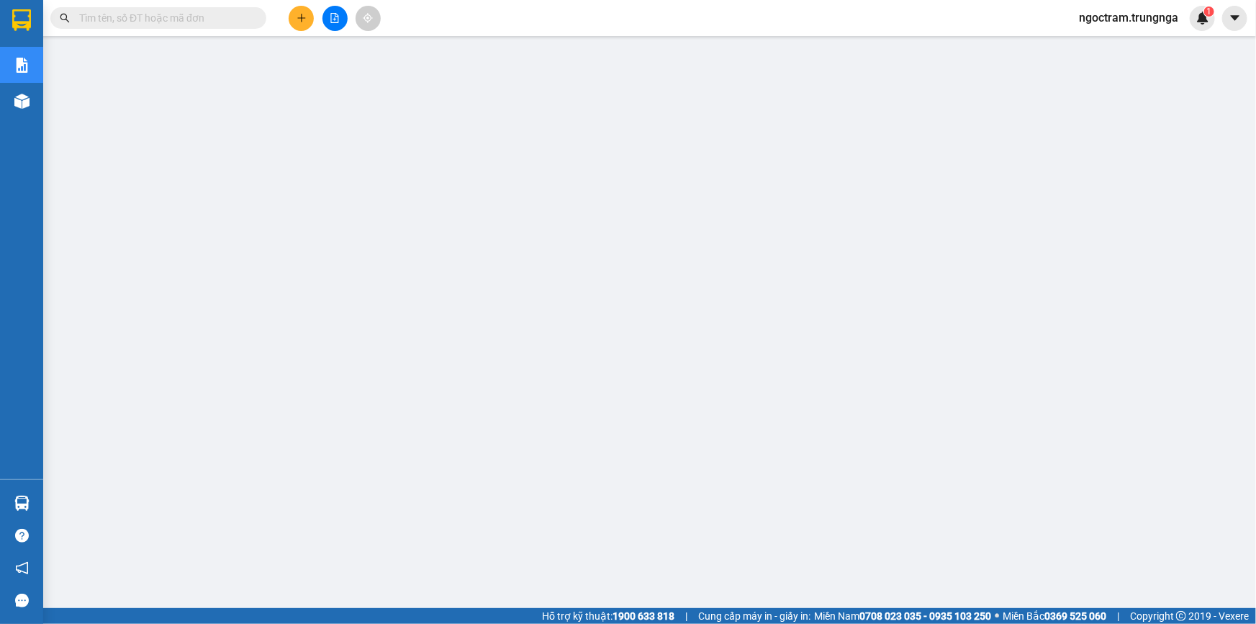
click at [100, 16] on input "text" at bounding box center [164, 18] width 170 height 16
click at [1117, 14] on span "ngoctram.trungnga" at bounding box center [1129, 18] width 122 height 18
click at [1113, 35] on li "Đăng xuất" at bounding box center [1128, 44] width 125 height 23
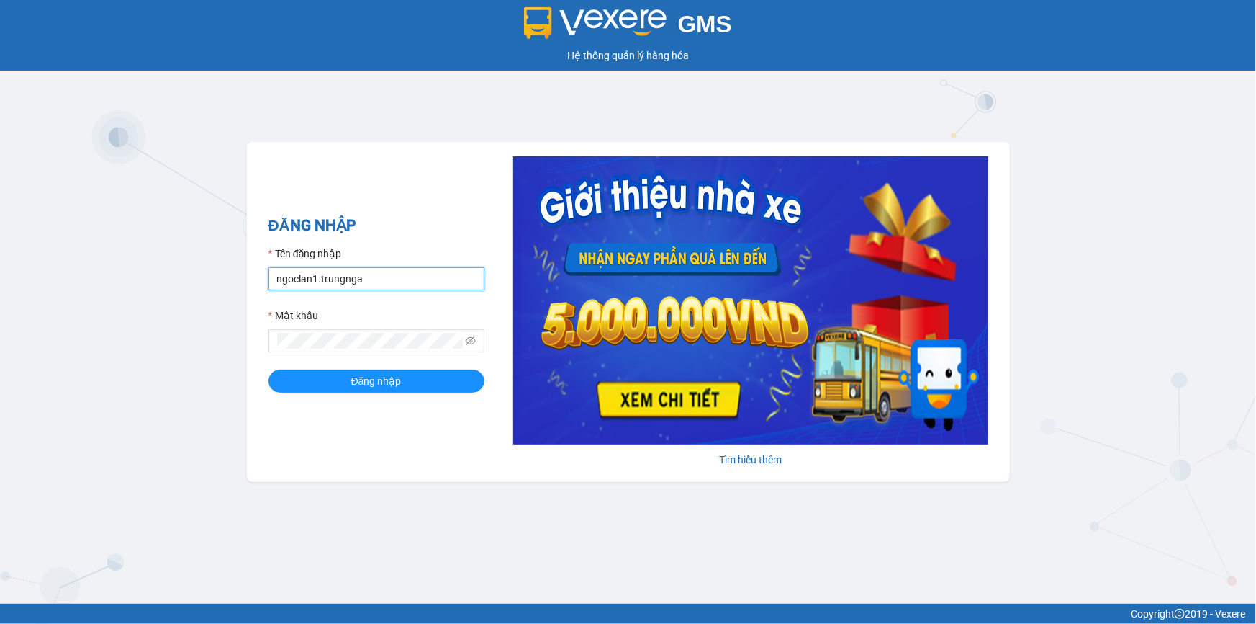
click at [310, 278] on input "ngoclan1.trungnga" at bounding box center [377, 278] width 216 height 23
drag, startPoint x: 313, startPoint y: 278, endPoint x: 245, endPoint y: 262, distance: 70.2
click at [245, 262] on div "GMS Hệ thống quản lý hàng hóa ĐĂNG NHẬP Tên đăng nhập ngoclan1.trungnga Mật khẩ…" at bounding box center [628, 301] width 1256 height 603
type input "hongphuc1.trungnga"
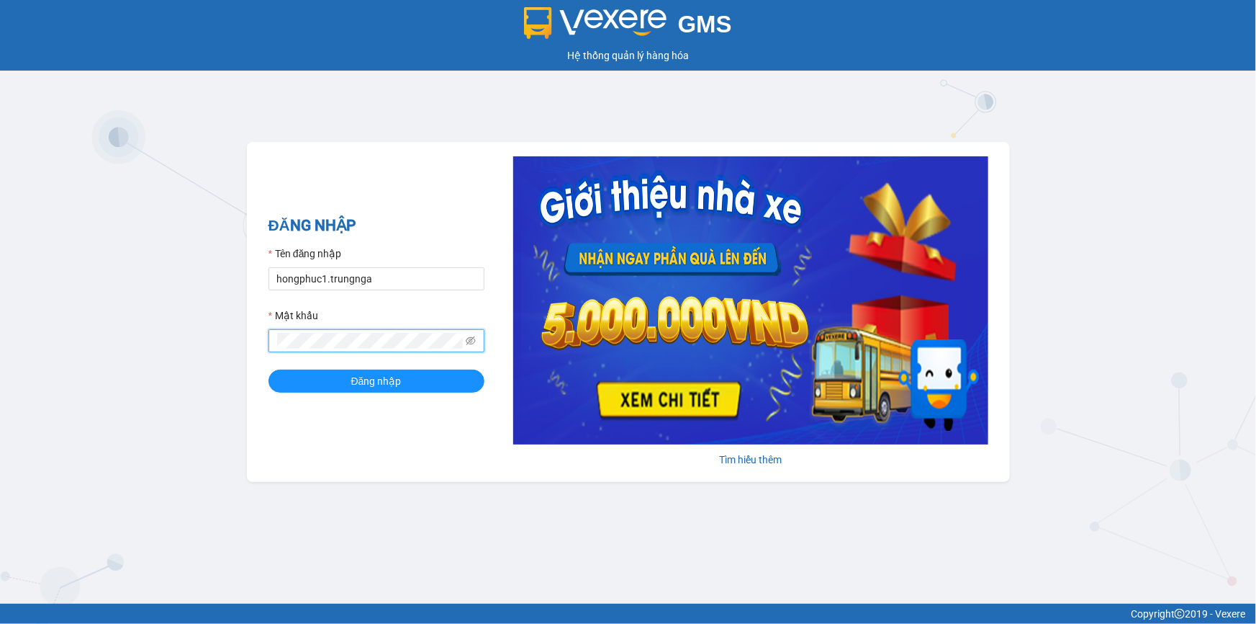
click at [274, 338] on span at bounding box center [377, 340] width 216 height 23
click at [269, 369] on button "Đăng nhập" at bounding box center [377, 380] width 216 height 23
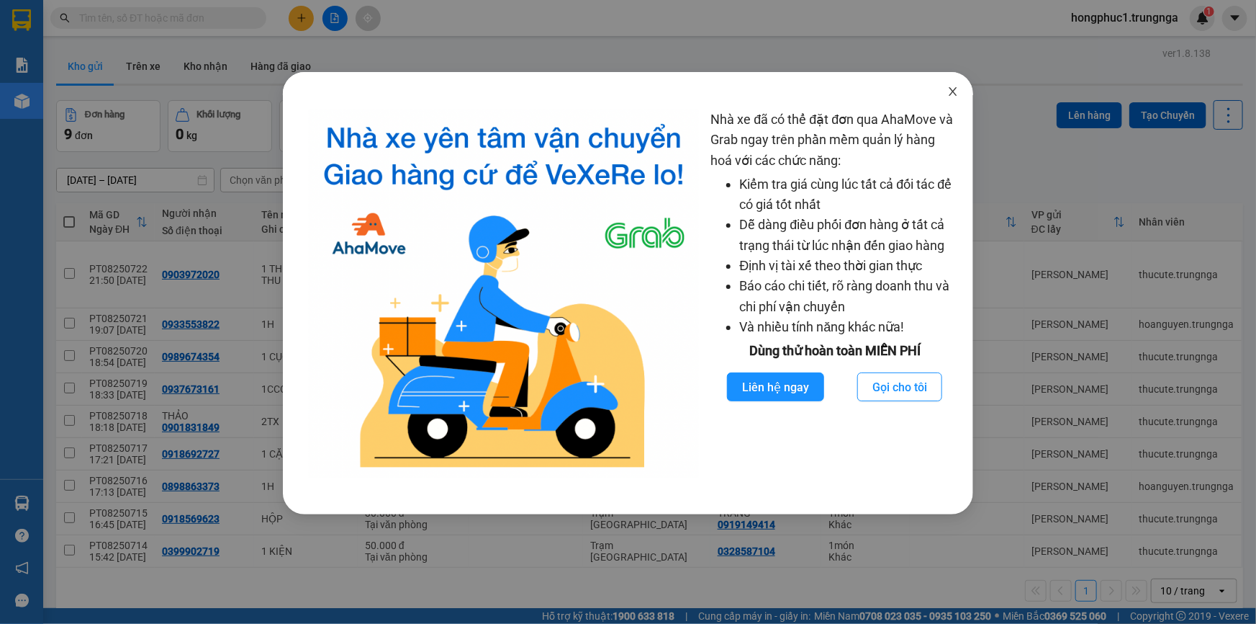
click at [952, 93] on icon "close" at bounding box center [953, 92] width 12 height 12
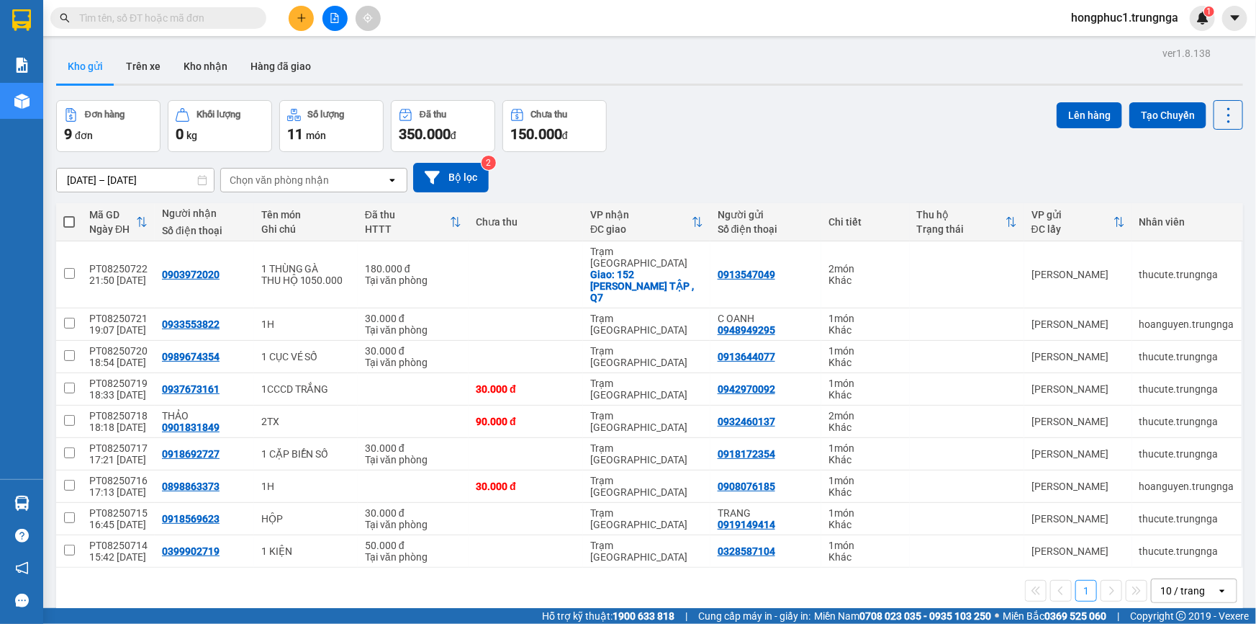
click at [160, 17] on input "text" at bounding box center [164, 18] width 170 height 16
click at [161, 11] on input "text" at bounding box center [164, 18] width 170 height 16
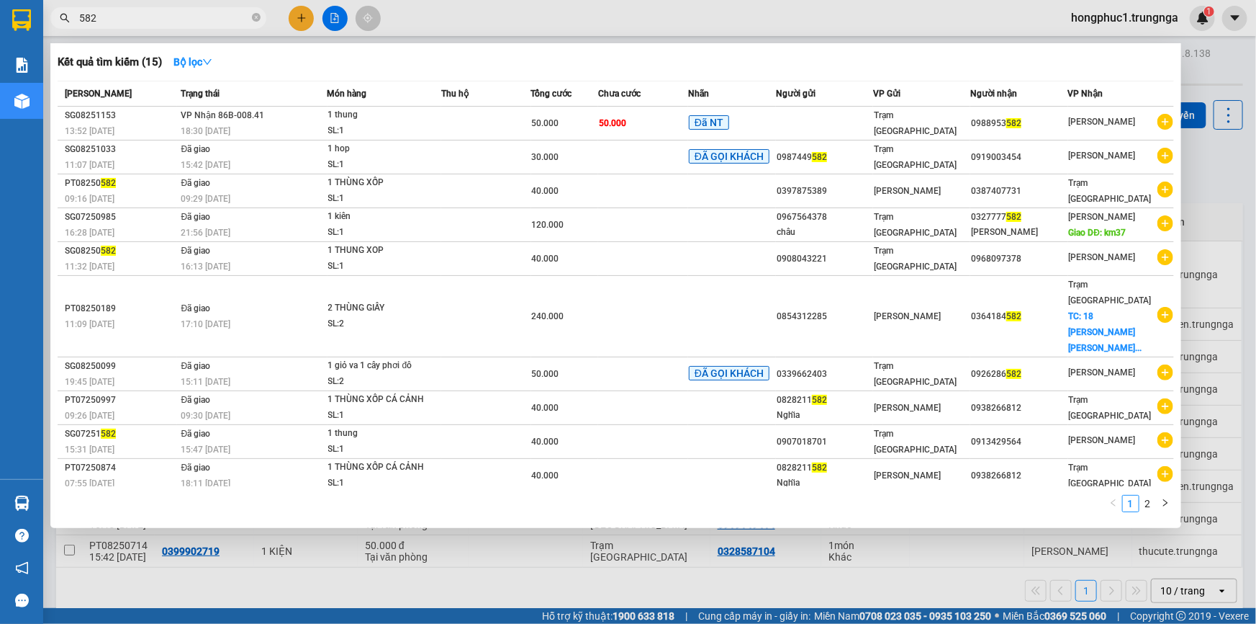
type input "582"
click at [1206, 186] on div at bounding box center [628, 312] width 1256 height 624
